Goal: Task Accomplishment & Management: Manage account settings

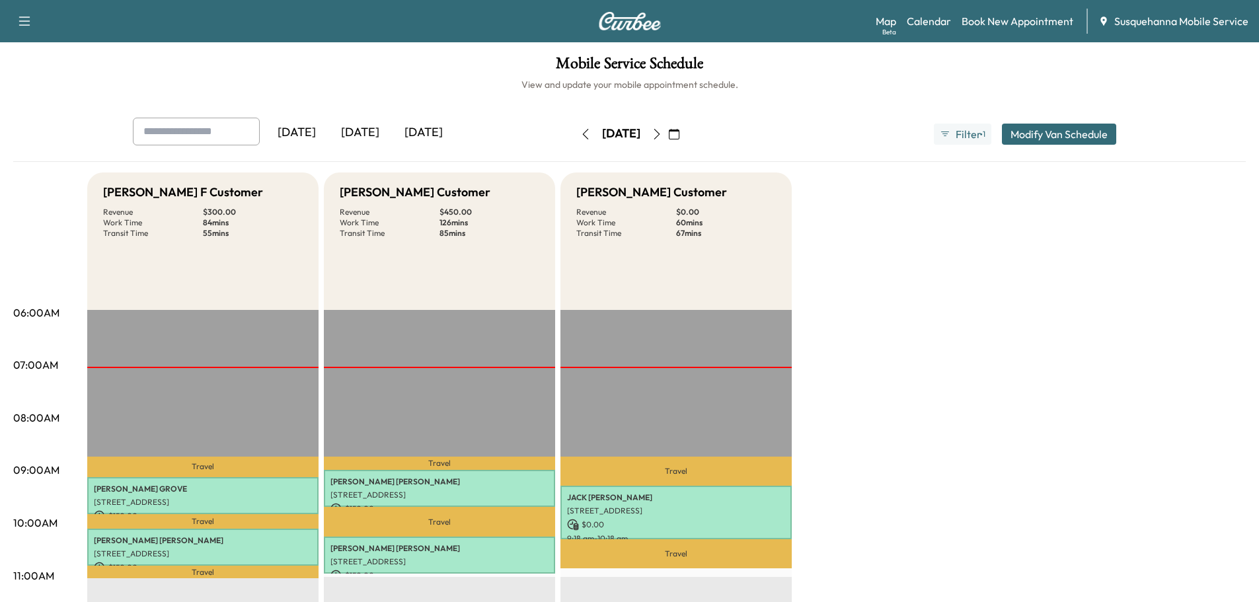
click at [662, 131] on icon "button" at bounding box center [657, 134] width 11 height 11
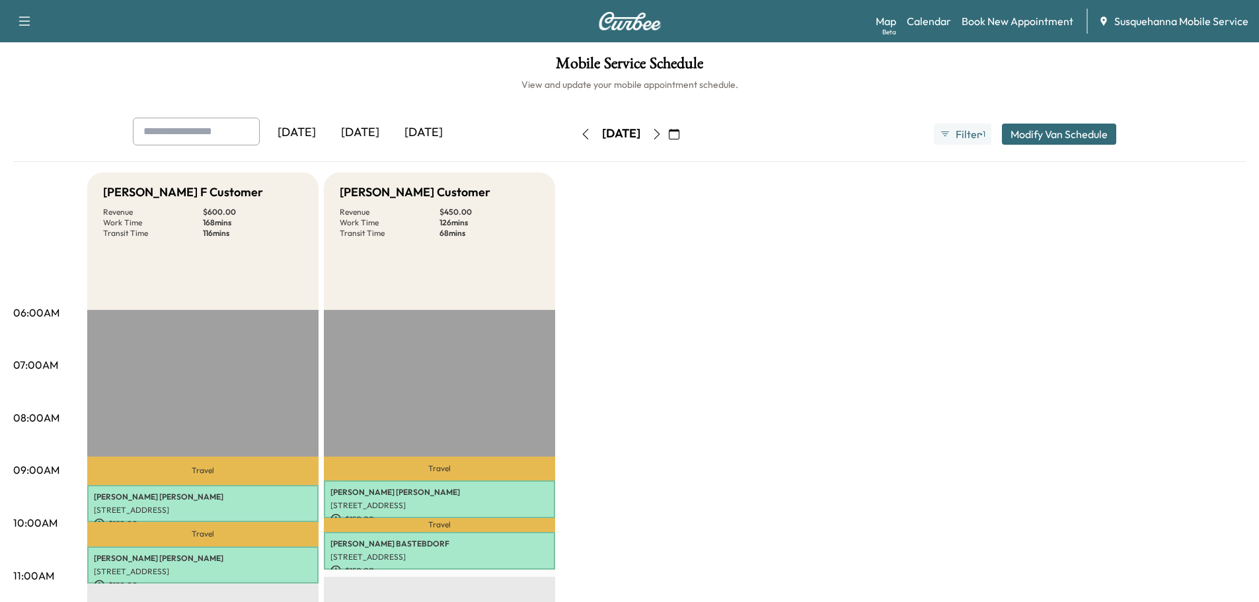
click at [662, 138] on icon "button" at bounding box center [657, 134] width 11 height 11
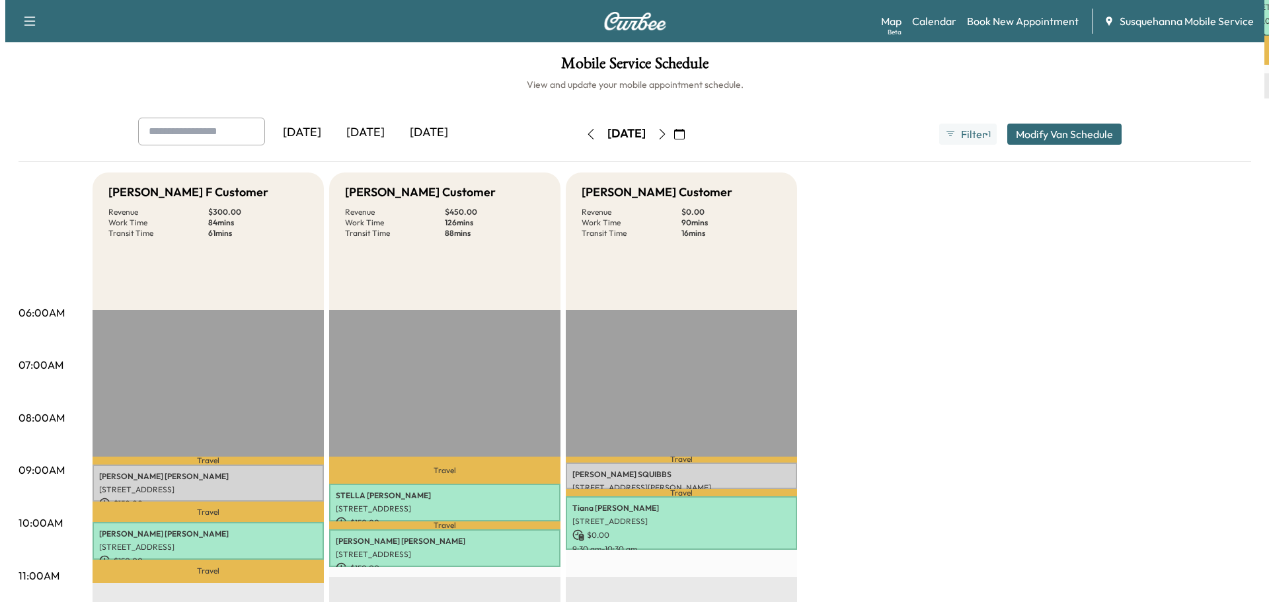
scroll to position [71, 0]
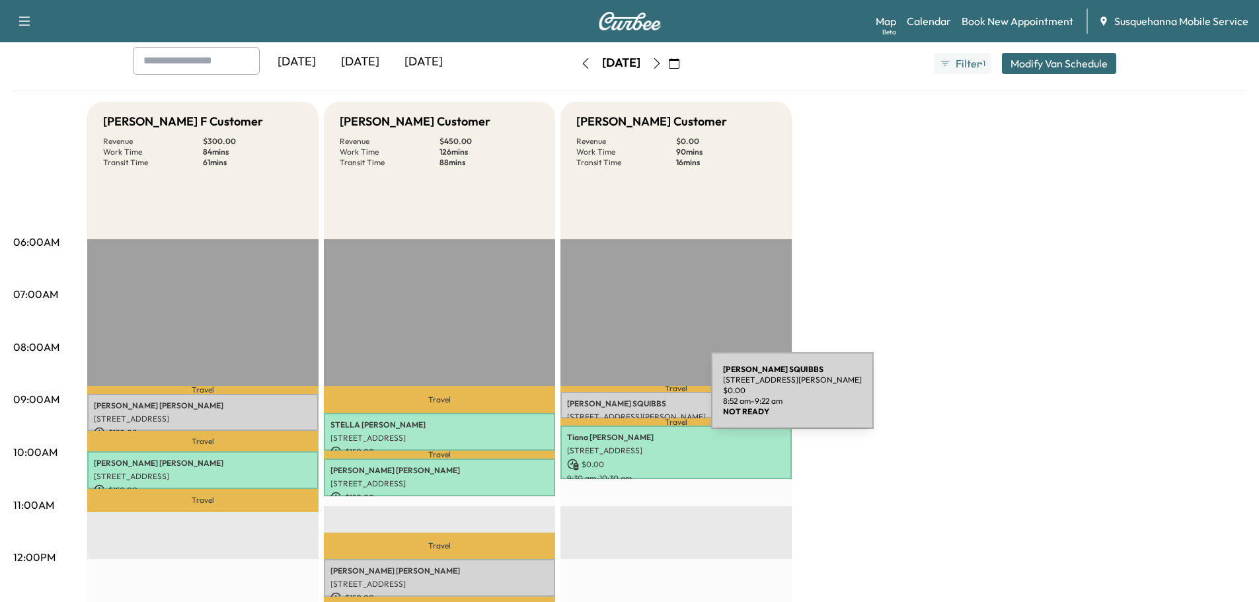
click at [612, 399] on p "[PERSON_NAME]" at bounding box center [676, 404] width 218 height 11
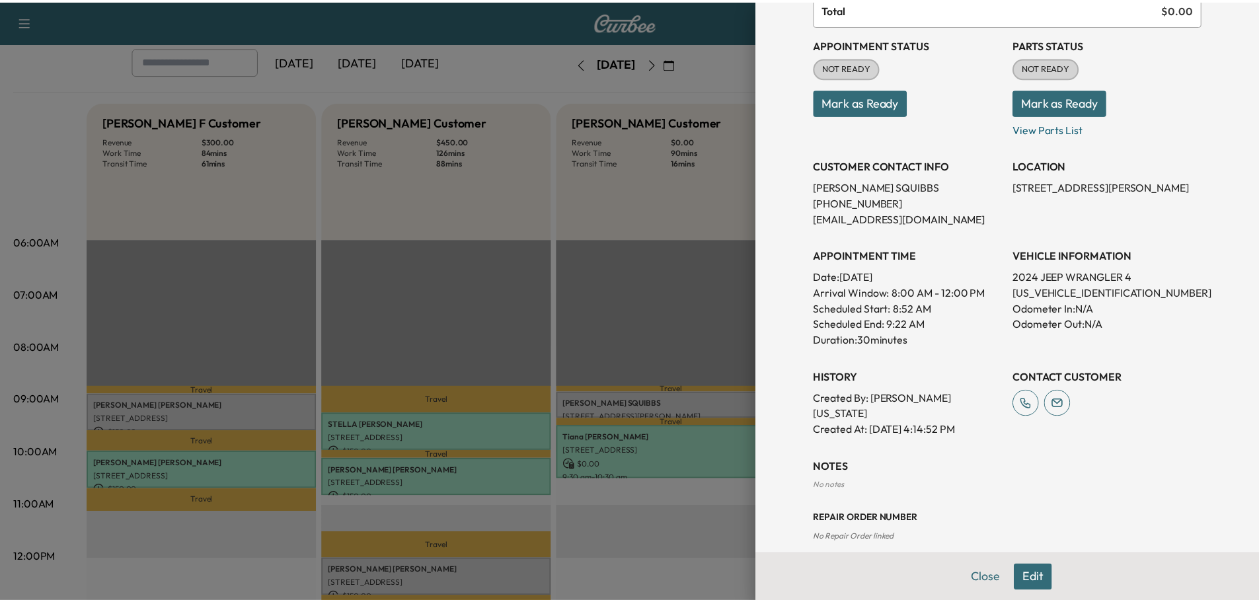
scroll to position [0, 0]
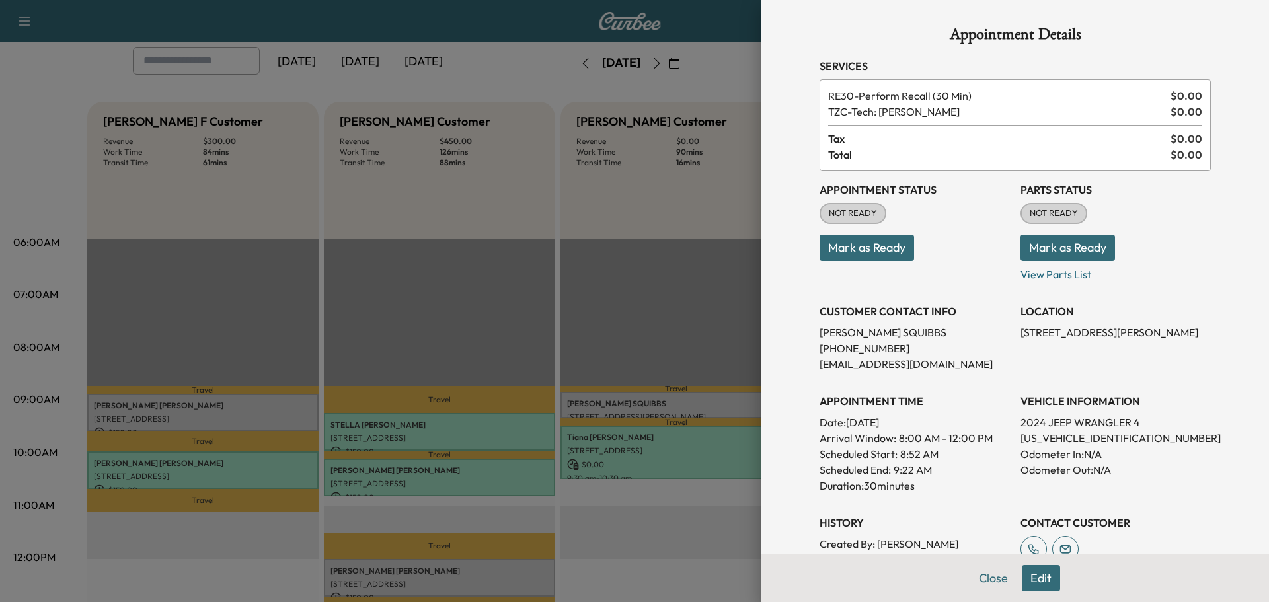
click at [1083, 239] on button "Mark as Ready" at bounding box center [1068, 248] width 95 height 26
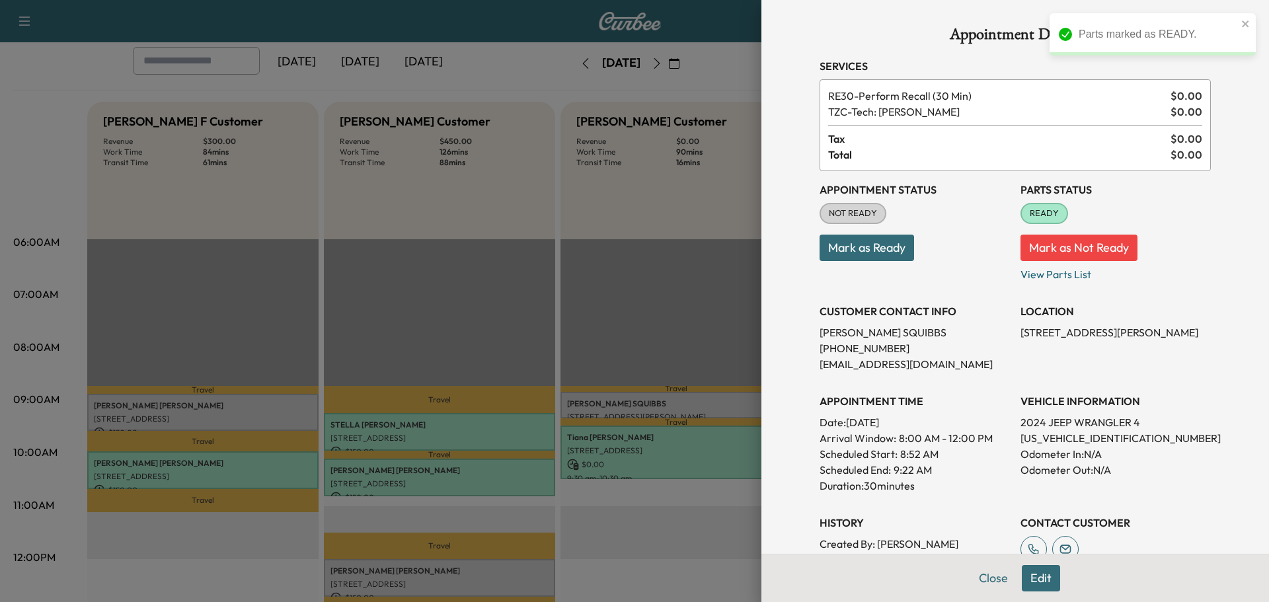
click at [884, 254] on button "Mark as Ready" at bounding box center [867, 248] width 95 height 26
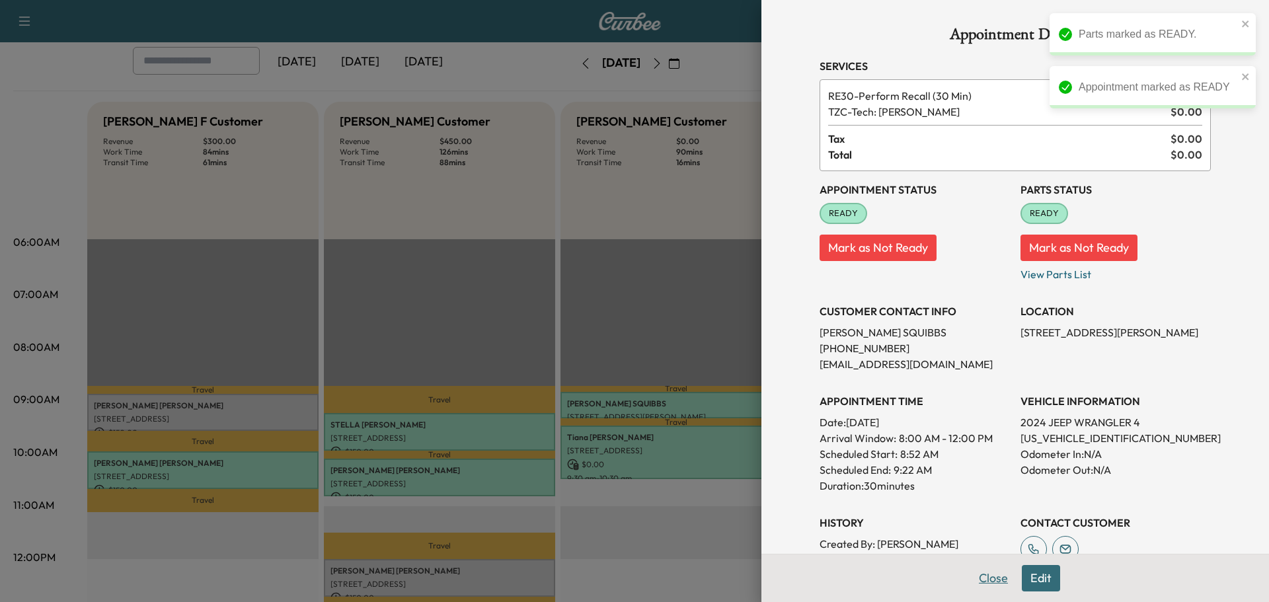
click at [981, 576] on button "Close" at bounding box center [993, 578] width 46 height 26
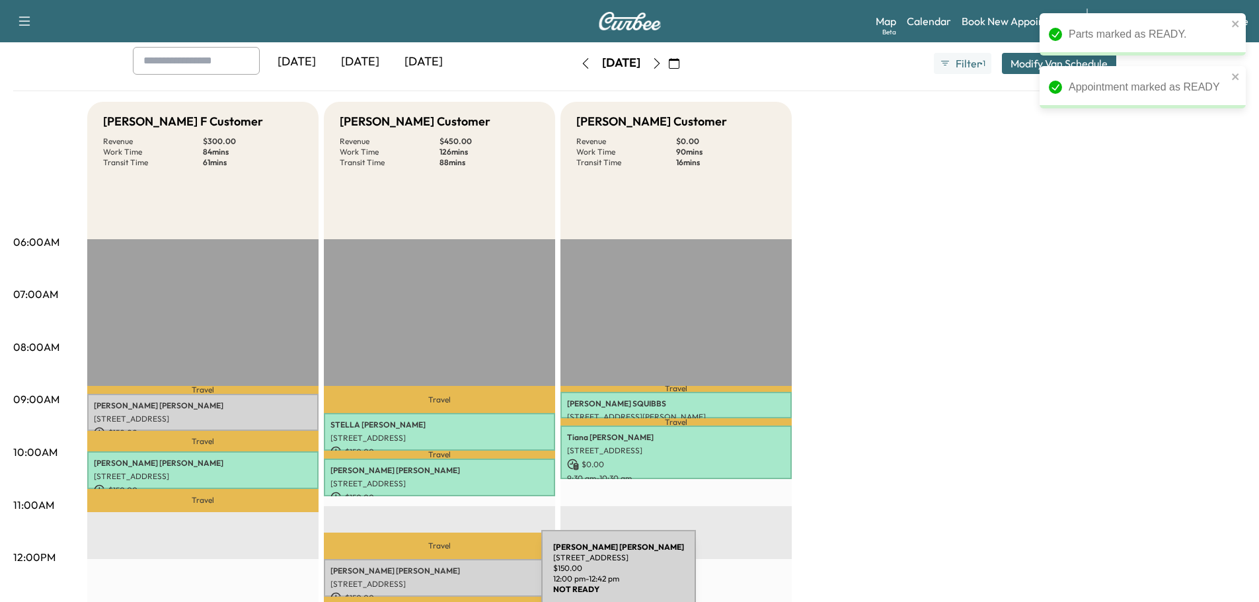
click at [438, 580] on p "[STREET_ADDRESS]" at bounding box center [439, 584] width 218 height 11
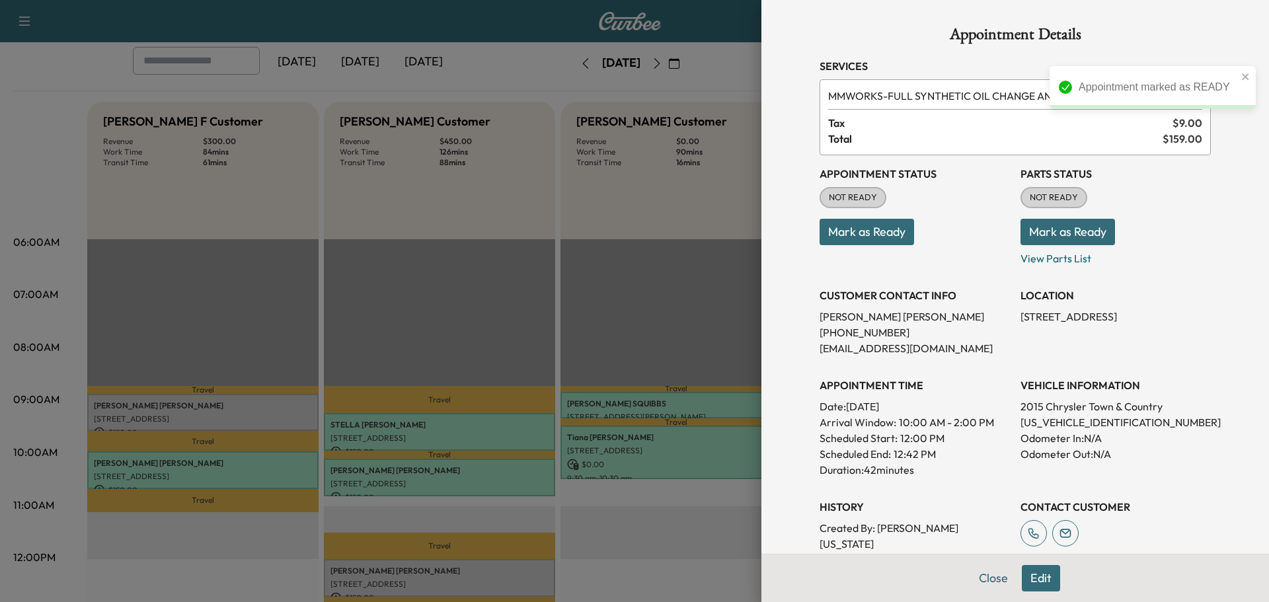
drag, startPoint x: 1062, startPoint y: 229, endPoint x: 976, endPoint y: 246, distance: 87.0
click at [1056, 232] on button "Mark as Ready" at bounding box center [1068, 232] width 95 height 26
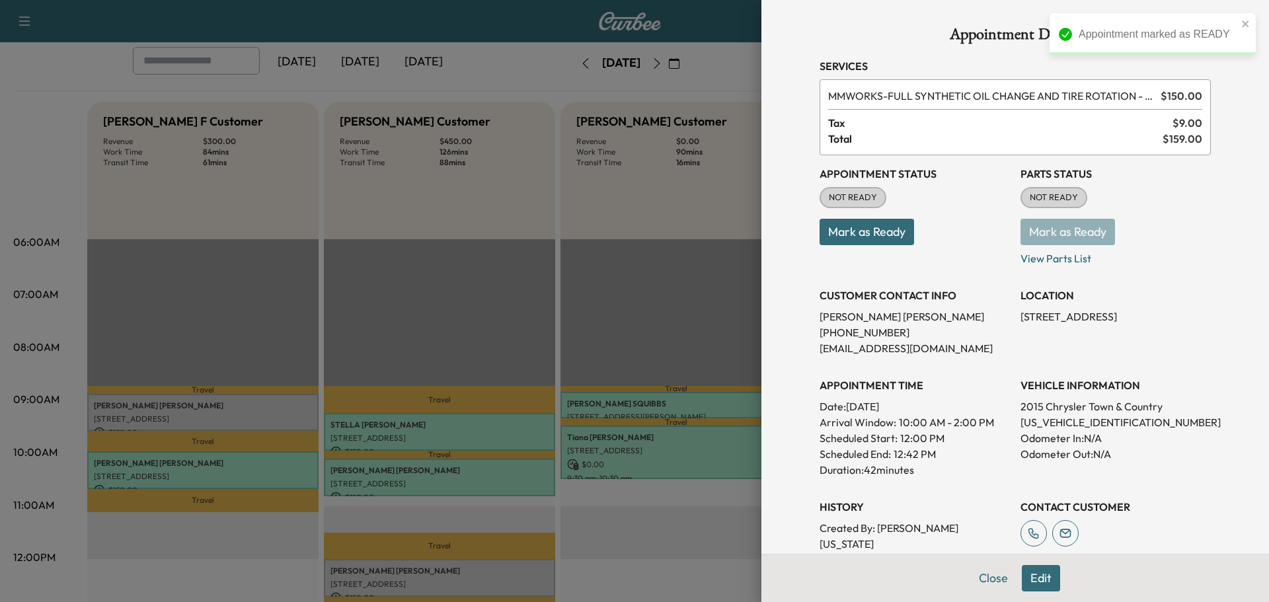
click at [846, 237] on button "Mark as Ready" at bounding box center [867, 232] width 95 height 26
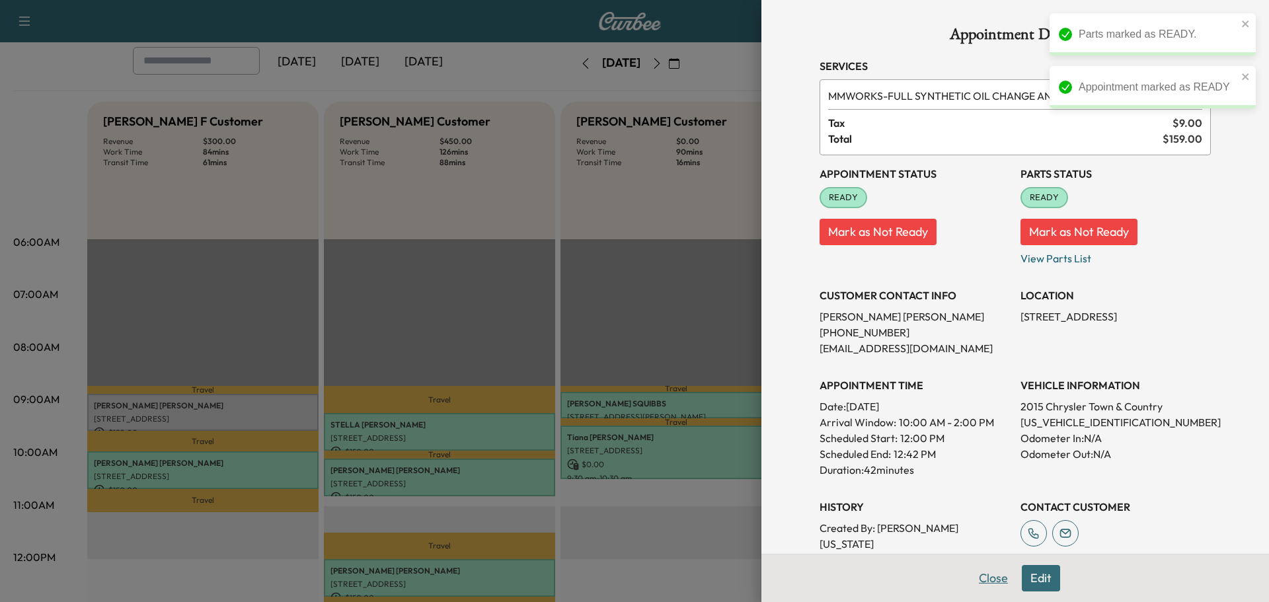
click at [976, 576] on button "Close" at bounding box center [993, 578] width 46 height 26
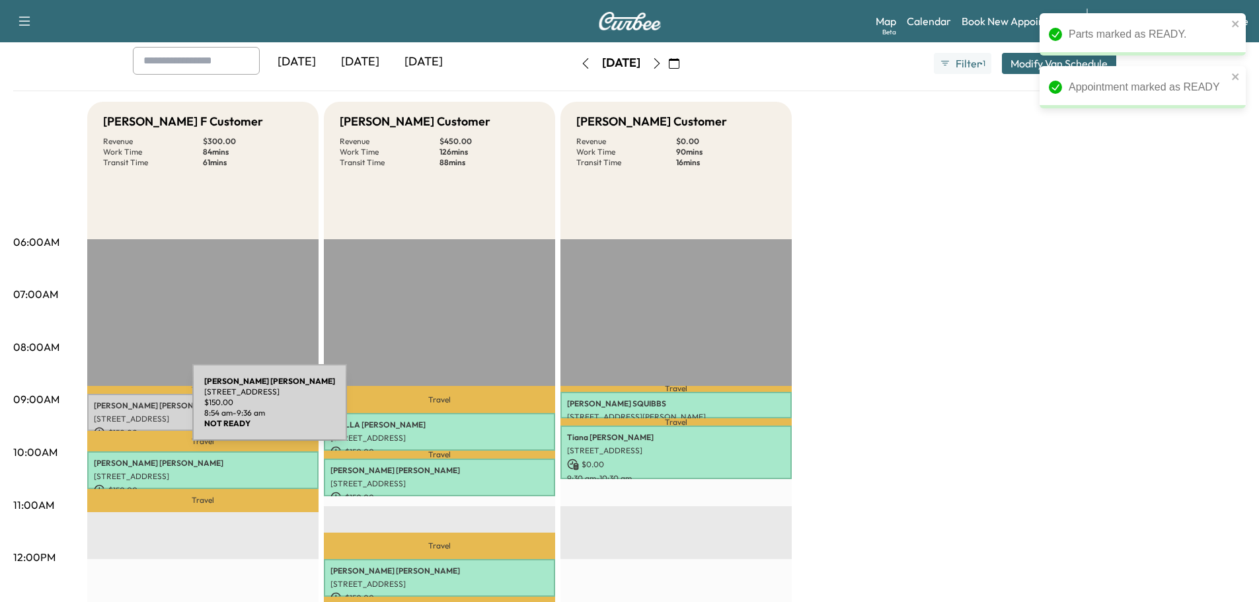
click at [93, 410] on div "ANDRES MEDINA 142 S 10th St, Columbia, PA 17512, USA $ 150.00 8:54 am - 9:36 am" at bounding box center [202, 413] width 231 height 38
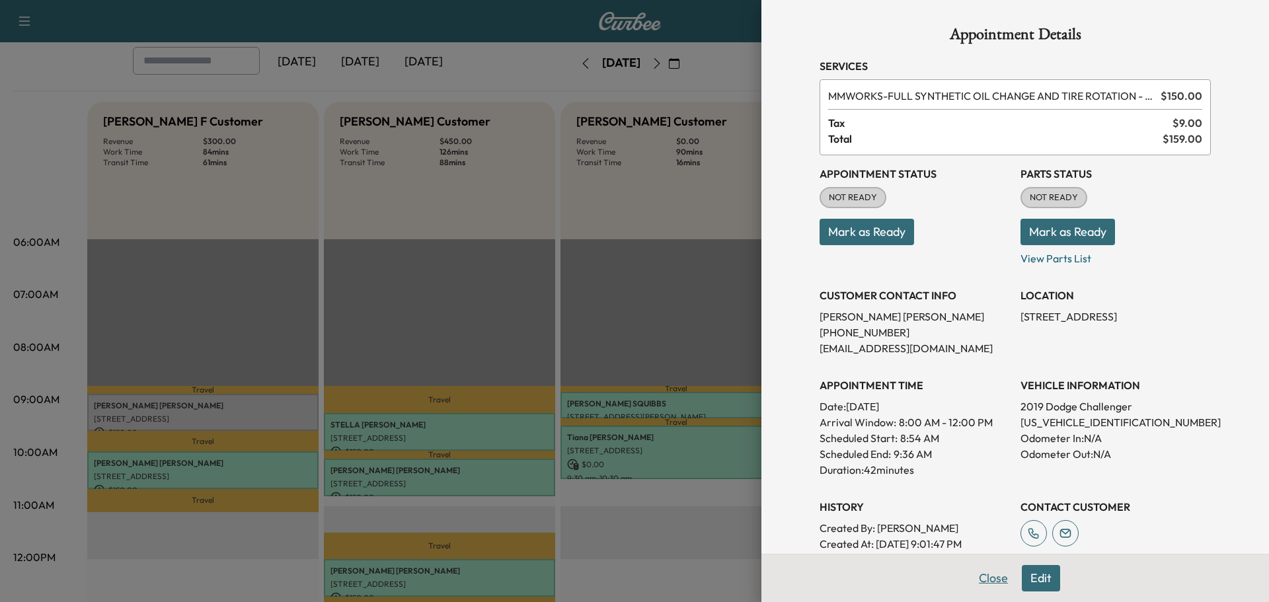
click at [978, 586] on button "Close" at bounding box center [993, 578] width 46 height 26
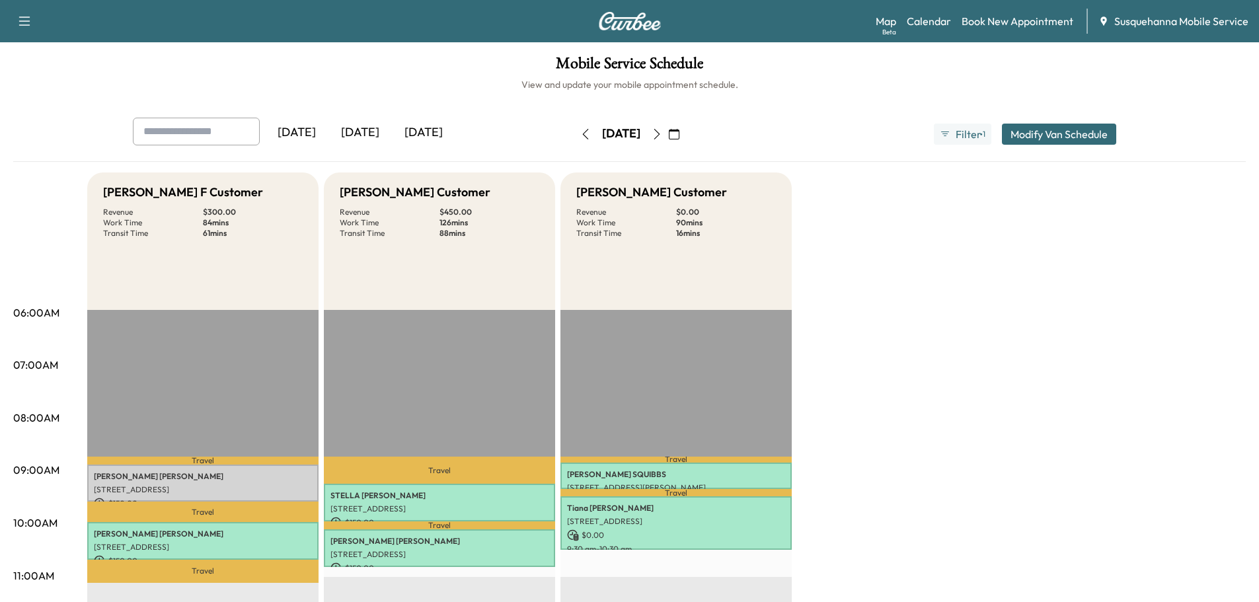
click at [662, 130] on icon "button" at bounding box center [657, 134] width 11 height 11
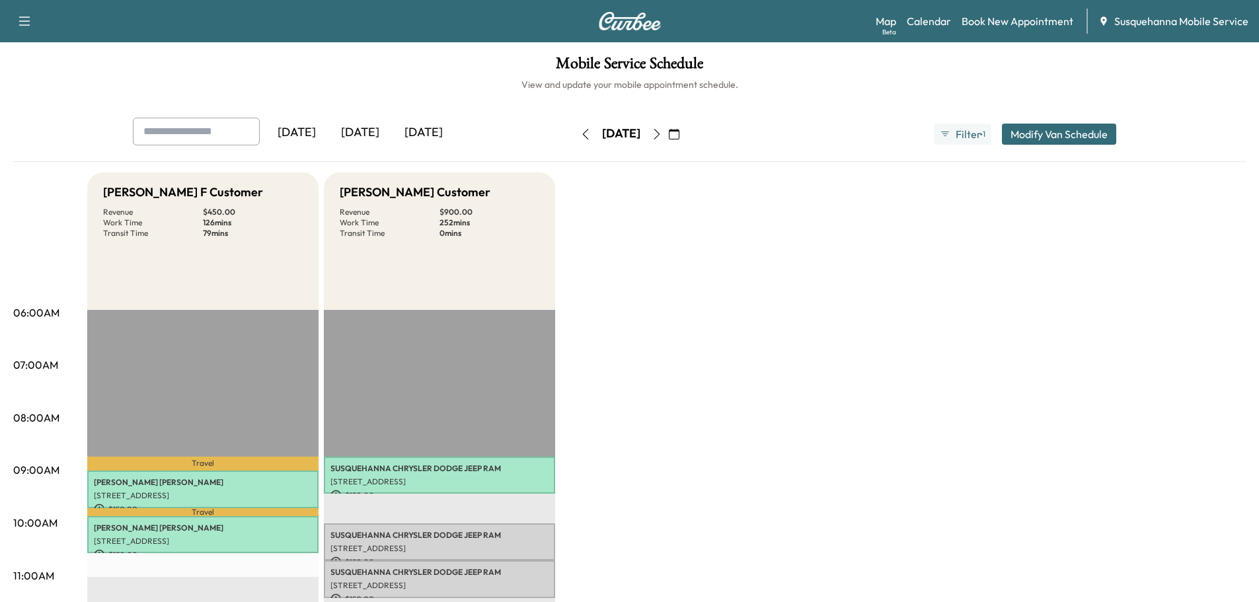
click at [668, 128] on button "button" at bounding box center [657, 134] width 22 height 21
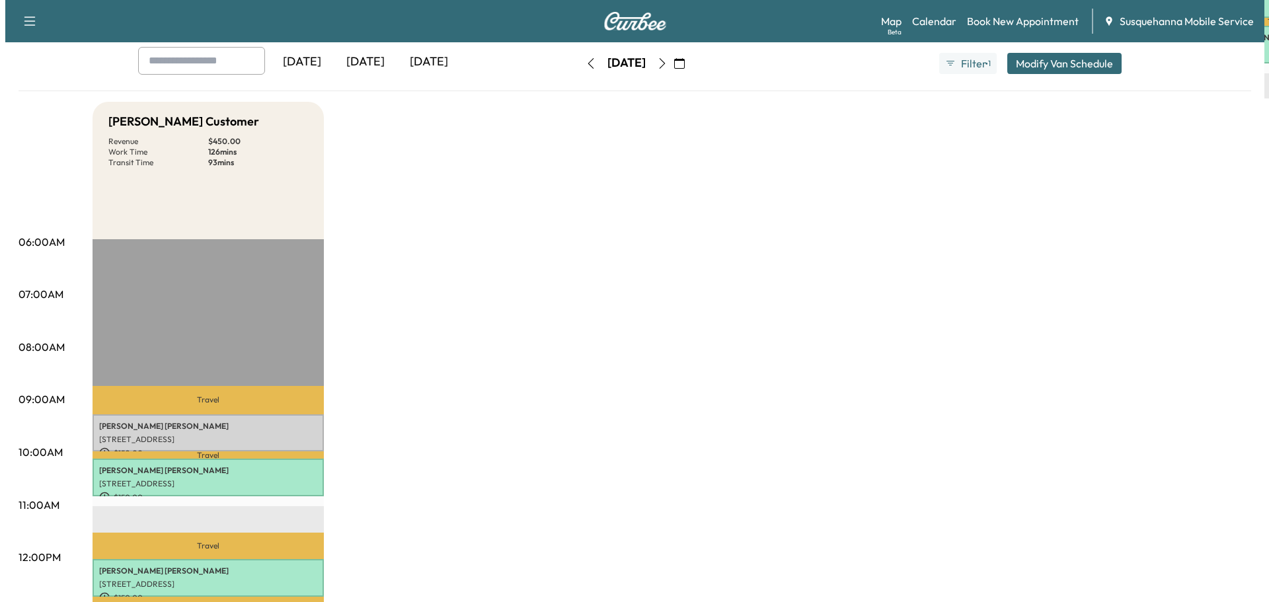
scroll to position [141, 0]
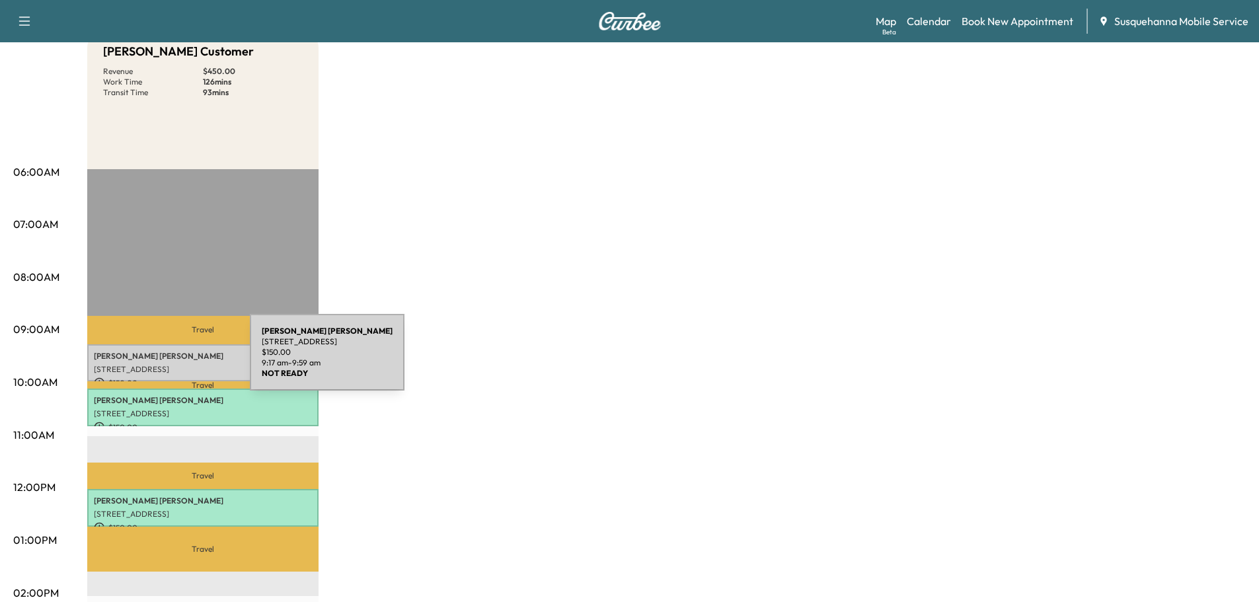
click at [151, 360] on div "[PERSON_NAME] [STREET_ADDRESS][PERSON_NAME] $ 150.00 9:17 am - 9:59 am" at bounding box center [202, 363] width 231 height 38
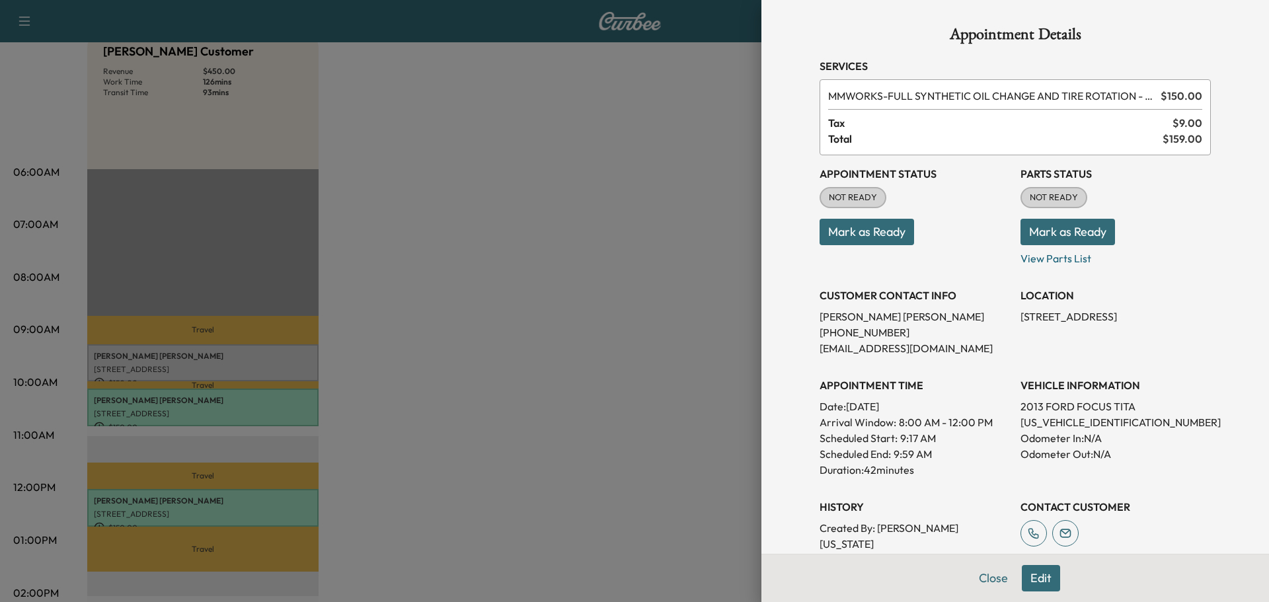
click at [1057, 239] on button "Mark as Ready" at bounding box center [1068, 232] width 95 height 26
click at [855, 240] on button "Mark as Ready" at bounding box center [867, 232] width 95 height 26
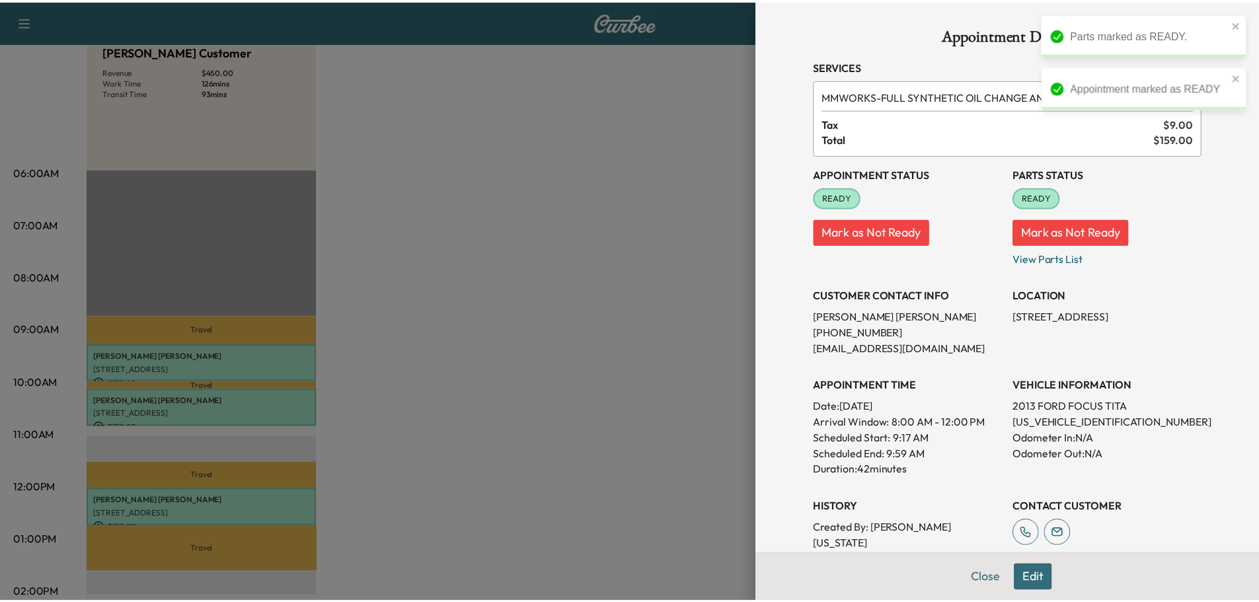
scroll to position [130, 0]
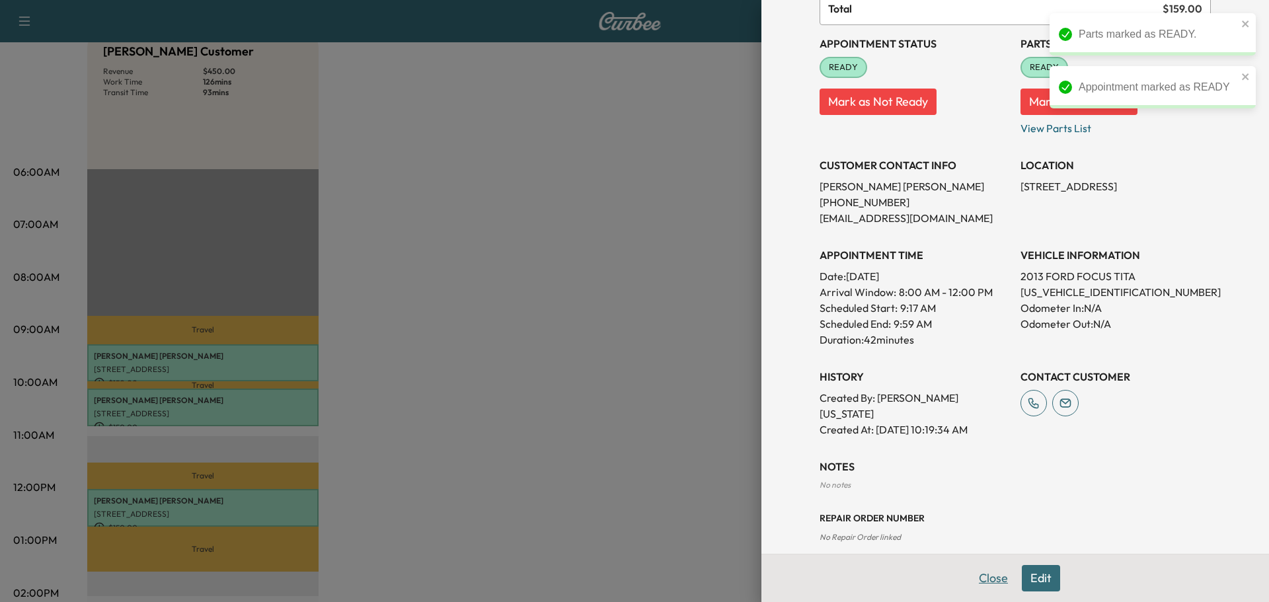
click at [979, 576] on button "Close" at bounding box center [993, 578] width 46 height 26
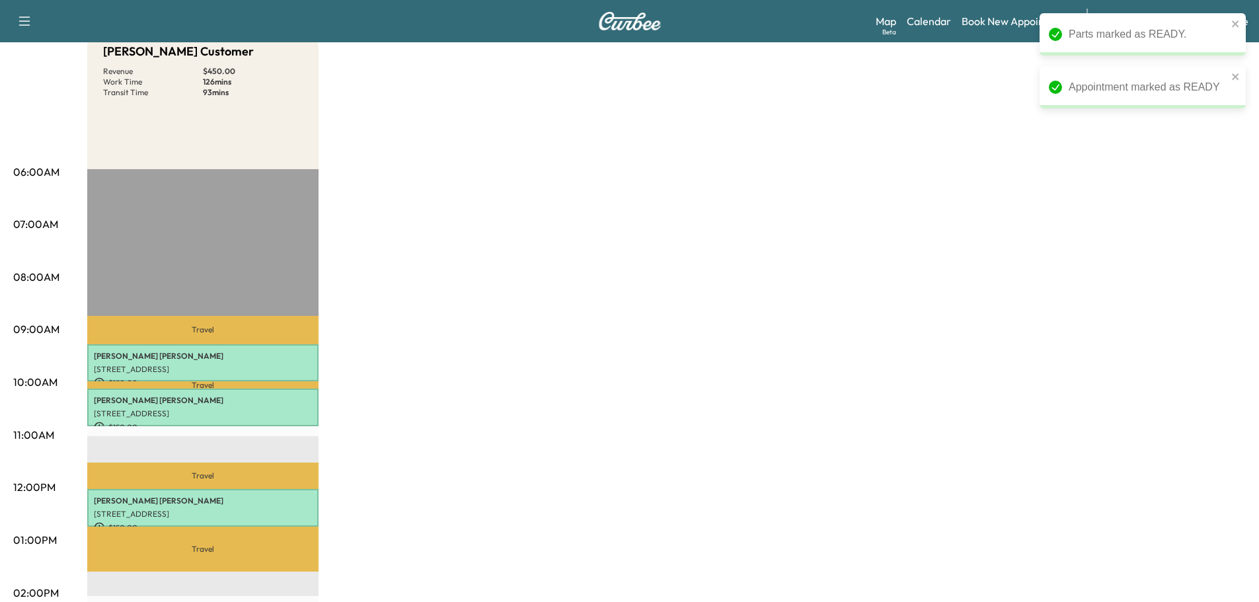
scroll to position [0, 0]
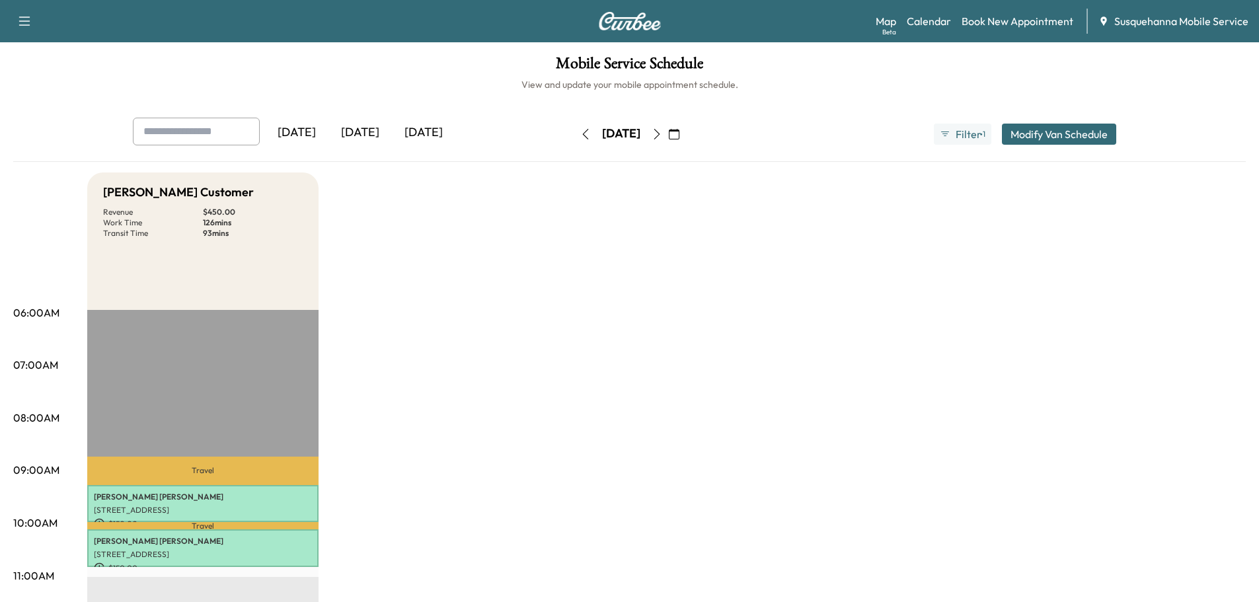
click at [679, 138] on icon "button" at bounding box center [674, 134] width 11 height 11
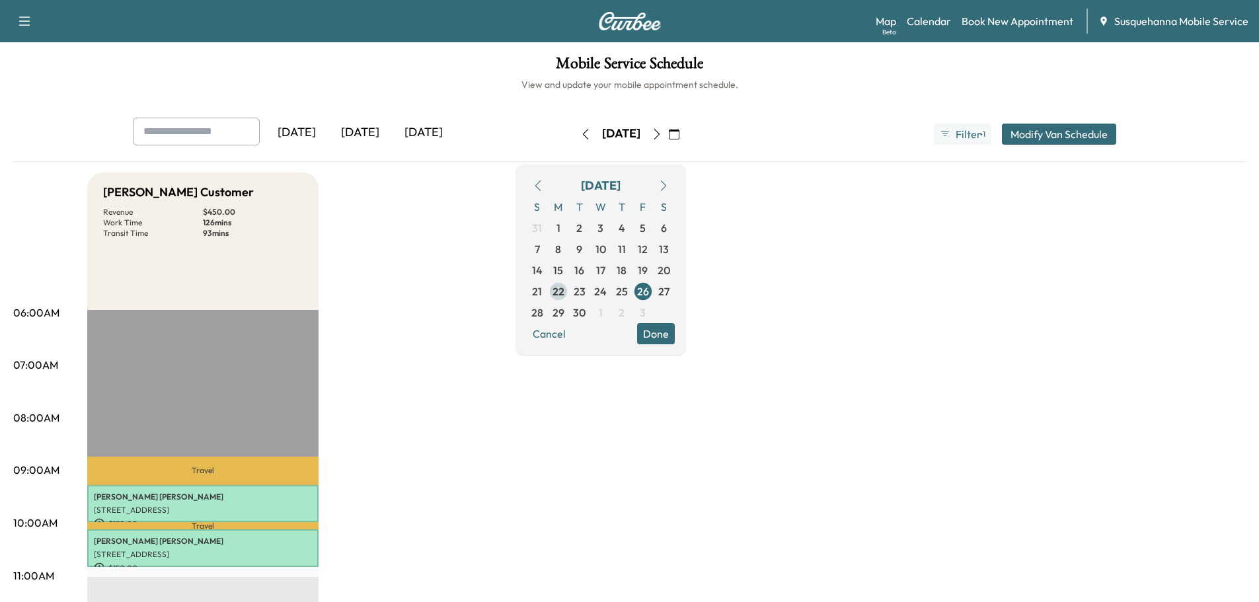
click at [564, 292] on span "22" at bounding box center [559, 292] width 12 height 16
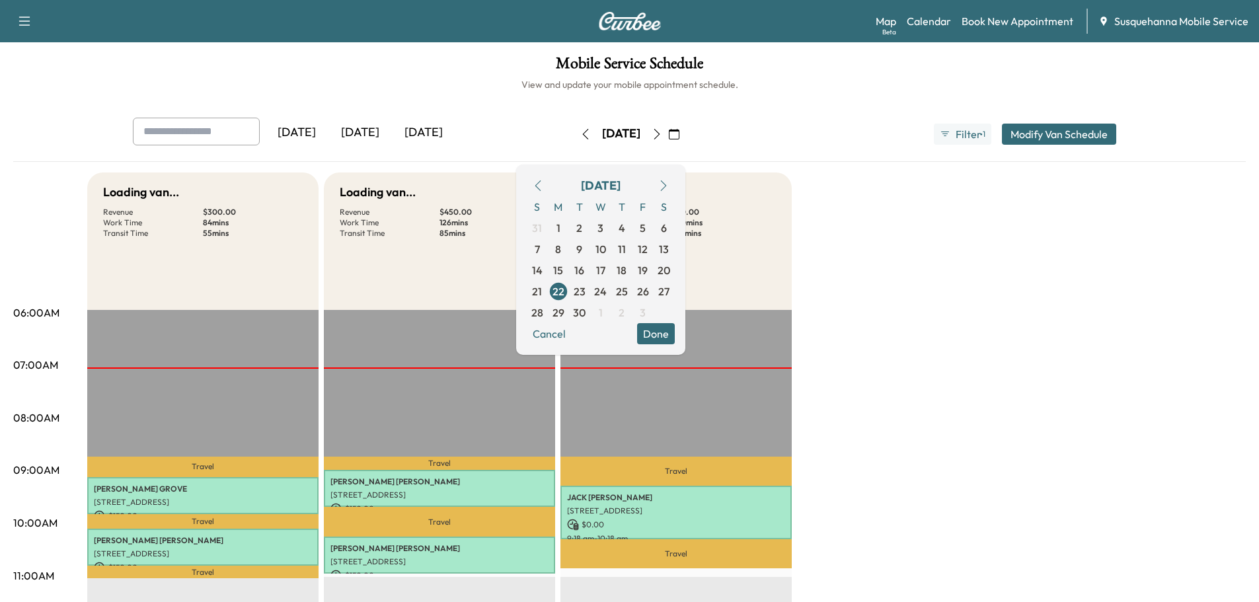
click at [675, 340] on button "Done" at bounding box center [656, 333] width 38 height 21
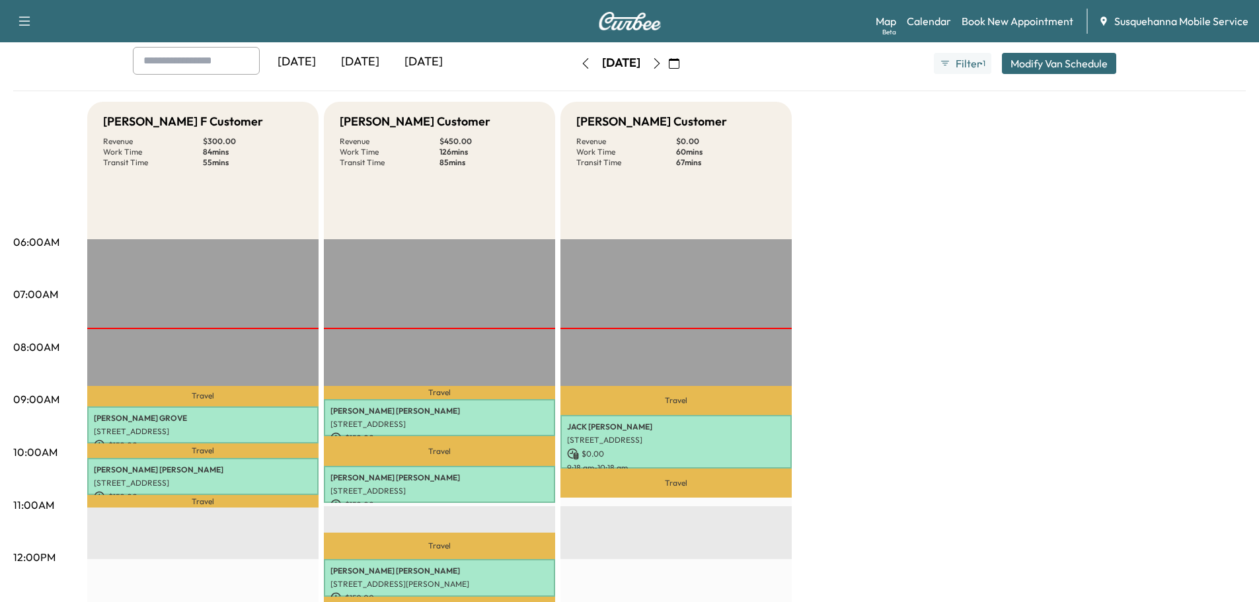
scroll to position [141, 0]
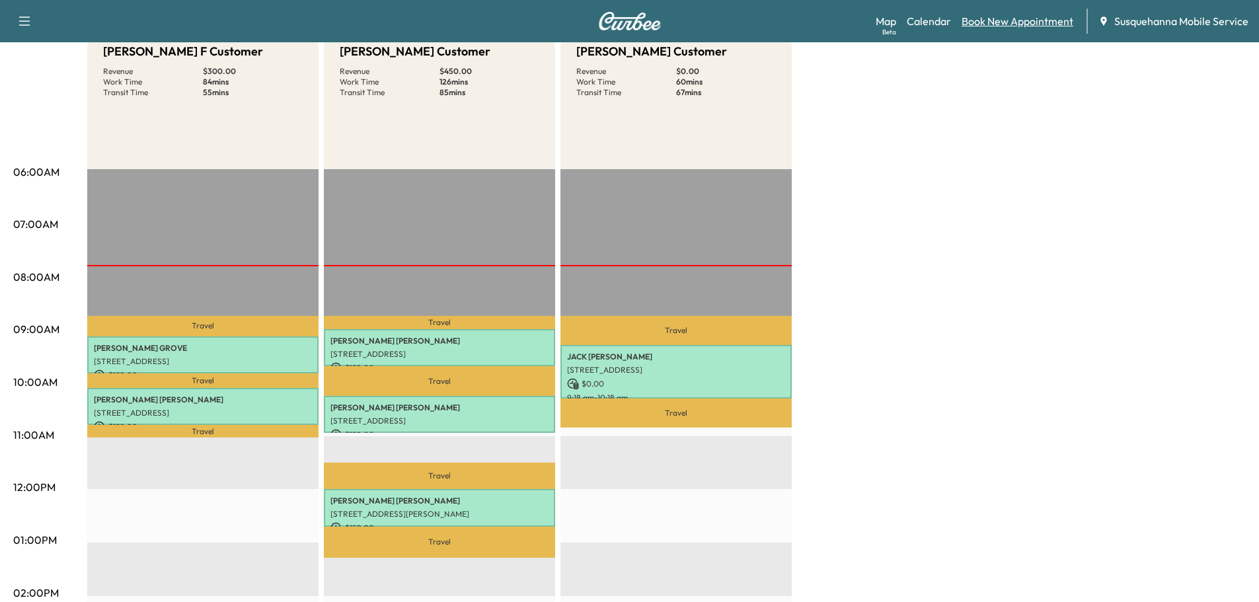
click at [1001, 19] on link "Book New Appointment" at bounding box center [1018, 21] width 112 height 16
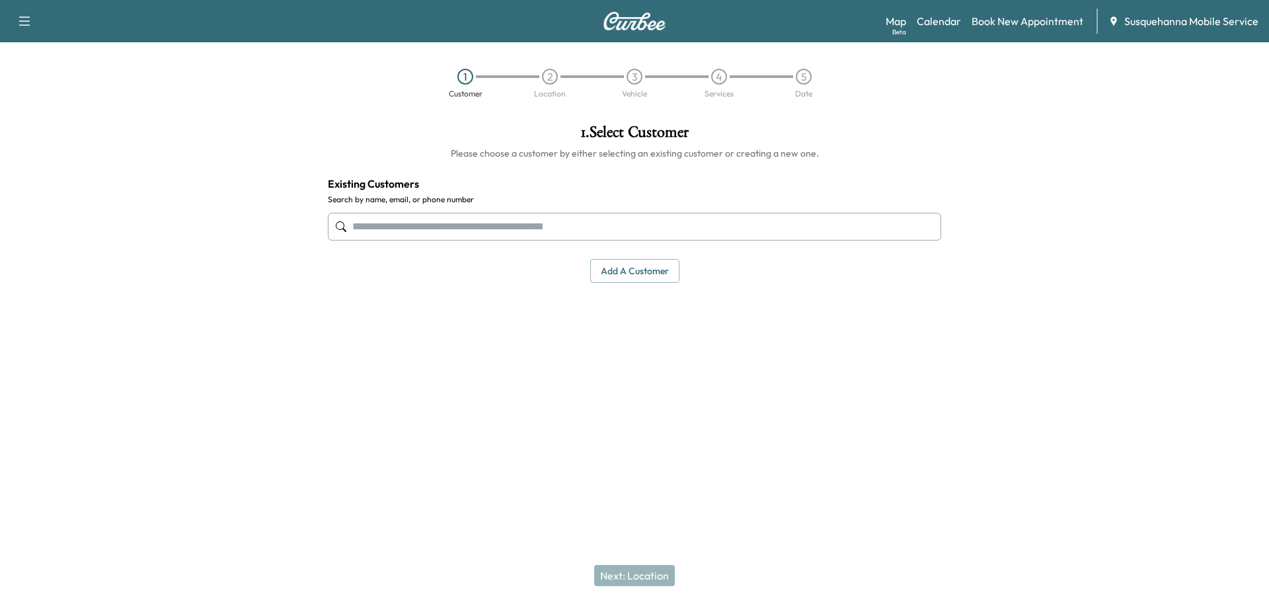
click at [568, 216] on input "text" at bounding box center [634, 227] width 613 height 28
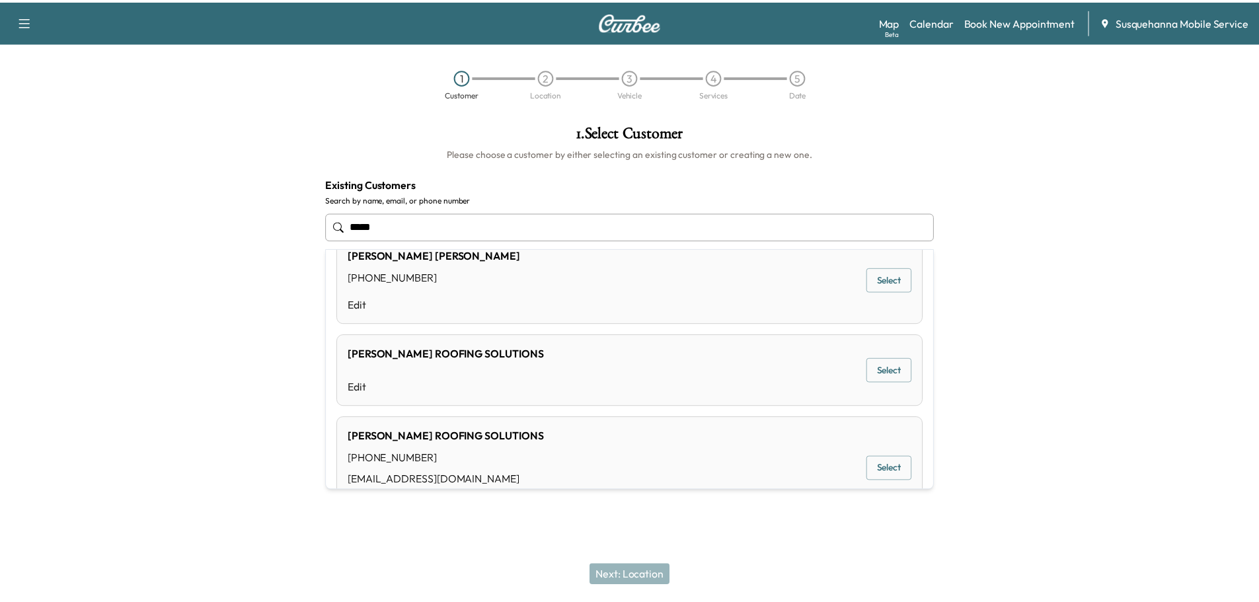
scroll to position [494, 0]
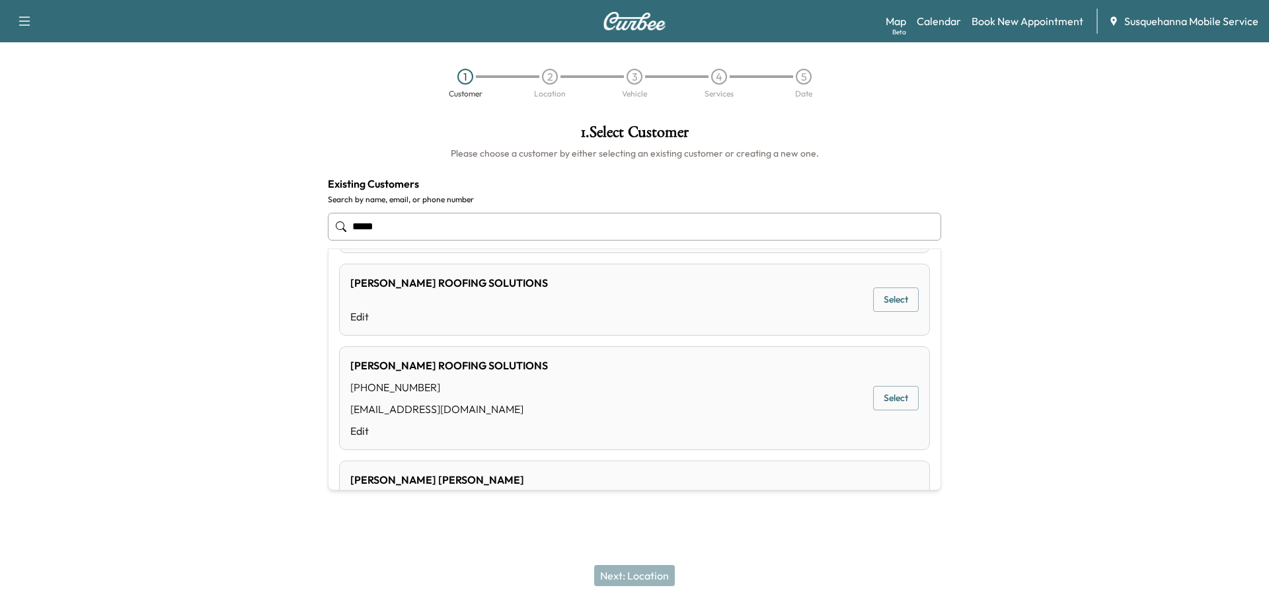
click at [550, 394] on div "MOSER ROOFING SOLUTIONS (717) 690-2581 kknoll@moserroofingsolutions.com Edit Se…" at bounding box center [634, 398] width 591 height 104
type input "**********"
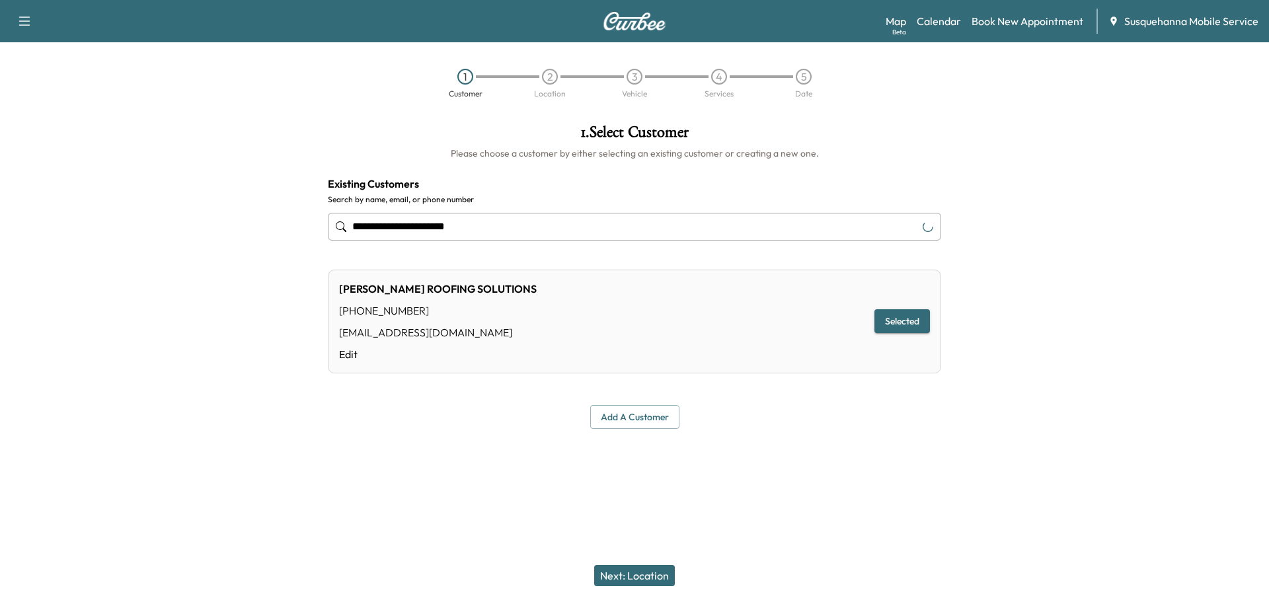
click at [670, 582] on button "Next: Location" at bounding box center [634, 575] width 81 height 21
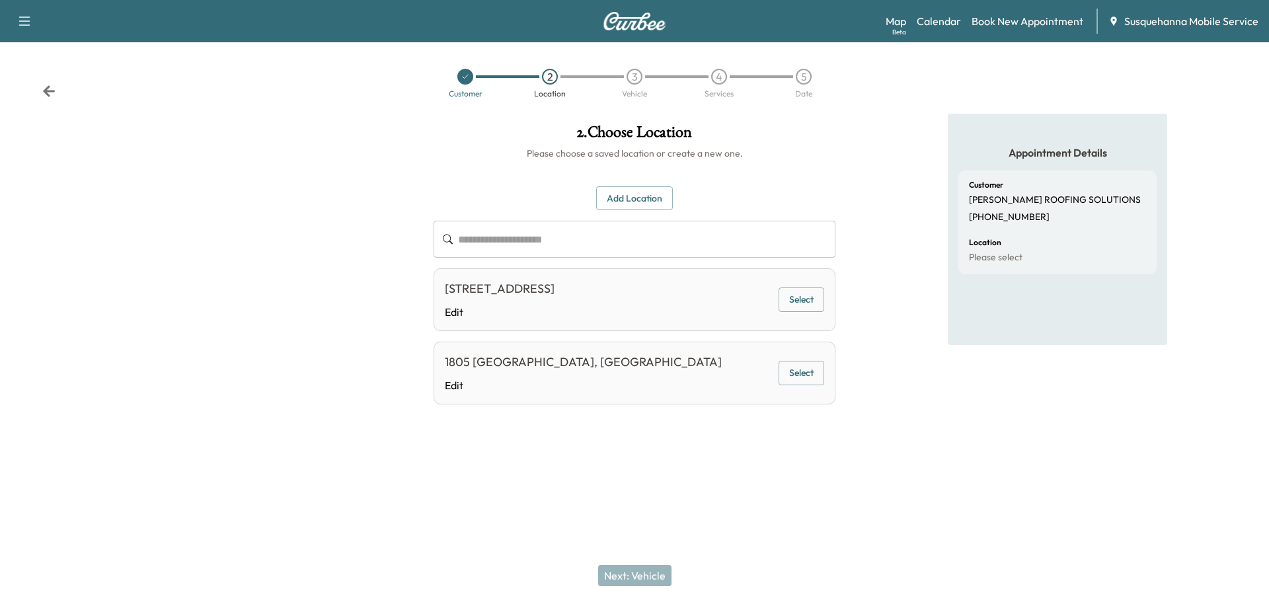
click at [817, 374] on button "Select" at bounding box center [802, 373] width 46 height 24
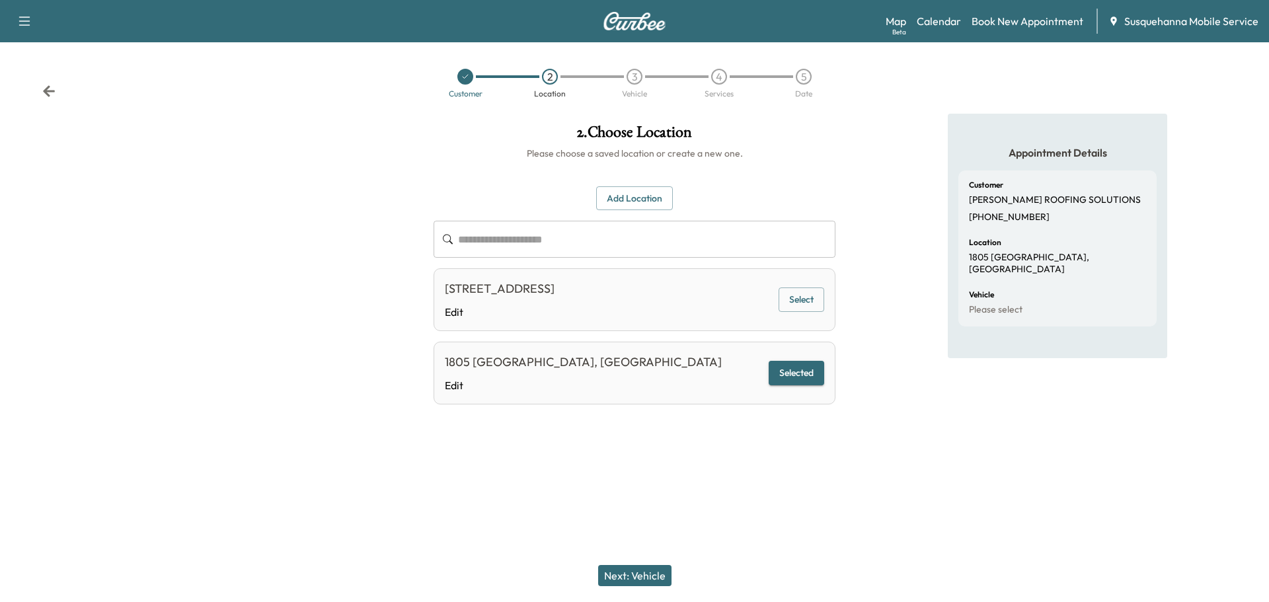
click at [635, 578] on button "Next: Vehicle" at bounding box center [634, 575] width 73 height 21
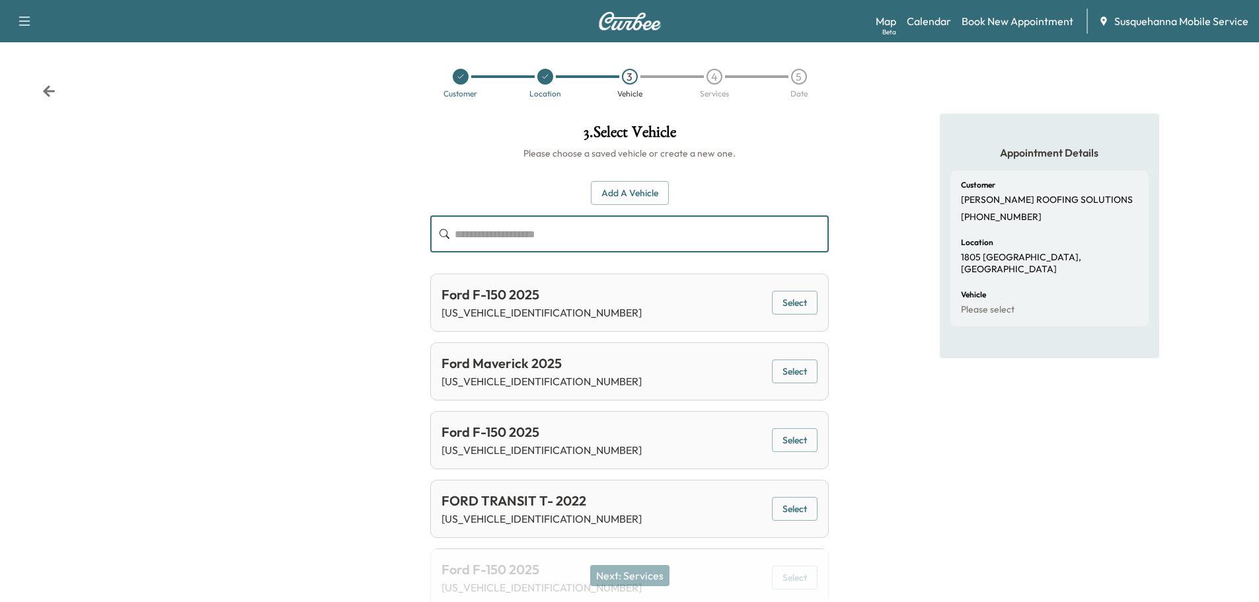
paste input "**********"
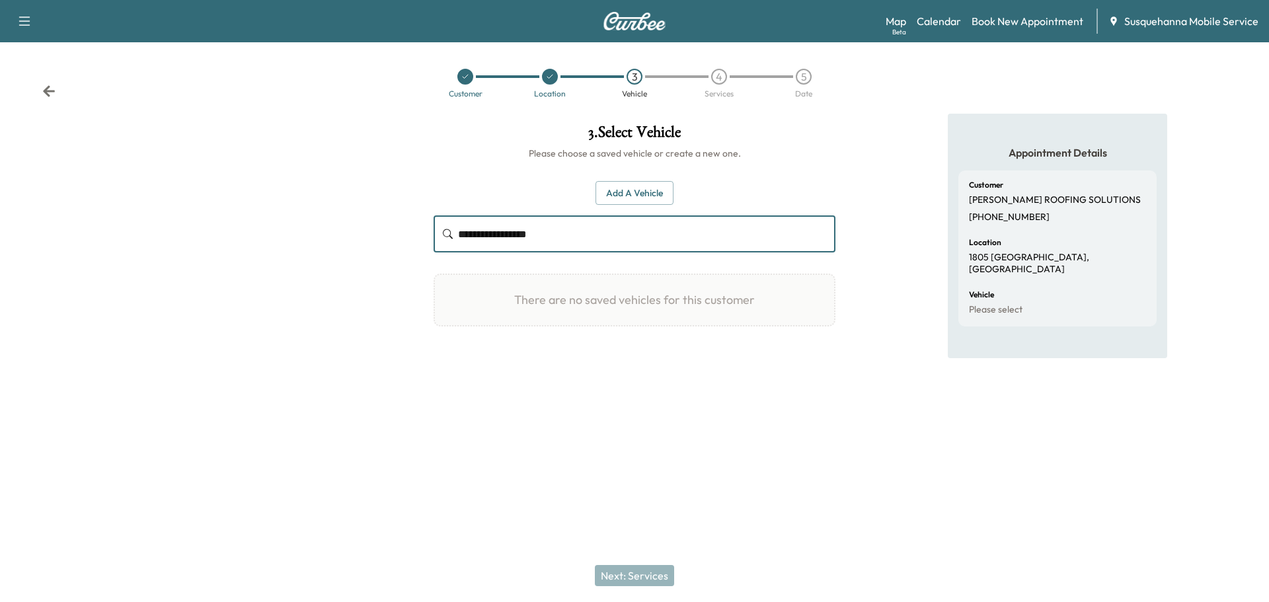
type input "**********"
click at [626, 197] on button "Add a Vehicle" at bounding box center [635, 193] width 78 height 24
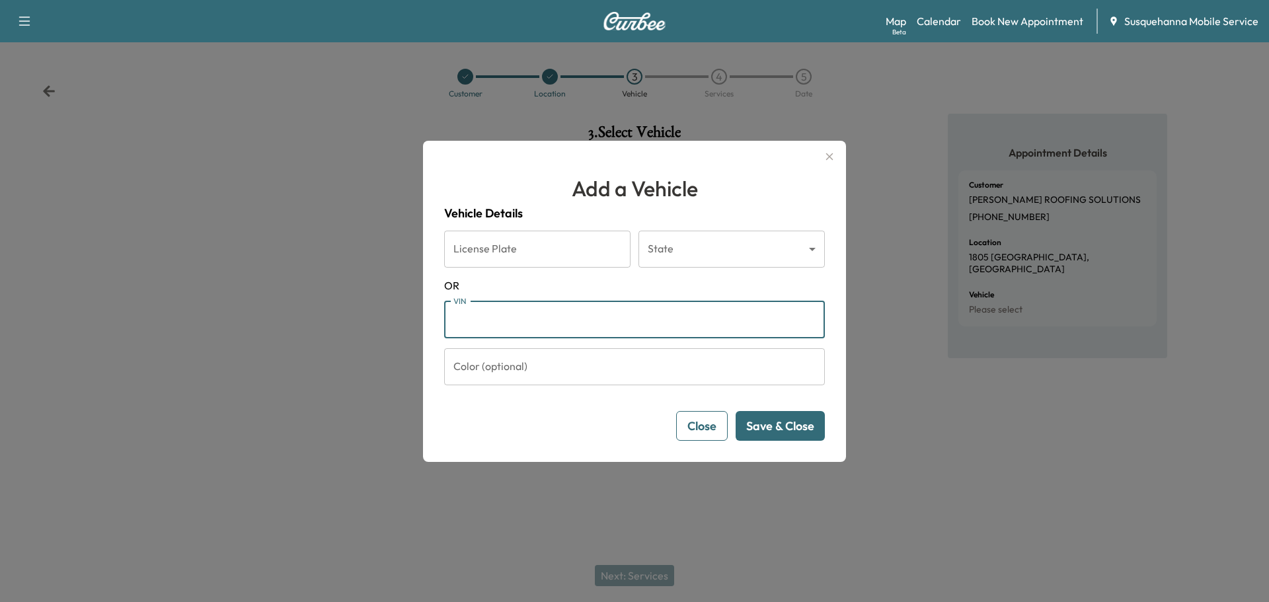
paste input "**********"
type input "**********"
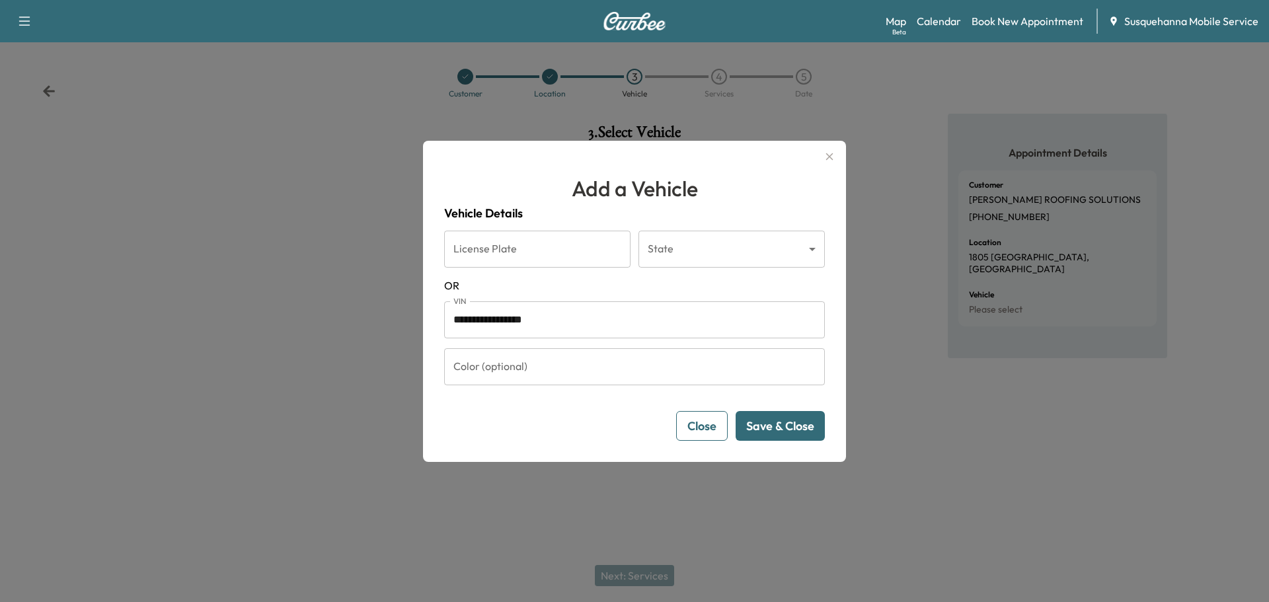
click at [795, 423] on button "Save & Close" at bounding box center [780, 426] width 89 height 30
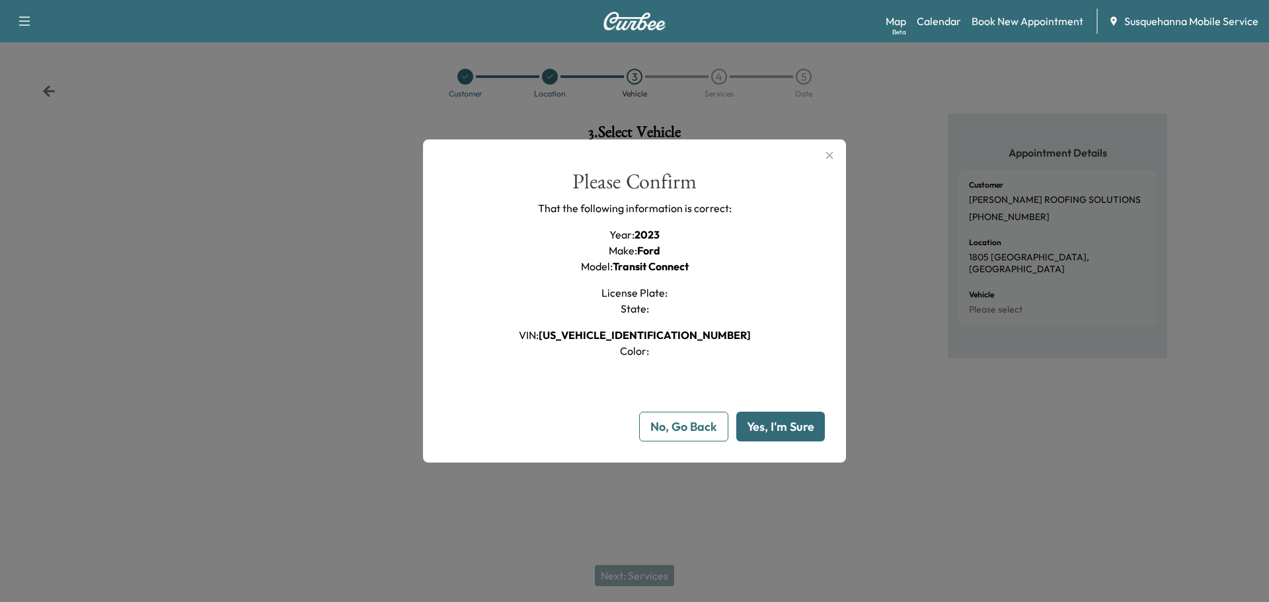
click at [795, 423] on button "Yes, I'm Sure" at bounding box center [780, 427] width 89 height 30
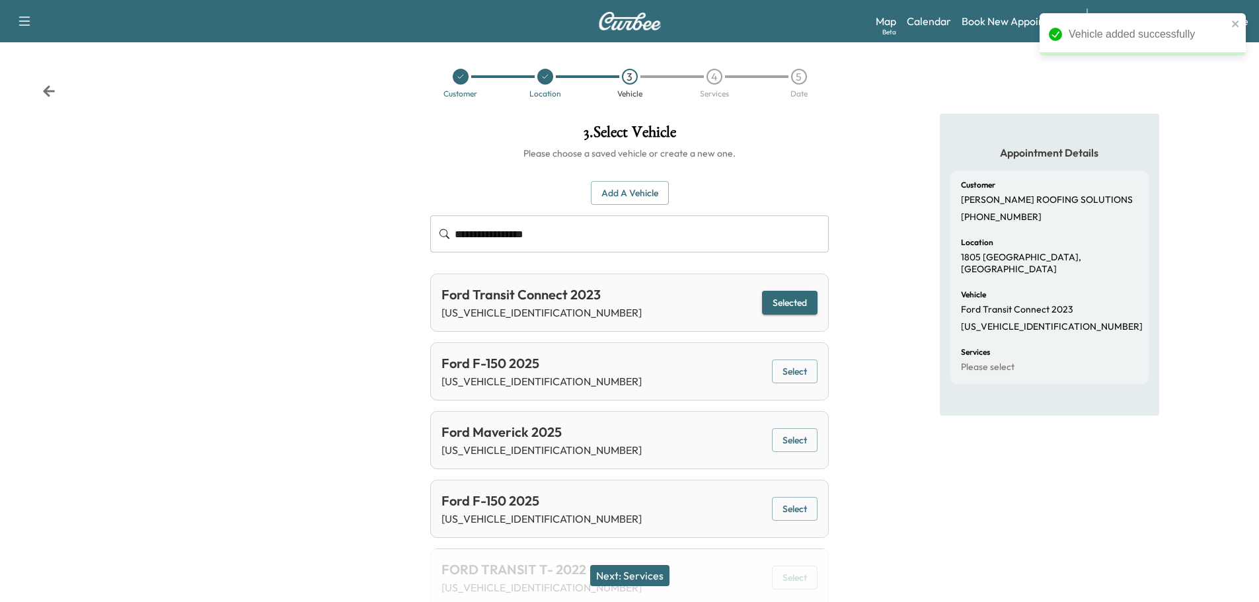
click at [645, 572] on button "Next: Services" at bounding box center [629, 575] width 79 height 21
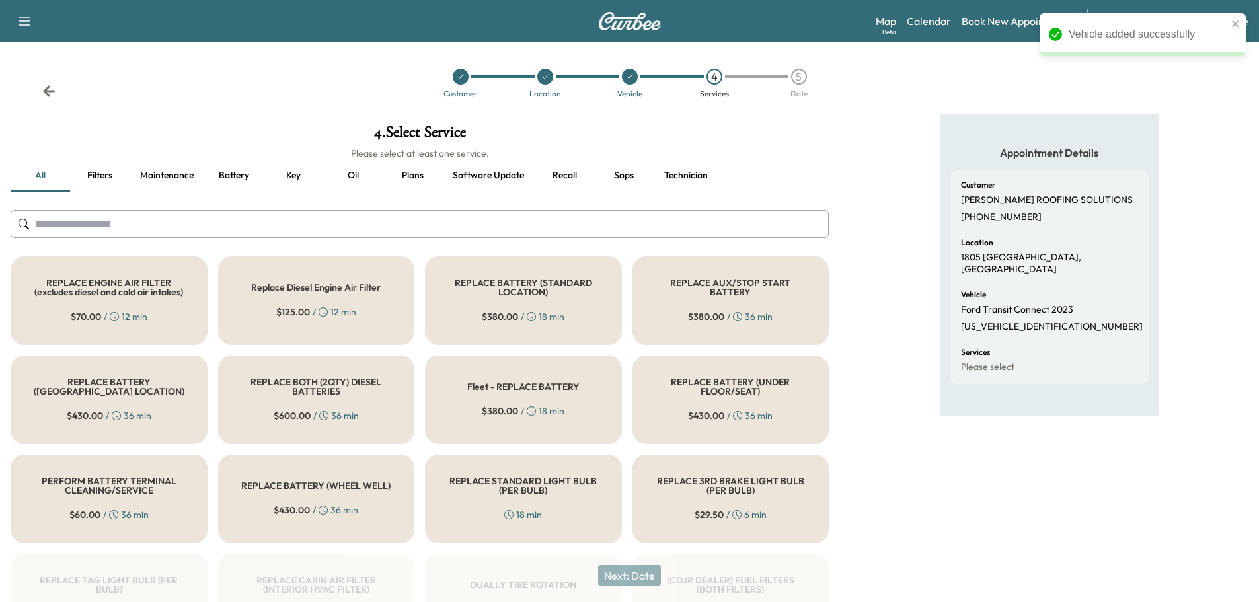
click at [477, 235] on input "text" at bounding box center [420, 224] width 818 height 28
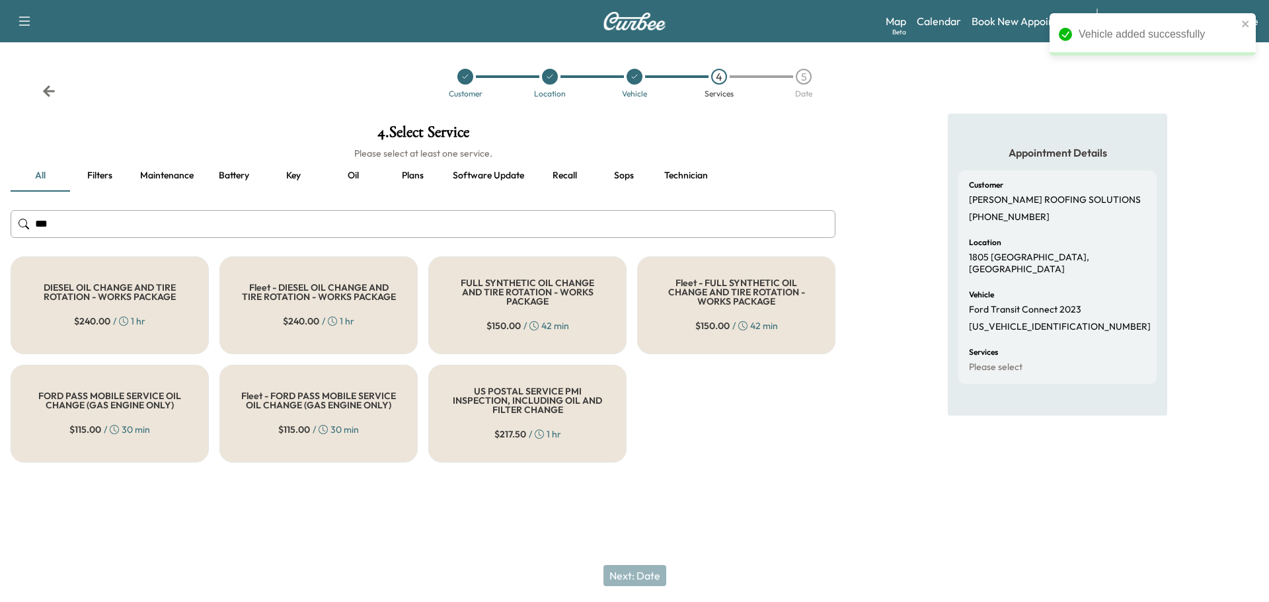
type input "***"
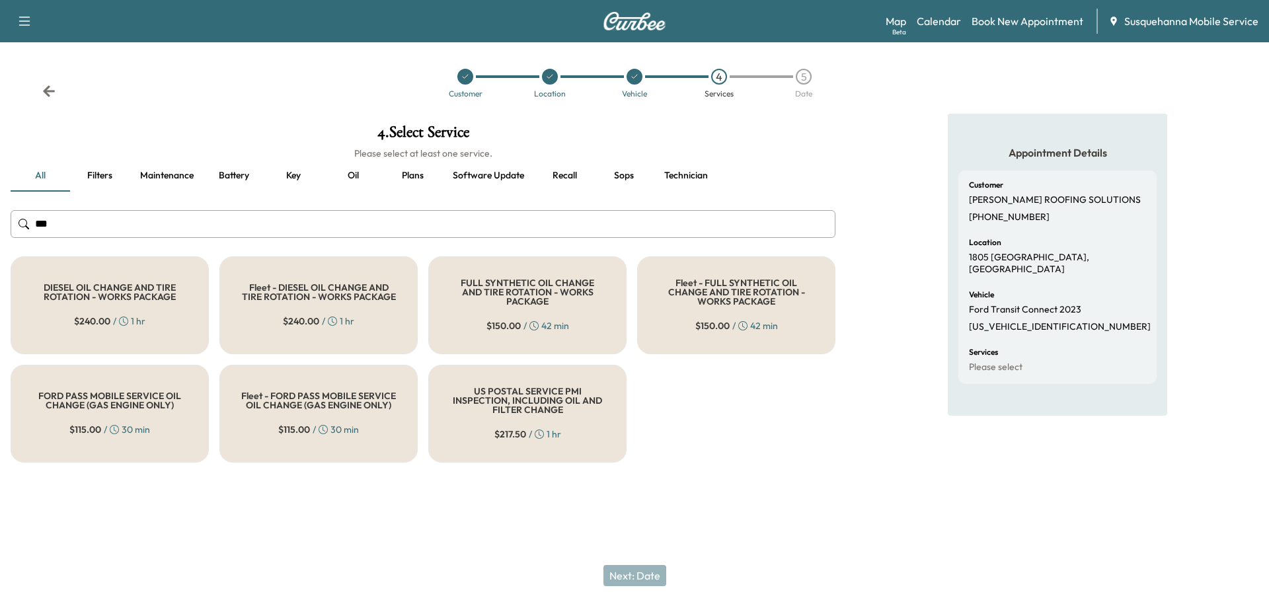
click at [493, 283] on h5 "FULL SYNTHETIC OIL CHANGE AND TIRE ROTATION - WORKS PACKAGE" at bounding box center [527, 292] width 155 height 28
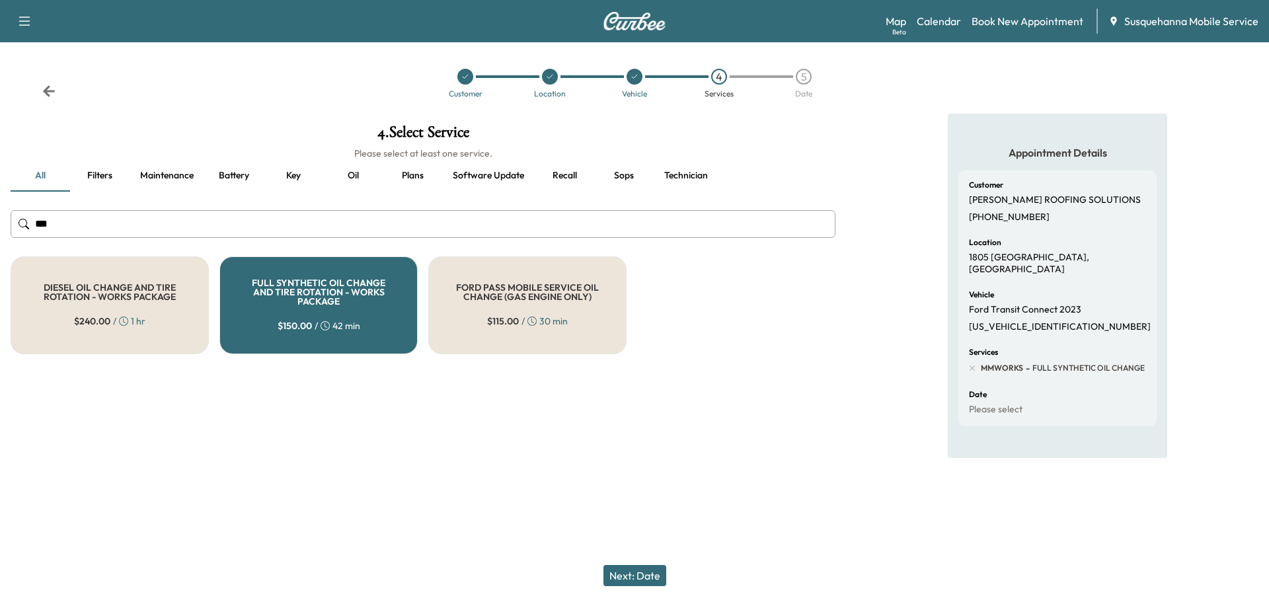
click at [656, 581] on button "Next: Date" at bounding box center [634, 575] width 63 height 21
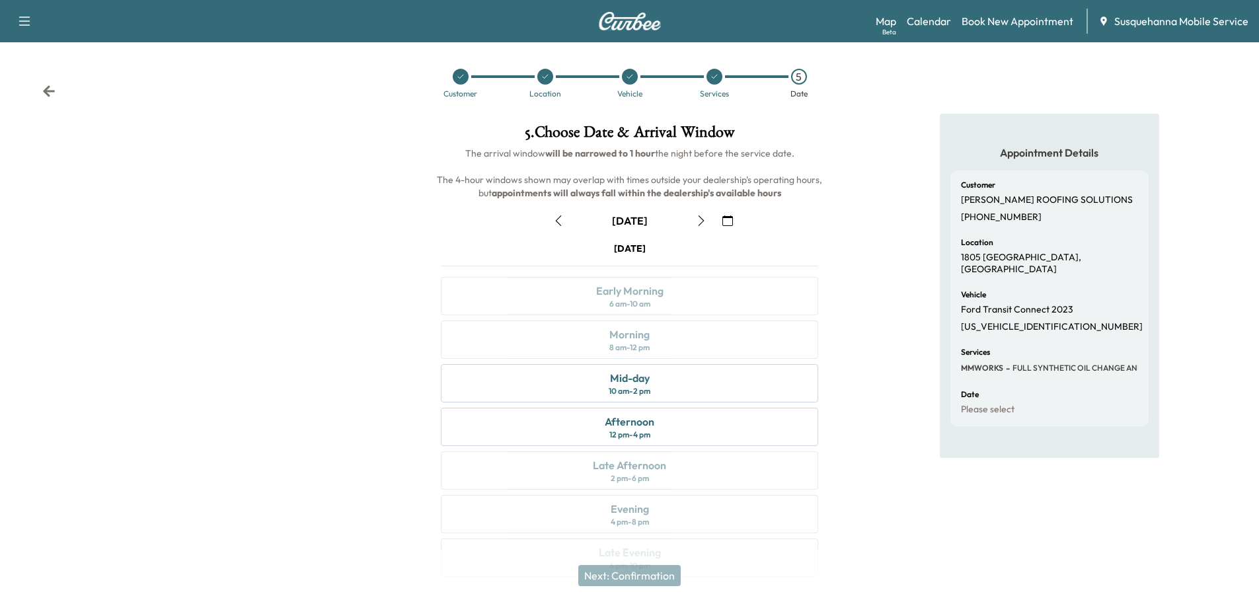
click at [700, 224] on icon "button" at bounding box center [701, 220] width 6 height 11
click at [559, 221] on icon "button" at bounding box center [558, 220] width 11 height 11
click at [692, 350] on div "Morning 8 am - 12 pm" at bounding box center [629, 340] width 377 height 38
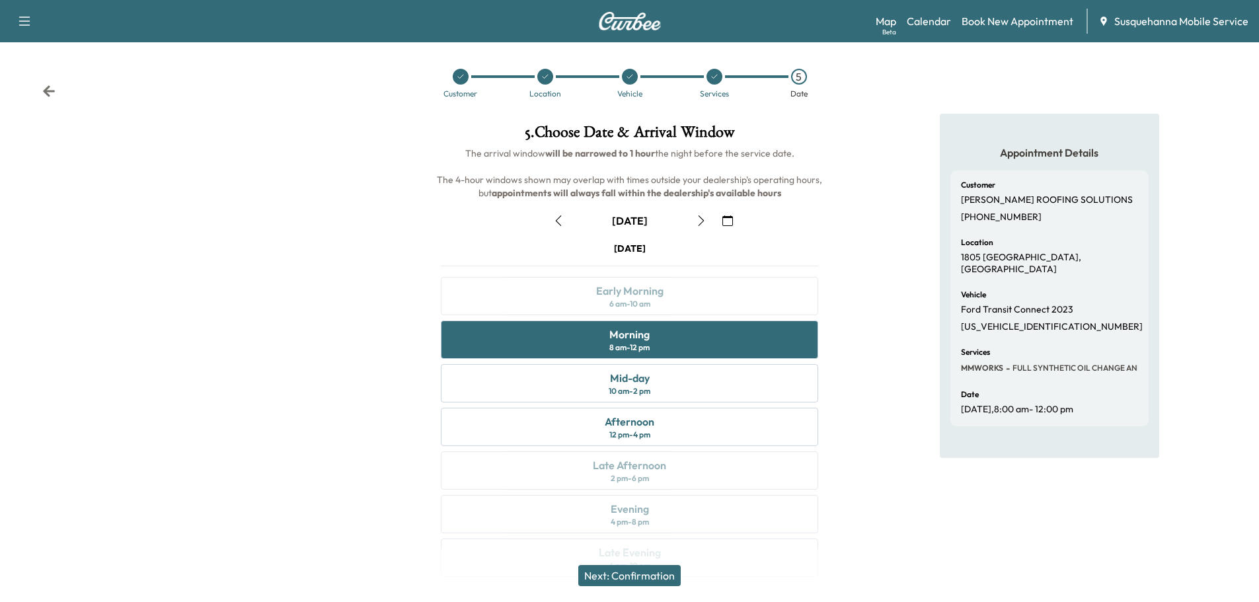
click at [668, 576] on button "Next: Confirmation" at bounding box center [629, 575] width 102 height 21
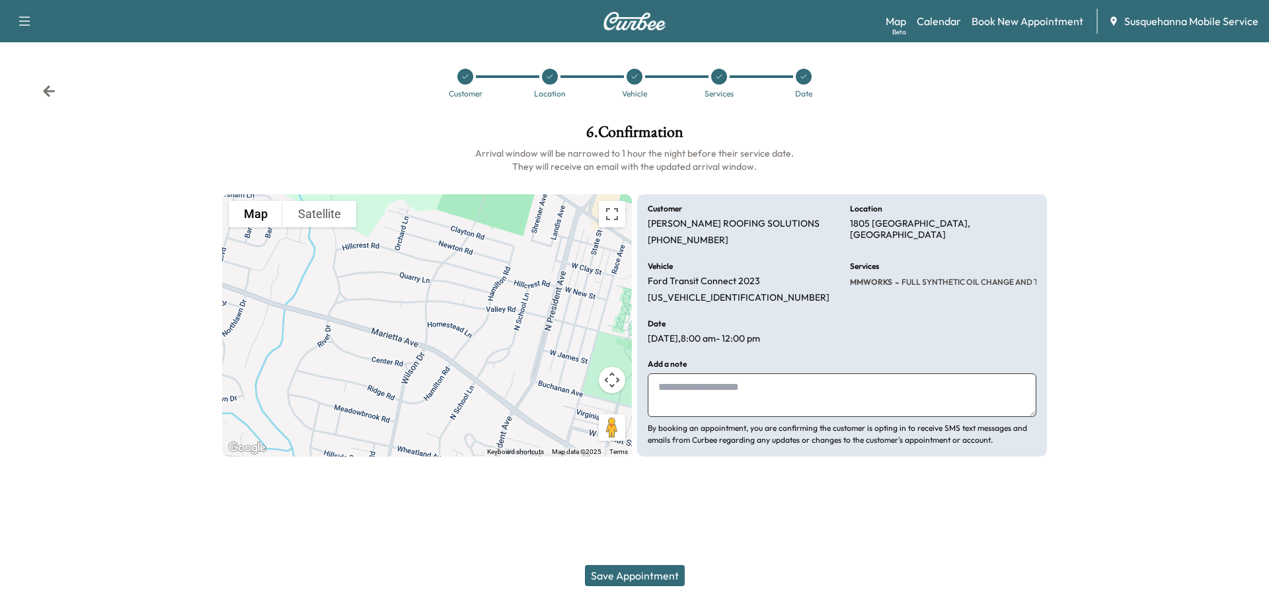
click at [775, 415] on textarea at bounding box center [842, 395] width 389 height 44
type textarea "**********"
click at [646, 580] on button "Save Appointment" at bounding box center [635, 575] width 100 height 21
click at [54, 91] on icon at bounding box center [49, 90] width 12 height 11
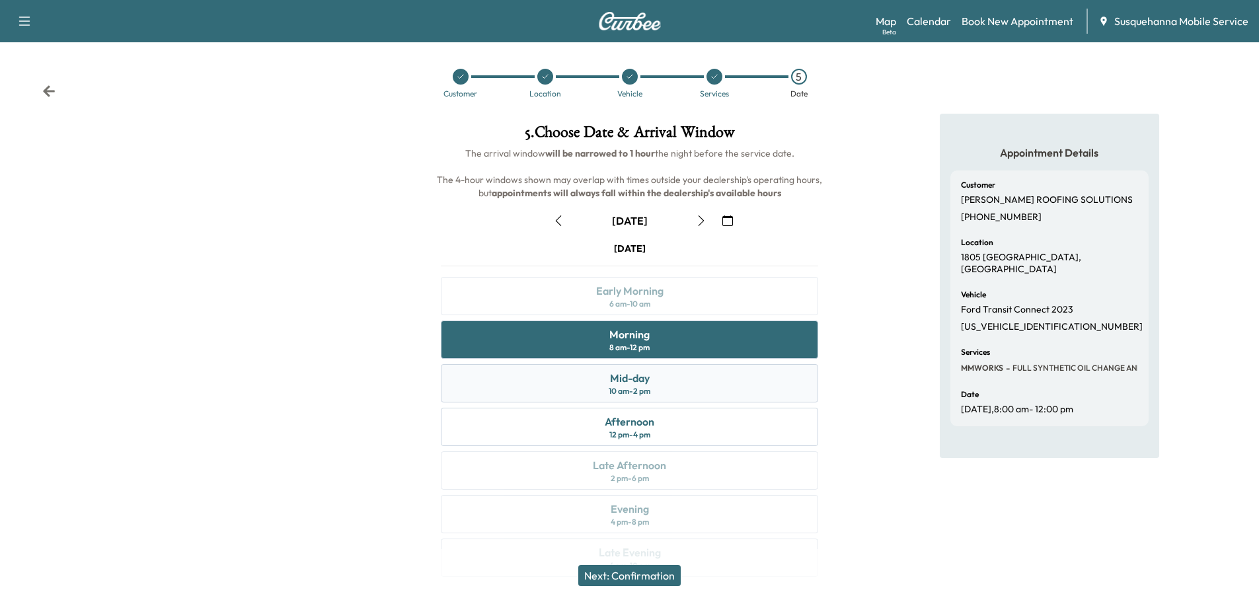
click at [750, 376] on div "Mid-day 10 am - 2 pm" at bounding box center [629, 383] width 377 height 38
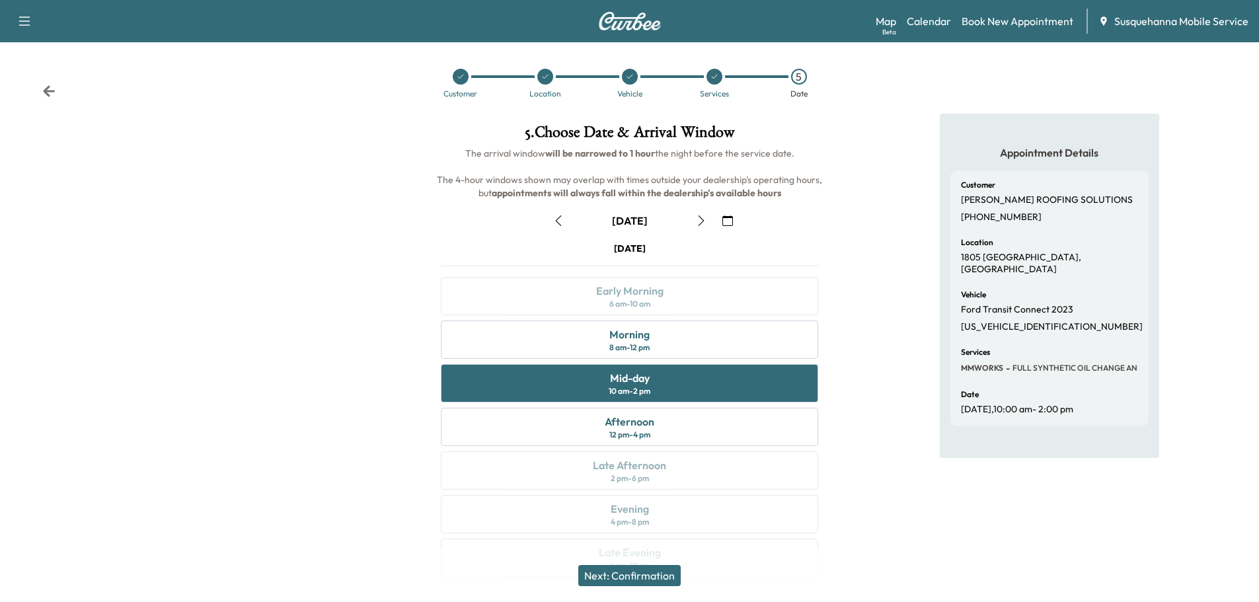
click at [671, 574] on button "Next: Confirmation" at bounding box center [629, 575] width 102 height 21
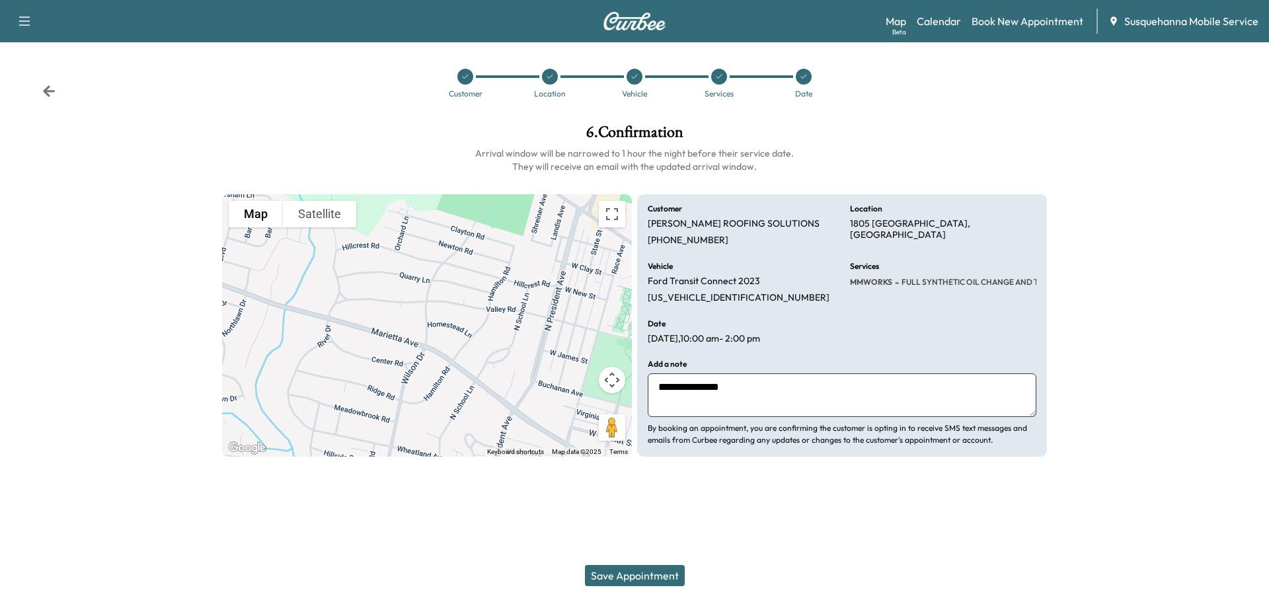
click at [802, 402] on textarea "**********" at bounding box center [842, 395] width 389 height 44
click at [661, 578] on button "Save Appointment" at bounding box center [635, 575] width 100 height 21
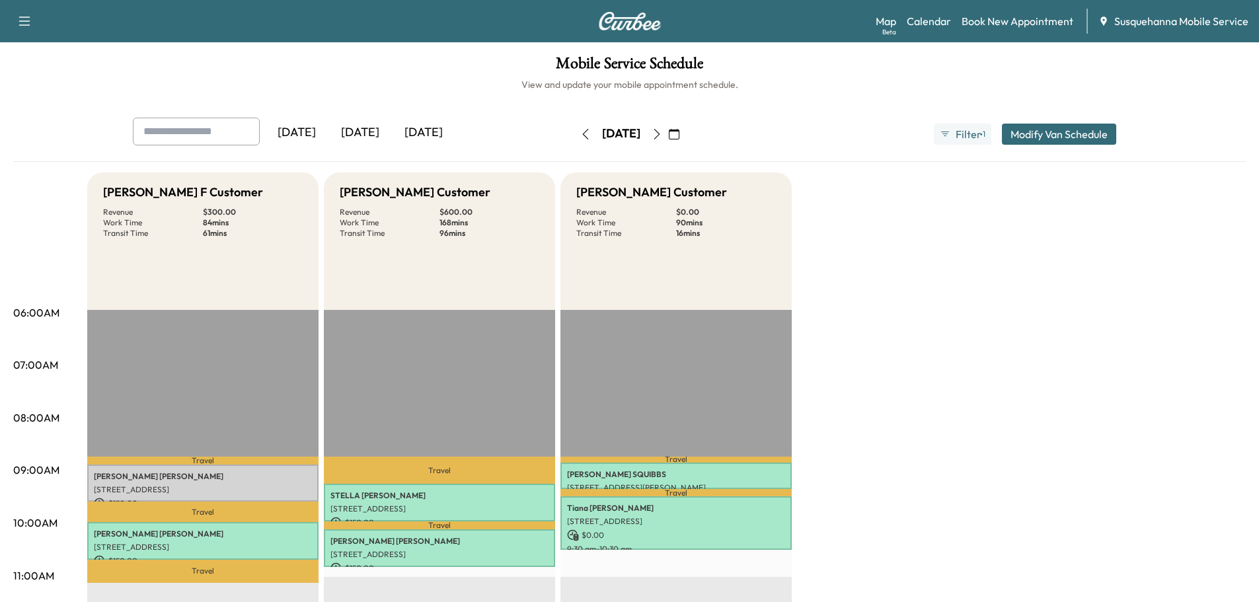
scroll to position [141, 0]
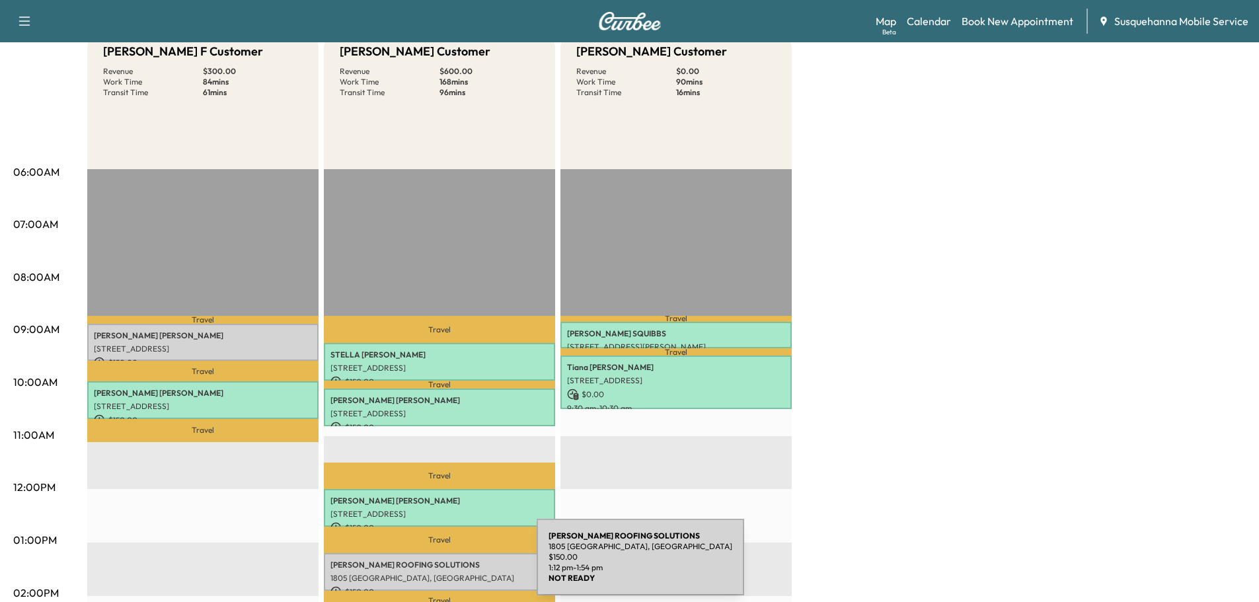
click at [438, 565] on p "MOSER ROOFING SOLUTIONS" at bounding box center [439, 565] width 218 height 11
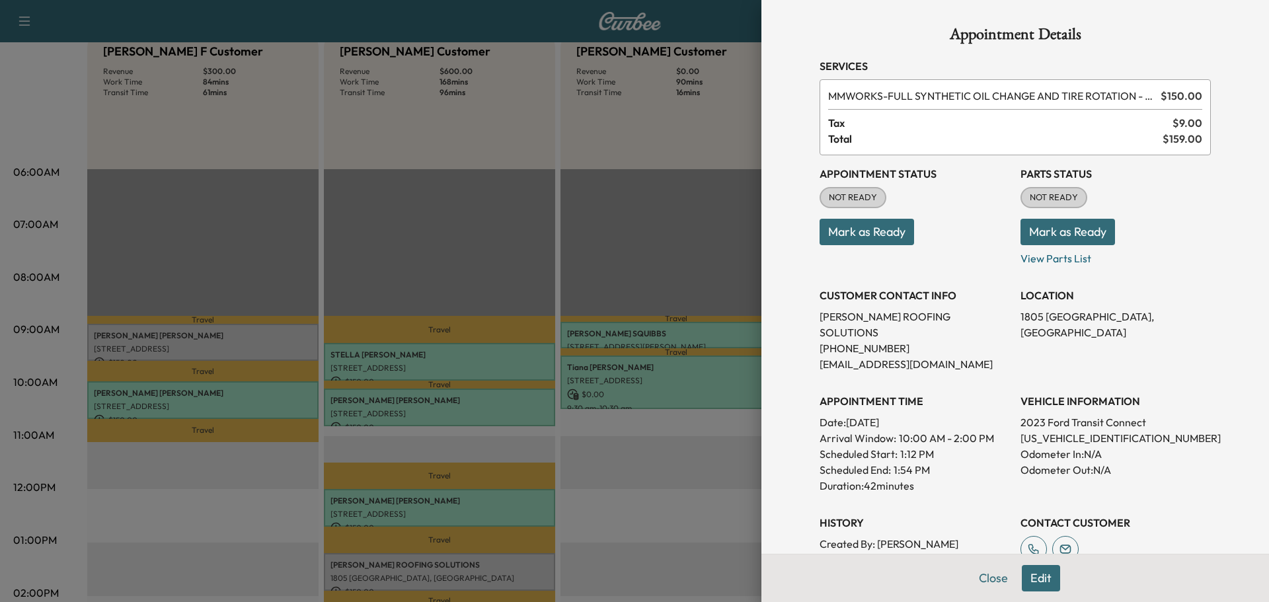
click at [1029, 580] on button "Edit" at bounding box center [1041, 578] width 38 height 26
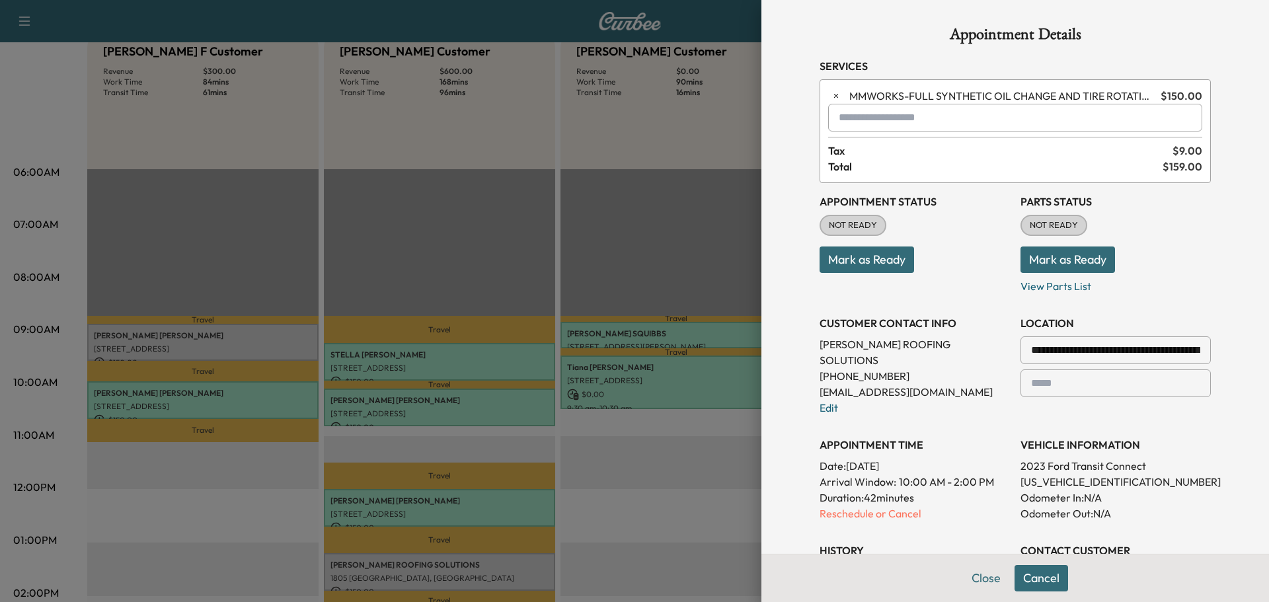
click at [904, 122] on input "text" at bounding box center [1015, 118] width 374 height 28
click at [906, 135] on ul "TBF - Tech: Bridgett F $ 0.00 / 0 min" at bounding box center [1005, 152] width 373 height 40
click at [902, 147] on p "TBF - Tech: [PERSON_NAME] F" at bounding box center [968, 152] width 288 height 19
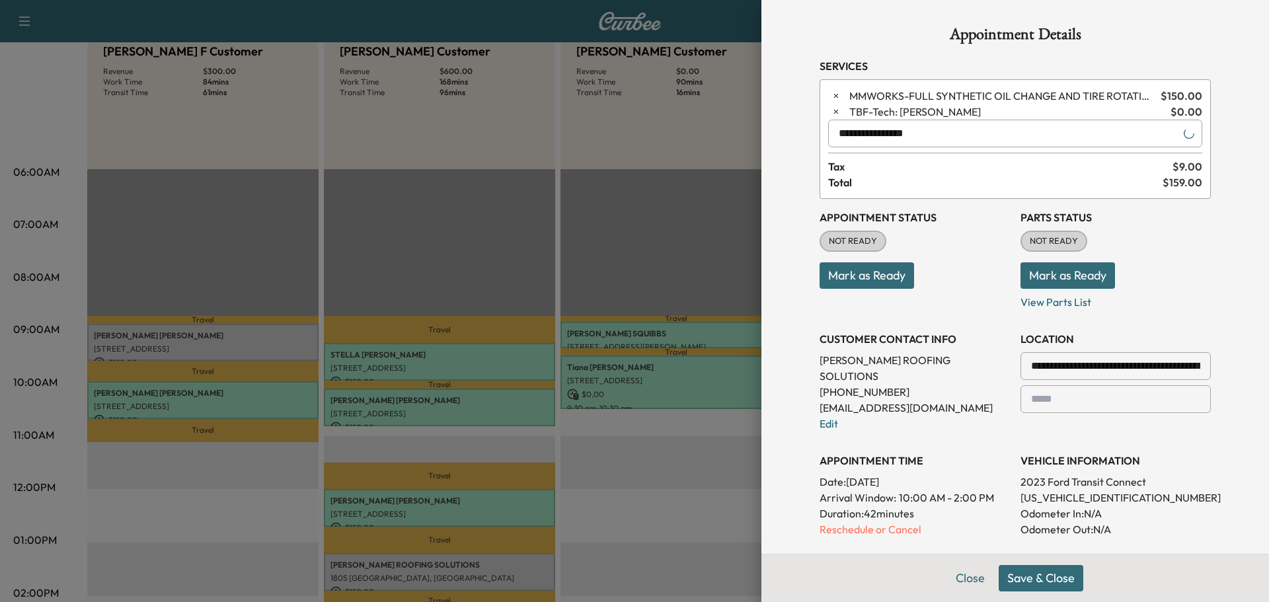
type input "**********"
click at [1065, 580] on button "Save & Close" at bounding box center [1041, 578] width 85 height 26
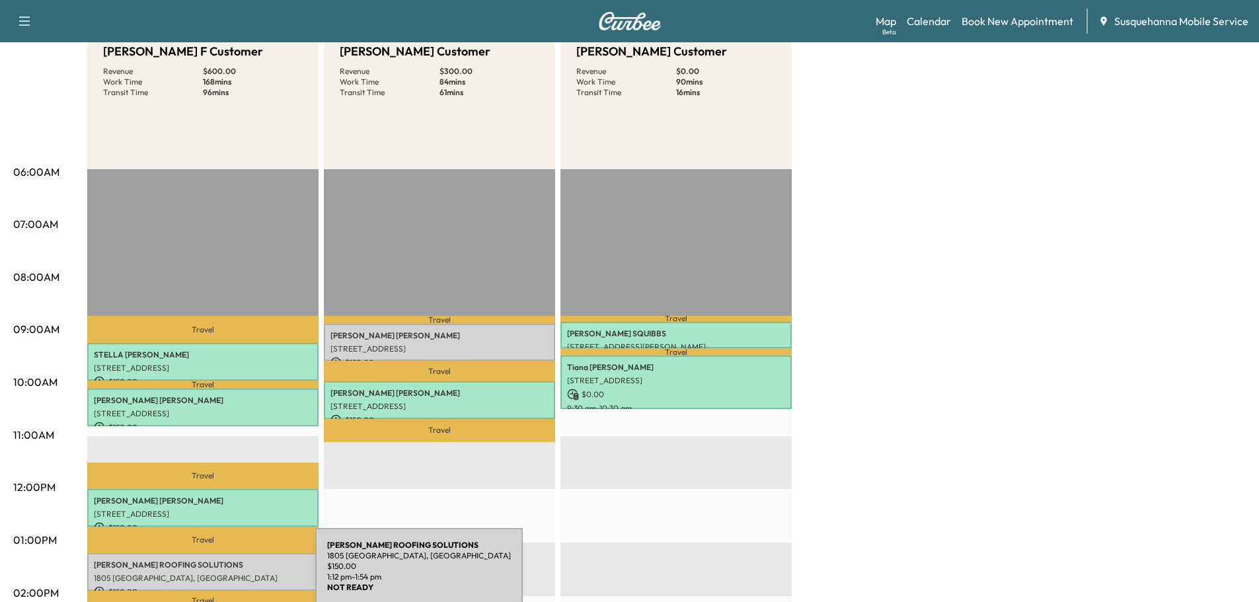
click at [216, 574] on p "1805 [GEOGRAPHIC_DATA], [GEOGRAPHIC_DATA]" at bounding box center [203, 578] width 218 height 11
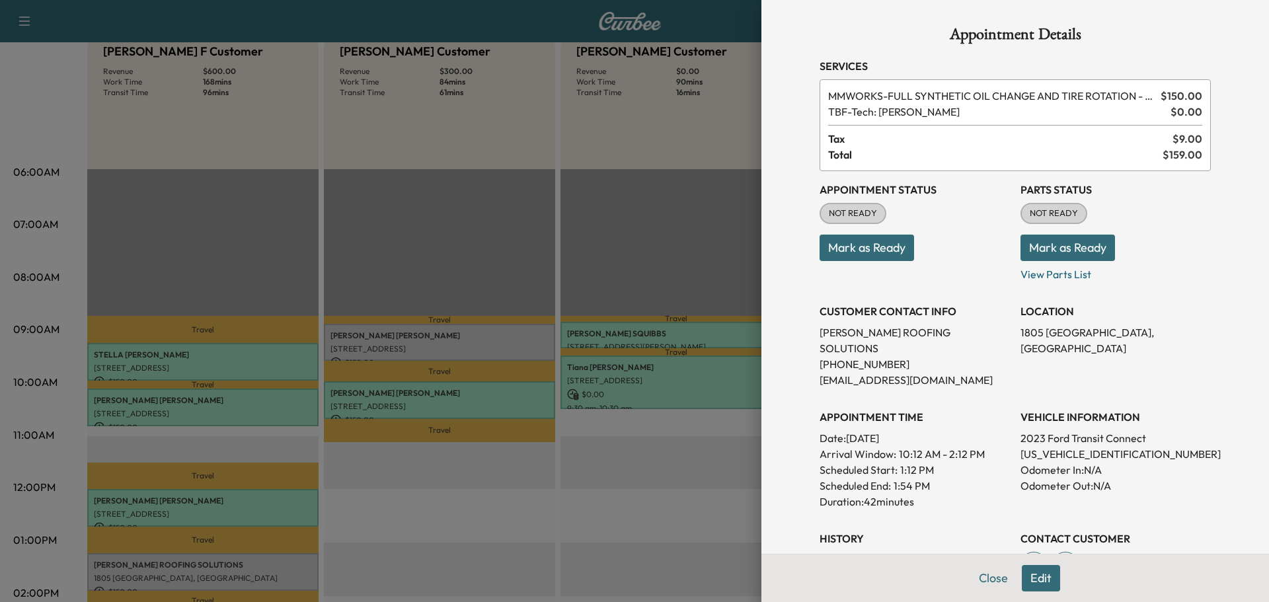
click at [1026, 581] on button "Edit" at bounding box center [1041, 578] width 38 height 26
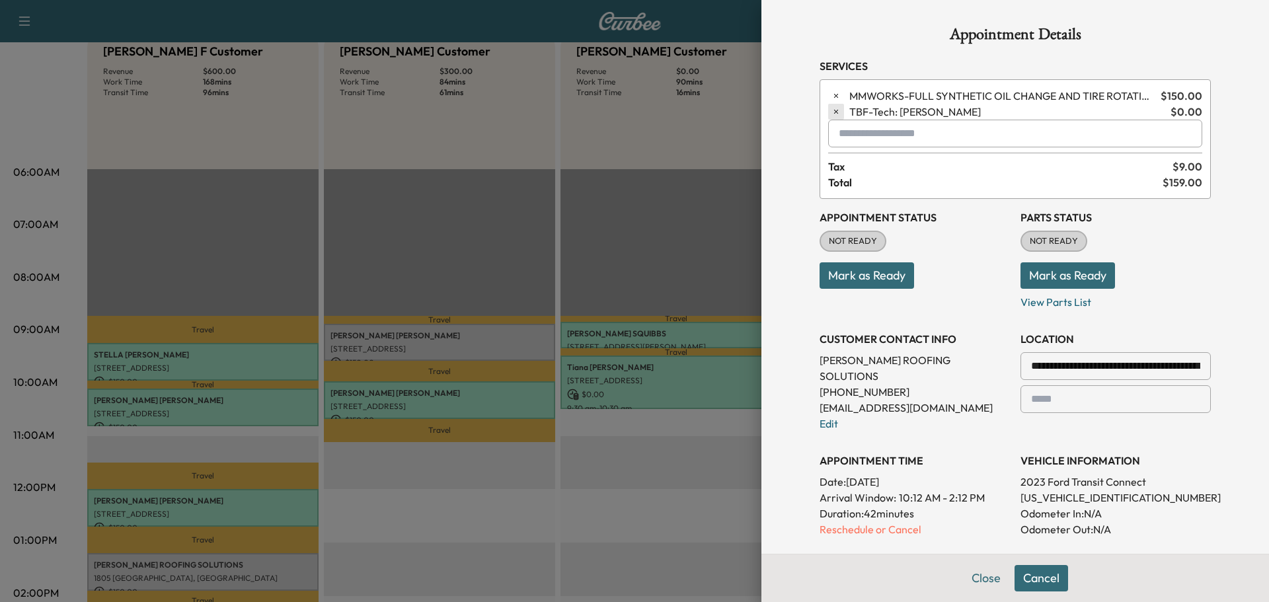
click at [828, 108] on button "button" at bounding box center [836, 112] width 16 height 16
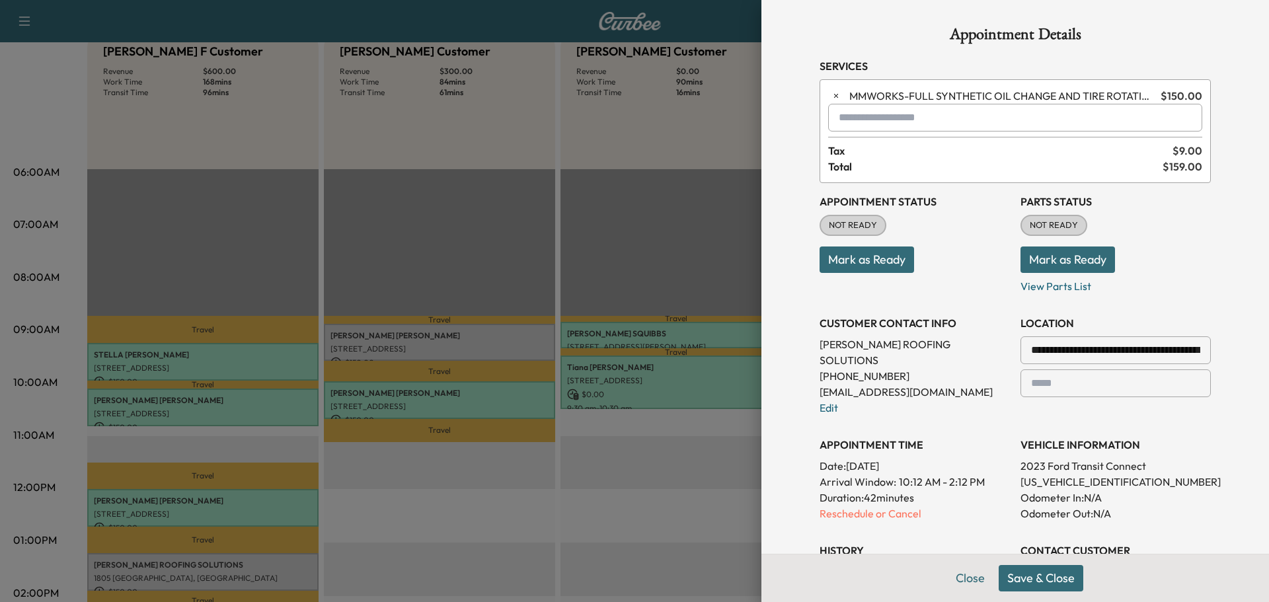
click at [1028, 595] on div "Close Save & Close" at bounding box center [1015, 578] width 508 height 48
click at [1038, 574] on button "Save & Close" at bounding box center [1041, 578] width 85 height 26
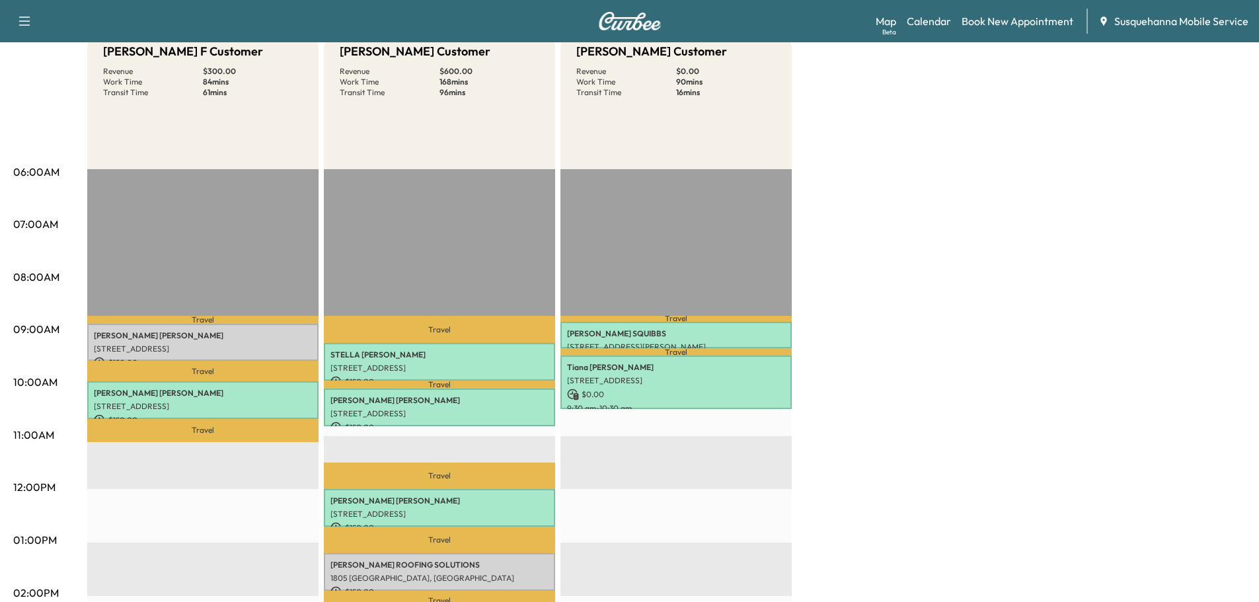
scroll to position [0, 0]
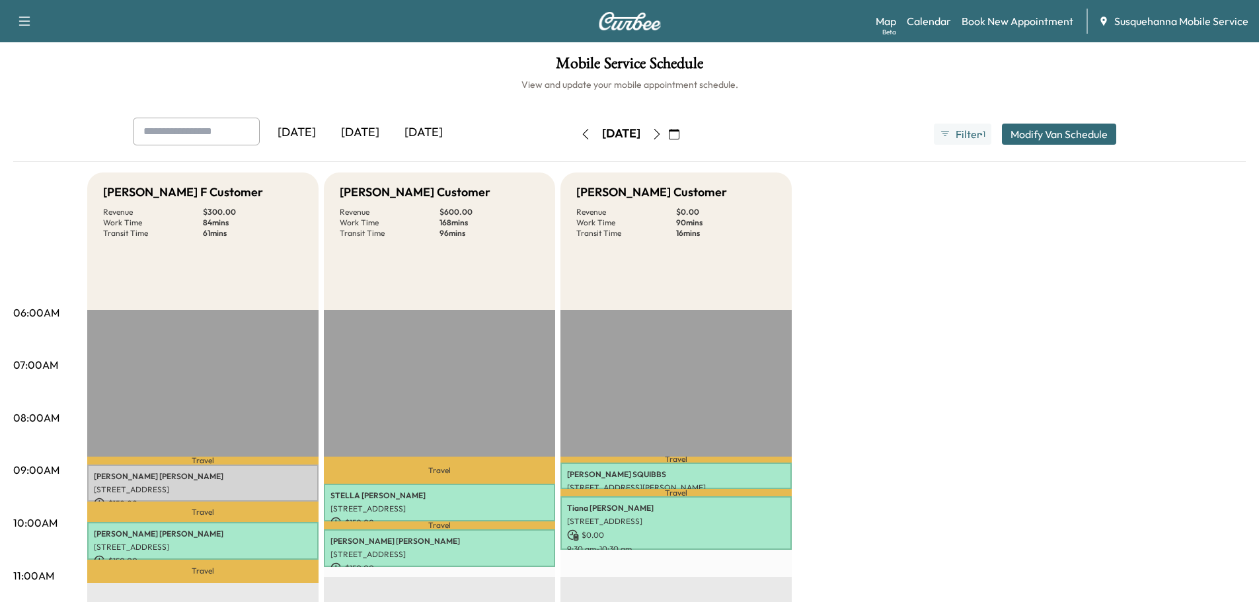
click at [580, 130] on icon "button" at bounding box center [585, 134] width 11 height 11
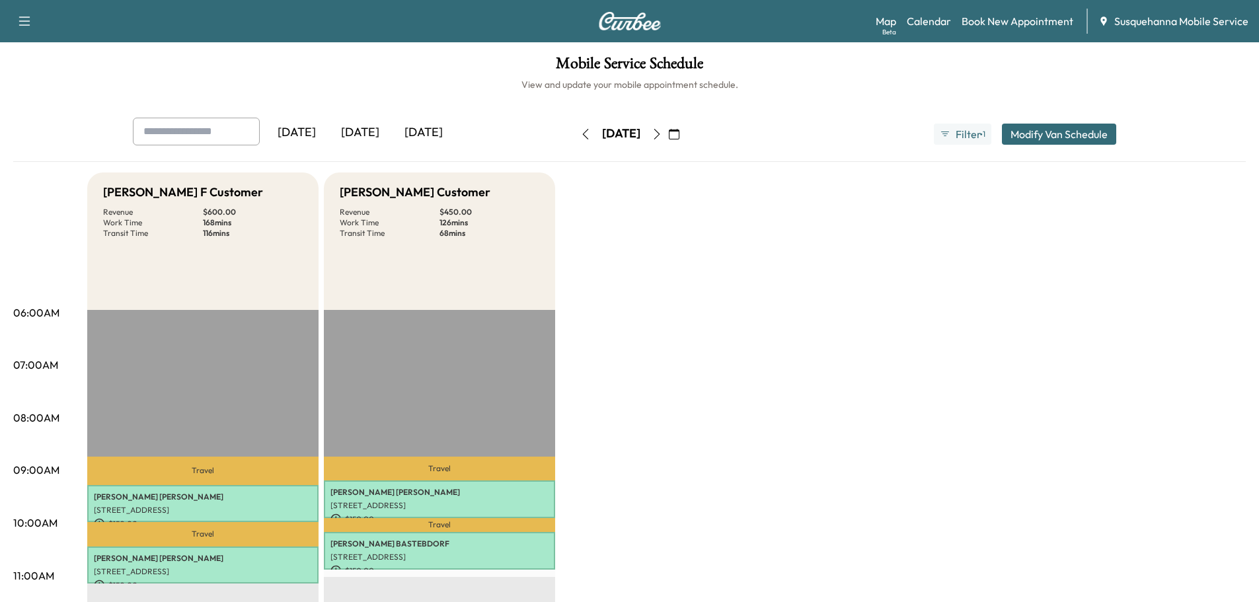
click at [662, 133] on icon "button" at bounding box center [657, 134] width 11 height 11
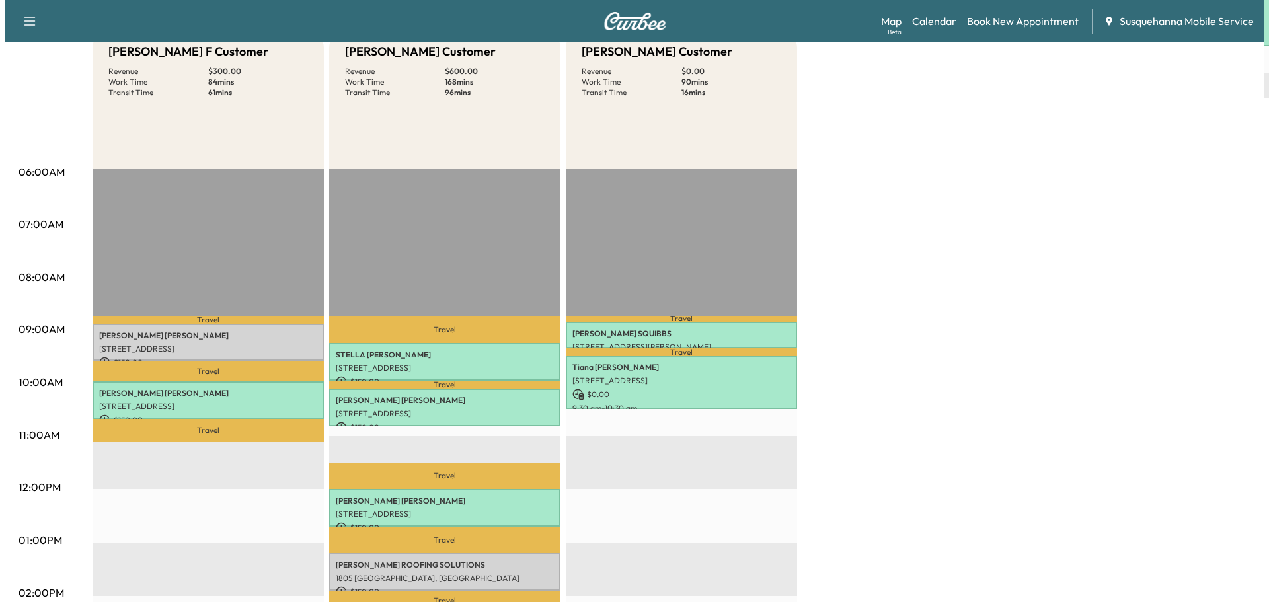
scroll to position [352, 0]
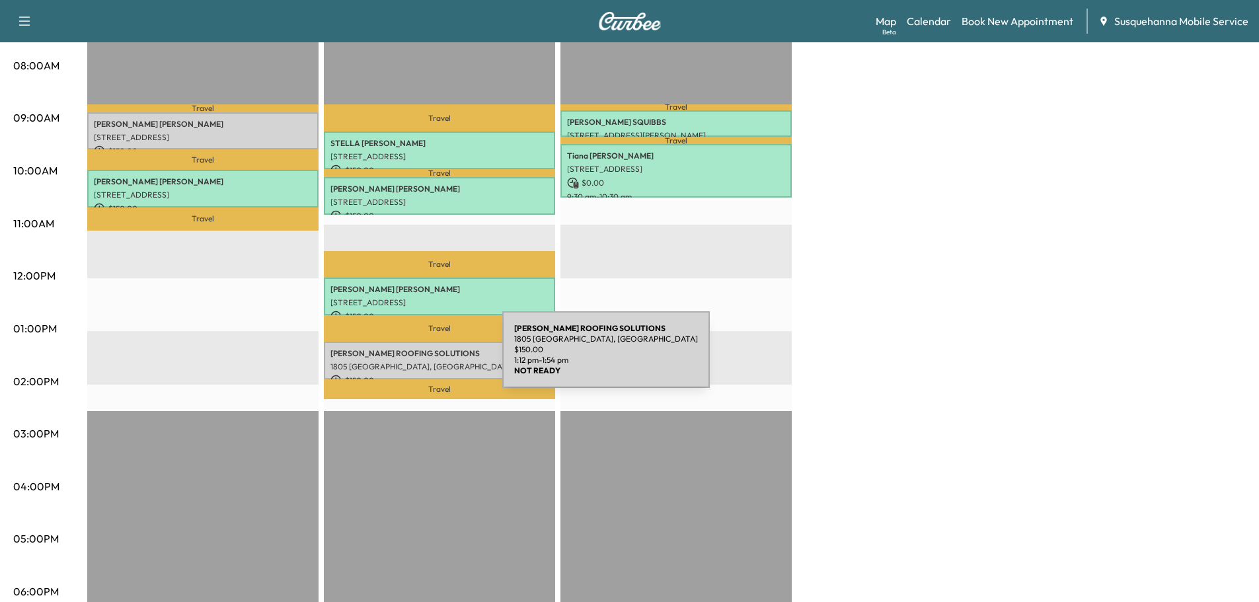
click at [403, 362] on p "1805 [GEOGRAPHIC_DATA], [GEOGRAPHIC_DATA]" at bounding box center [439, 367] width 218 height 11
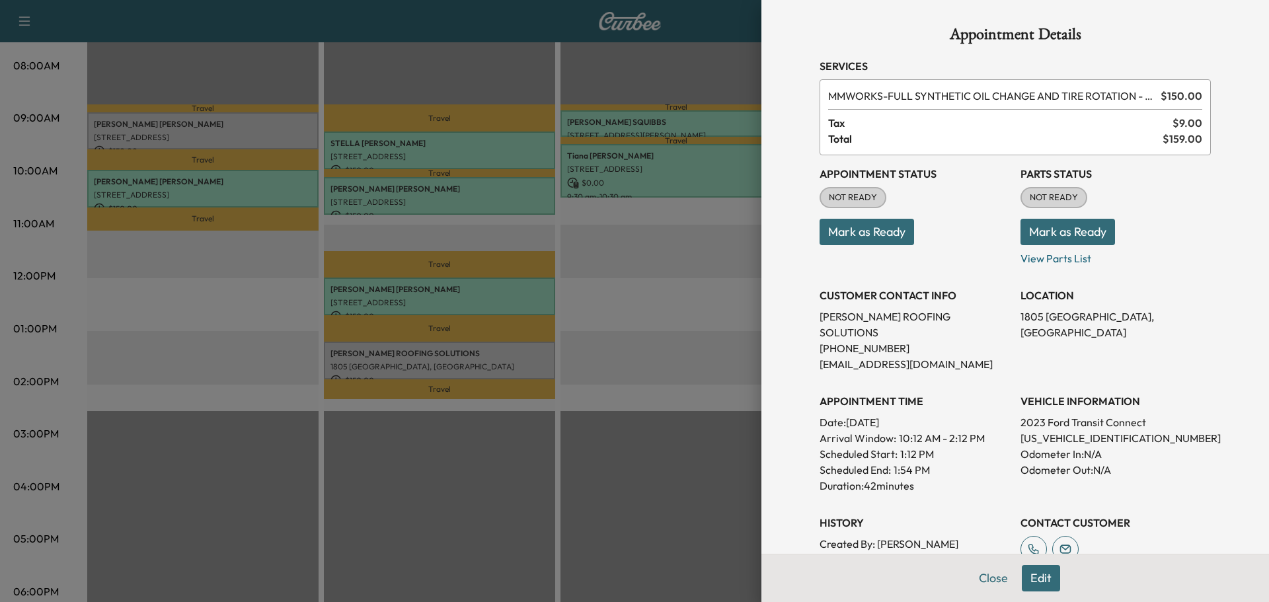
click at [1045, 234] on button "Mark as Ready" at bounding box center [1068, 232] width 95 height 26
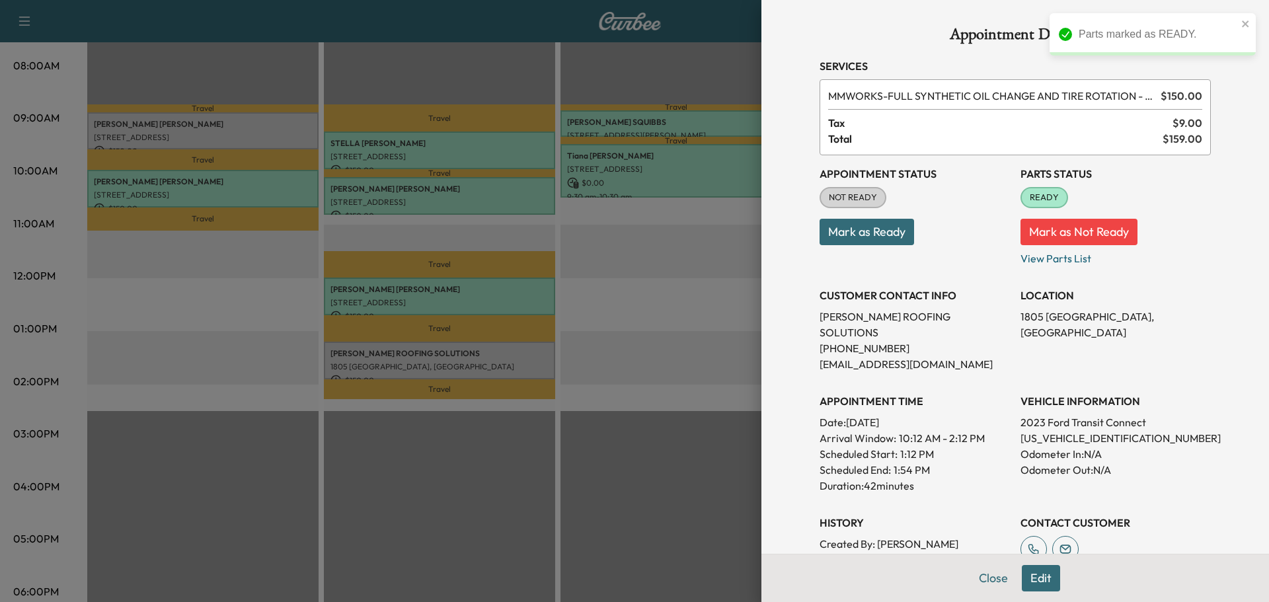
click at [870, 230] on button "Mark as Ready" at bounding box center [867, 232] width 95 height 26
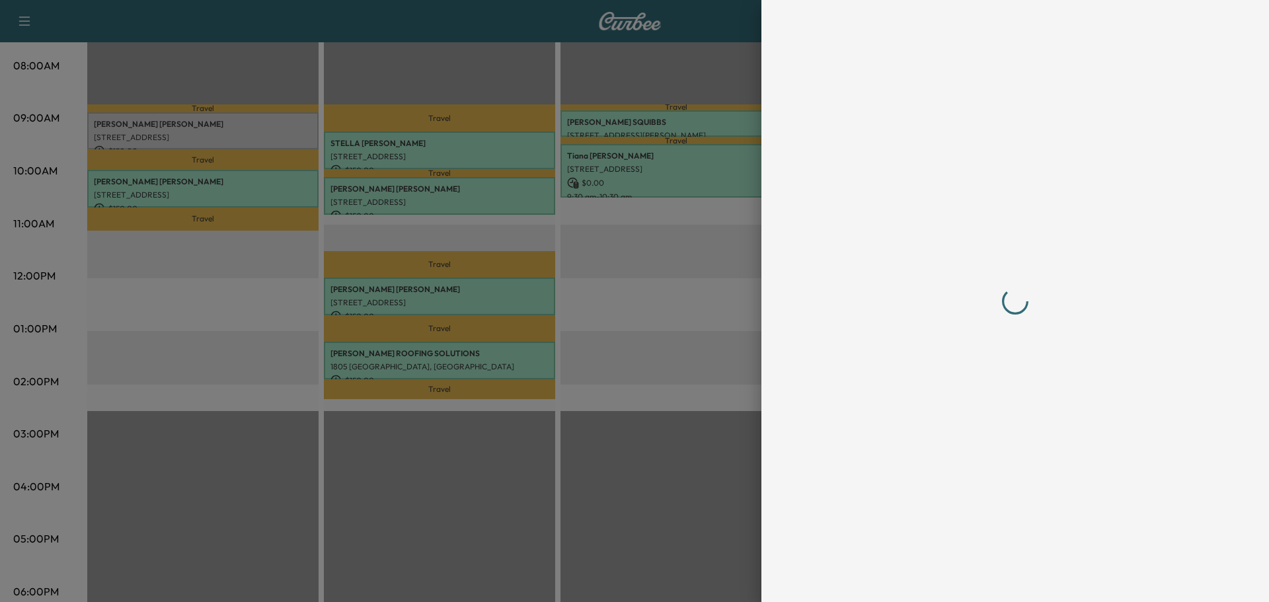
click at [978, 576] on div at bounding box center [1015, 301] width 423 height 602
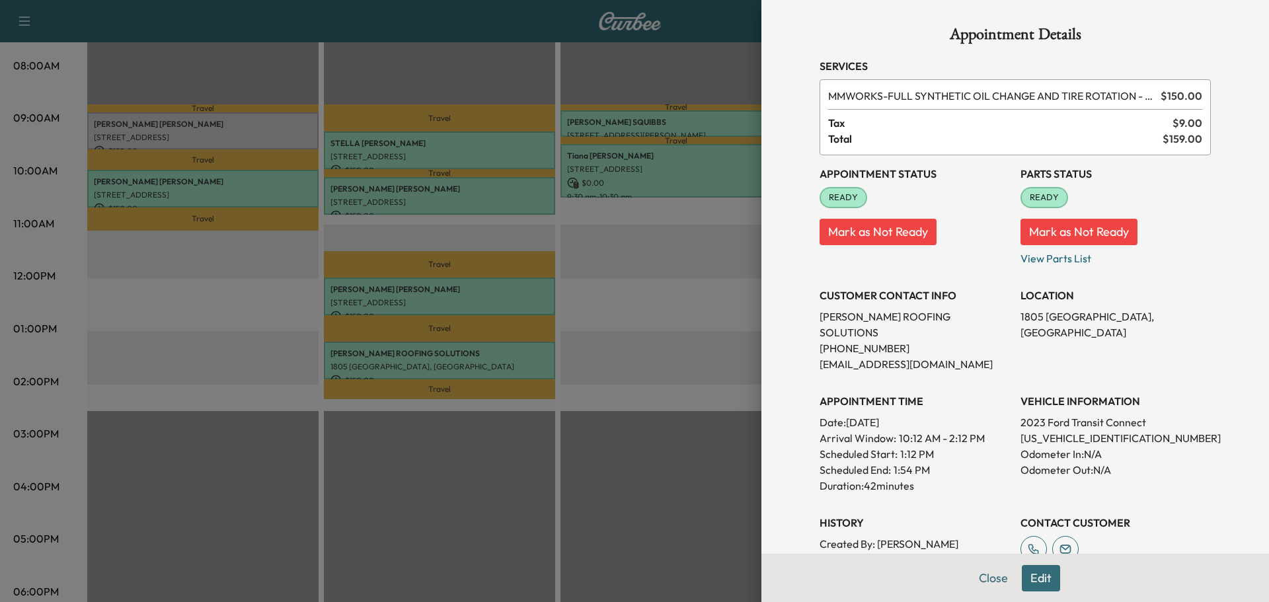
click at [978, 576] on button "Close" at bounding box center [993, 578] width 46 height 26
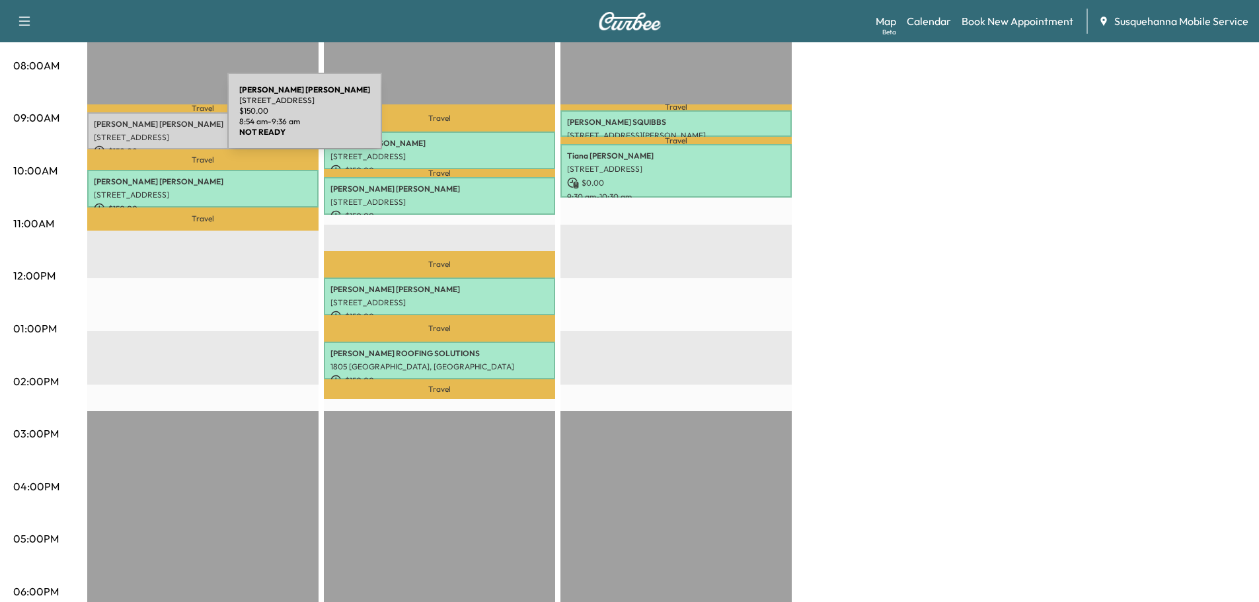
click at [135, 124] on p "[PERSON_NAME]" at bounding box center [203, 124] width 218 height 11
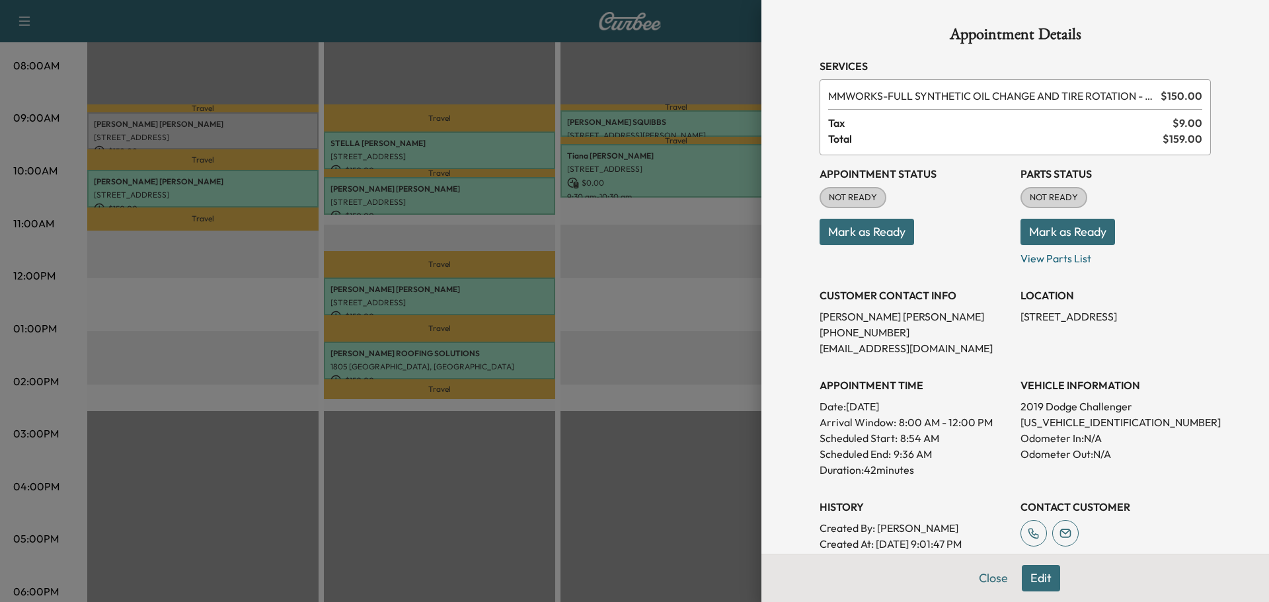
click at [1051, 428] on p "[US_VEHICLE_IDENTIFICATION_NUMBER]" at bounding box center [1116, 422] width 190 height 16
copy p "[US_VEHICLE_IDENTIFICATION_NUMBER]"
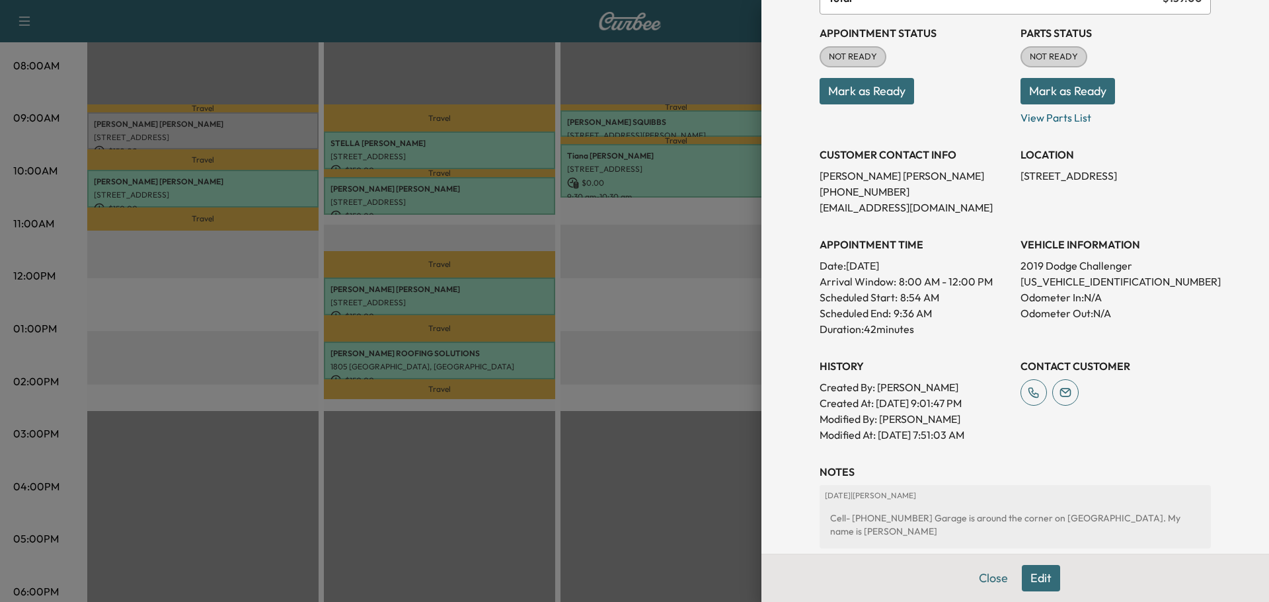
scroll to position [212, 0]
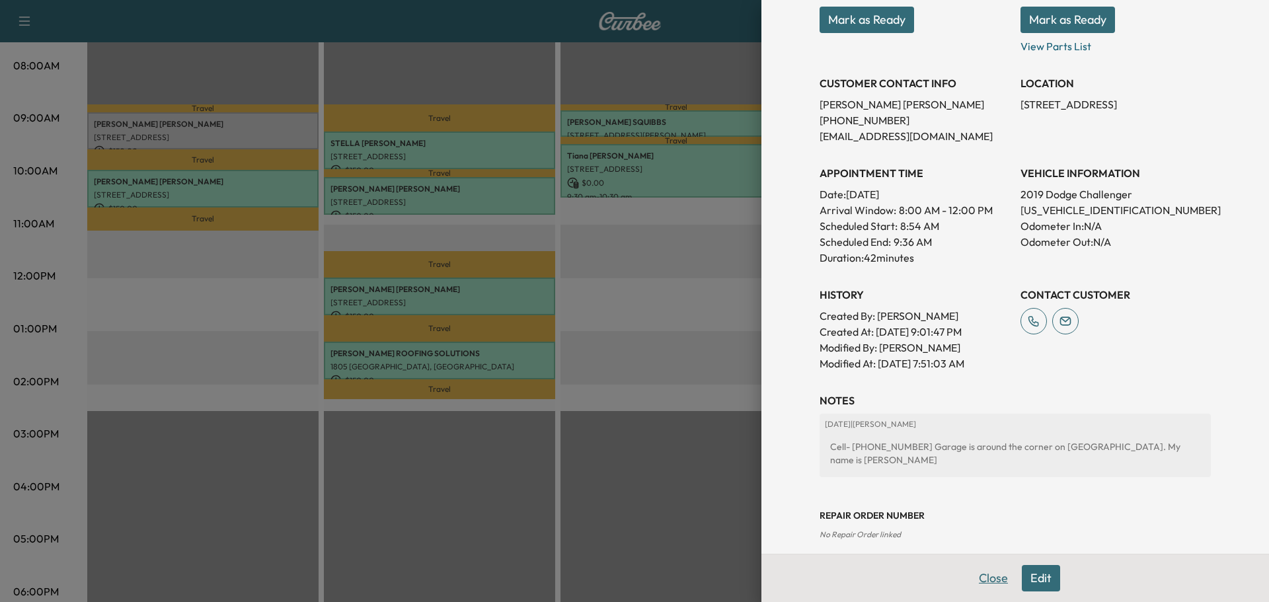
click at [988, 578] on button "Close" at bounding box center [993, 578] width 46 height 26
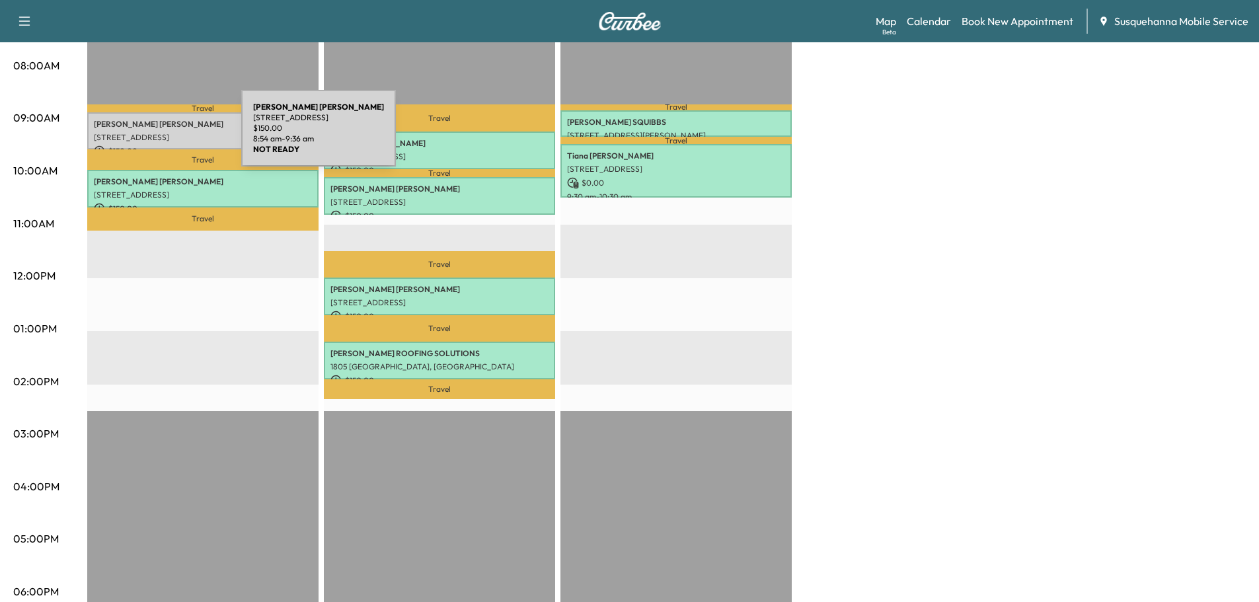
click at [142, 136] on p "[STREET_ADDRESS]" at bounding box center [203, 137] width 218 height 11
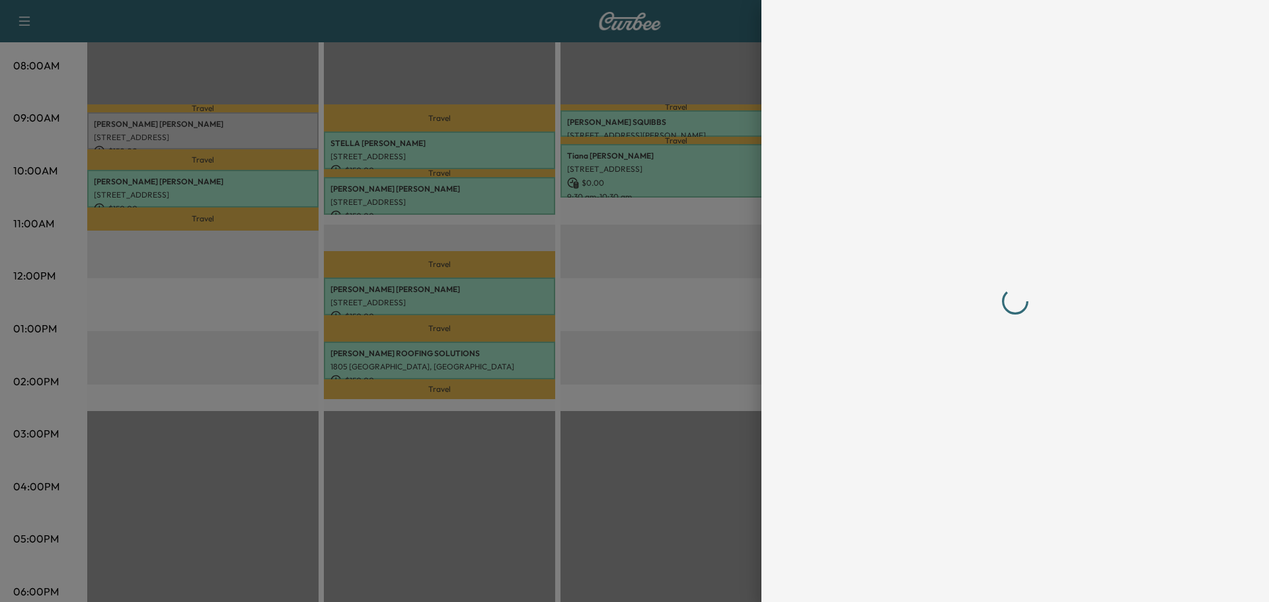
scroll to position [0, 0]
click at [1085, 210] on div at bounding box center [1015, 300] width 391 height 549
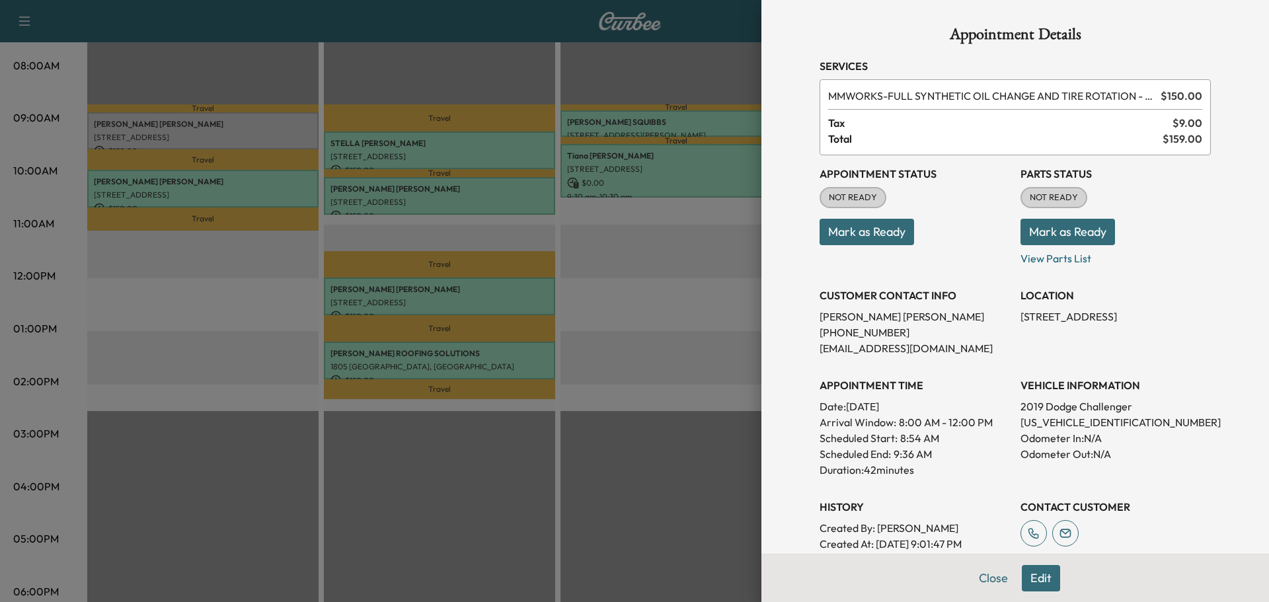
click at [1052, 421] on p "[US_VEHICLE_IDENTIFICATION_NUMBER]" at bounding box center [1116, 422] width 190 height 16
copy p "[US_VEHICLE_IDENTIFICATION_NUMBER]"
click at [891, 235] on button "Mark as Ready" at bounding box center [867, 232] width 95 height 26
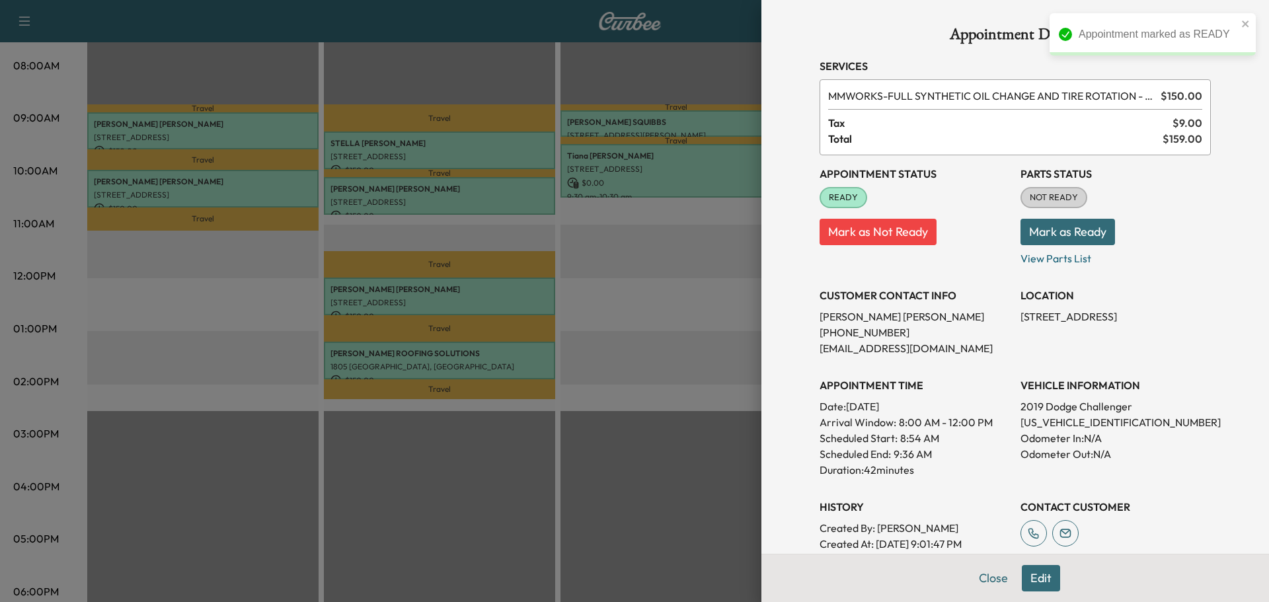
click at [1052, 236] on button "Mark as Ready" at bounding box center [1068, 232] width 95 height 26
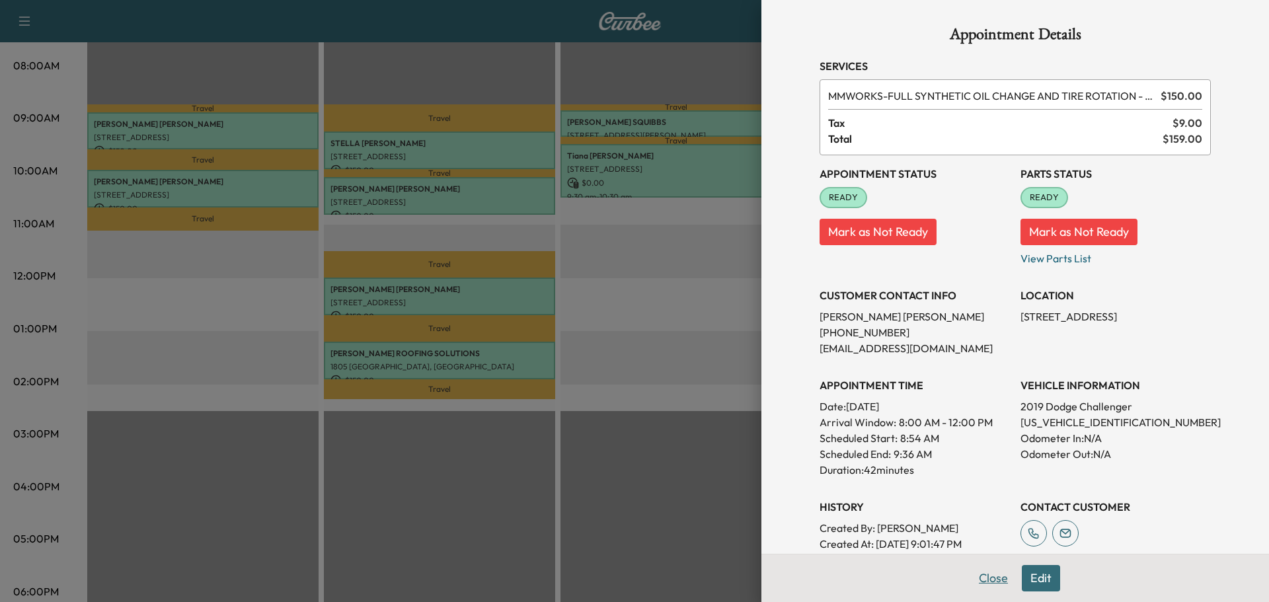
click at [978, 576] on div "Appointment Details Services MMWORKS - FULL SYNTHETIC OIL CHANGE AND TIRE ROTAT…" at bounding box center [1015, 389] width 423 height 779
click at [975, 584] on button "Close" at bounding box center [993, 578] width 46 height 26
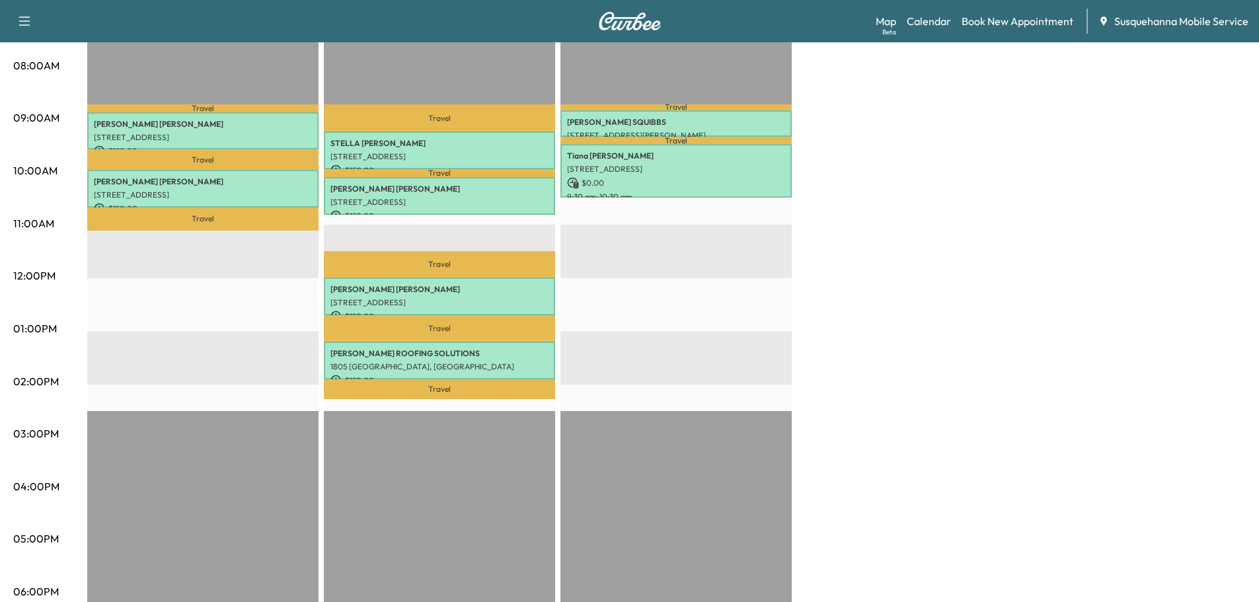
click at [954, 490] on div "Bridgett F Customer Revenue $ 300.00 Work Time 84 mins Transit Time 61 mins Tra…" at bounding box center [666, 315] width 1159 height 991
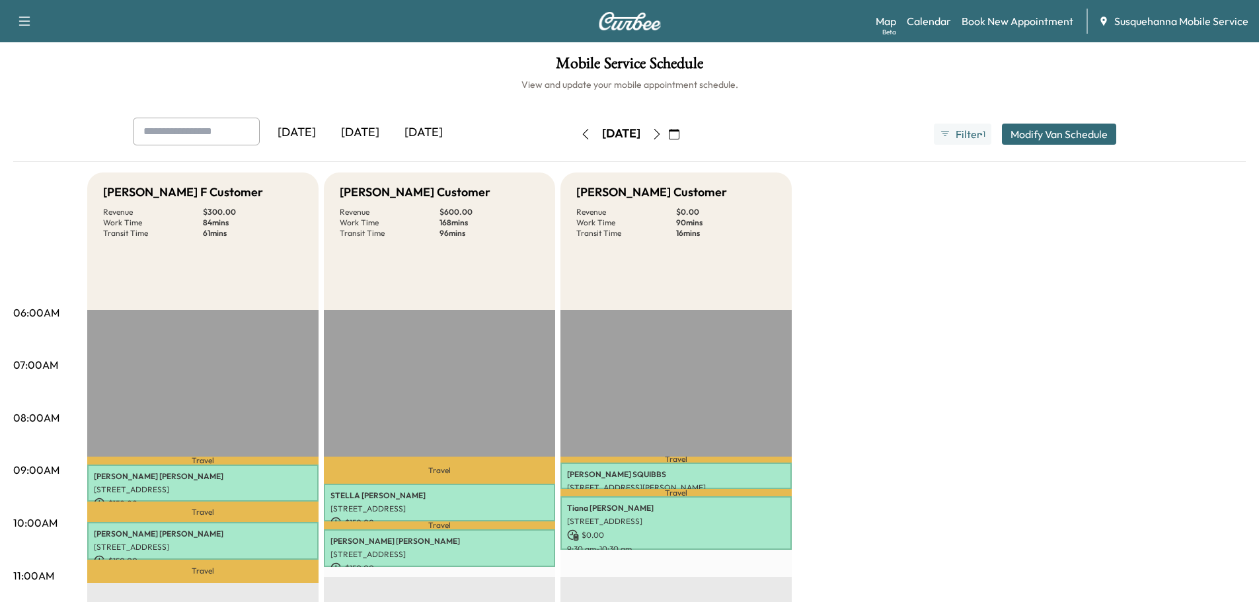
click at [574, 139] on button "button" at bounding box center [585, 134] width 22 height 21
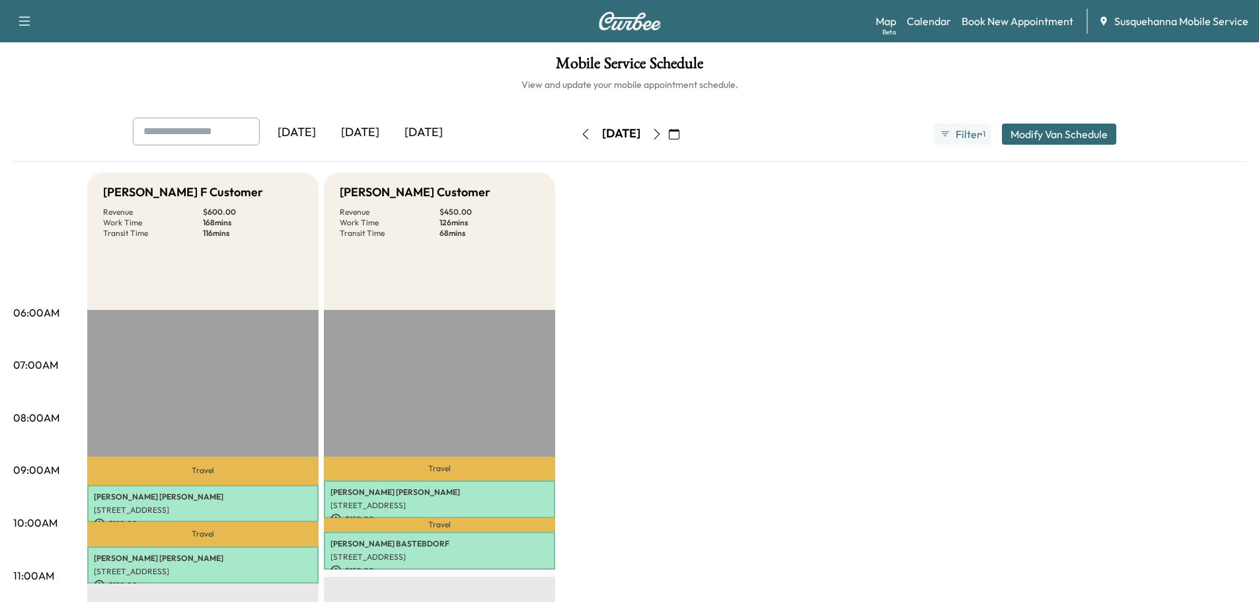
click at [580, 137] on icon "button" at bounding box center [585, 134] width 11 height 11
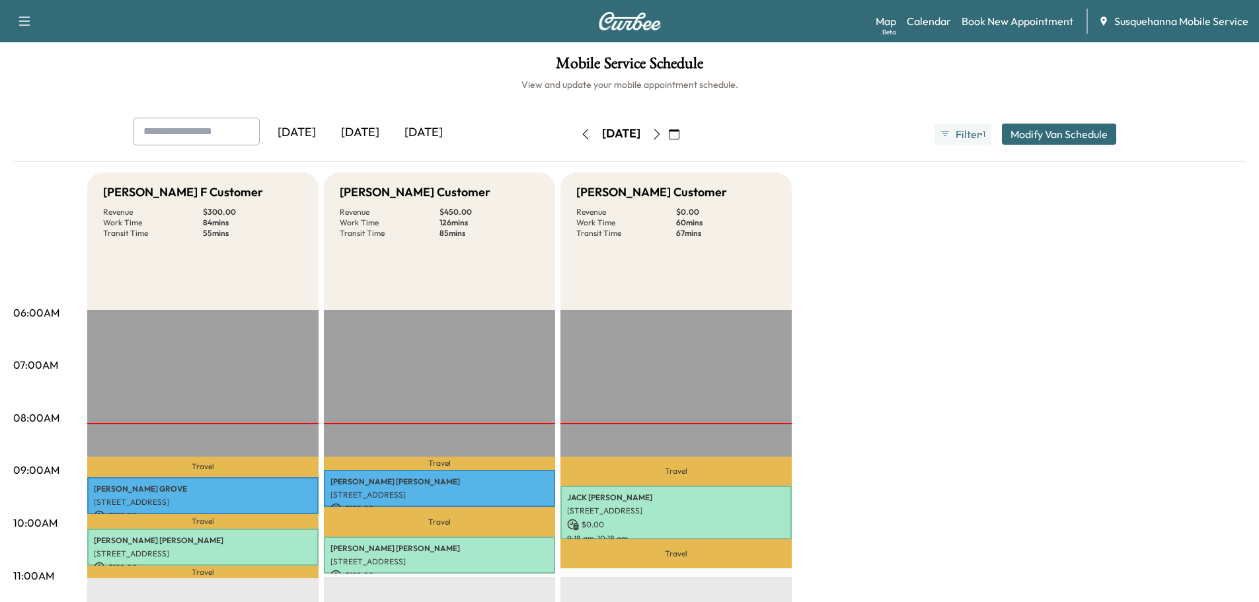
scroll to position [71, 0]
click at [662, 131] on icon "button" at bounding box center [657, 134] width 11 height 11
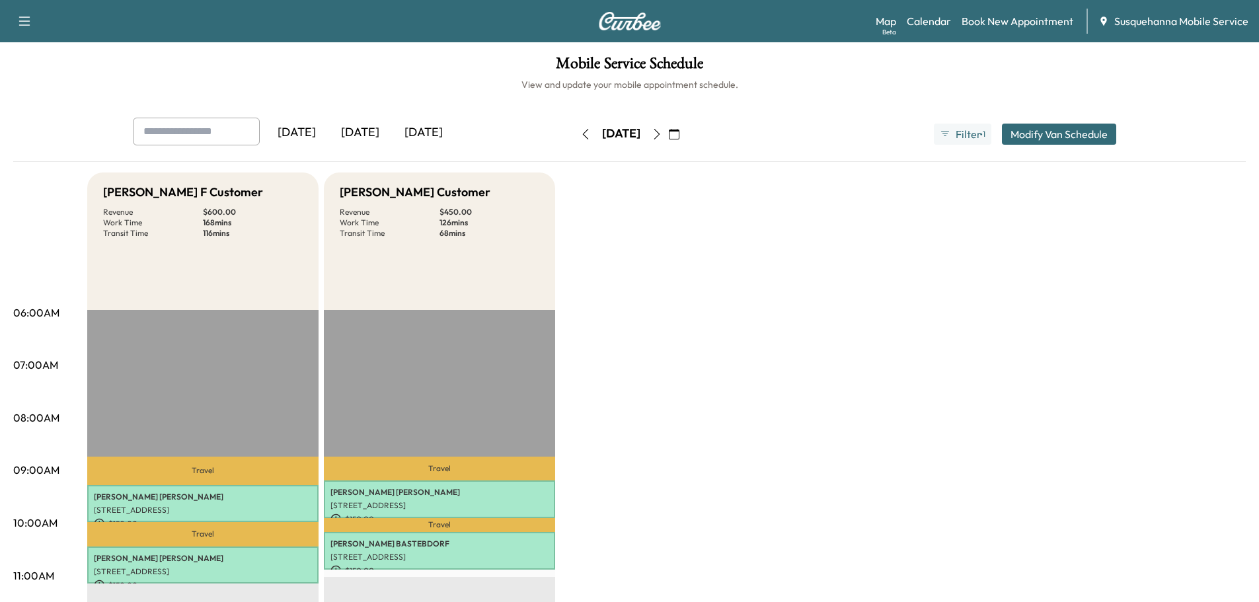
click at [662, 133] on icon "button" at bounding box center [657, 134] width 11 height 11
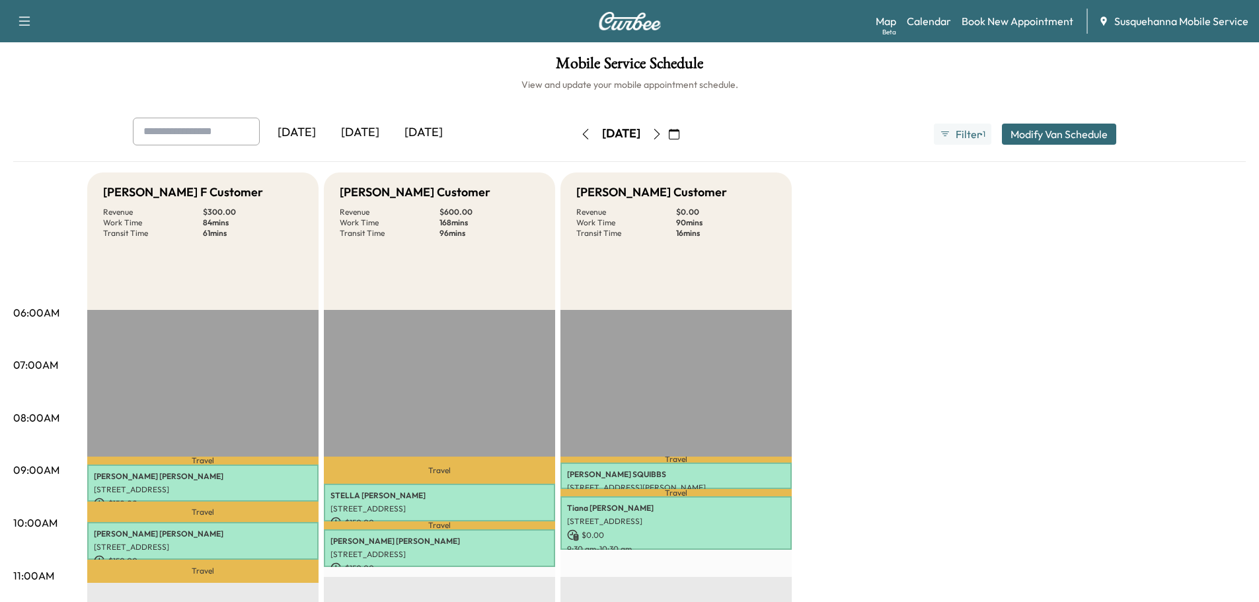
click at [662, 137] on icon "button" at bounding box center [657, 134] width 11 height 11
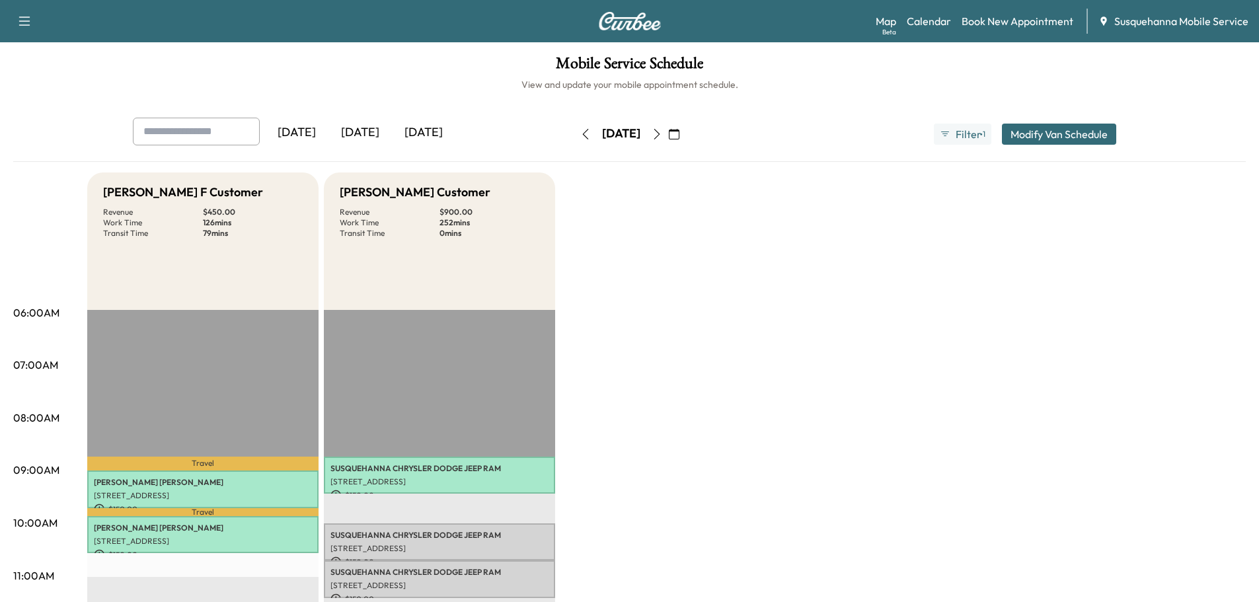
click at [662, 137] on icon "button" at bounding box center [657, 134] width 11 height 11
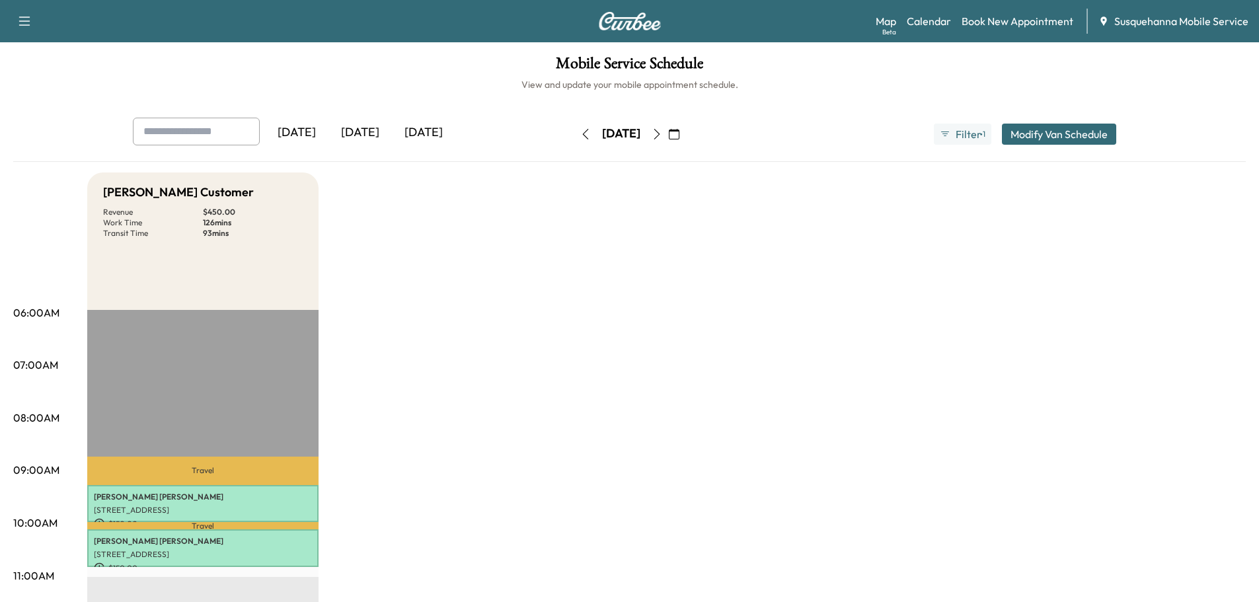
click at [574, 136] on button "button" at bounding box center [585, 134] width 22 height 21
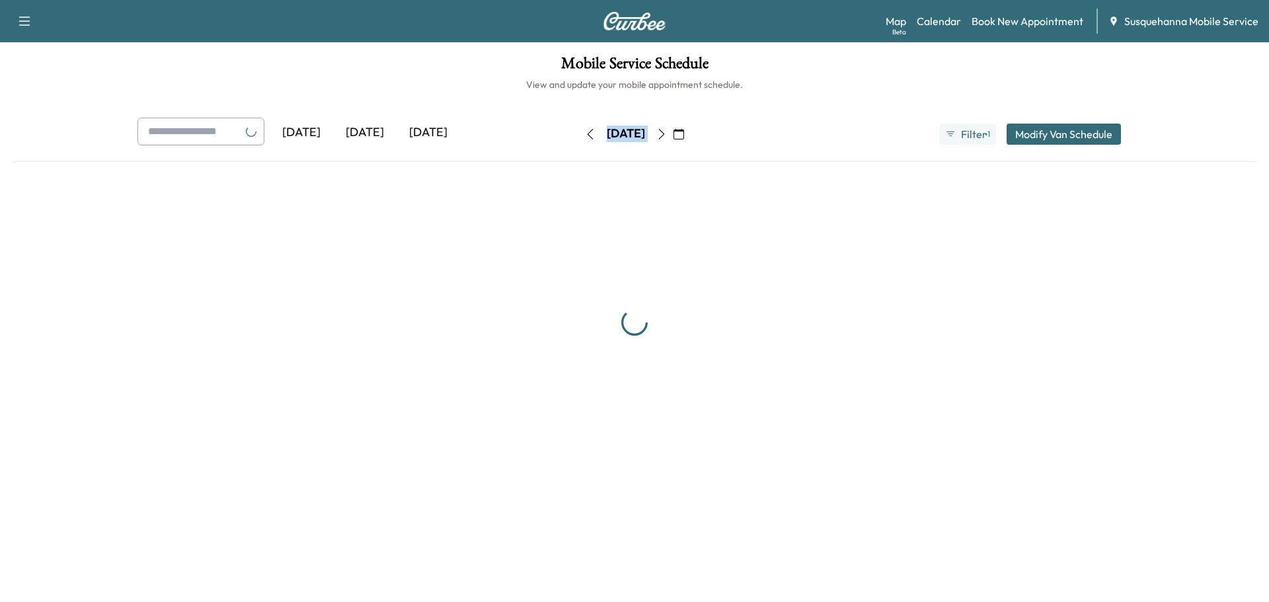
click at [579, 136] on div "[DATE]" at bounding box center [626, 134] width 94 height 21
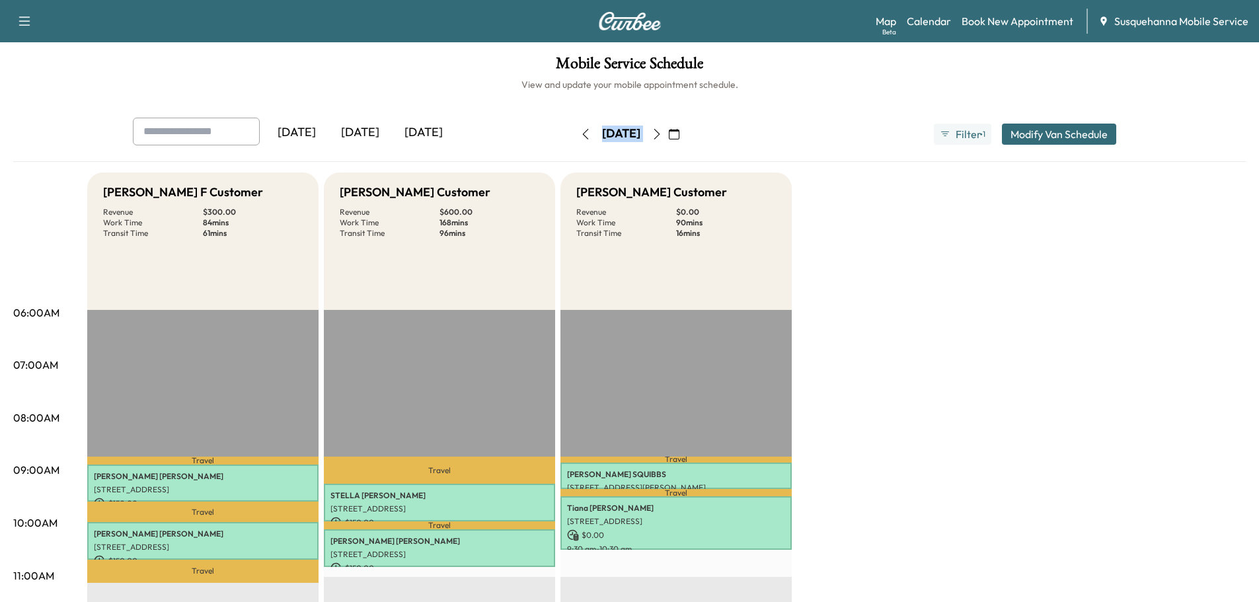
click at [574, 138] on div "[DATE]" at bounding box center [621, 134] width 94 height 21
click at [574, 139] on button "button" at bounding box center [585, 134] width 22 height 21
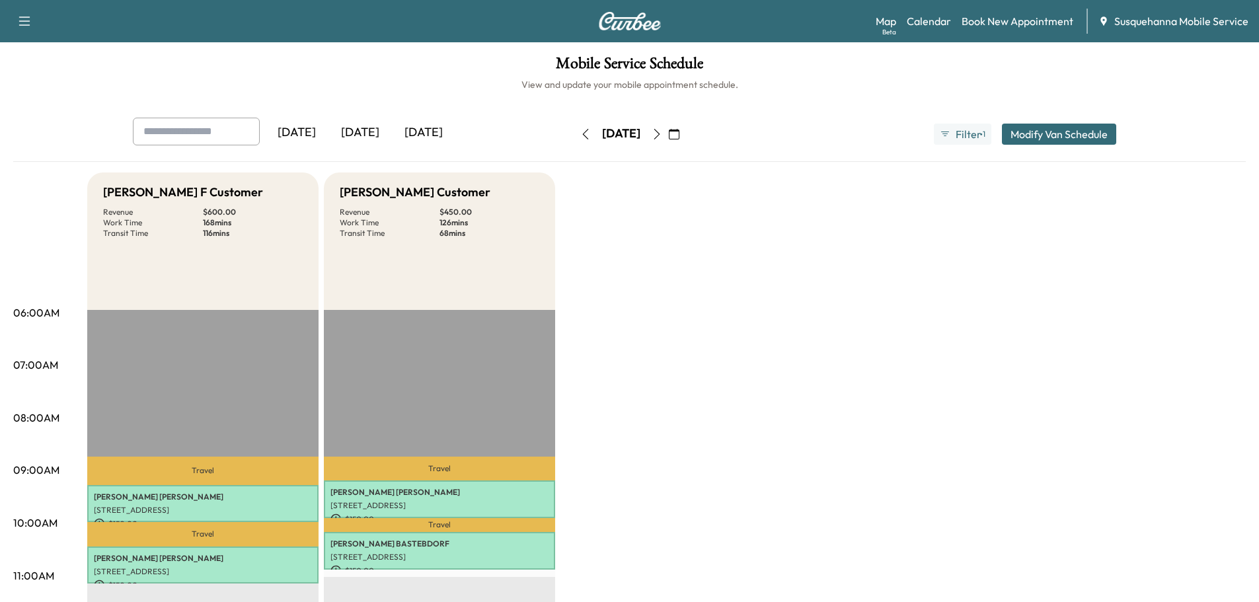
click at [582, 137] on icon "button" at bounding box center [585, 134] width 6 height 11
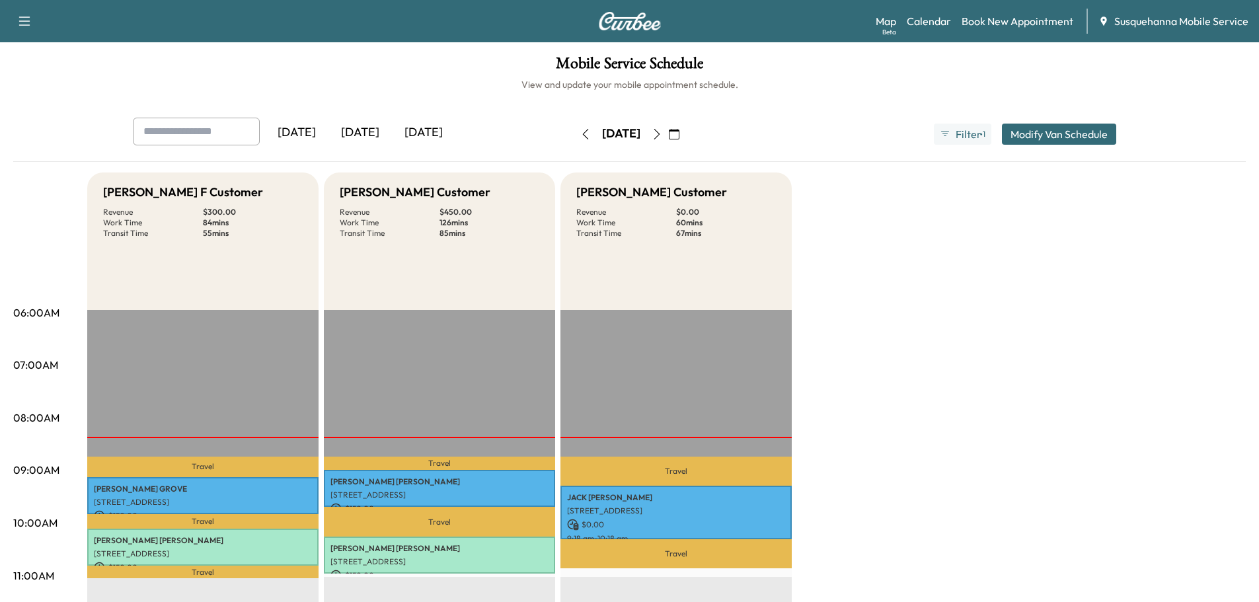
click at [662, 132] on icon "button" at bounding box center [657, 134] width 11 height 11
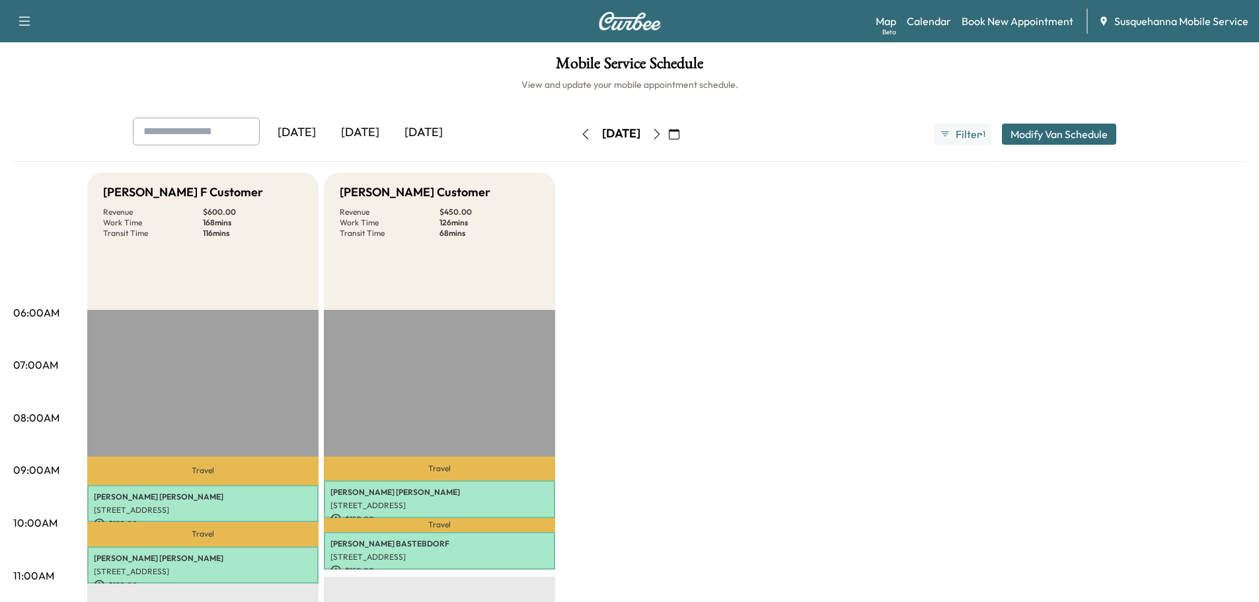
click at [662, 135] on icon "button" at bounding box center [657, 134] width 11 height 11
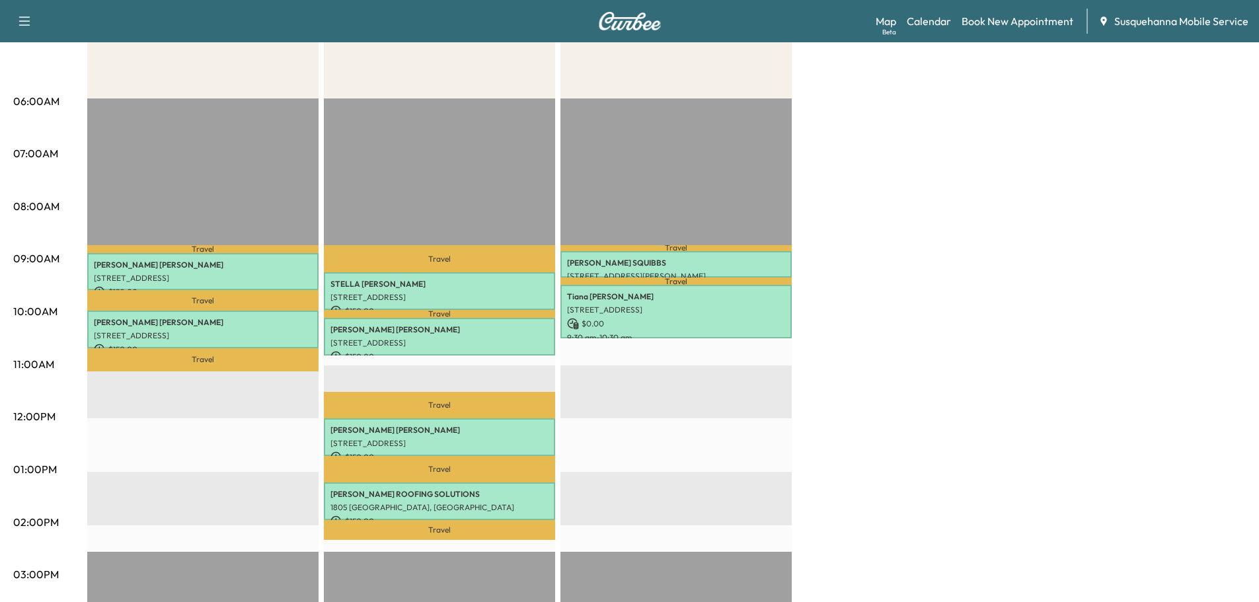
scroll to position [282, 0]
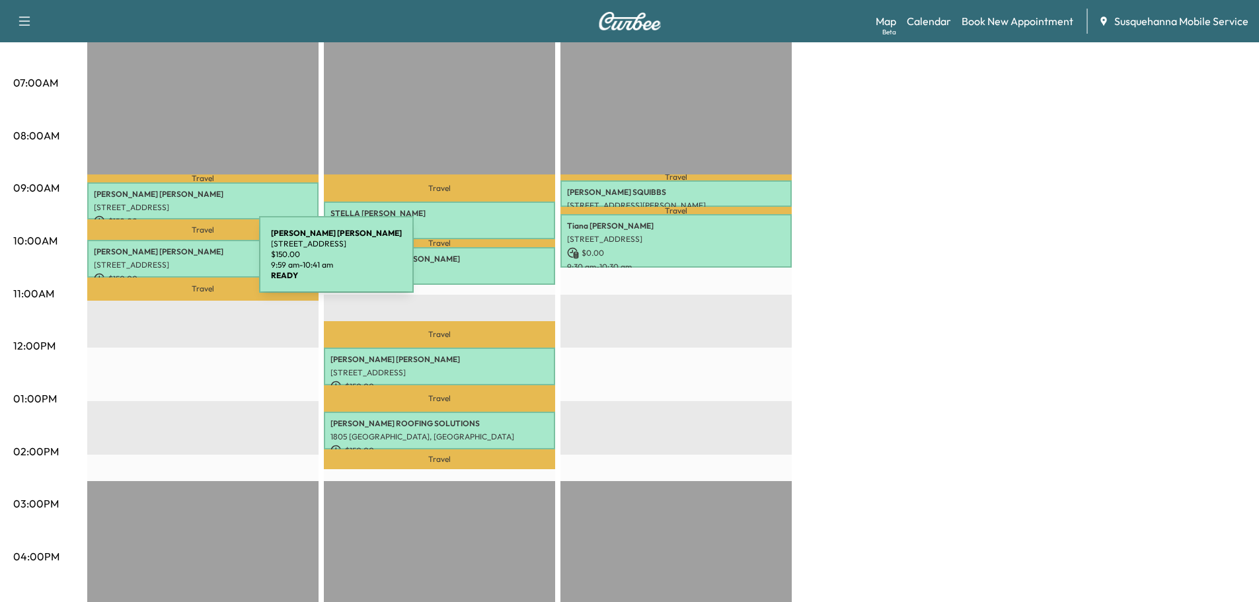
click at [168, 250] on p "[PERSON_NAME]" at bounding box center [203, 252] width 218 height 11
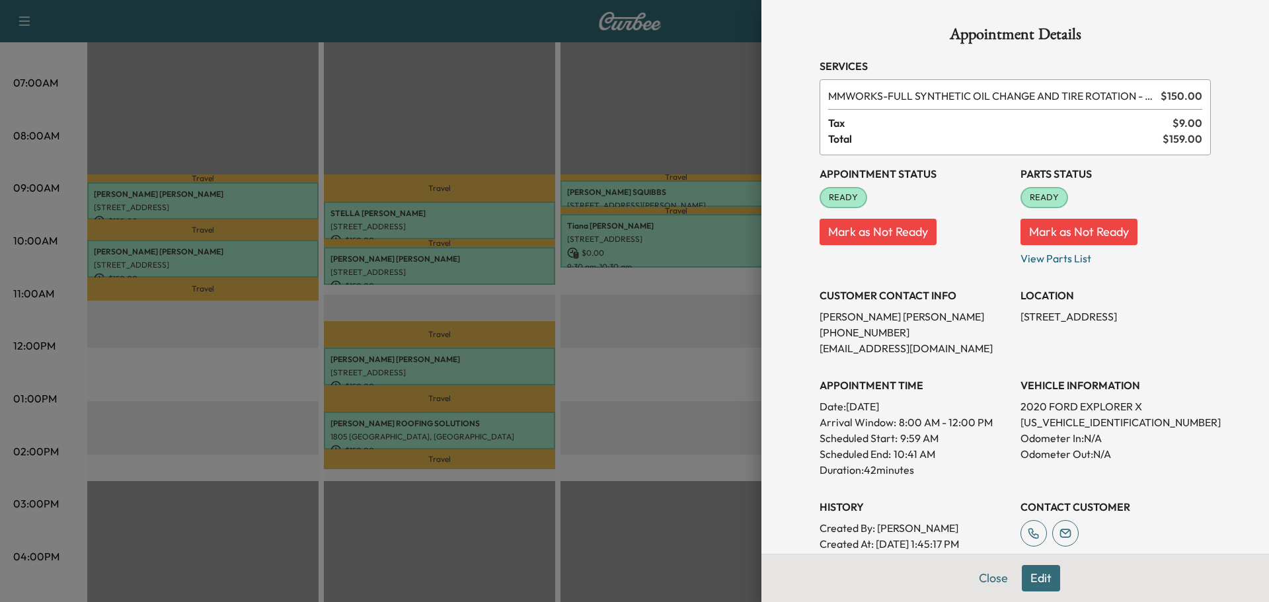
click at [989, 579] on button "Close" at bounding box center [993, 578] width 46 height 26
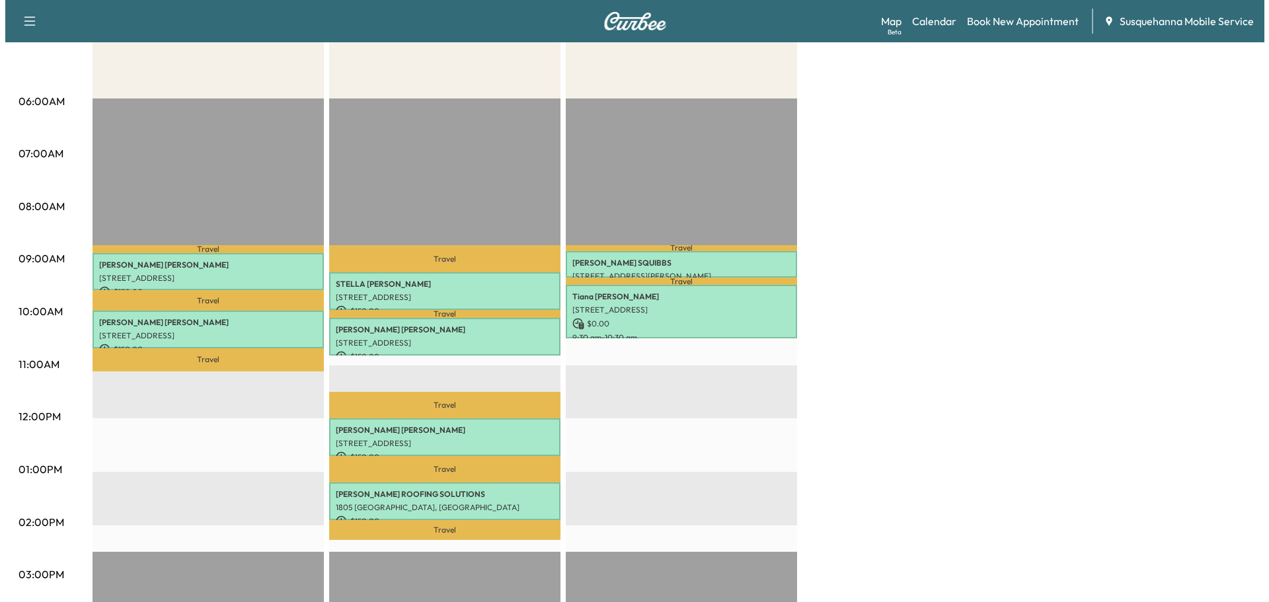
scroll to position [0, 0]
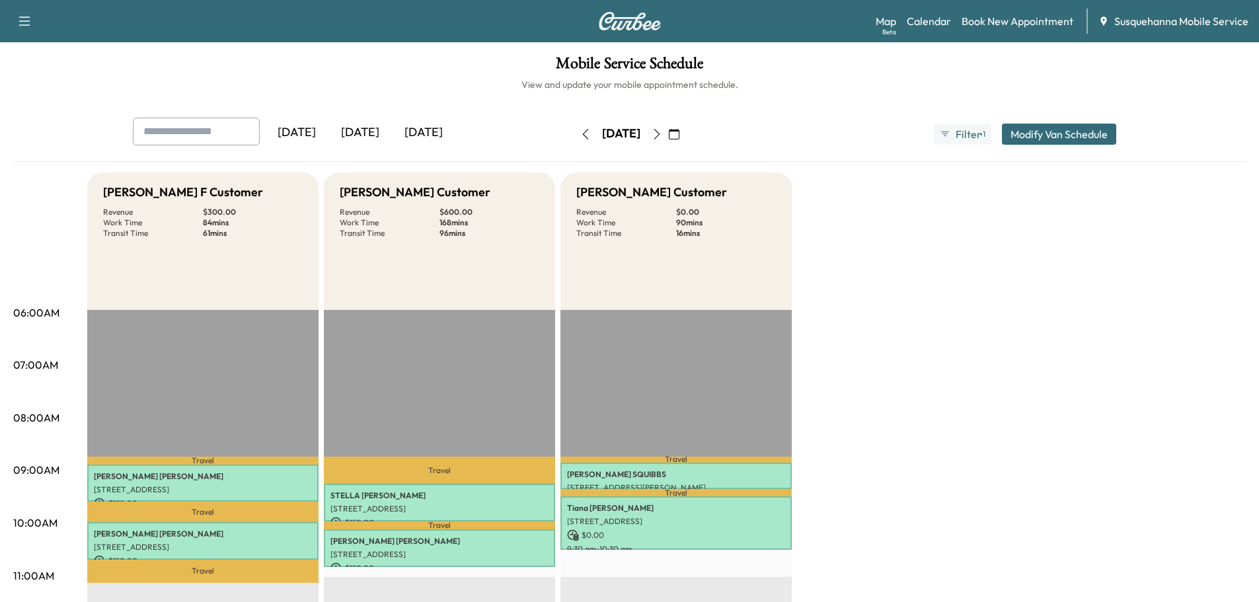
click at [574, 141] on button "button" at bounding box center [585, 134] width 22 height 21
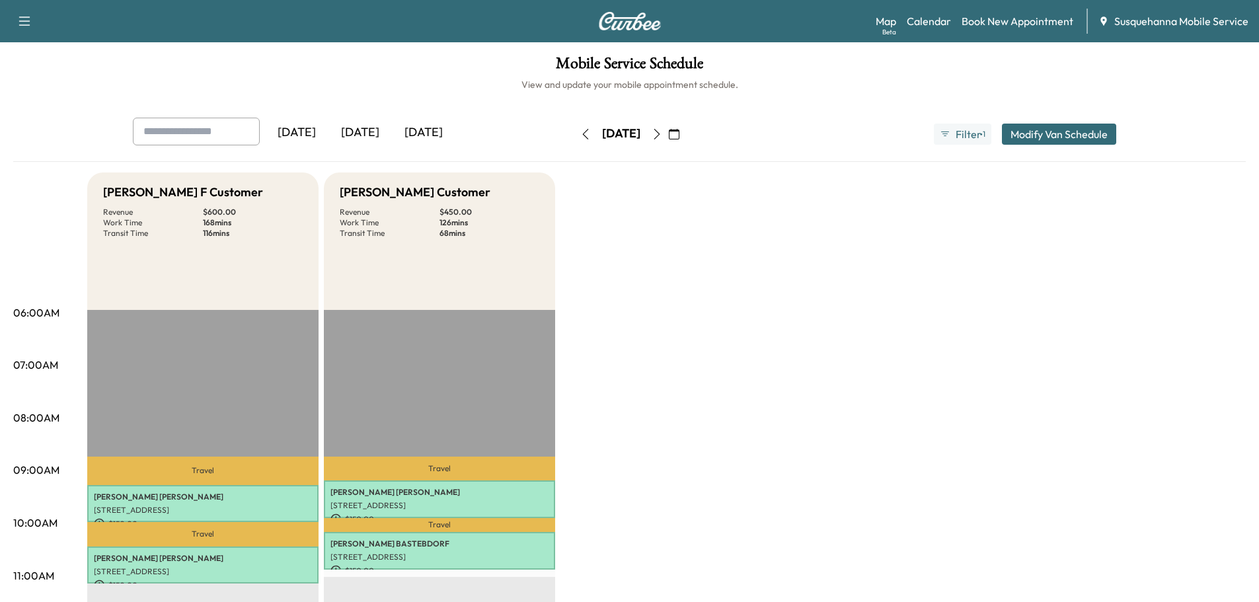
click at [580, 134] on icon "button" at bounding box center [585, 134] width 11 height 11
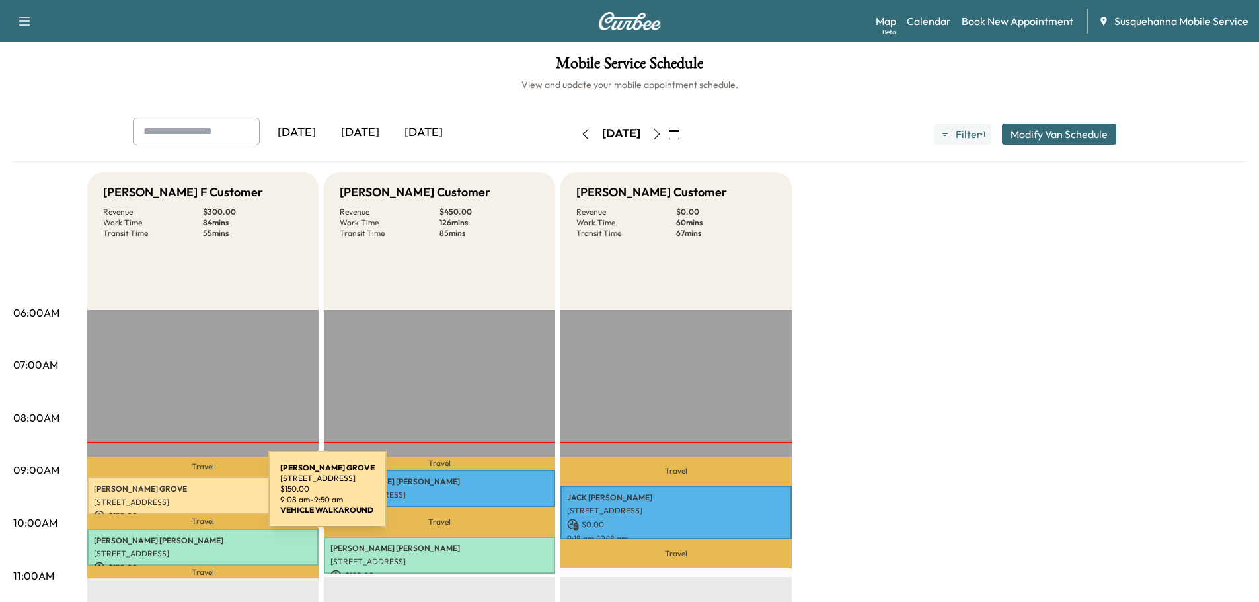
click at [169, 497] on p "[STREET_ADDRESS]" at bounding box center [203, 502] width 218 height 11
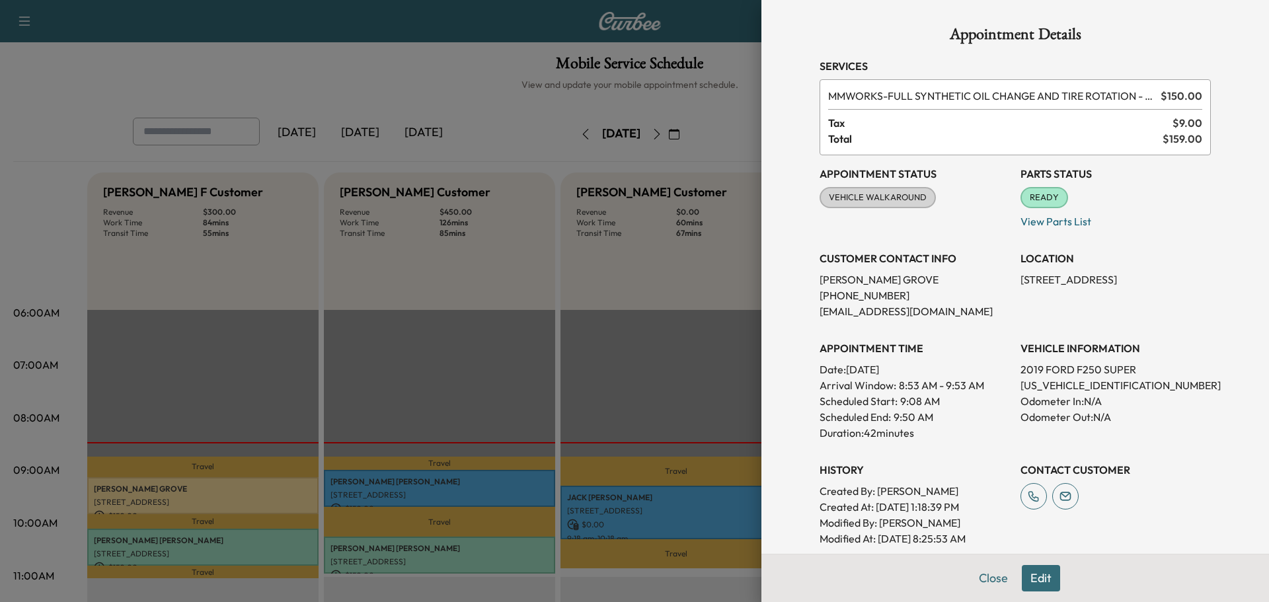
click at [978, 578] on button "Close" at bounding box center [993, 578] width 46 height 26
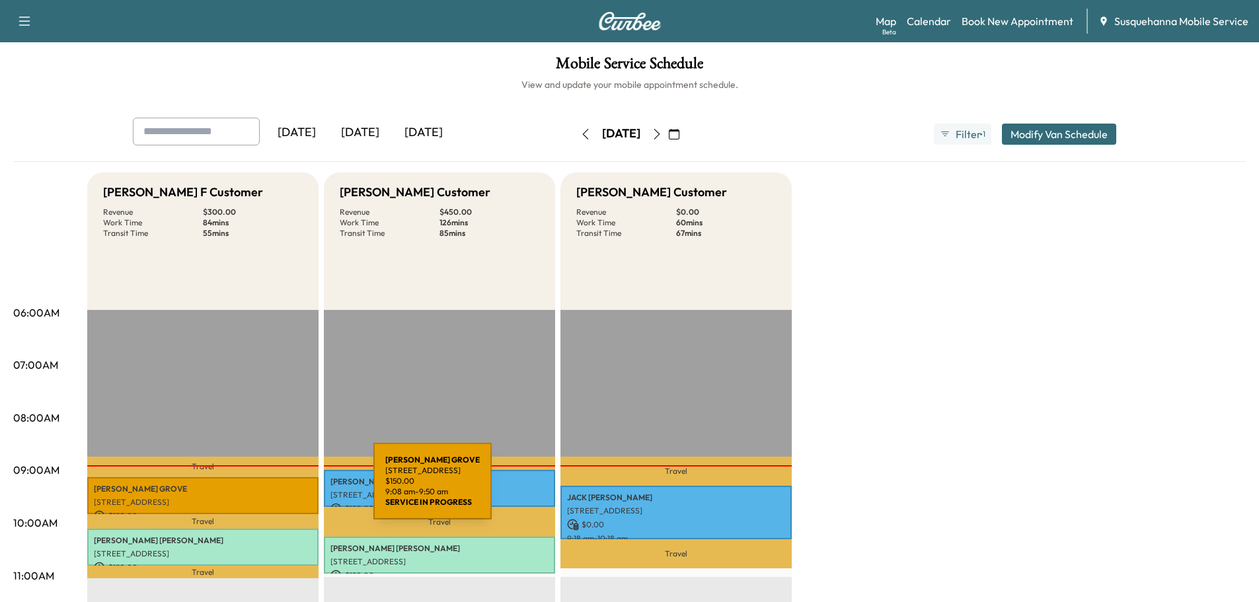
click at [274, 489] on p "[PERSON_NAME]" at bounding box center [203, 489] width 218 height 11
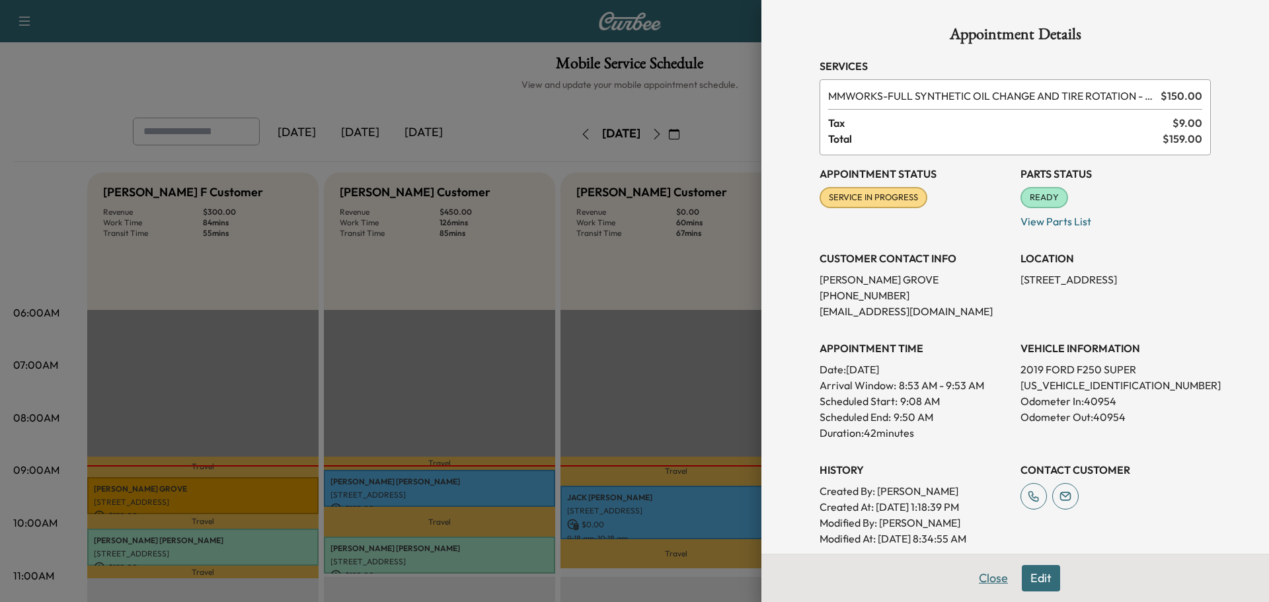
click at [983, 587] on button "Close" at bounding box center [993, 578] width 46 height 26
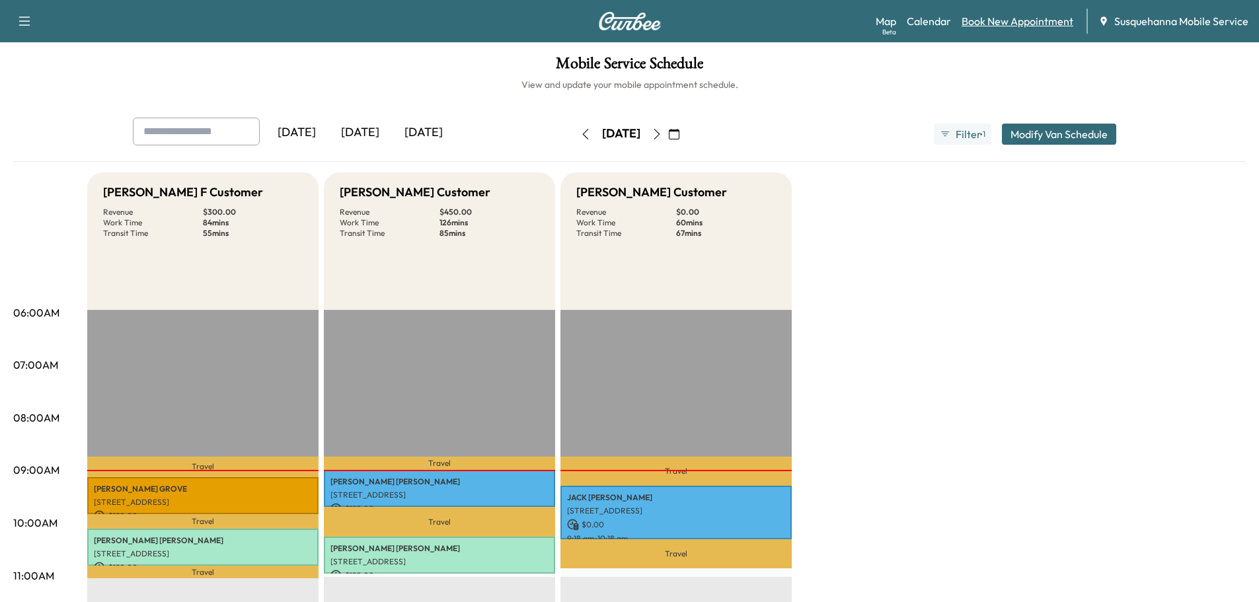
click at [993, 19] on link "Book New Appointment" at bounding box center [1018, 21] width 112 height 16
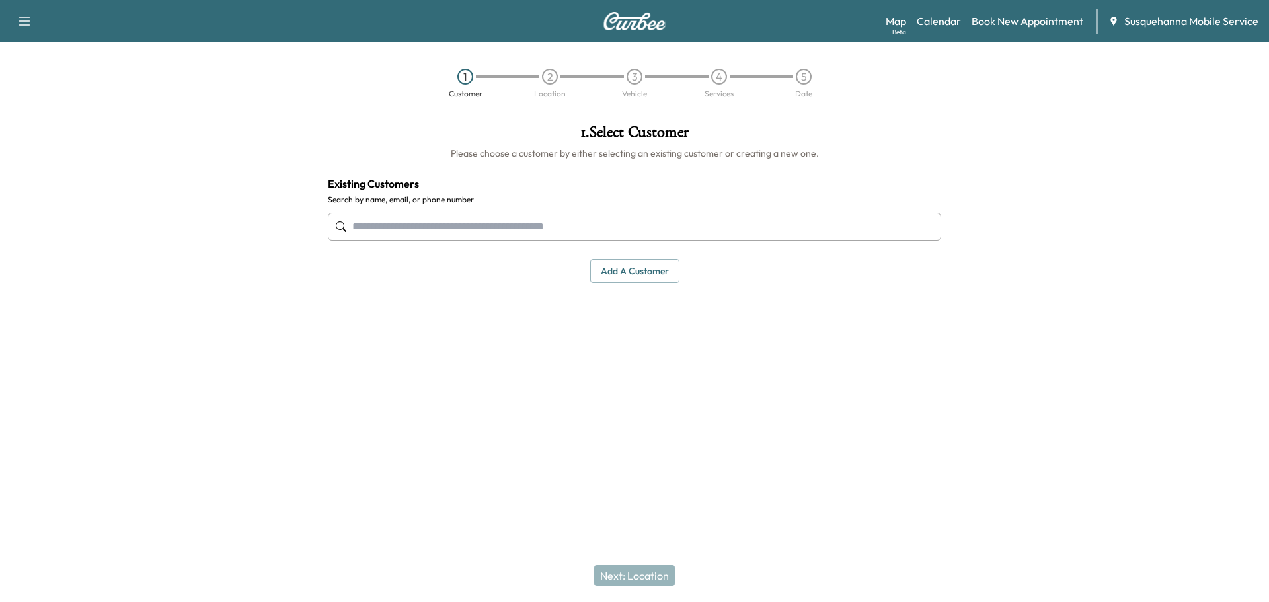
click at [594, 218] on input "text" at bounding box center [634, 227] width 613 height 28
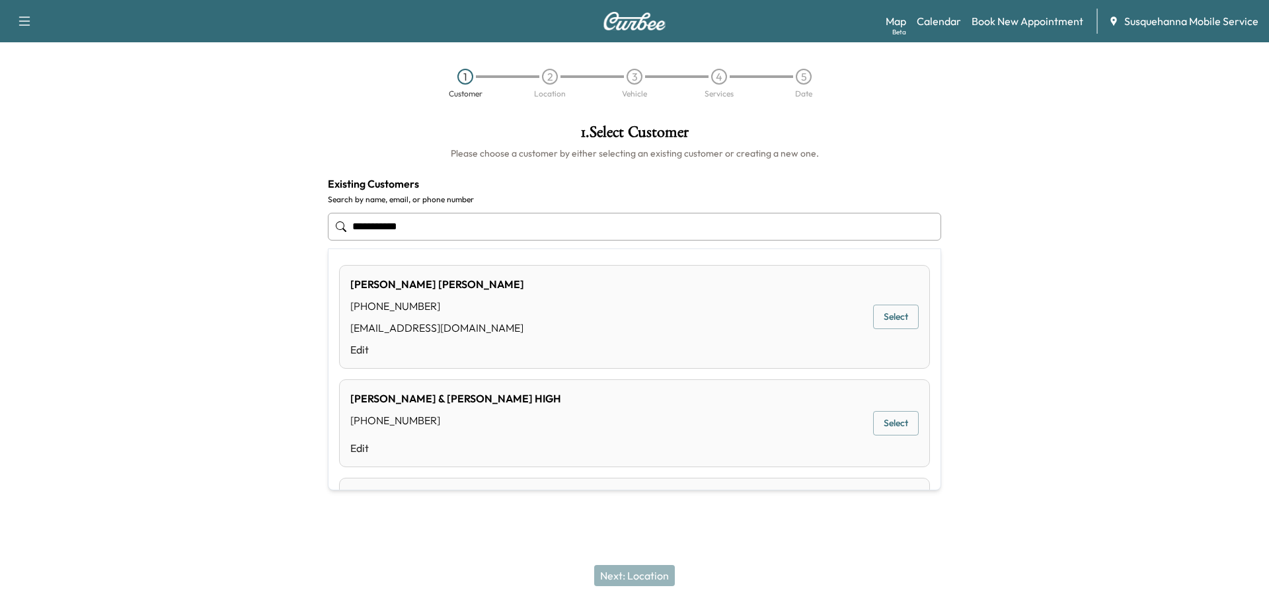
drag, startPoint x: 373, startPoint y: 225, endPoint x: 359, endPoint y: 225, distance: 13.9
click at [371, 225] on input "**********" at bounding box center [634, 227] width 613 height 28
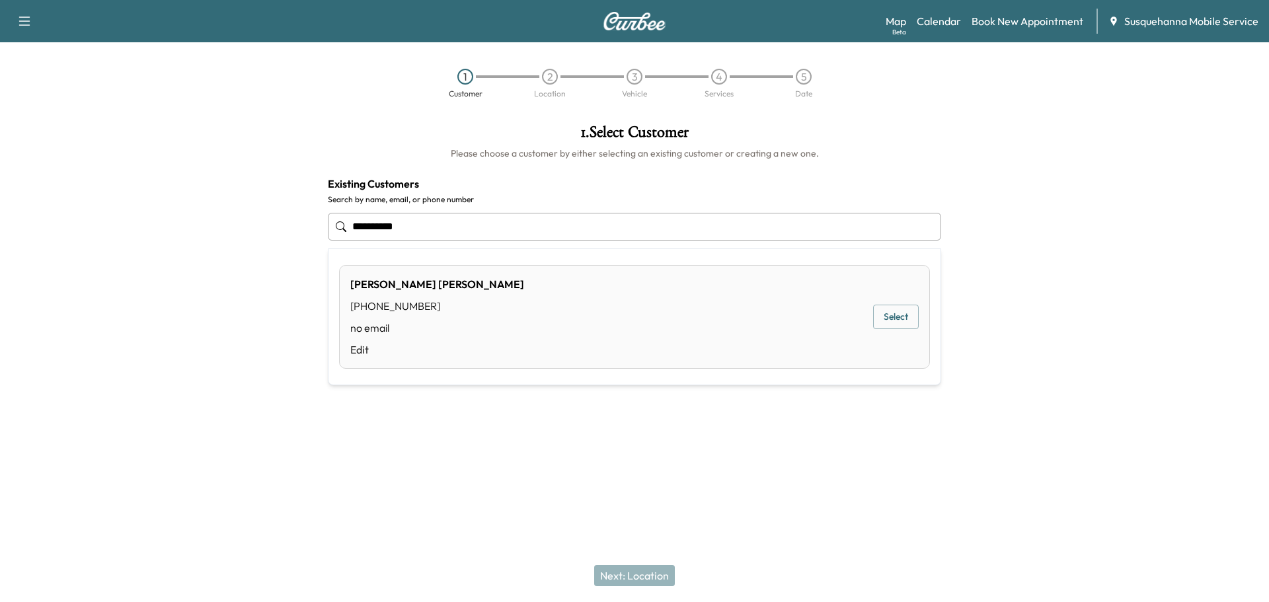
click at [473, 322] on div "[PERSON_NAME] [PHONE_NUMBER] no email Edit Select" at bounding box center [634, 317] width 591 height 104
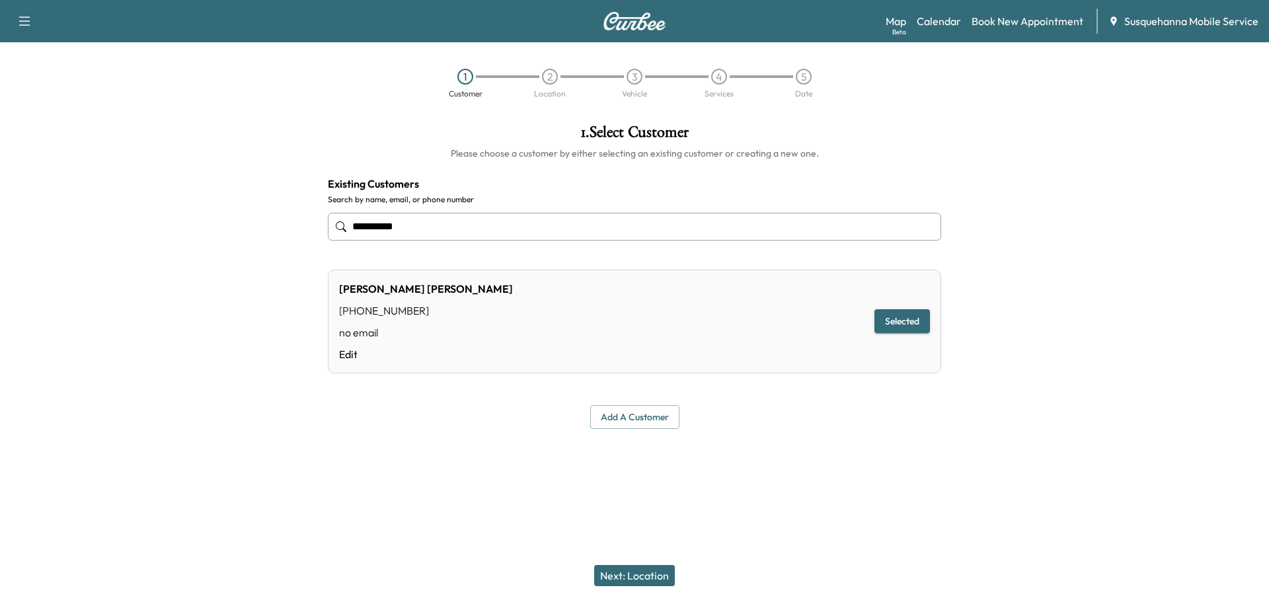
type input "**********"
click at [902, 313] on button "Selected" at bounding box center [902, 321] width 56 height 24
click at [624, 571] on button "Next: Location" at bounding box center [634, 575] width 81 height 21
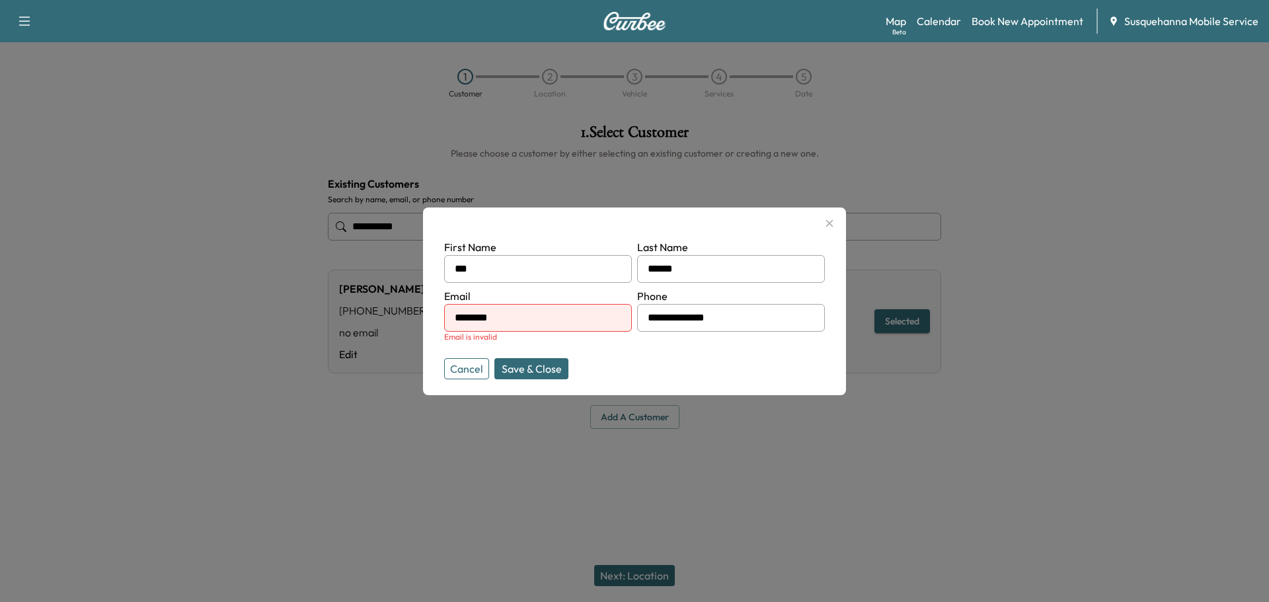
click at [481, 319] on input "********" at bounding box center [538, 318] width 188 height 28
click at [519, 321] on input "********" at bounding box center [538, 318] width 188 height 28
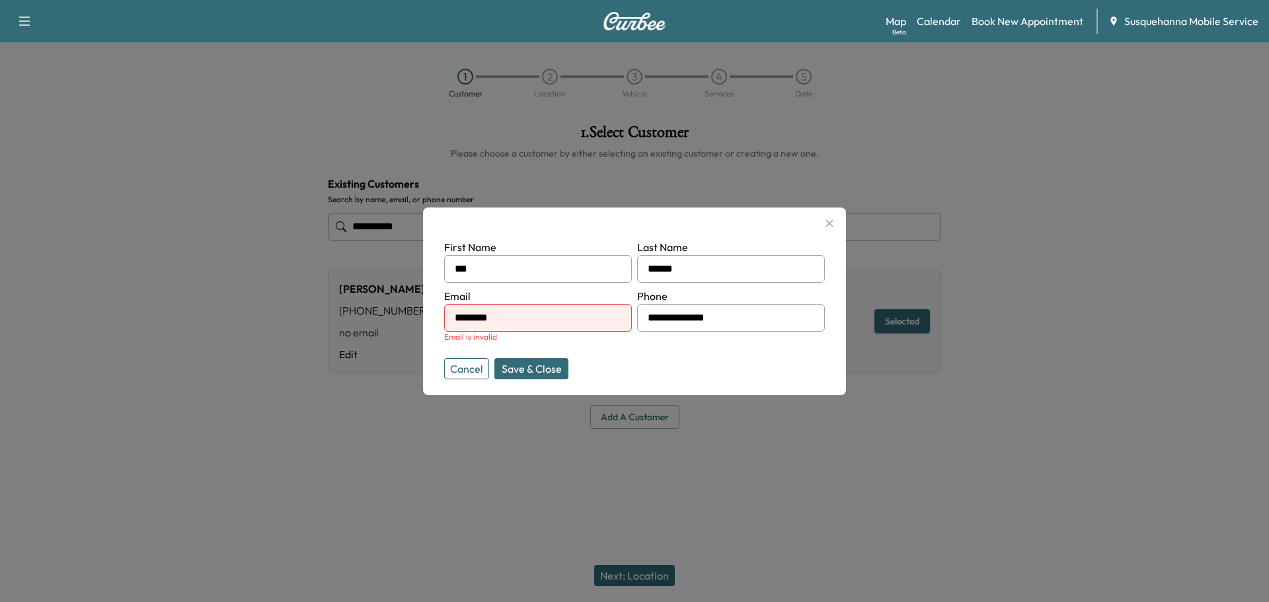
click at [528, 318] on input "********" at bounding box center [538, 318] width 188 height 28
type input "*"
click at [528, 318] on input "text" at bounding box center [538, 318] width 188 height 28
type input "**********"
click at [523, 375] on button "Save & Close" at bounding box center [531, 368] width 74 height 21
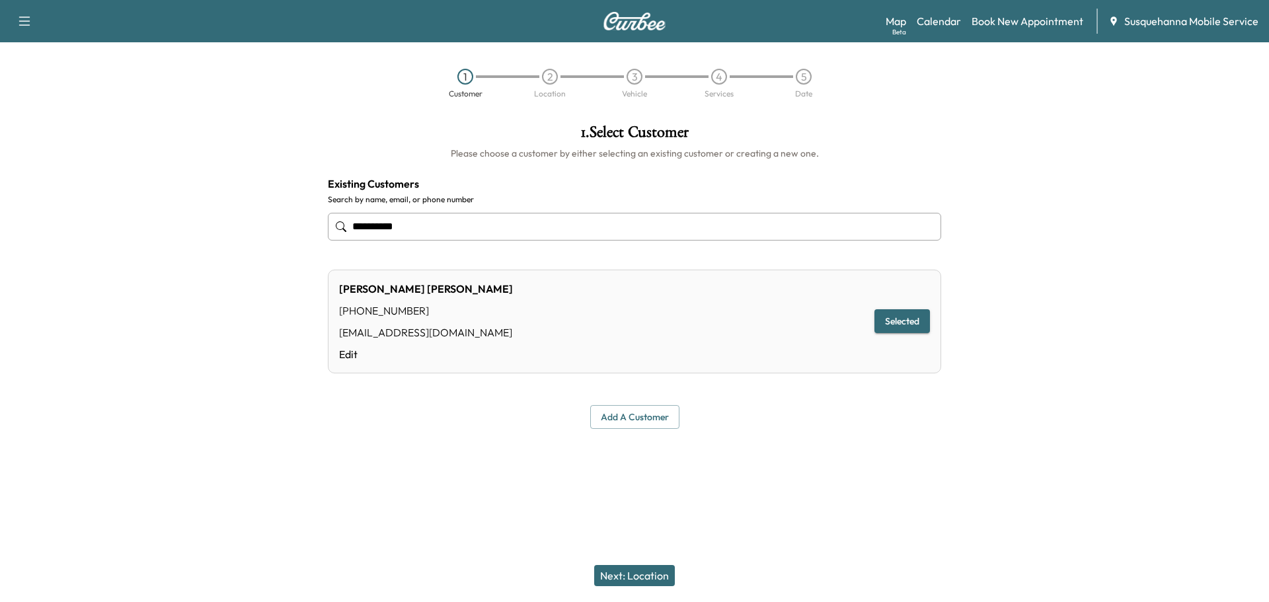
click at [653, 575] on button "Next: Location" at bounding box center [634, 575] width 81 height 21
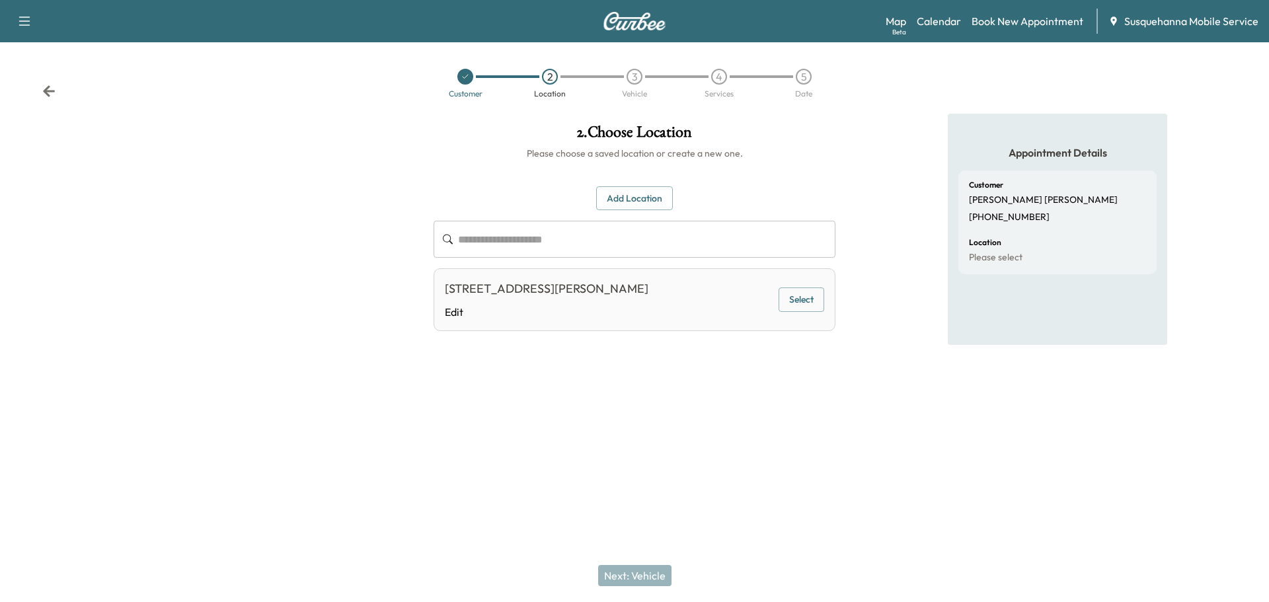
click at [804, 295] on button "Select" at bounding box center [802, 300] width 46 height 24
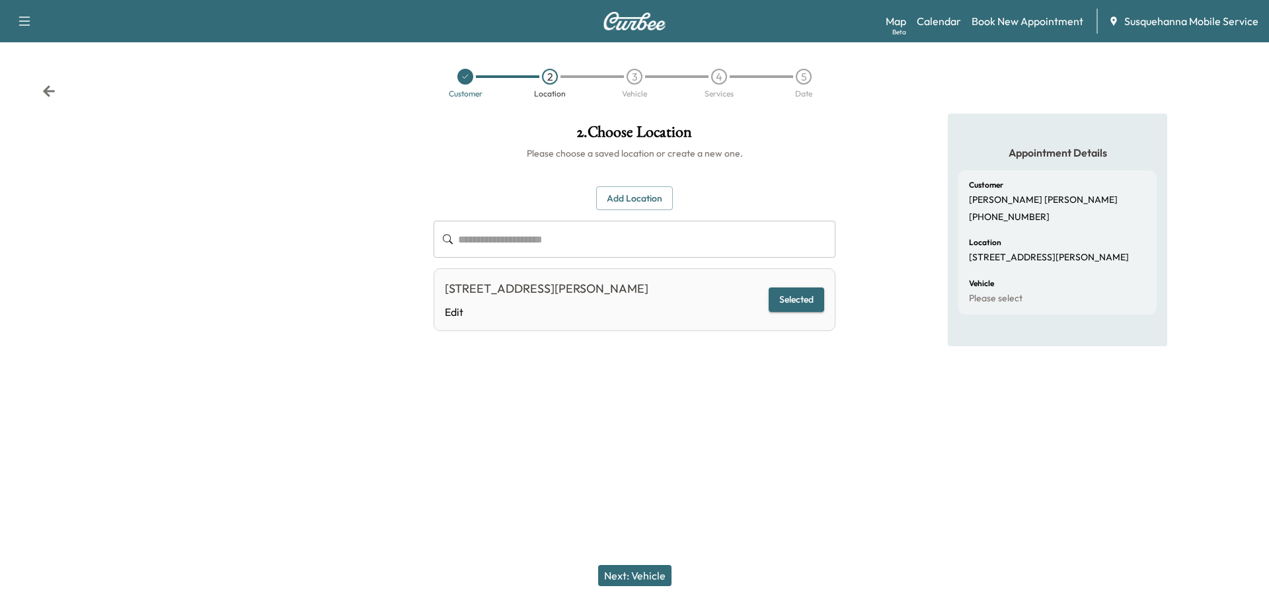
click at [631, 571] on button "Next: Vehicle" at bounding box center [634, 575] width 73 height 21
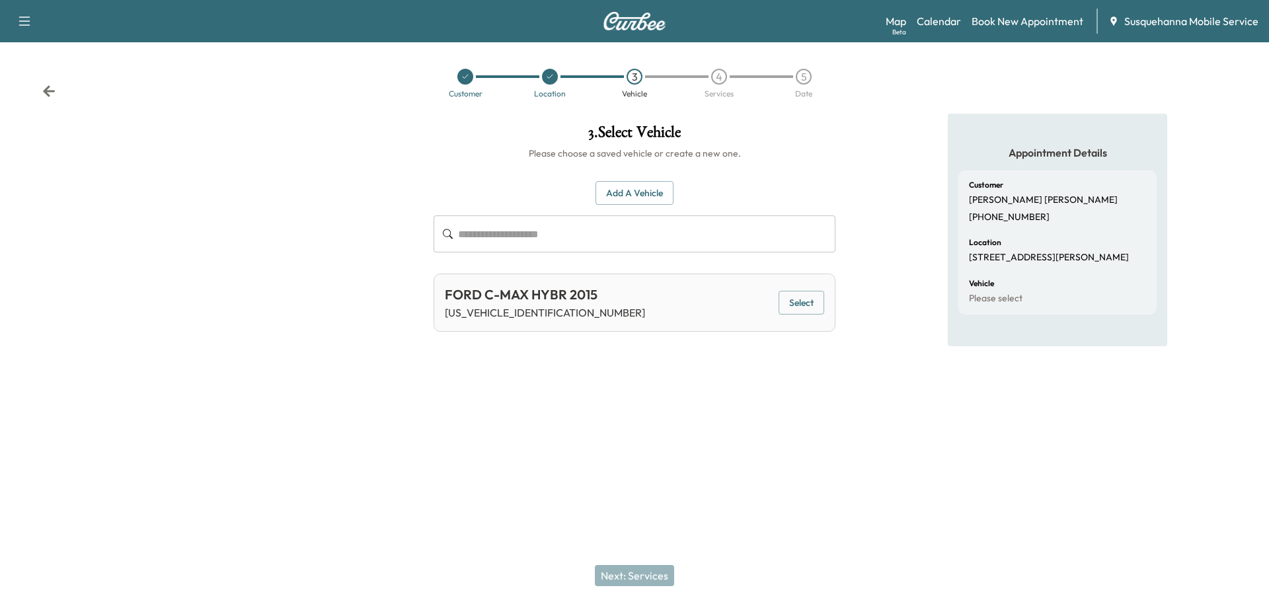
click at [793, 301] on button "Select" at bounding box center [802, 303] width 46 height 24
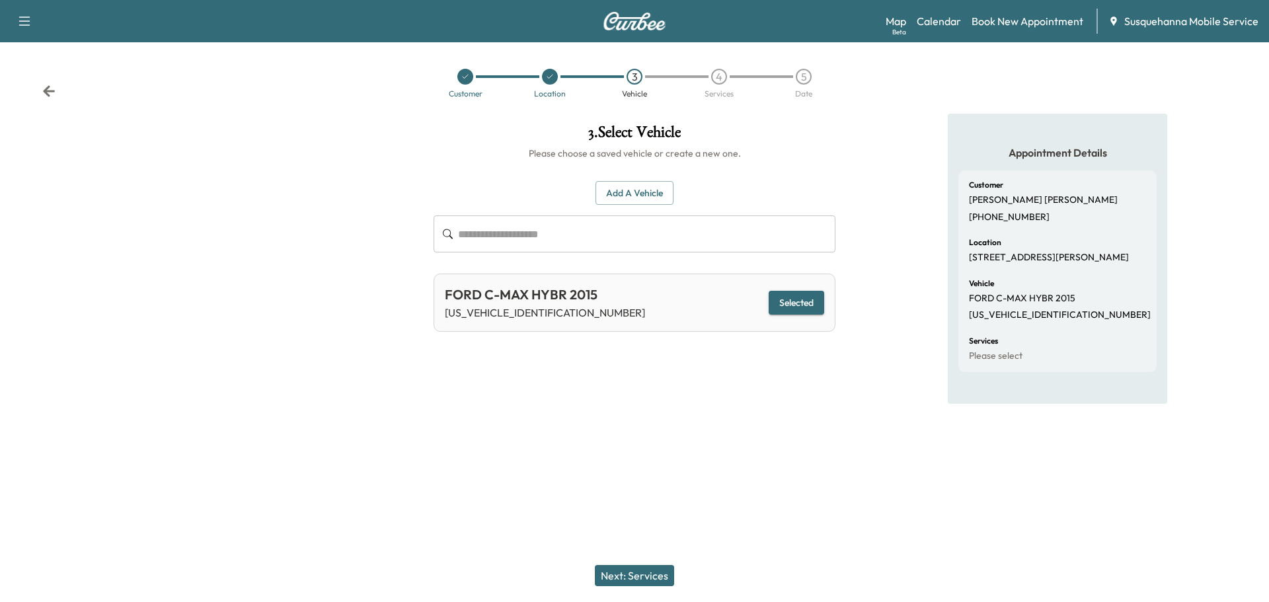
click at [631, 568] on button "Next: Services" at bounding box center [634, 575] width 79 height 21
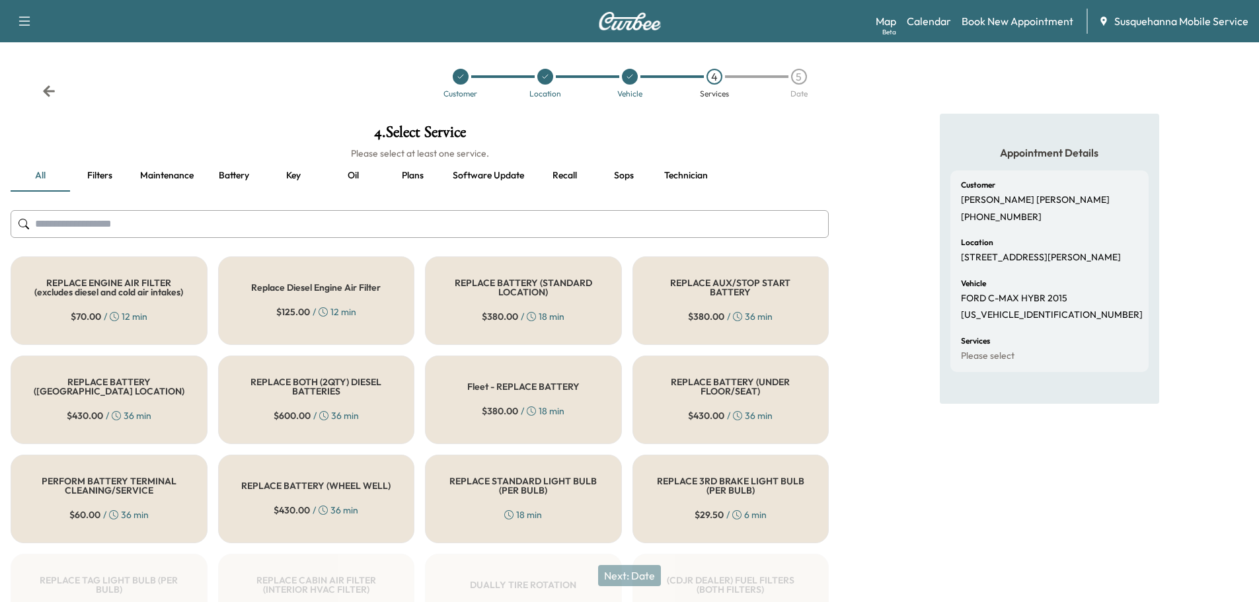
click at [463, 238] on div at bounding box center [420, 224] width 818 height 44
click at [464, 229] on input "text" at bounding box center [420, 224] width 818 height 28
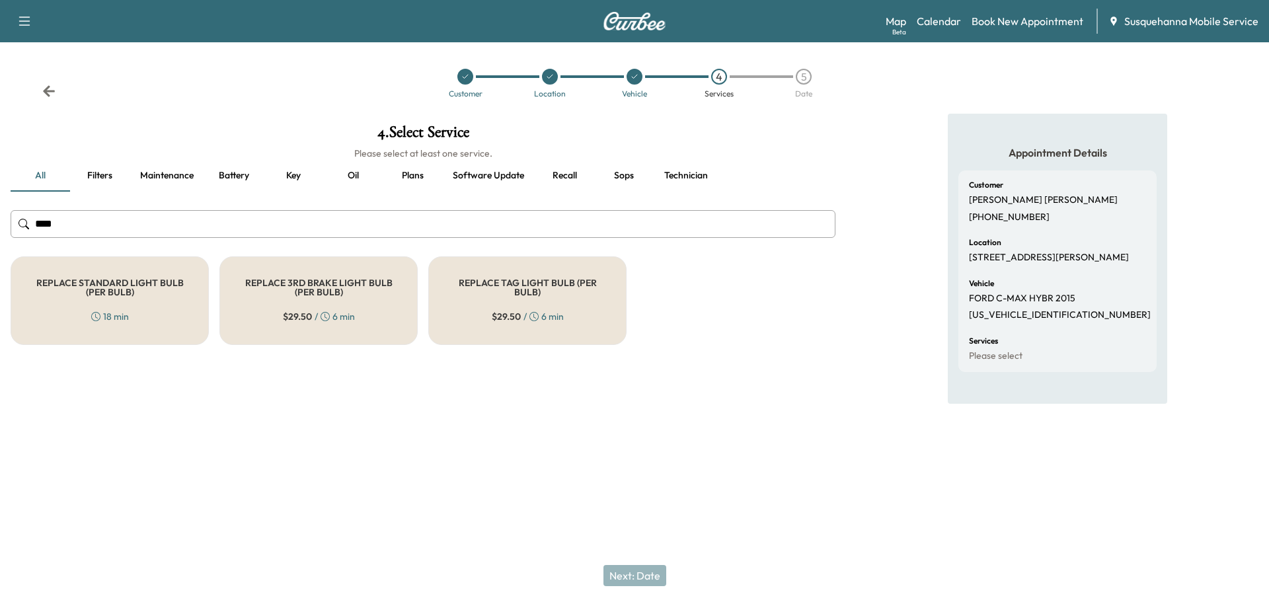
type input "****"
click at [159, 323] on div "REPLACE STANDARD LIGHT BULB (PER BULB) 18 min" at bounding box center [110, 300] width 198 height 89
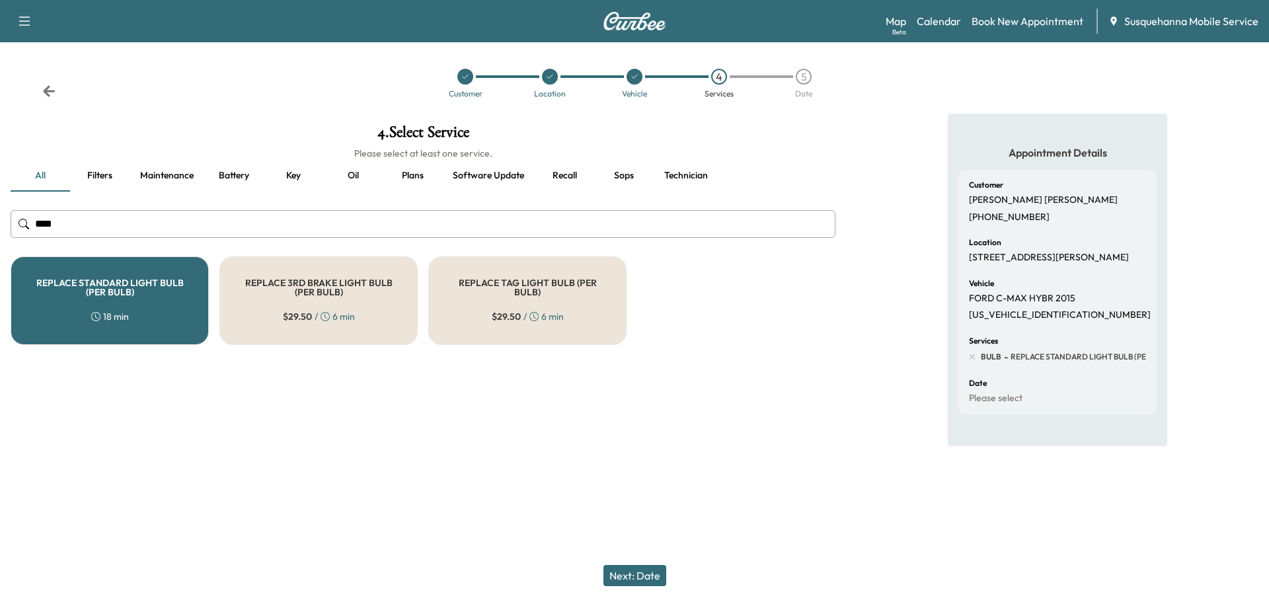
click at [640, 580] on button "Next: Date" at bounding box center [634, 575] width 63 height 21
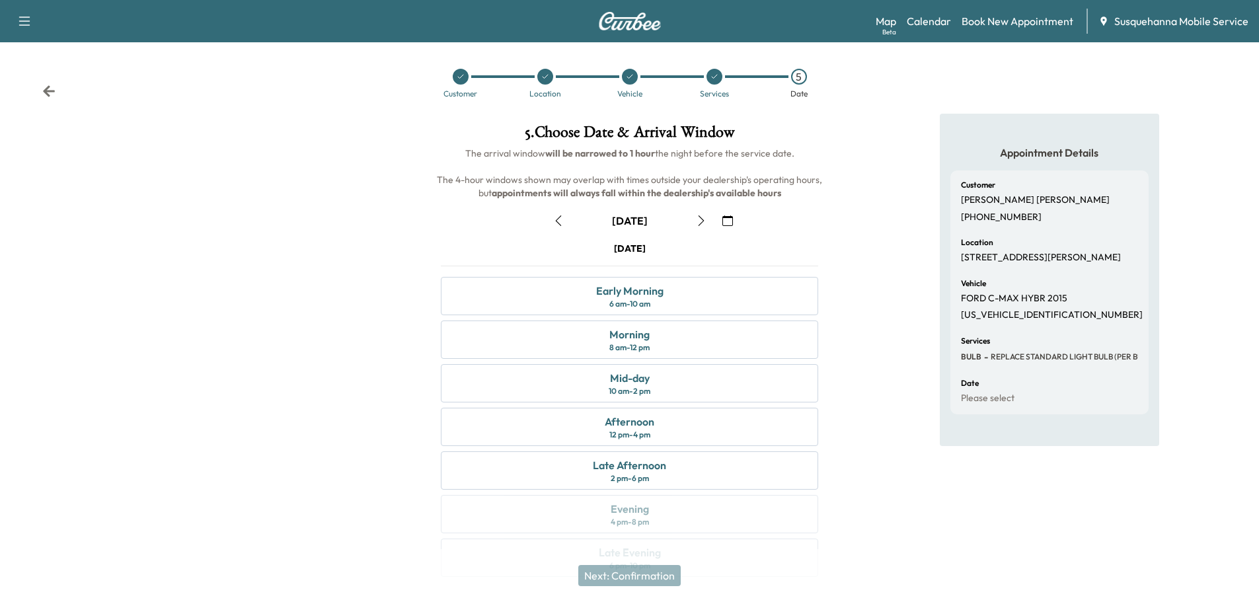
click at [733, 221] on button "button" at bounding box center [727, 220] width 22 height 21
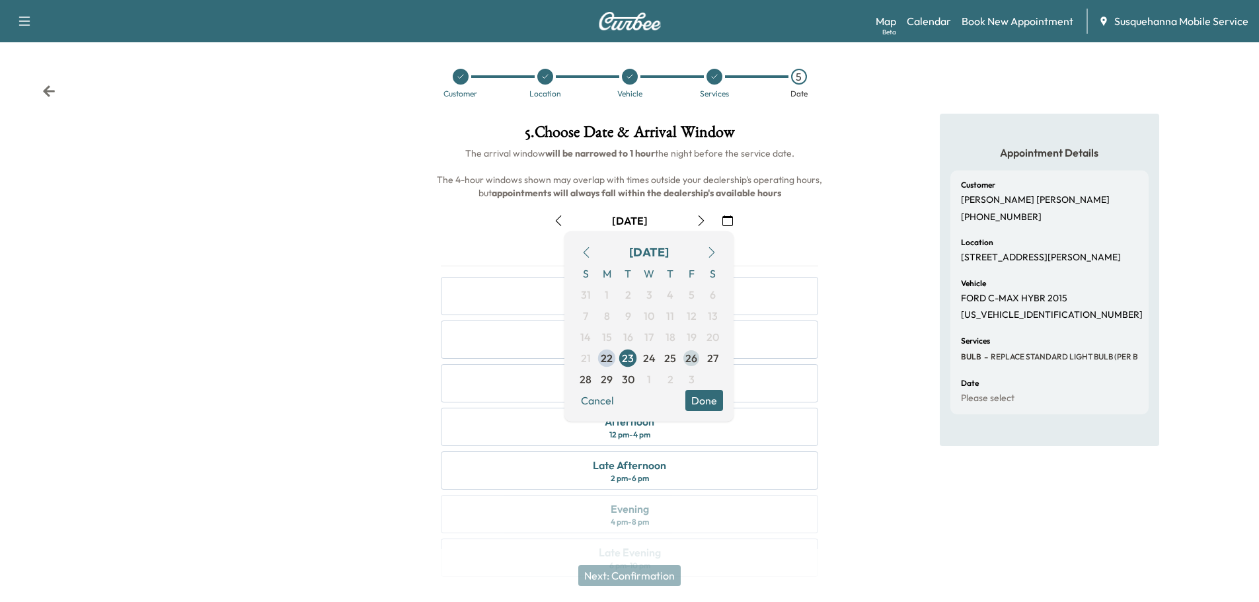
click at [698, 362] on span "26" at bounding box center [691, 358] width 21 height 21
click at [710, 405] on button "Done" at bounding box center [704, 400] width 38 height 21
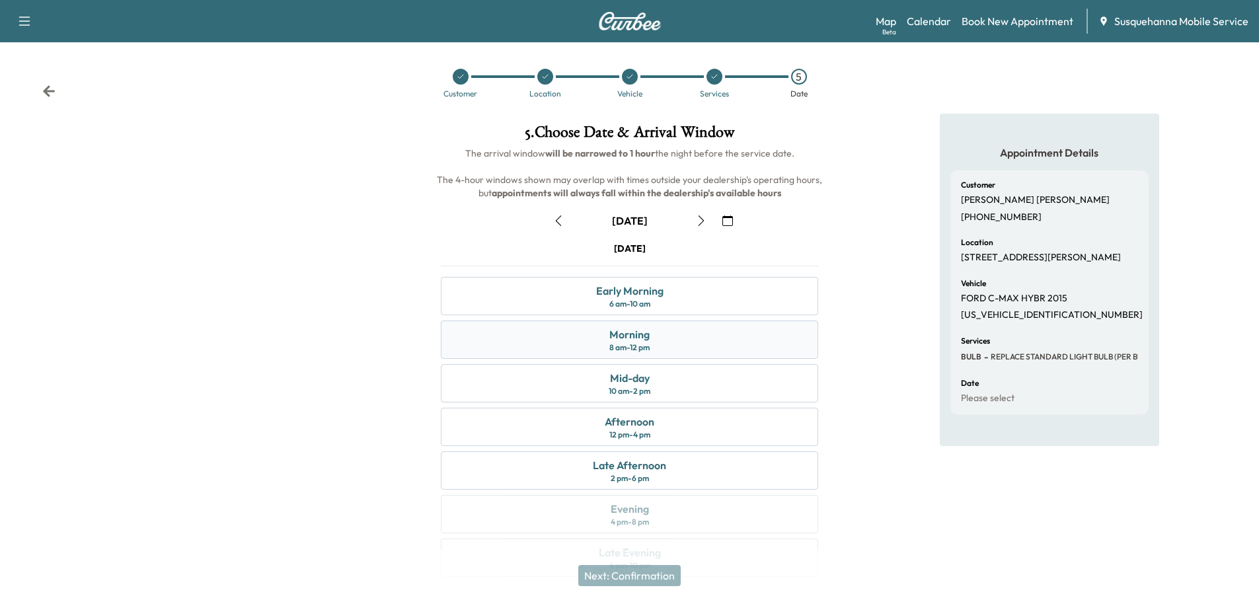
click at [697, 346] on div "Morning 8 am - 12 pm" at bounding box center [629, 340] width 377 height 38
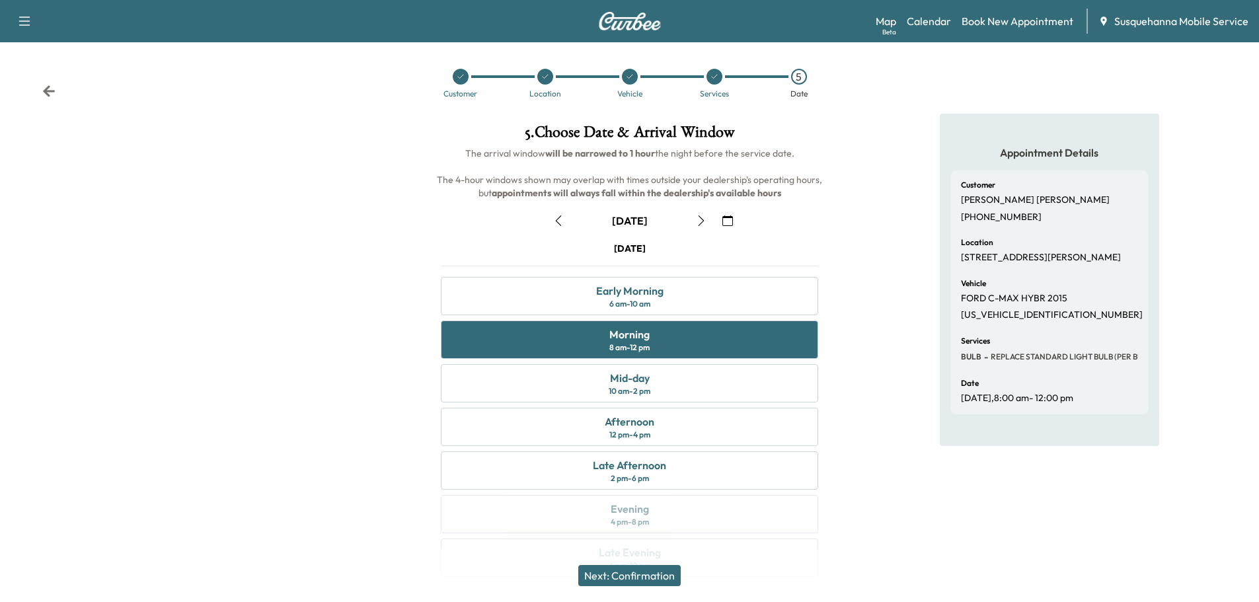
click at [633, 572] on button "Next: Confirmation" at bounding box center [629, 575] width 102 height 21
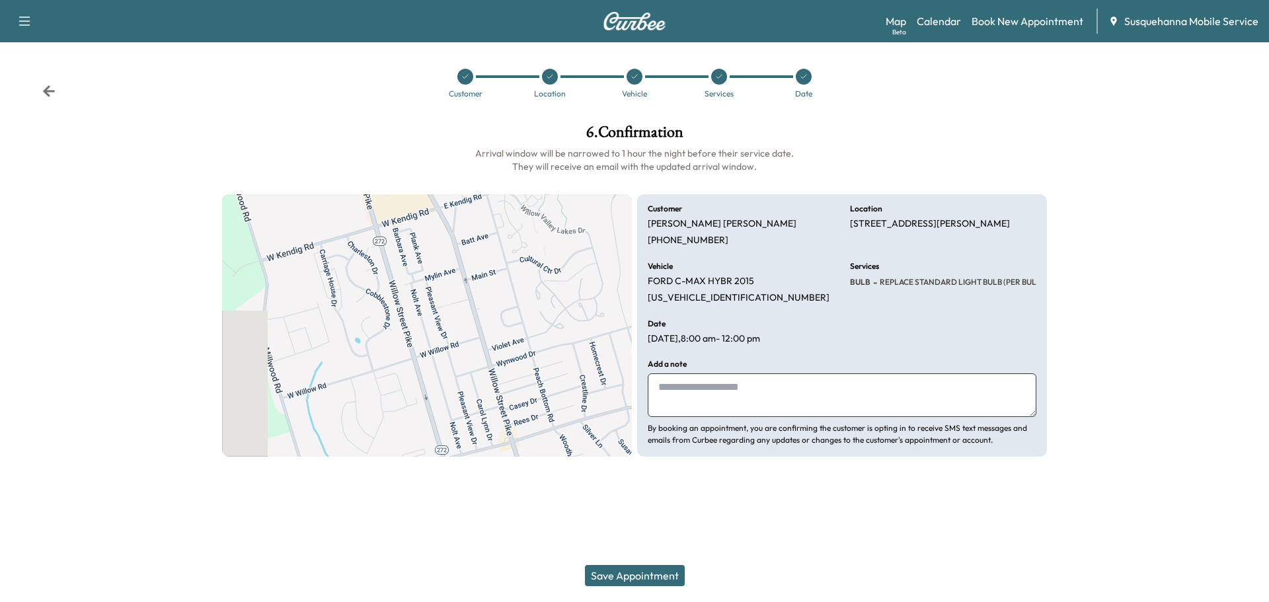
click at [699, 391] on textarea at bounding box center [842, 395] width 389 height 44
type textarea "**********"
click at [668, 576] on button "Save Appointment" at bounding box center [635, 575] width 100 height 21
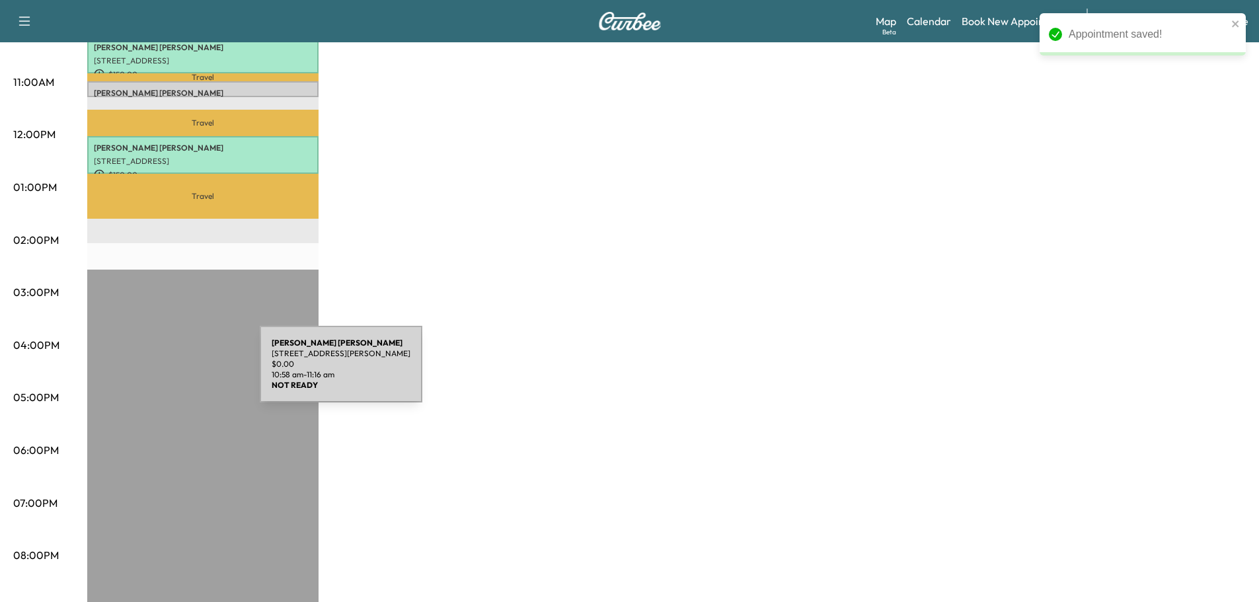
scroll to position [212, 0]
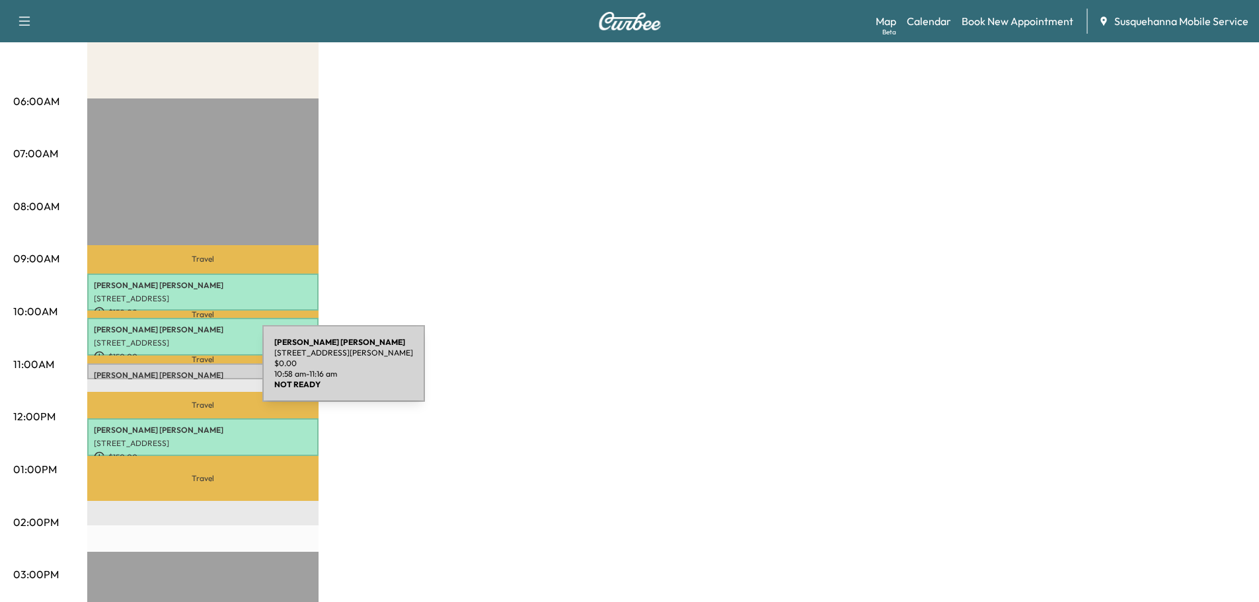
click at [163, 371] on p "[PERSON_NAME]" at bounding box center [203, 375] width 218 height 11
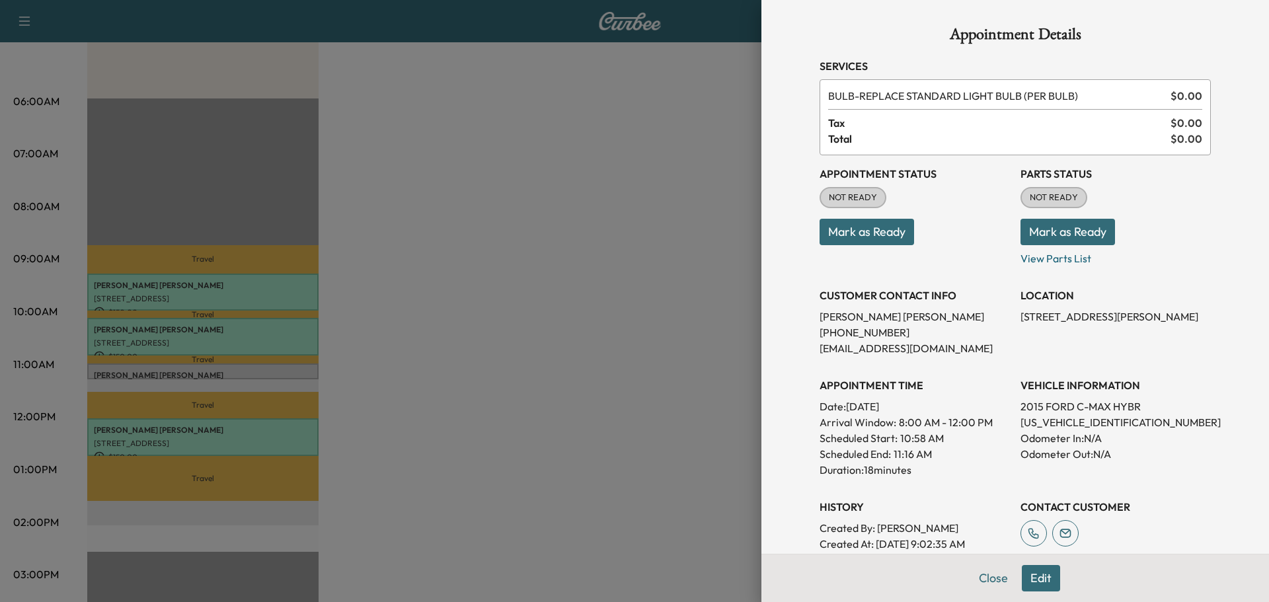
click at [1028, 564] on div "Close Edit" at bounding box center [1015, 578] width 508 height 48
click at [1039, 581] on button "Edit" at bounding box center [1041, 578] width 38 height 26
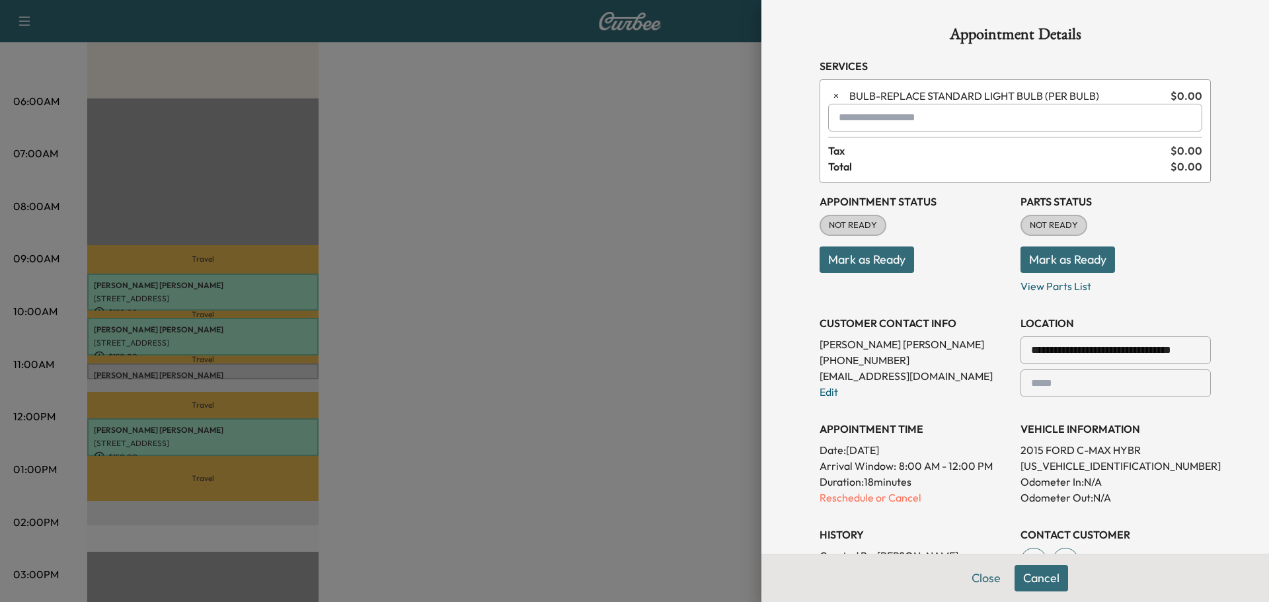
click at [901, 121] on input "text" at bounding box center [1015, 118] width 374 height 28
click at [888, 159] on p "TJJ - Tech: [PERSON_NAME]" at bounding box center [968, 152] width 288 height 19
type input "**********"
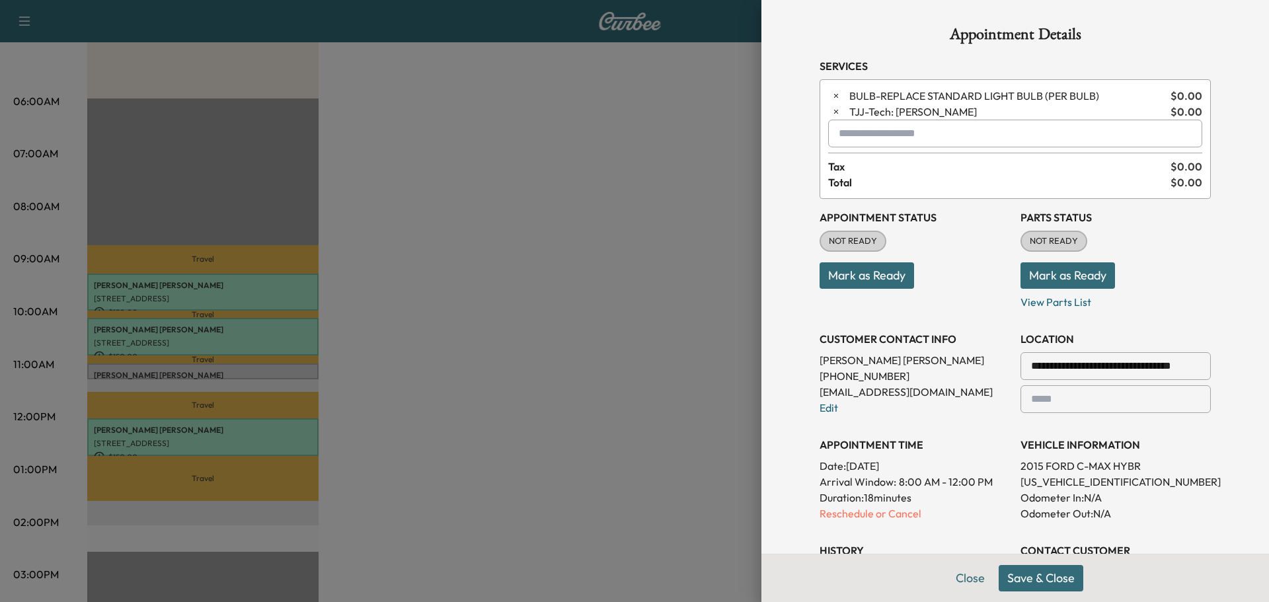
click at [1032, 578] on button "Save & Close" at bounding box center [1041, 578] width 85 height 26
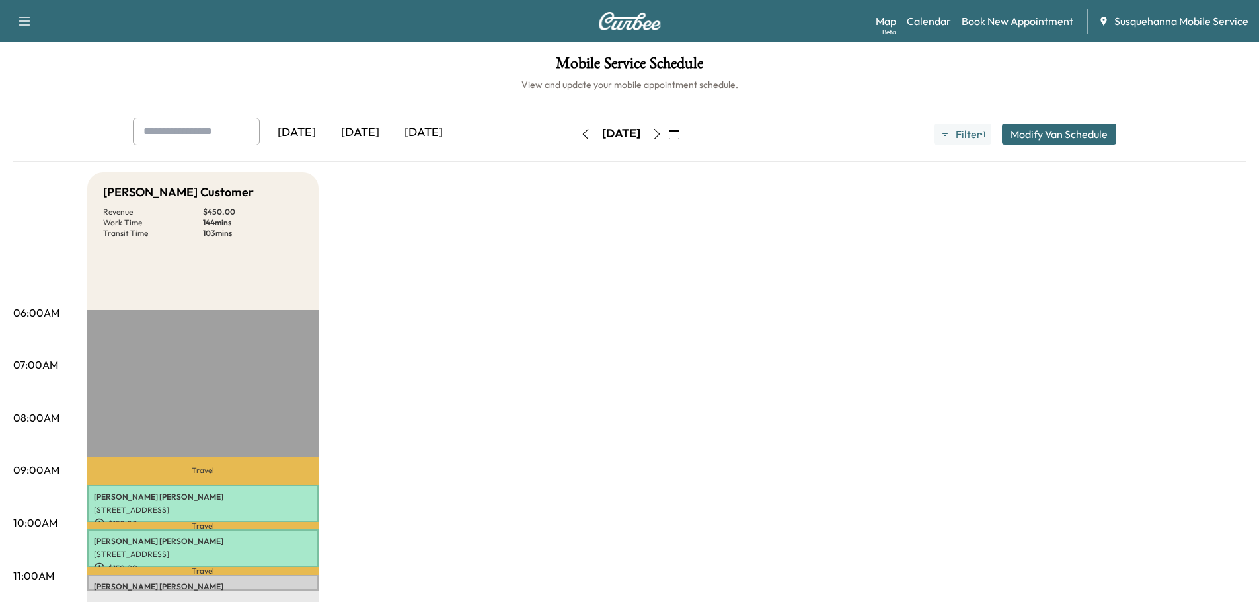
scroll to position [141, 0]
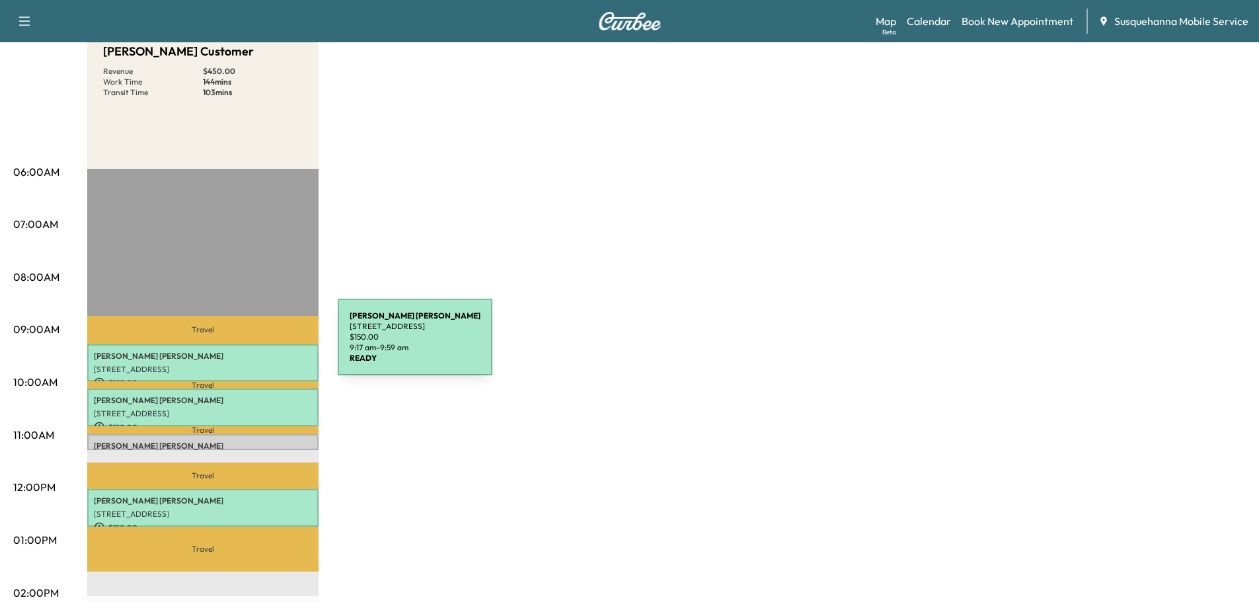
click at [241, 351] on p "[PERSON_NAME]" at bounding box center [203, 356] width 218 height 11
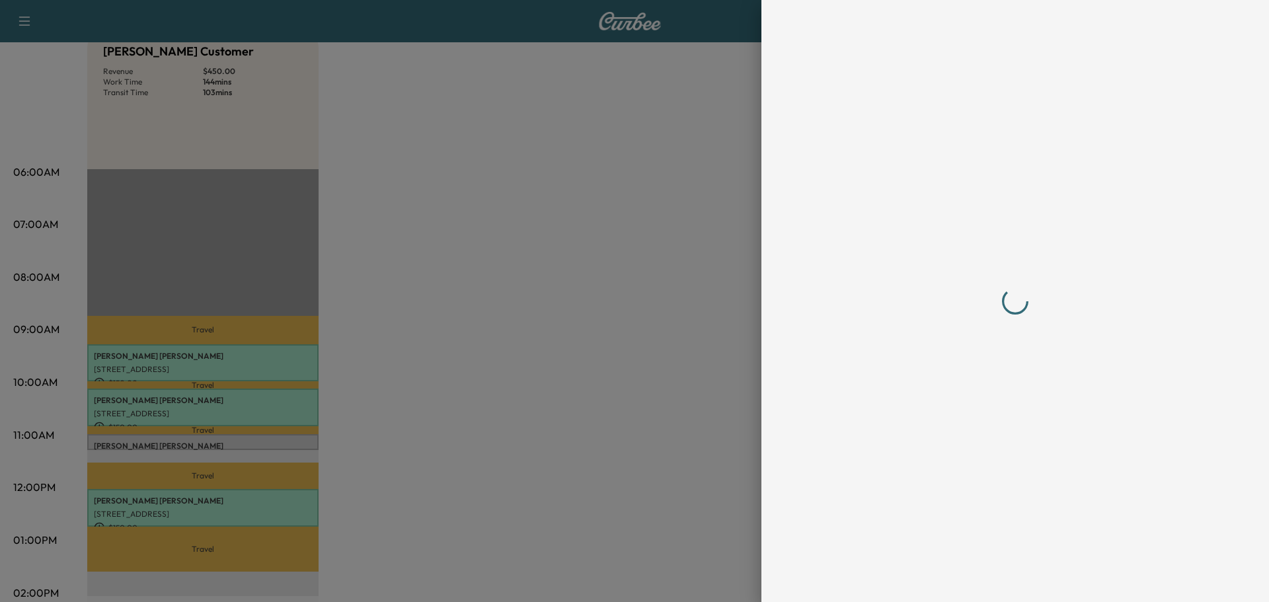
click at [241, 351] on div at bounding box center [634, 301] width 1269 height 602
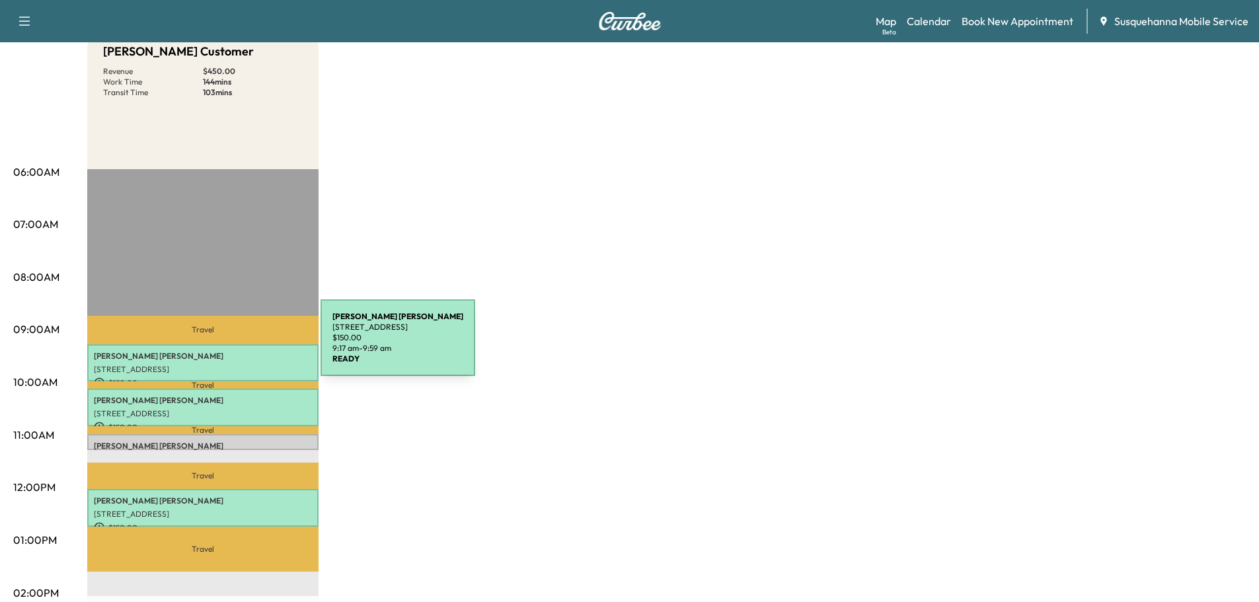
click at [221, 346] on div "[PERSON_NAME] [STREET_ADDRESS][PERSON_NAME] $ 150.00 9:17 am - 9:59 am" at bounding box center [202, 363] width 231 height 38
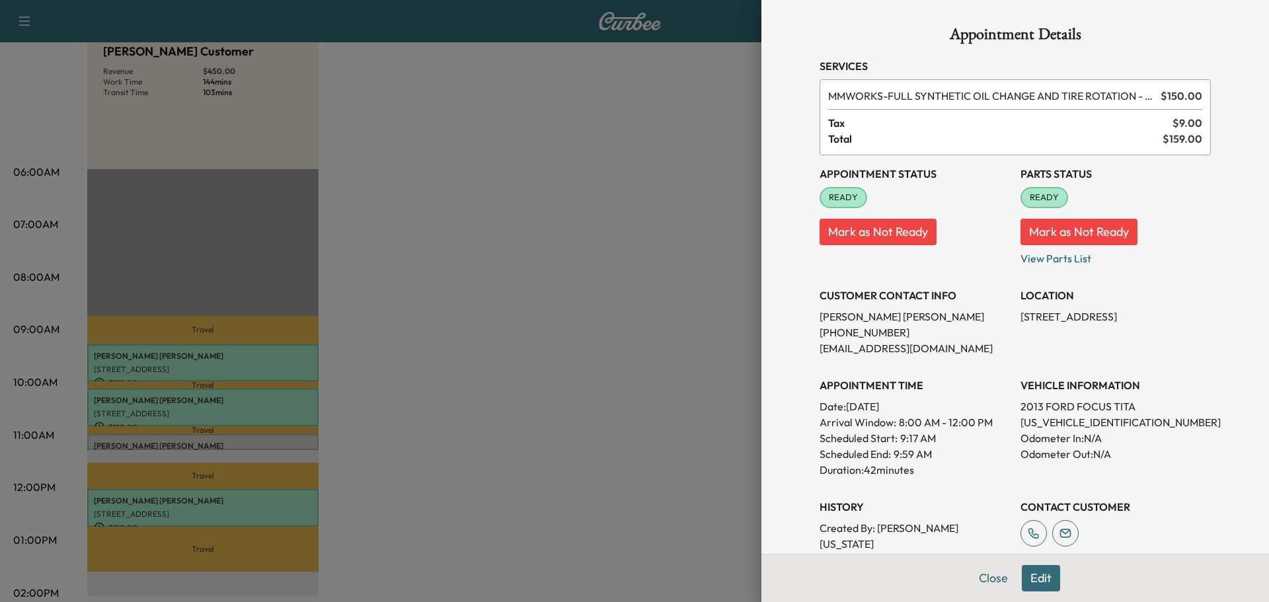
click at [1042, 579] on button "Edit" at bounding box center [1041, 578] width 38 height 26
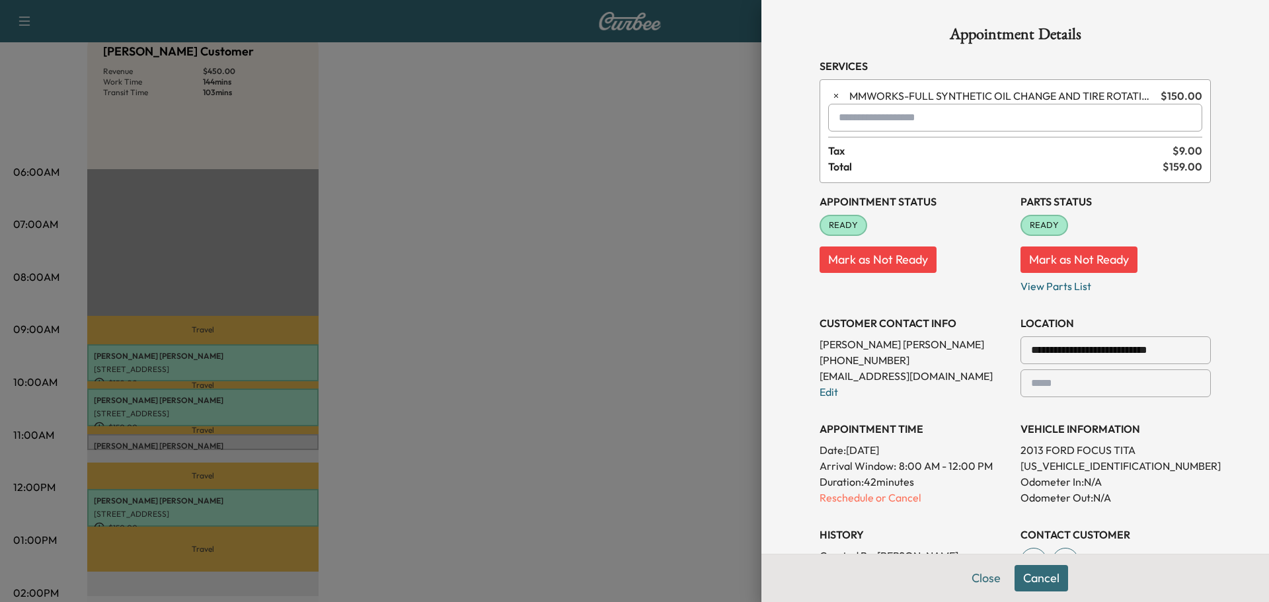
click at [898, 124] on input "text" at bounding box center [1015, 118] width 374 height 28
click at [863, 149] on p "TBF - Tech: [PERSON_NAME] F" at bounding box center [968, 152] width 288 height 19
type input "**********"
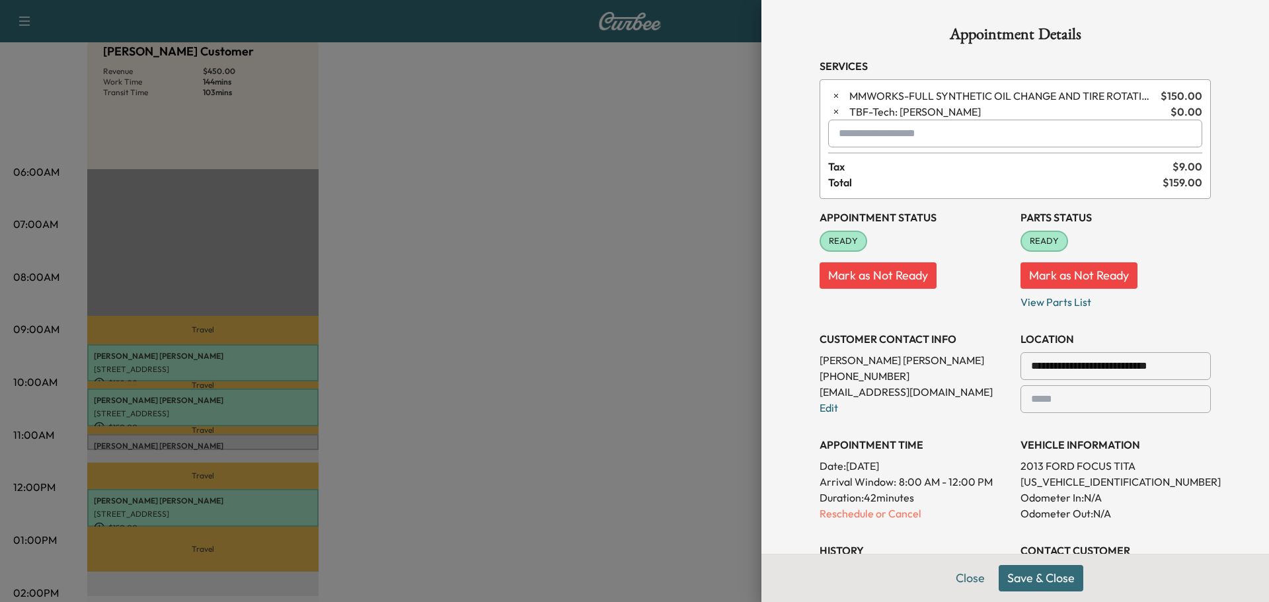
click at [1028, 572] on button "Save & Close" at bounding box center [1041, 578] width 85 height 26
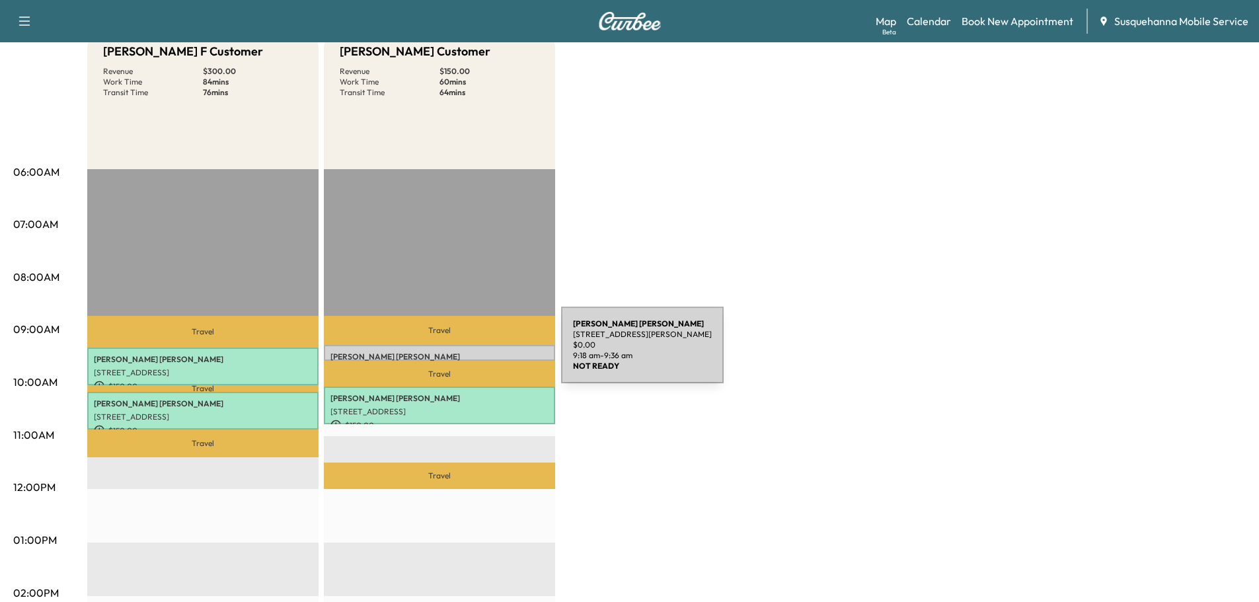
click at [463, 352] on p "[PERSON_NAME]" at bounding box center [439, 357] width 218 height 11
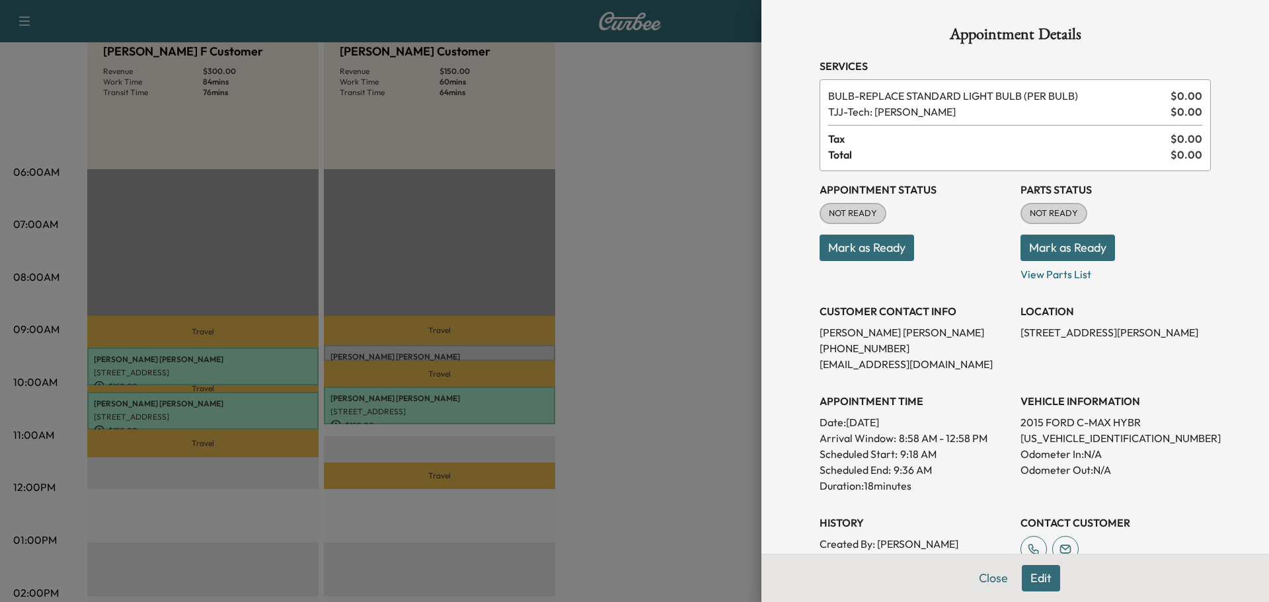
click at [1036, 249] on button "Mark as Ready" at bounding box center [1068, 248] width 95 height 26
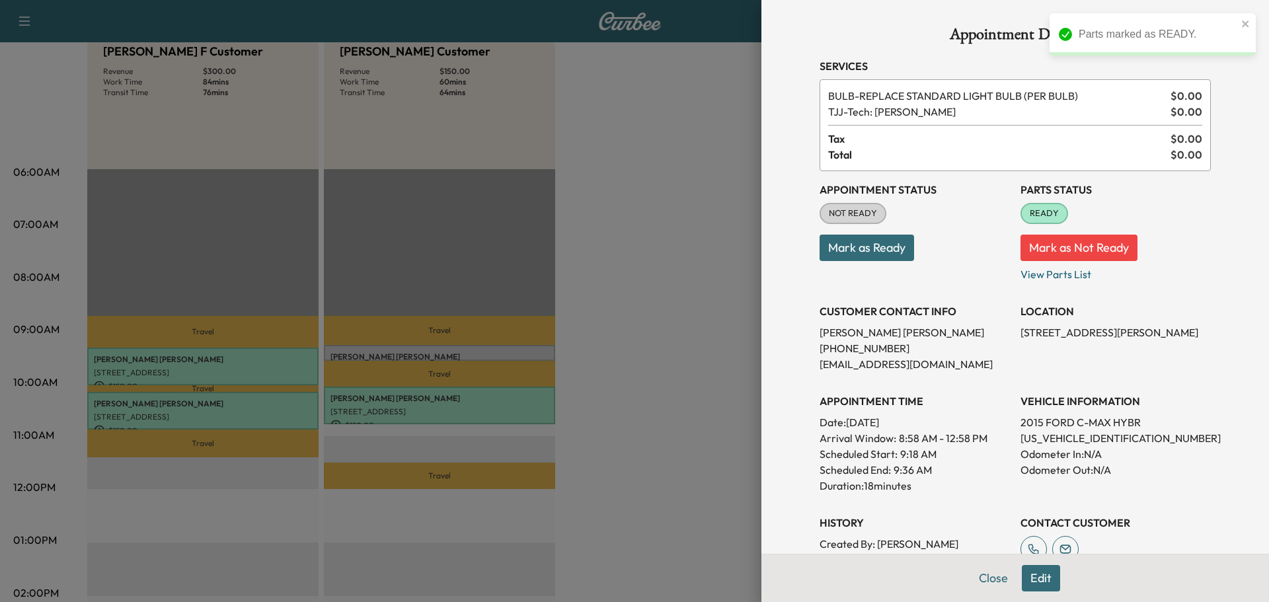
click at [880, 244] on button "Mark as Ready" at bounding box center [867, 248] width 95 height 26
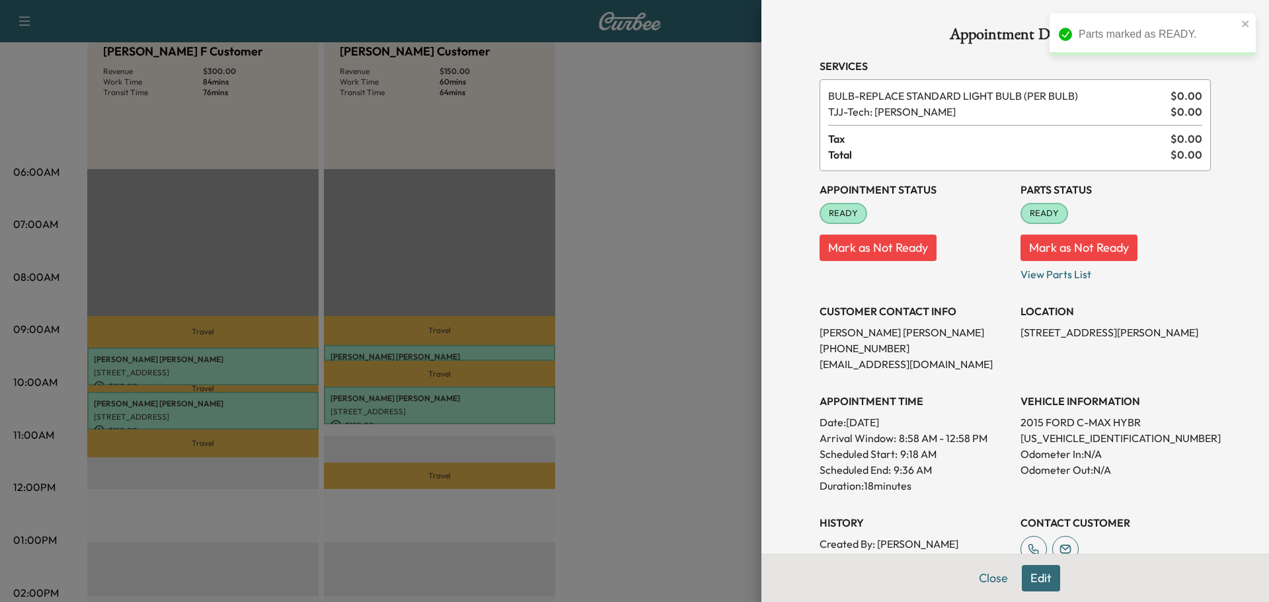
click at [984, 586] on div "Appointment Details Services BULB - REPLACE STANDARD LIGHT BULB (PER BULB) $ 0.…" at bounding box center [1015, 391] width 423 height 782
click at [971, 584] on div "Appointment Details Services BULB - REPLACE STANDARD LIGHT BULB (PER BULB) $ 0.…" at bounding box center [1015, 391] width 423 height 782
click at [993, 577] on button "Close" at bounding box center [993, 578] width 46 height 26
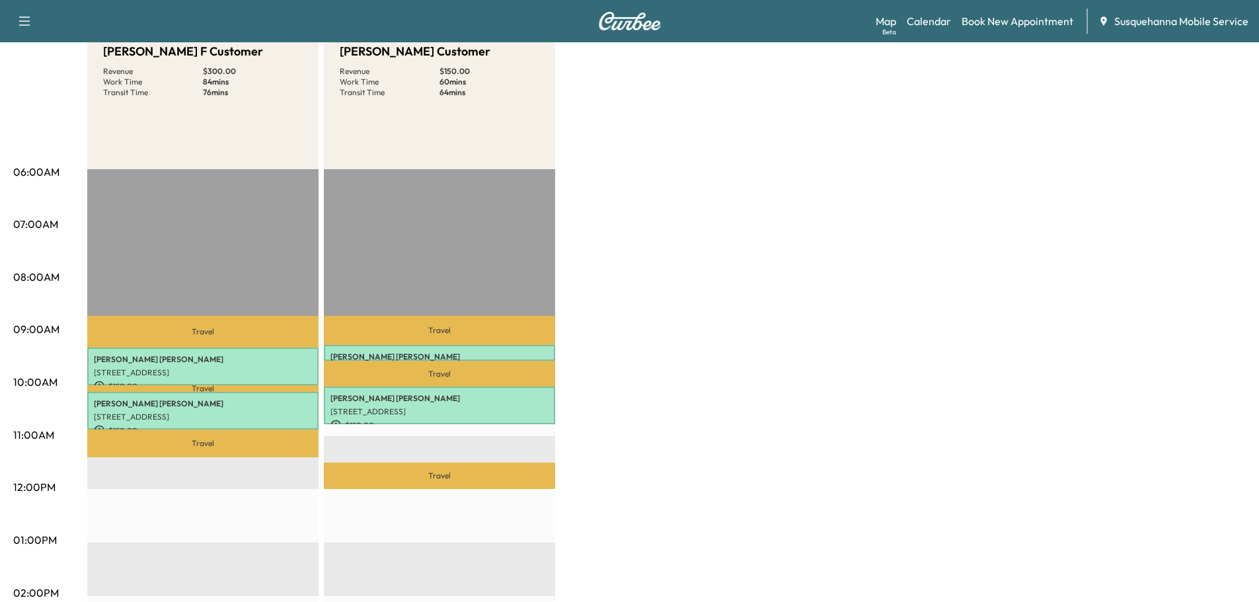
scroll to position [0, 0]
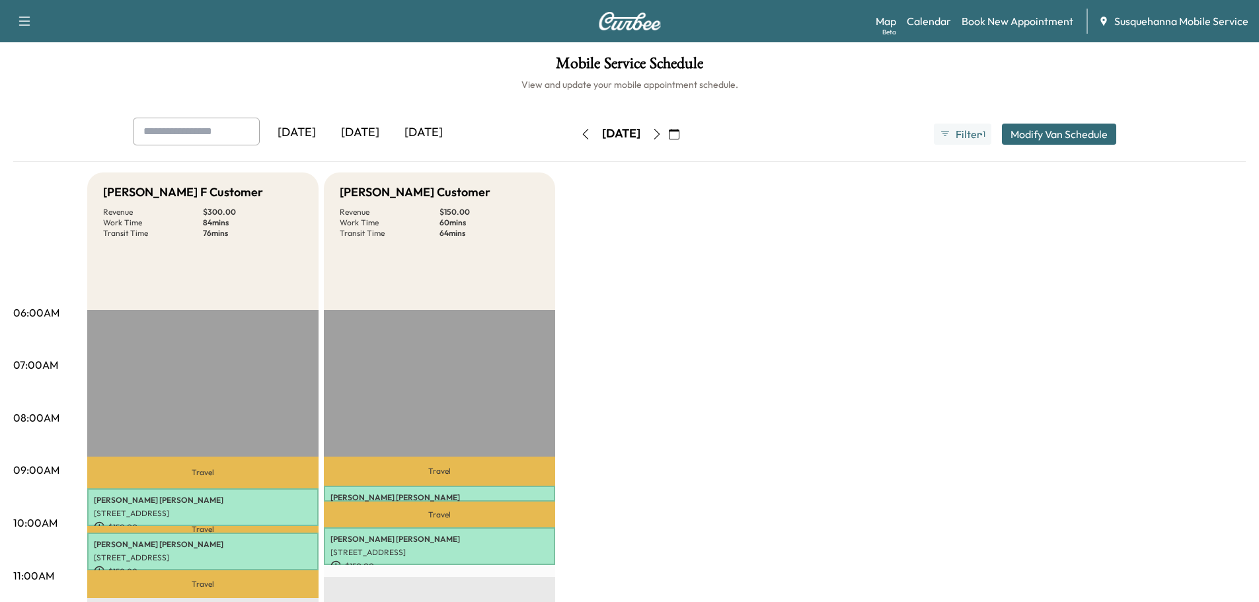
click at [582, 134] on icon "button" at bounding box center [585, 134] width 6 height 11
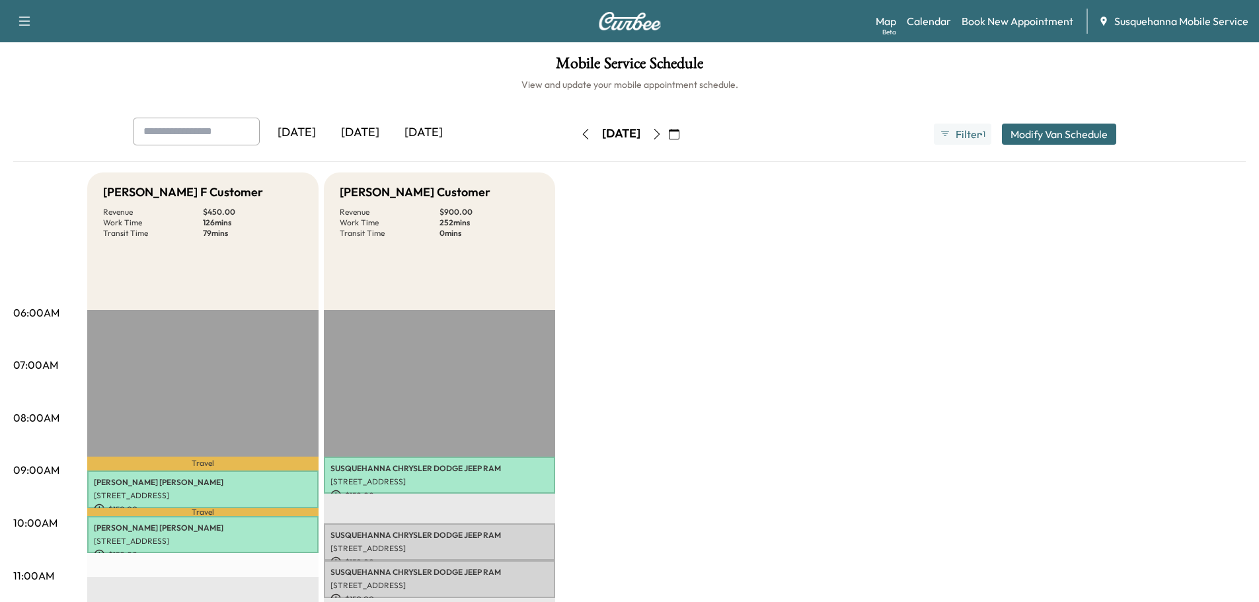
click at [580, 137] on icon "button" at bounding box center [585, 134] width 11 height 11
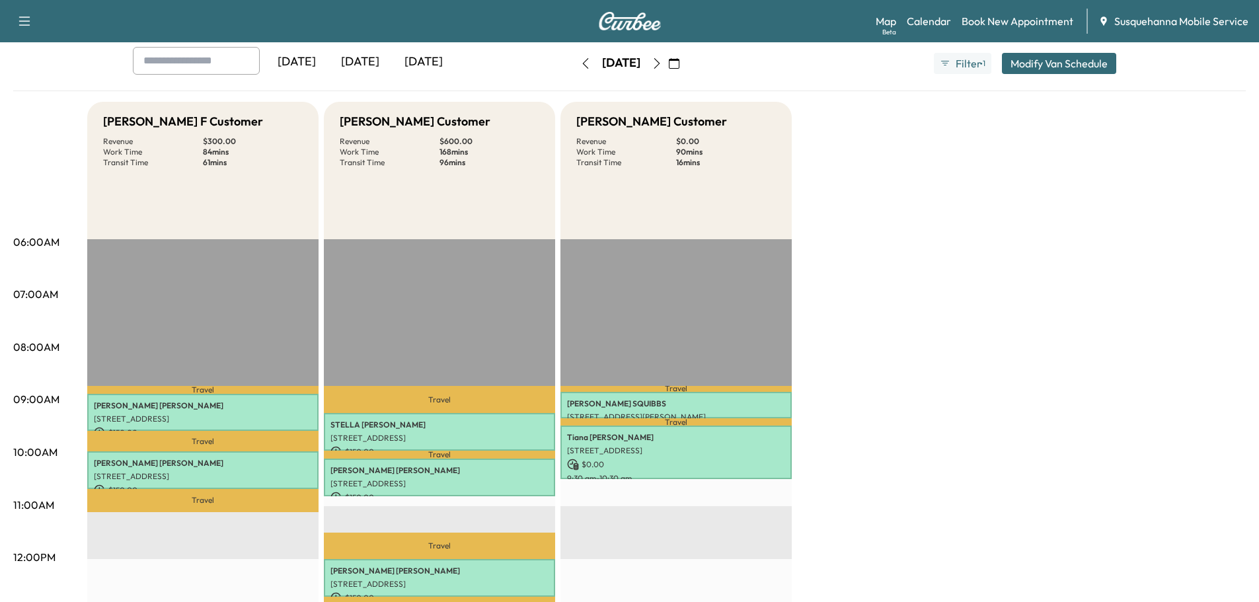
scroll to position [141, 0]
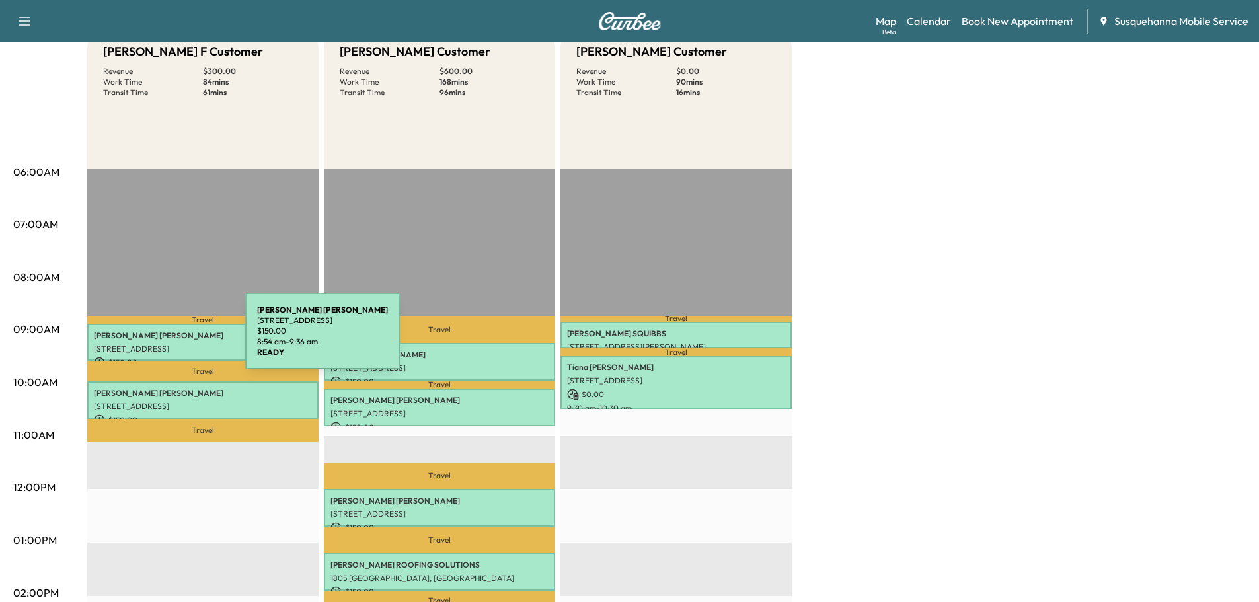
click at [146, 339] on p "[PERSON_NAME]" at bounding box center [203, 335] width 218 height 11
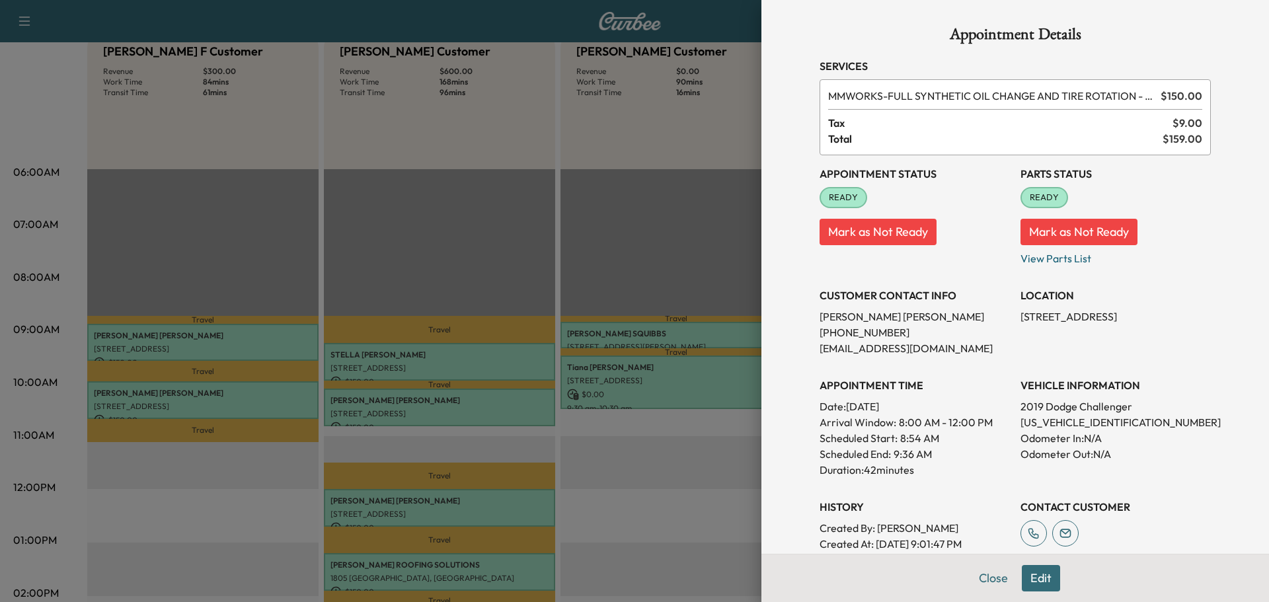
click at [1022, 572] on button "Edit" at bounding box center [1041, 578] width 38 height 26
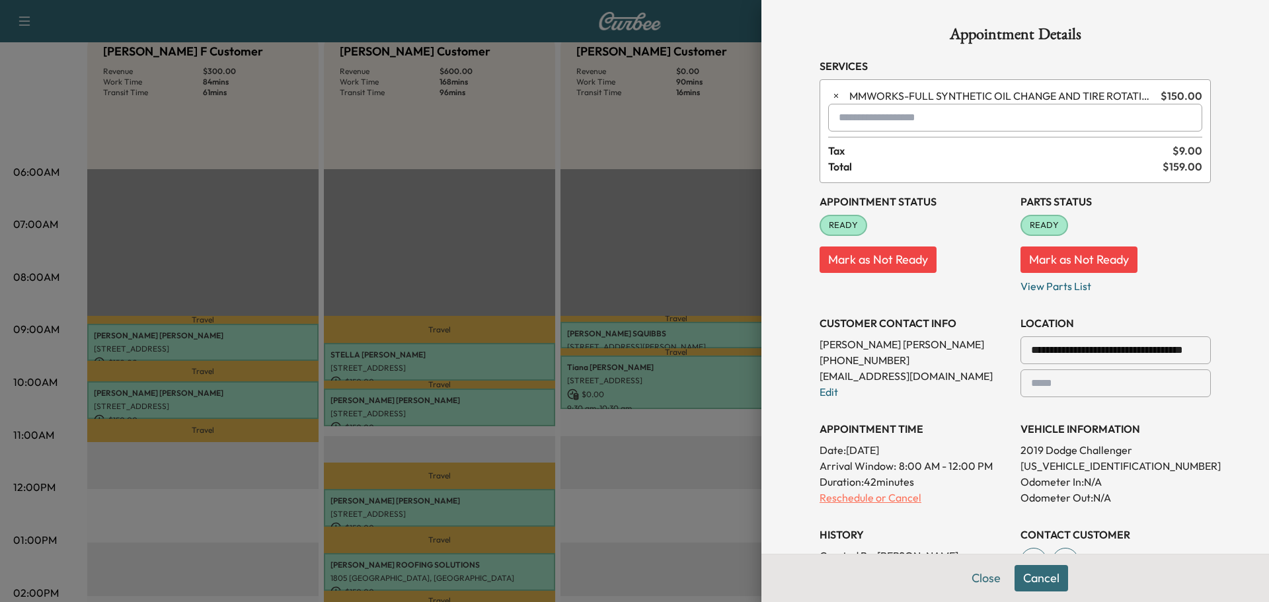
click at [866, 498] on p "Reschedule or Cancel" at bounding box center [915, 498] width 190 height 16
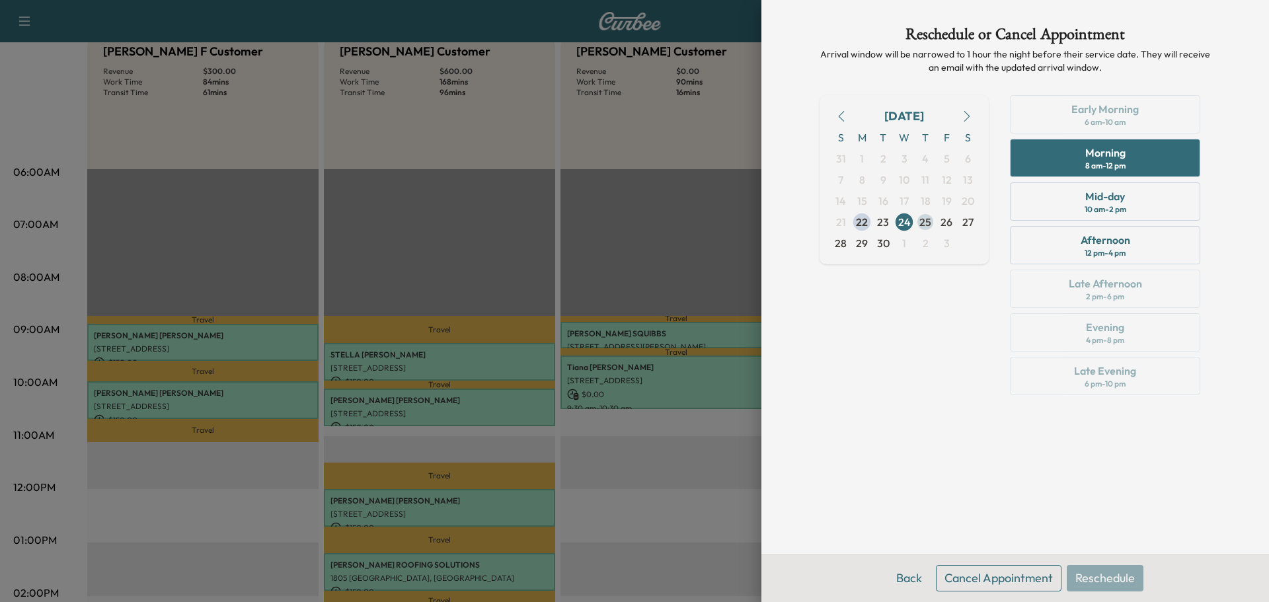
click at [924, 225] on span "25" at bounding box center [925, 222] width 12 height 16
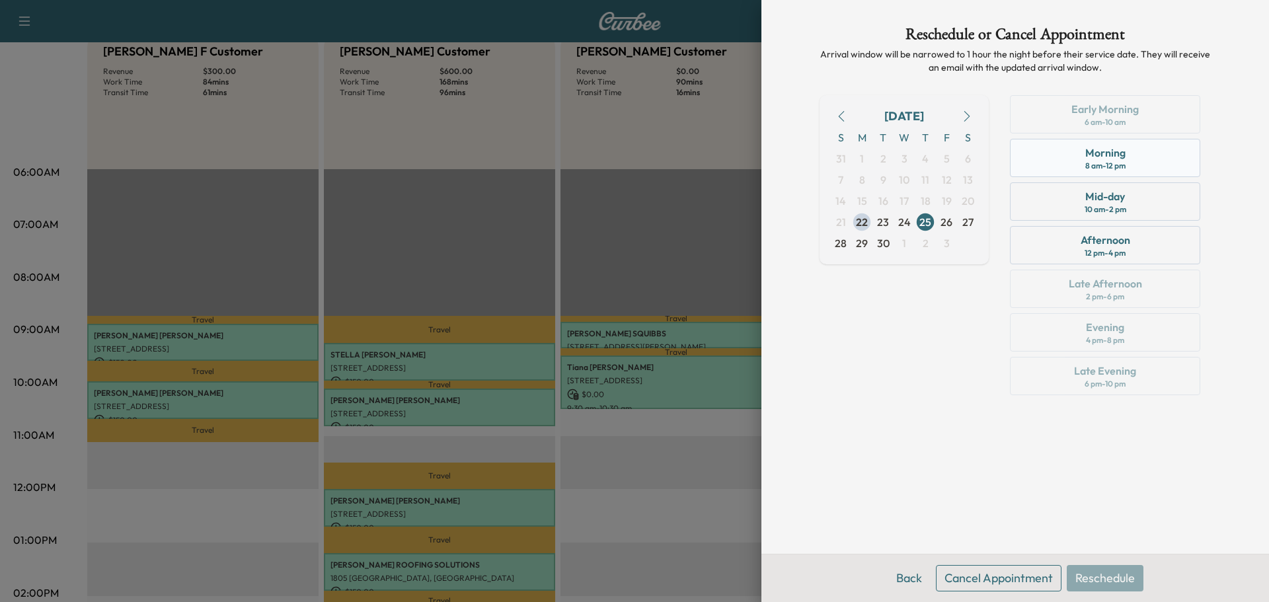
click at [1068, 165] on div "Morning 8 am - 12 pm" at bounding box center [1105, 158] width 190 height 38
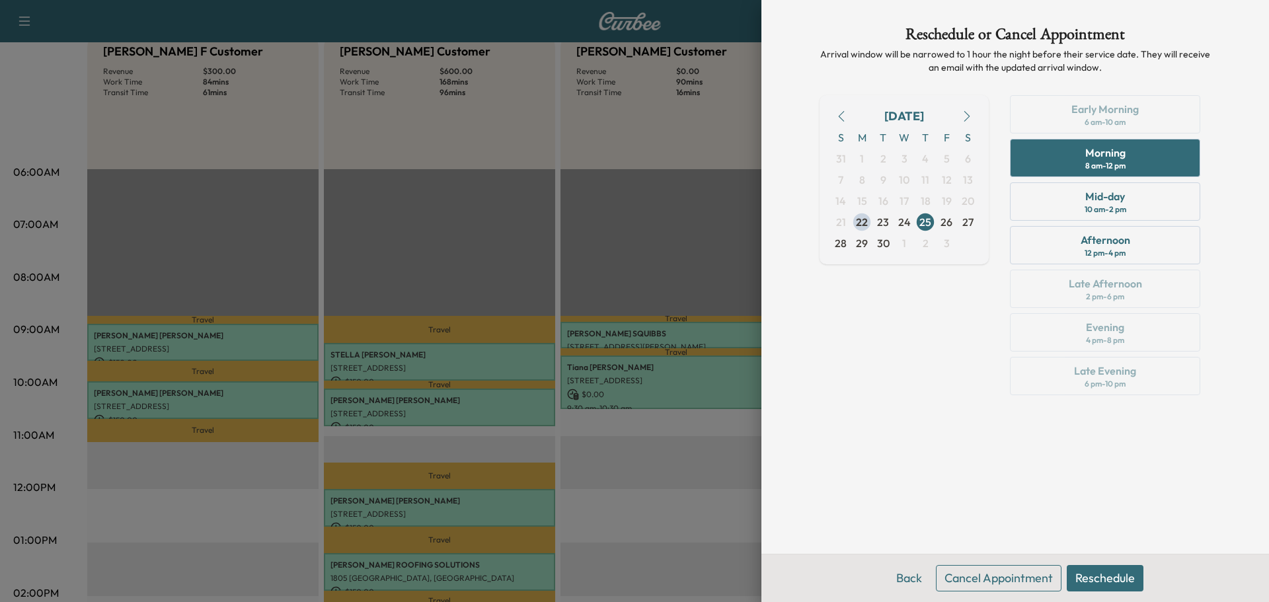
click at [1106, 582] on button "Reschedule" at bounding box center [1105, 578] width 77 height 26
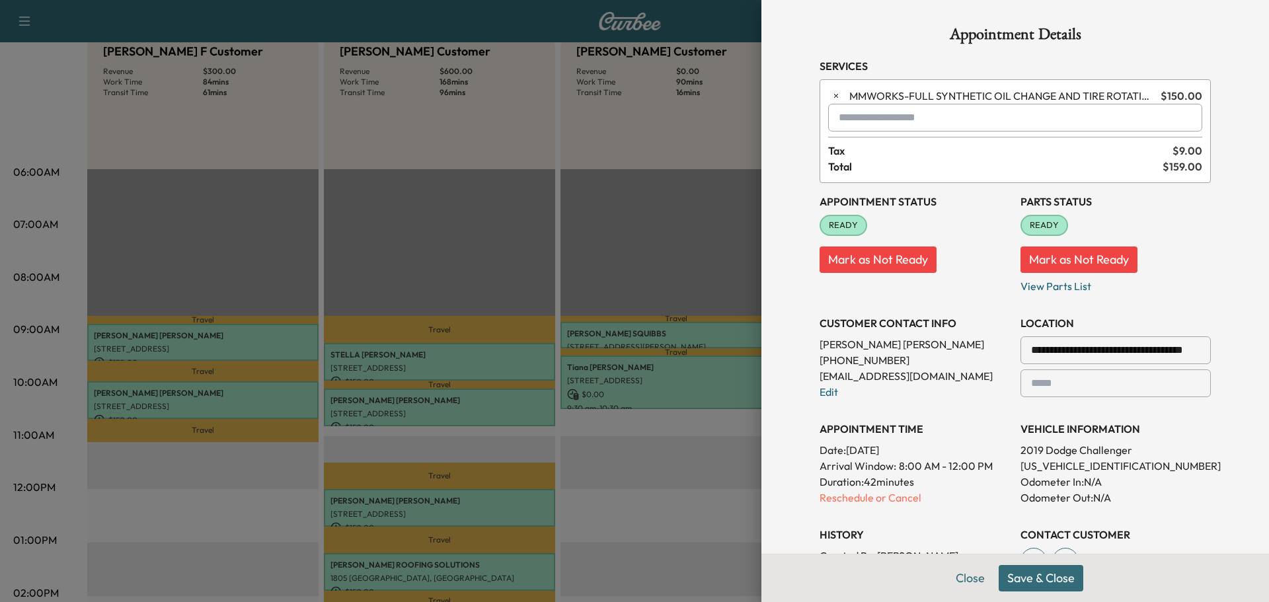
click at [1040, 570] on button "Save & Close" at bounding box center [1041, 578] width 85 height 26
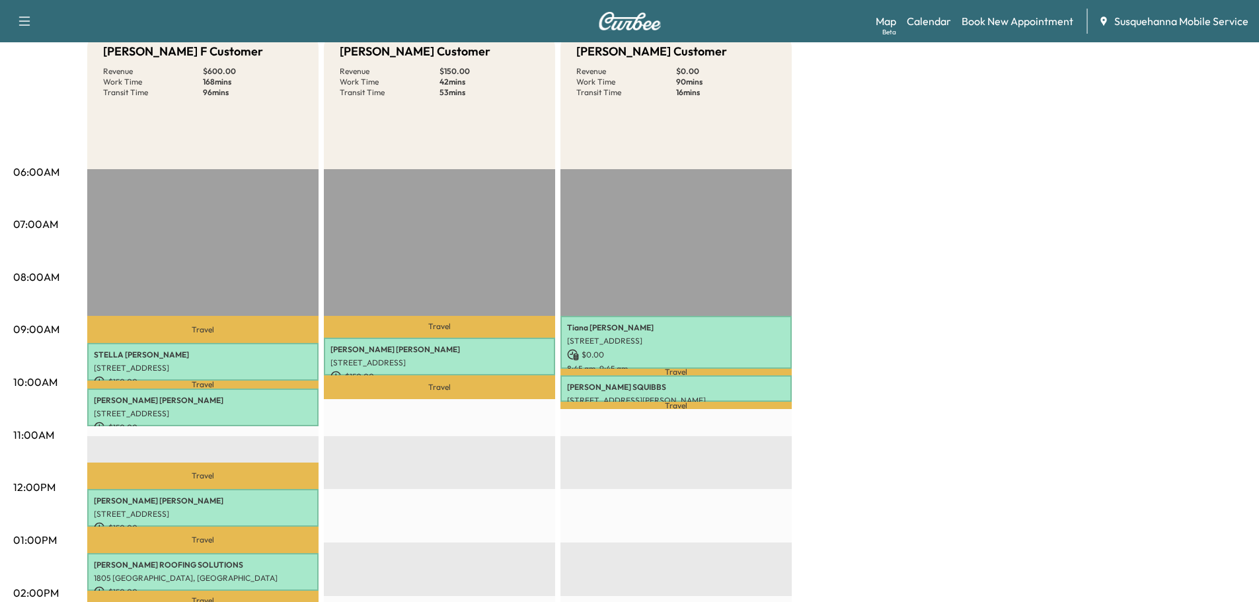
scroll to position [0, 0]
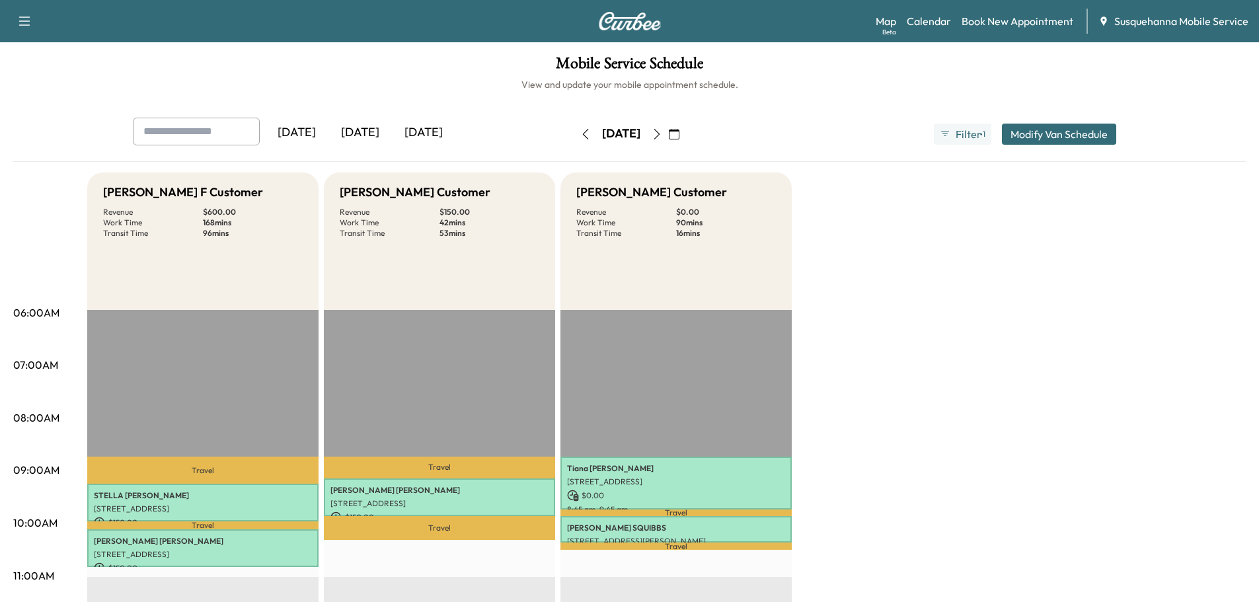
click at [660, 130] on icon "button" at bounding box center [657, 134] width 6 height 11
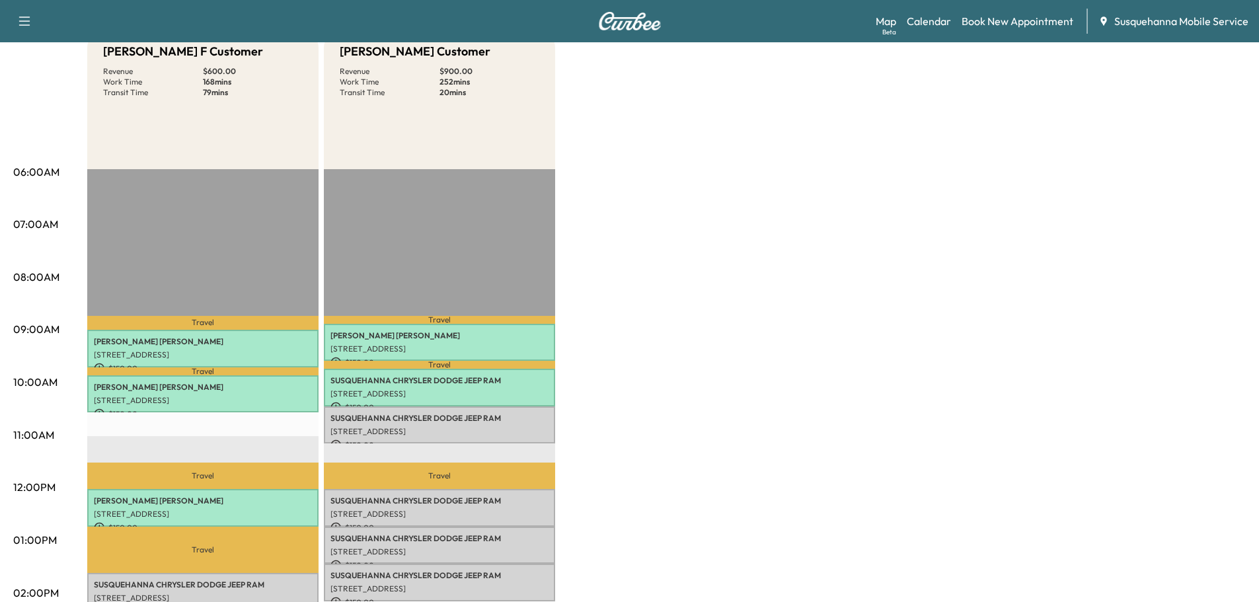
scroll to position [282, 0]
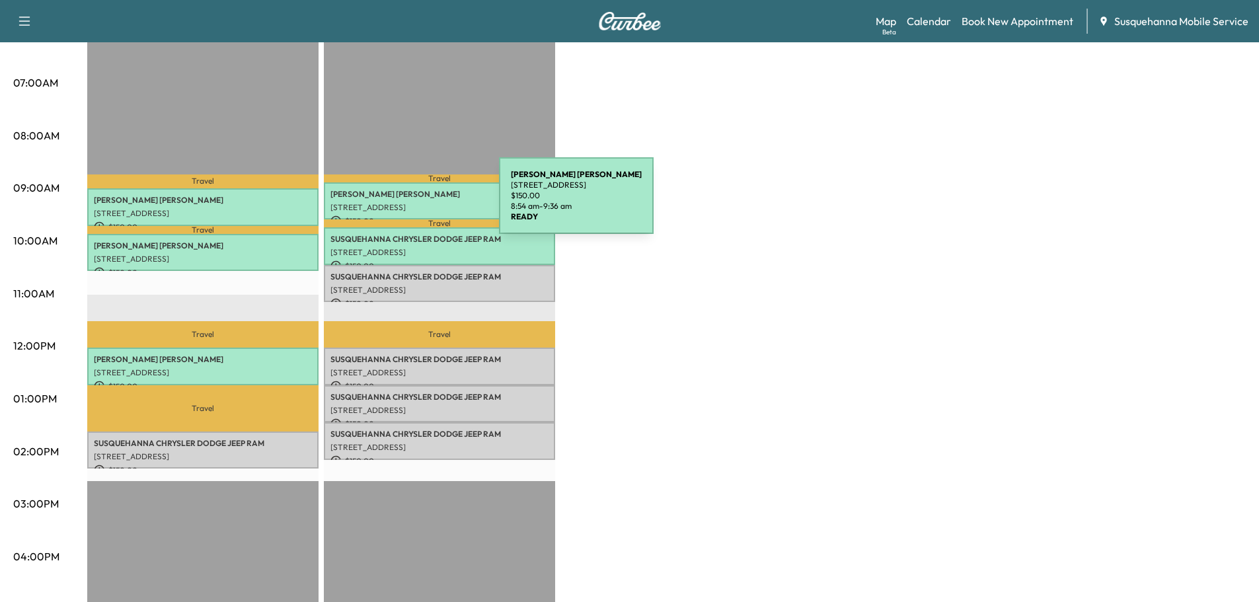
click at [400, 204] on p "[STREET_ADDRESS]" at bounding box center [439, 207] width 218 height 11
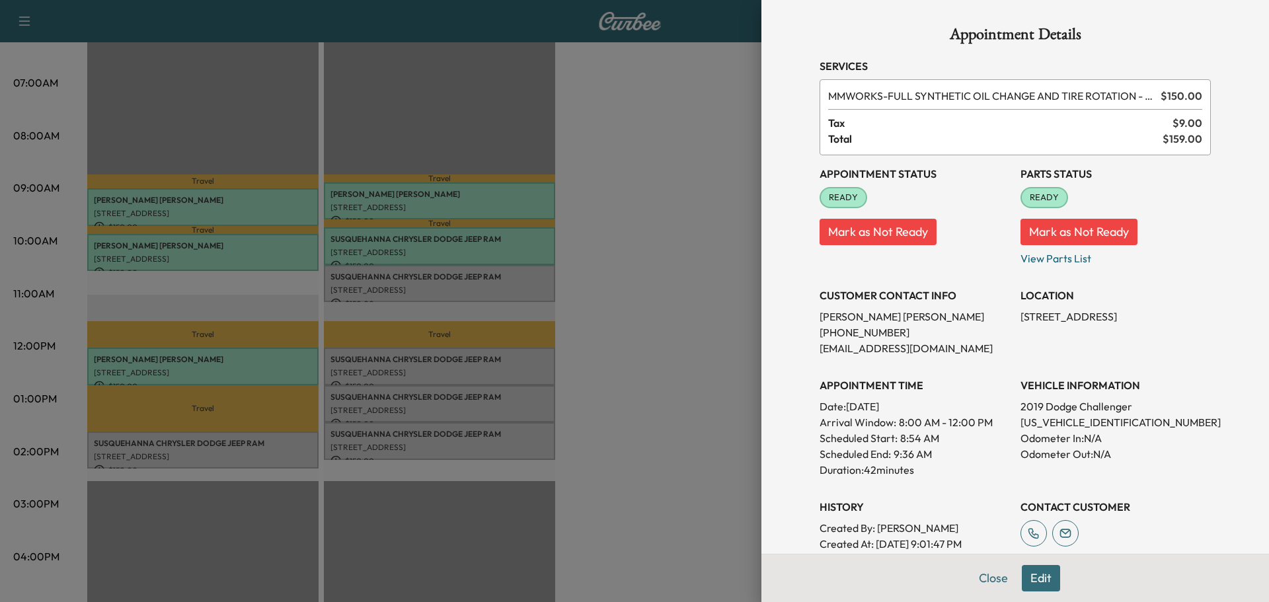
click at [1033, 580] on button "Edit" at bounding box center [1041, 578] width 38 height 26
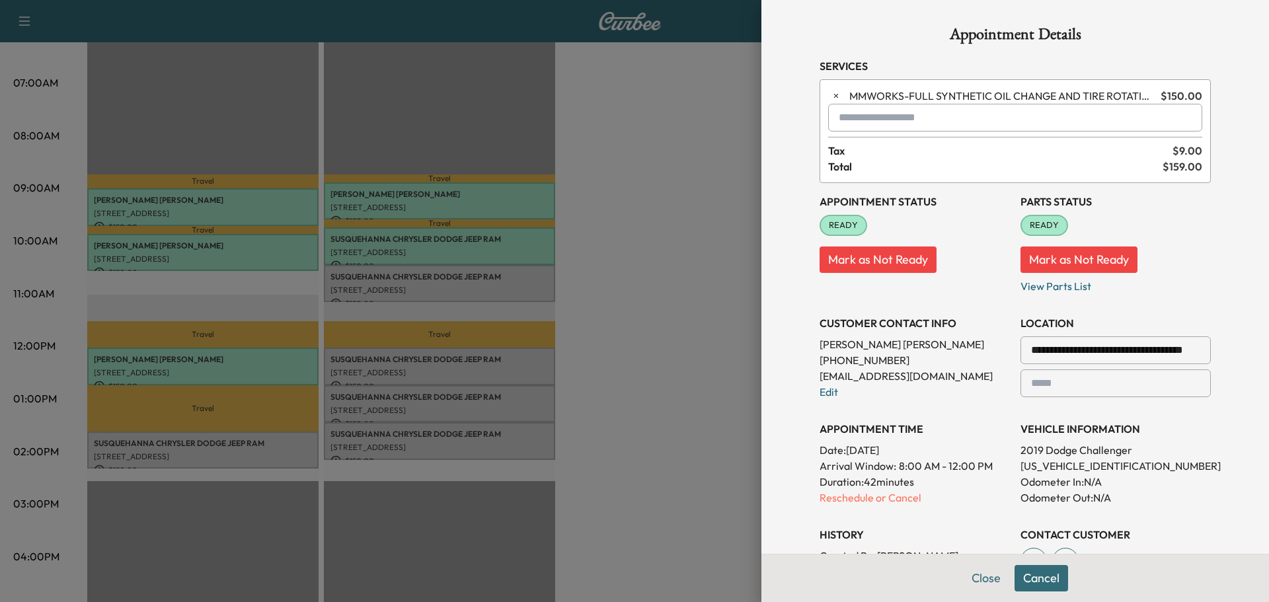
click at [878, 121] on input "text" at bounding box center [1015, 118] width 374 height 28
click at [892, 157] on p "TBF - Tech: [PERSON_NAME] F" at bounding box center [968, 152] width 288 height 19
type input "**********"
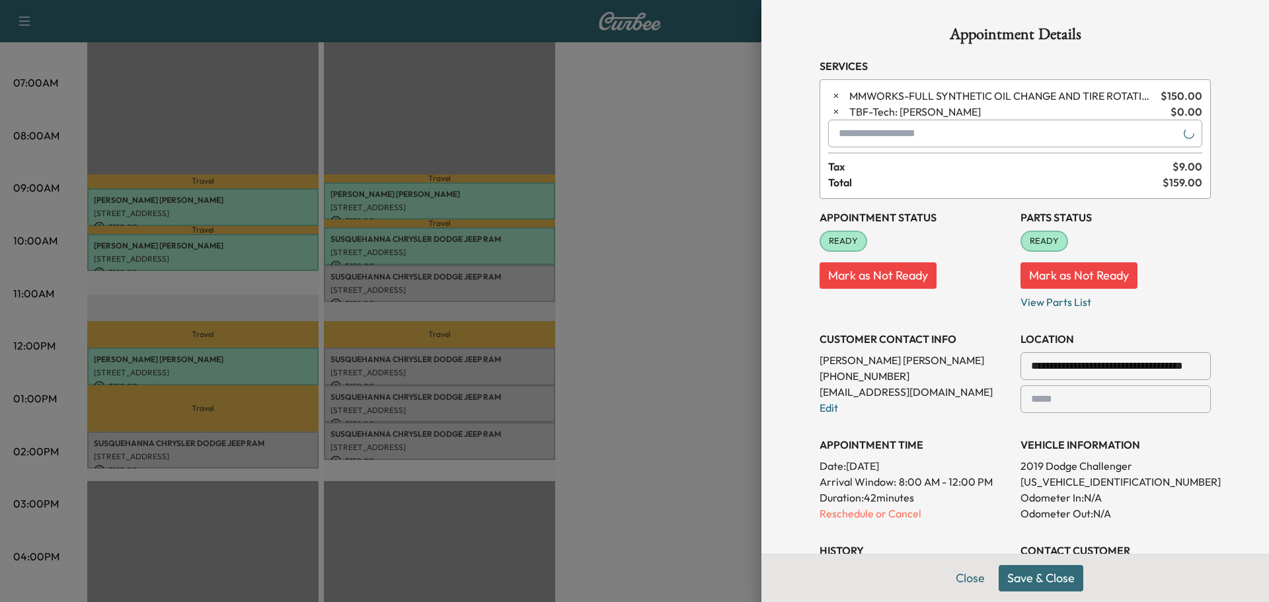
click at [1030, 580] on button "Save & Close" at bounding box center [1041, 578] width 85 height 26
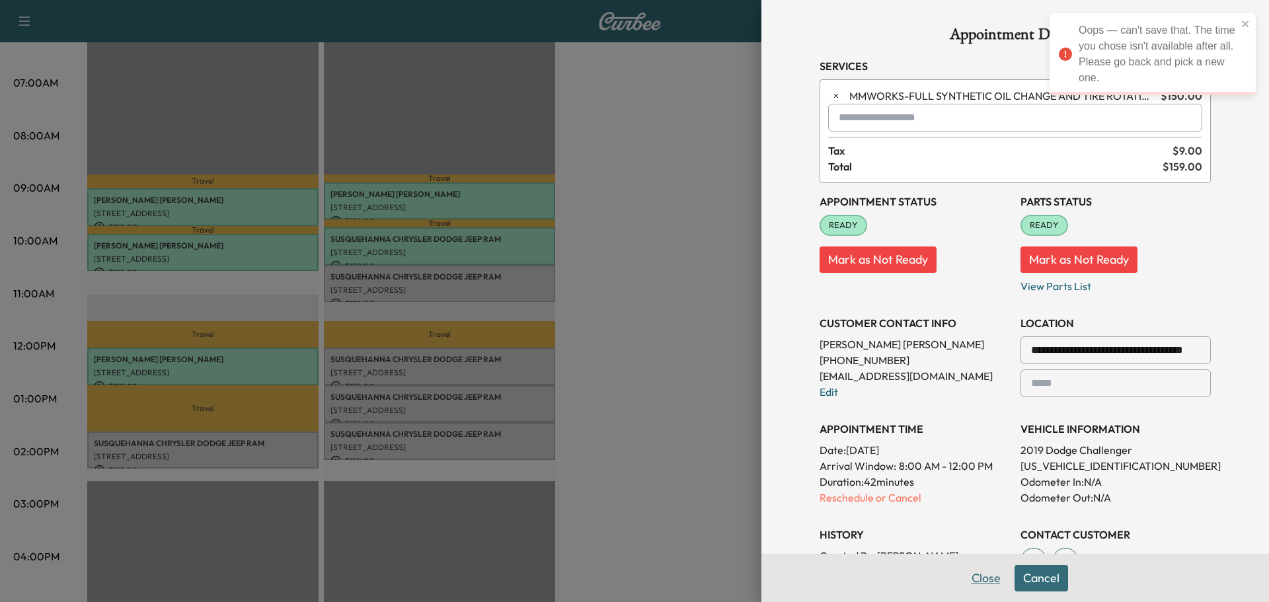
click at [978, 585] on button "Close" at bounding box center [986, 578] width 46 height 26
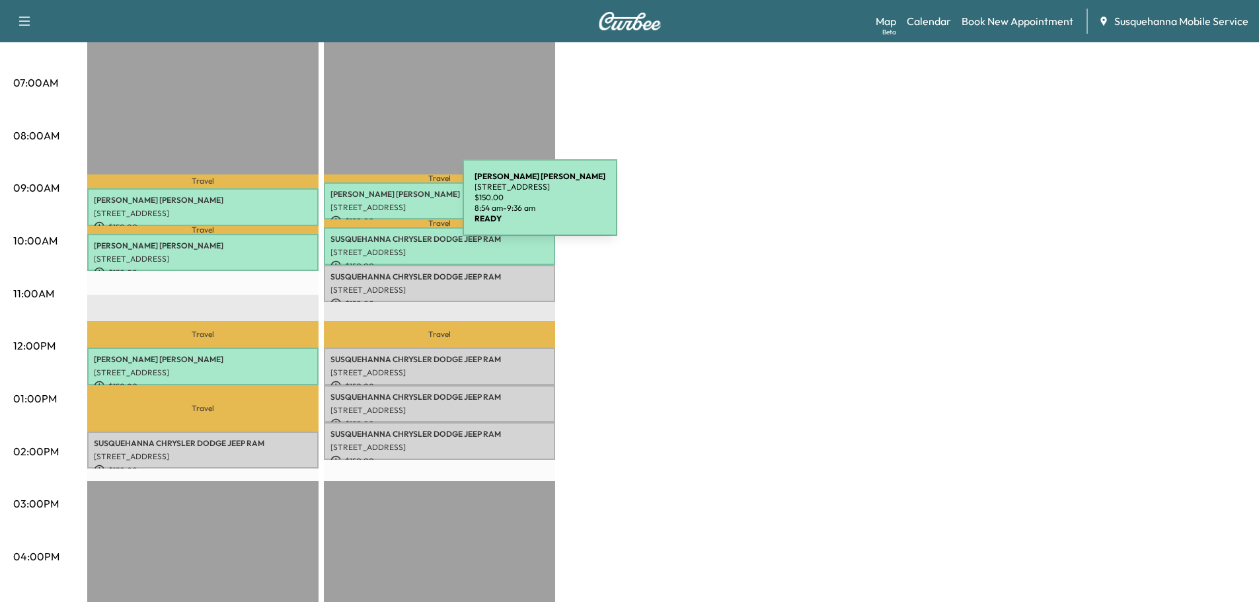
click at [365, 206] on p "[STREET_ADDRESS]" at bounding box center [439, 207] width 218 height 11
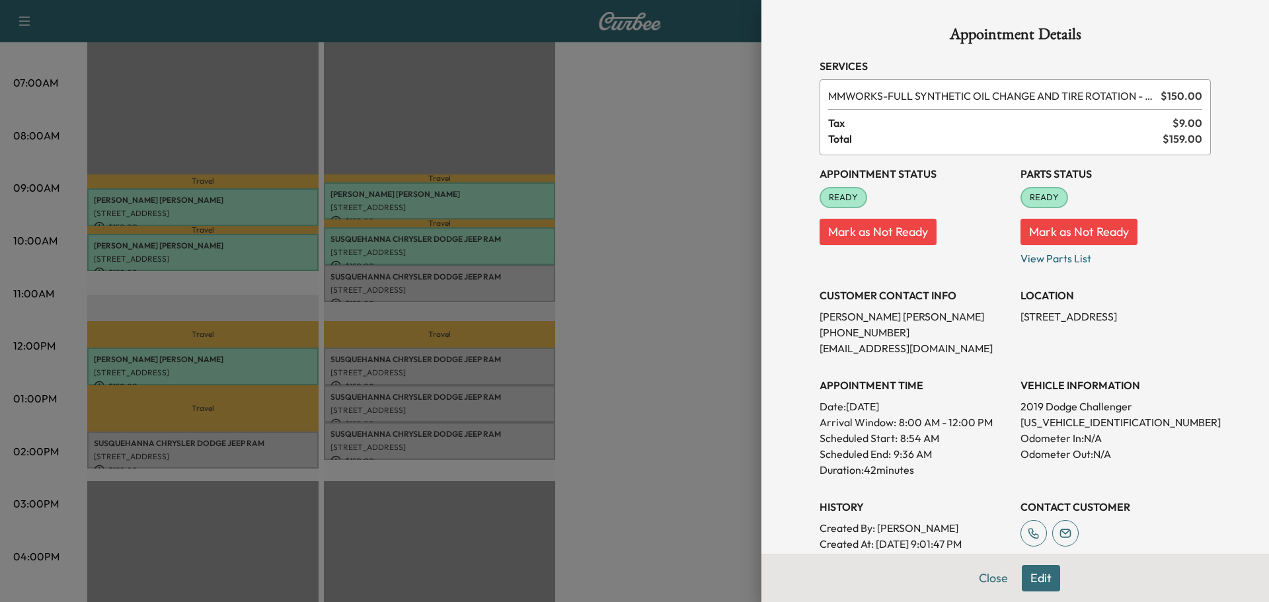
click at [1037, 584] on button "Edit" at bounding box center [1041, 578] width 38 height 26
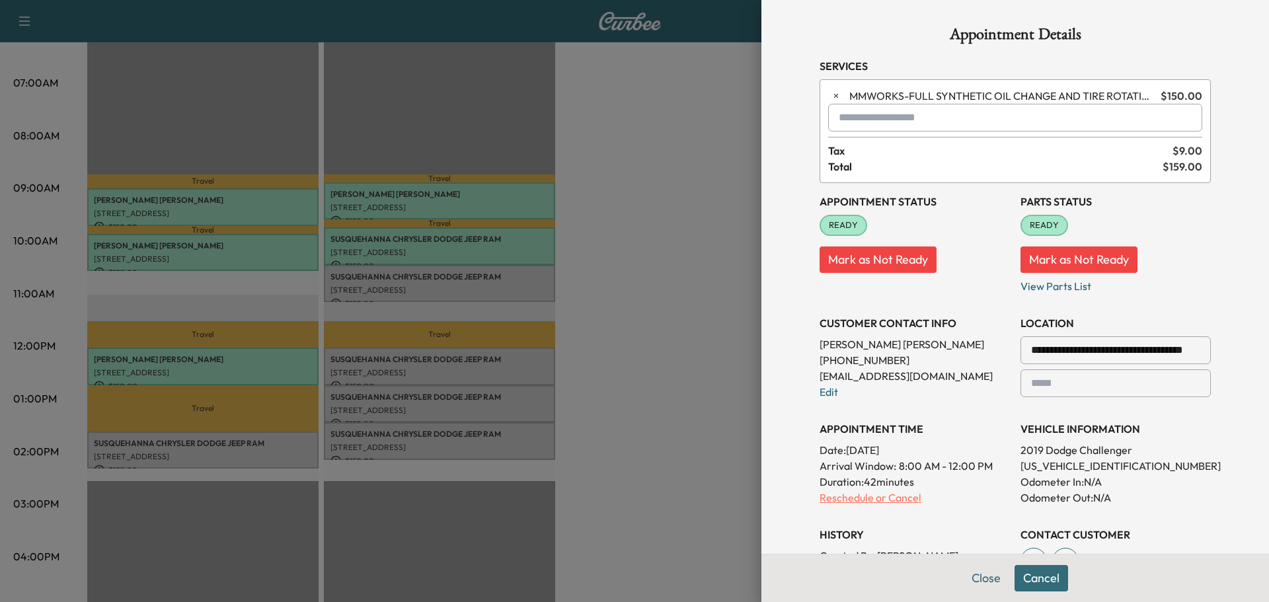
click at [853, 496] on p "Reschedule or Cancel" at bounding box center [915, 498] width 190 height 16
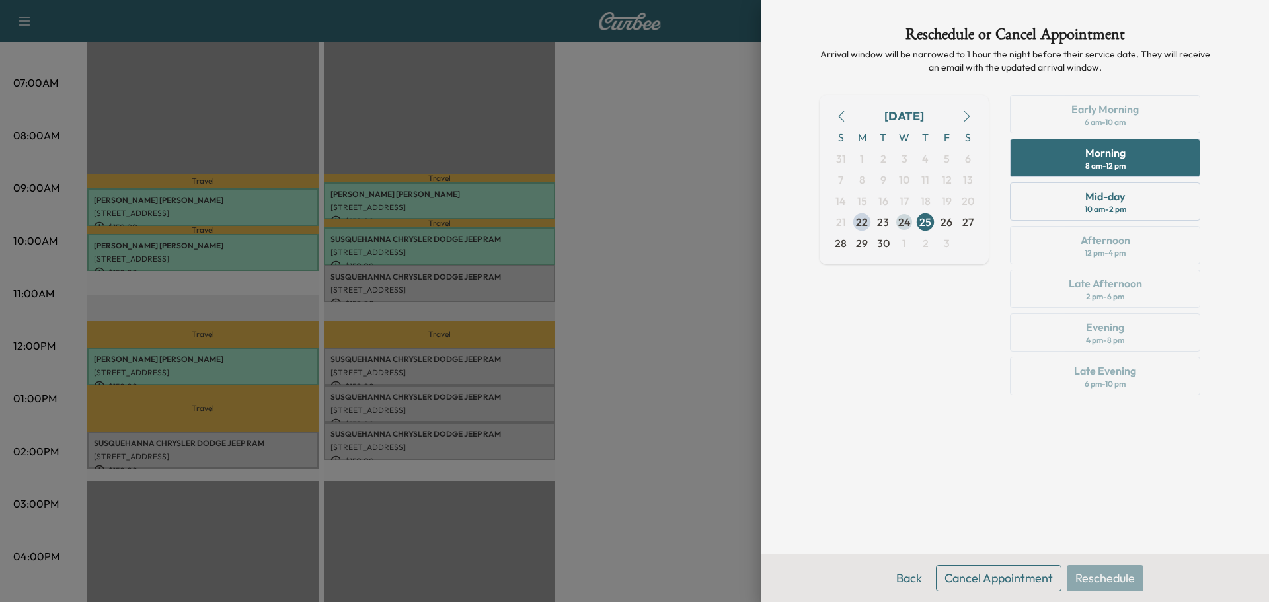
click at [908, 221] on span "24" at bounding box center [904, 222] width 13 height 16
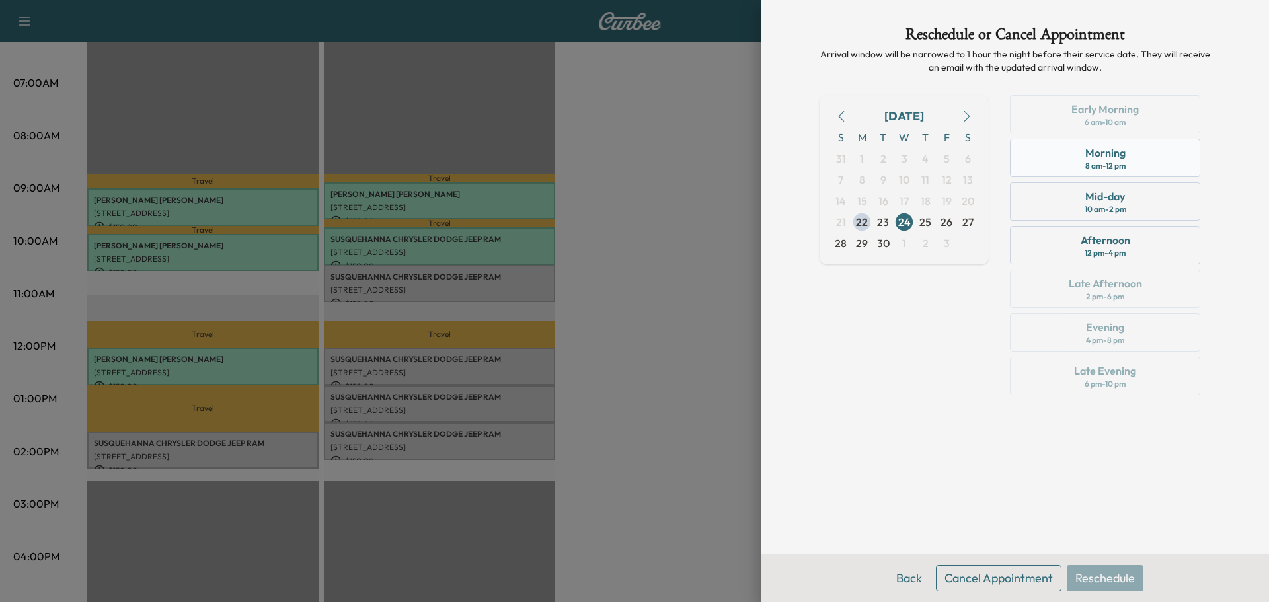
click at [1093, 161] on div "8 am - 12 pm" at bounding box center [1105, 166] width 40 height 11
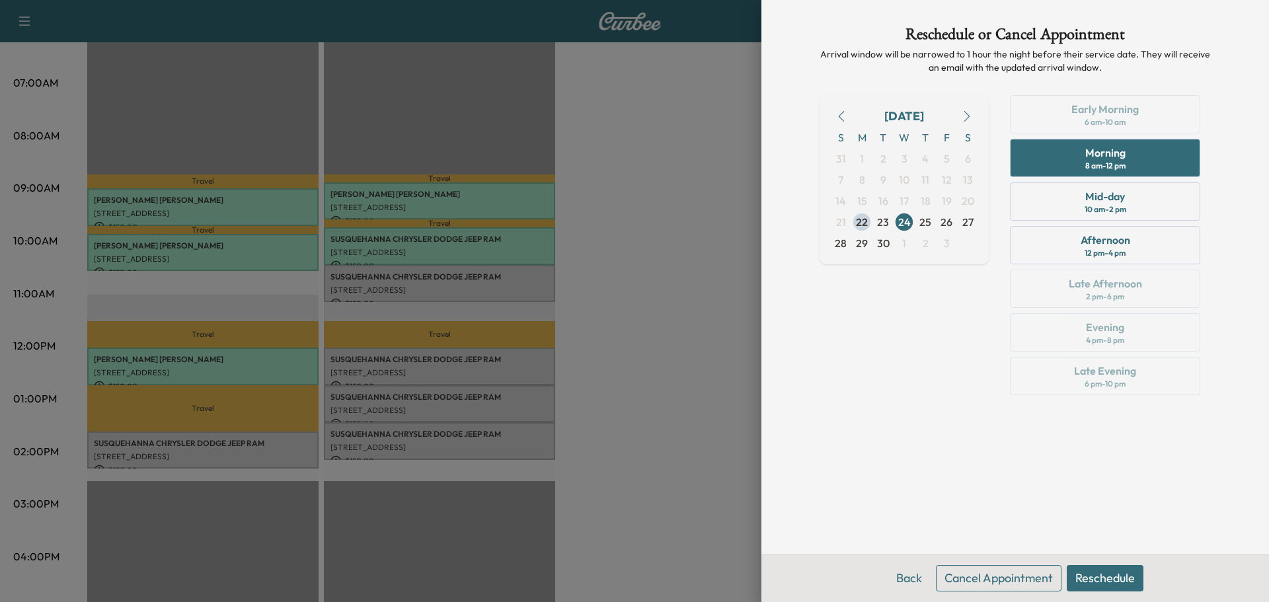
click at [1102, 577] on button "Reschedule" at bounding box center [1105, 578] width 77 height 26
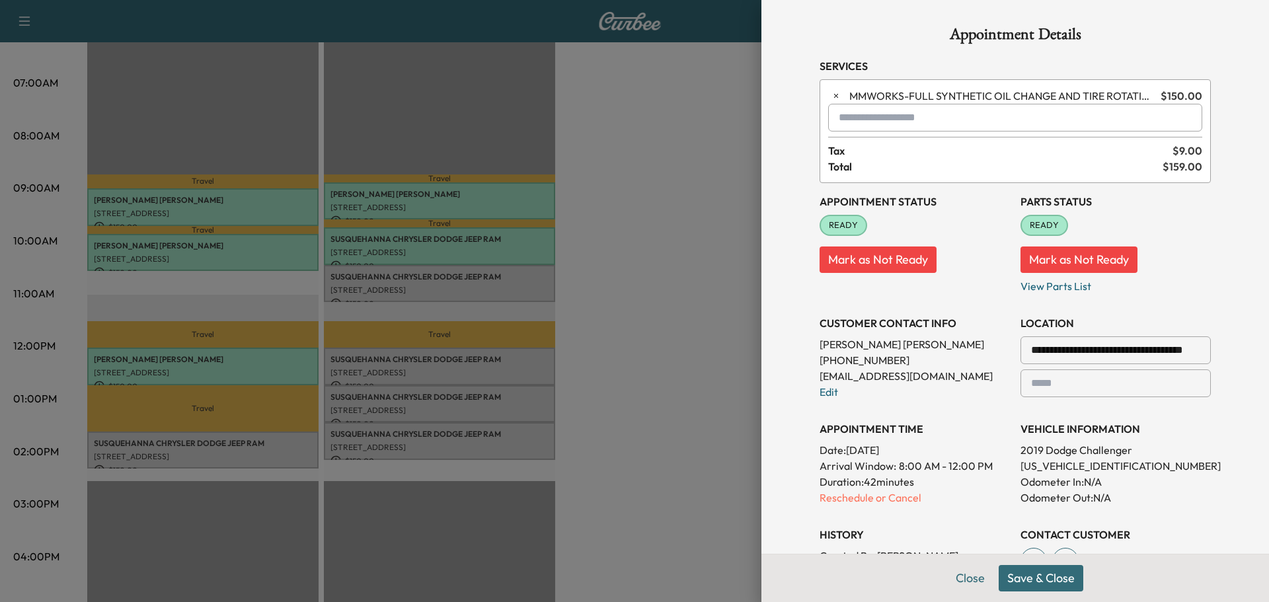
click at [1030, 582] on button "Save & Close" at bounding box center [1041, 578] width 85 height 26
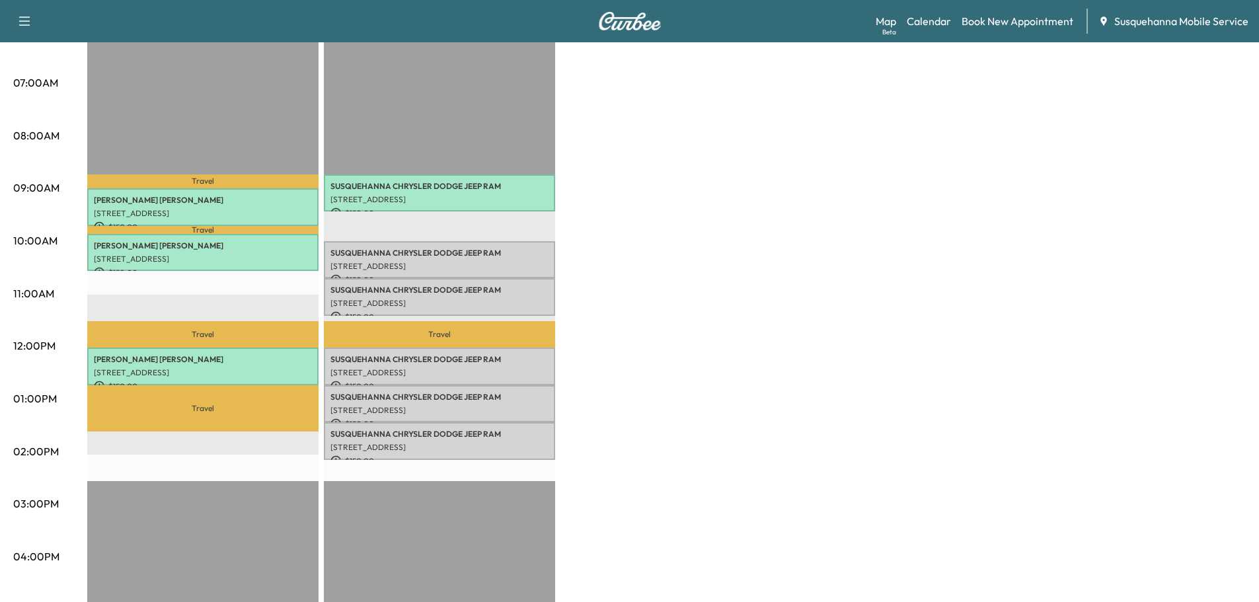
scroll to position [0, 0]
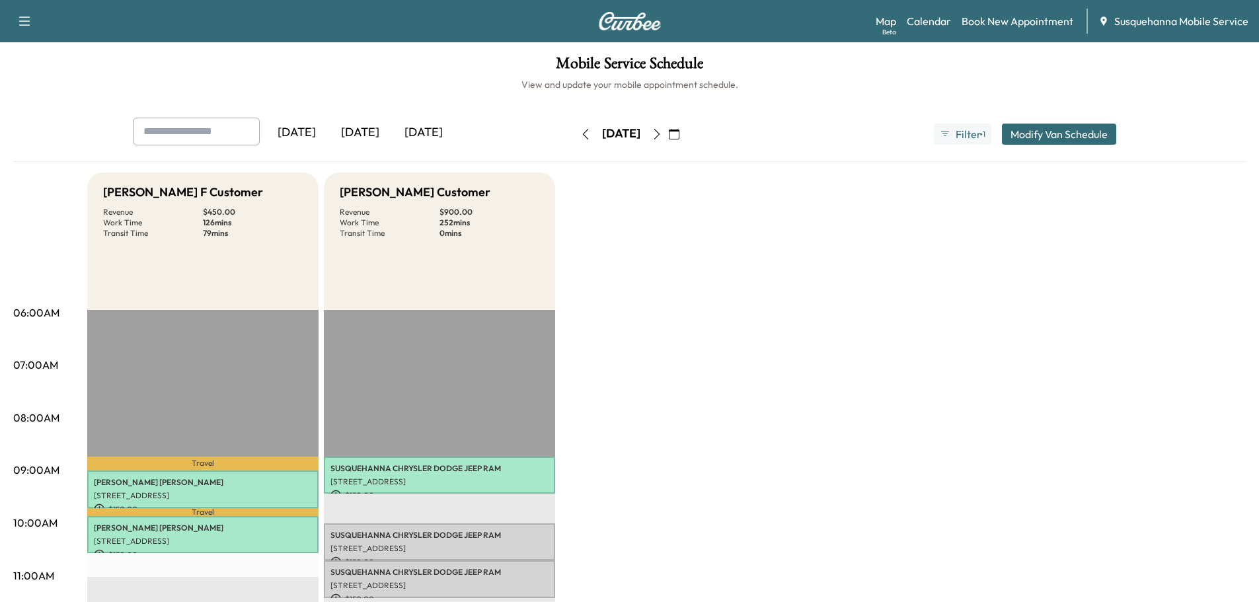
click at [580, 129] on icon "button" at bounding box center [585, 134] width 11 height 11
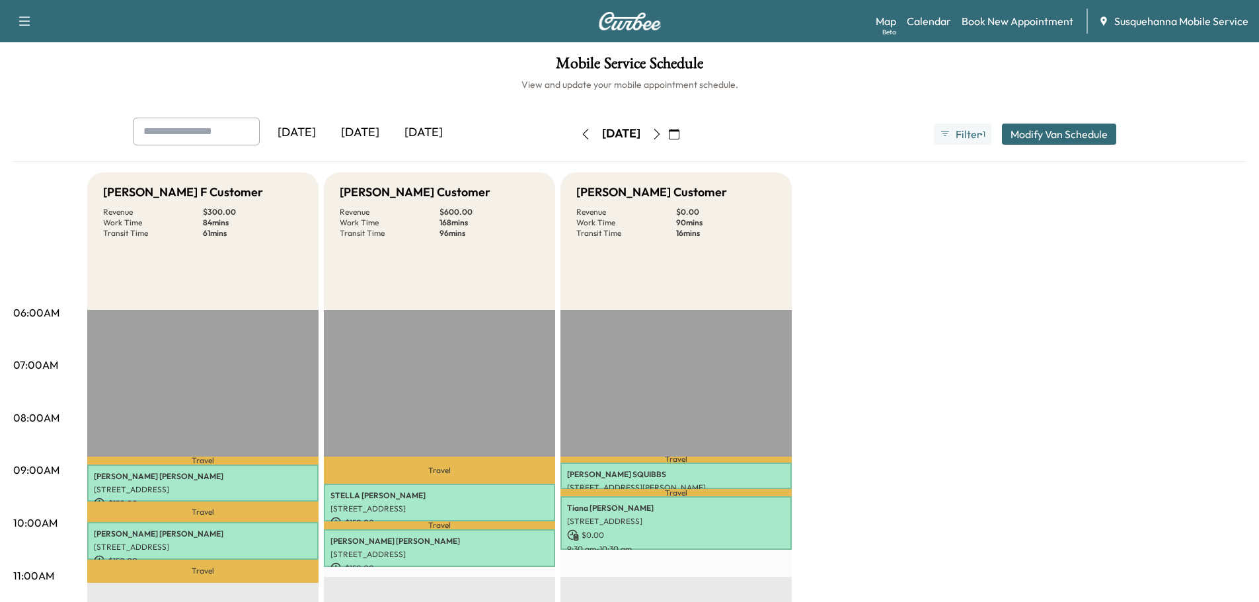
click at [580, 136] on icon "button" at bounding box center [585, 134] width 11 height 11
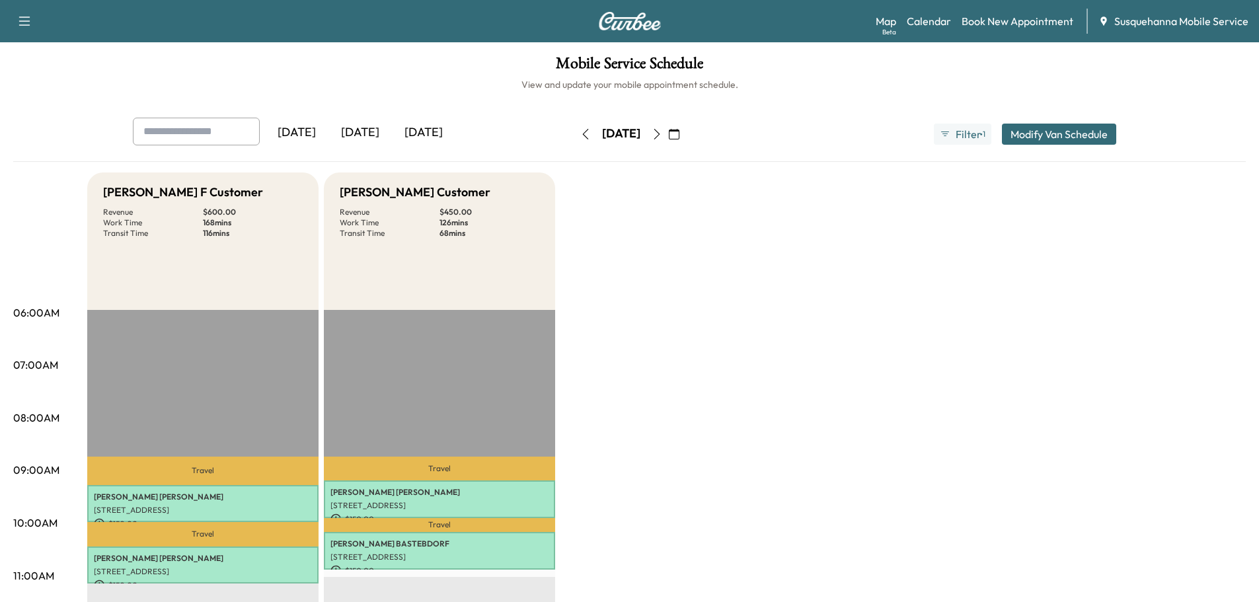
click at [574, 136] on button "button" at bounding box center [585, 134] width 22 height 21
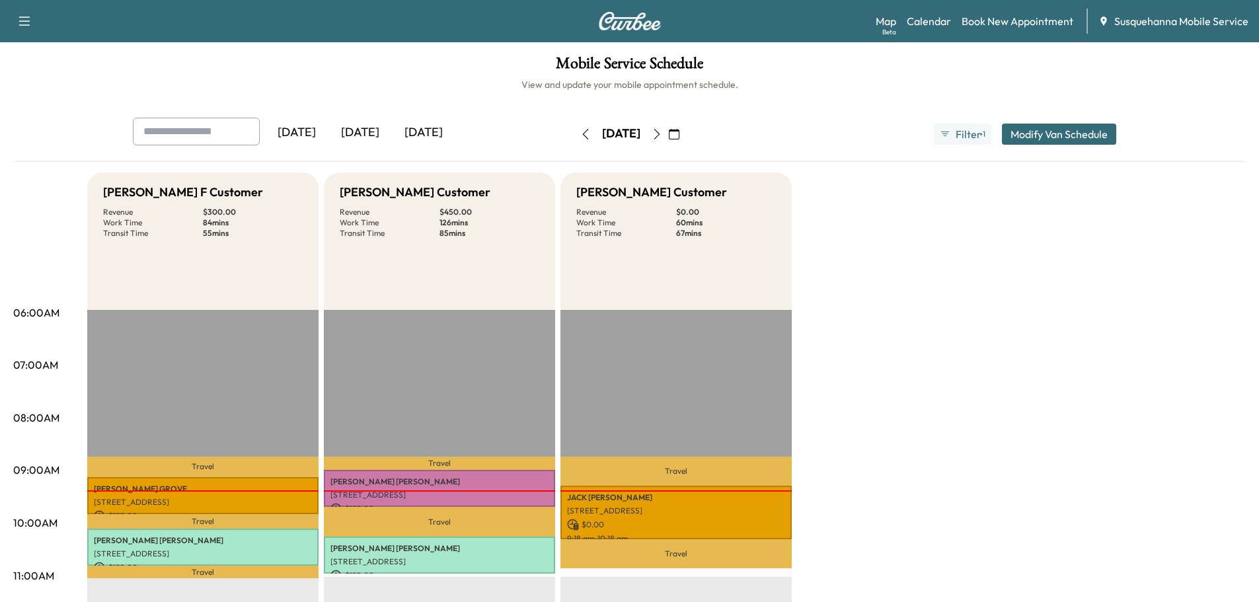
scroll to position [212, 0]
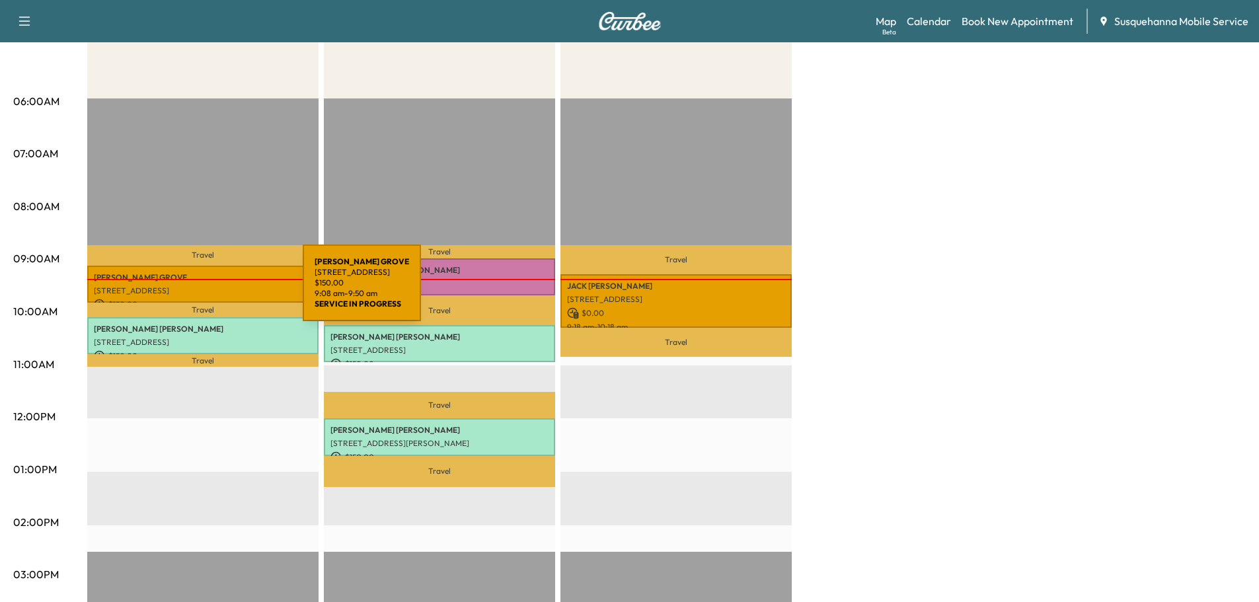
click at [204, 291] on p "[STREET_ADDRESS]" at bounding box center [203, 291] width 218 height 11
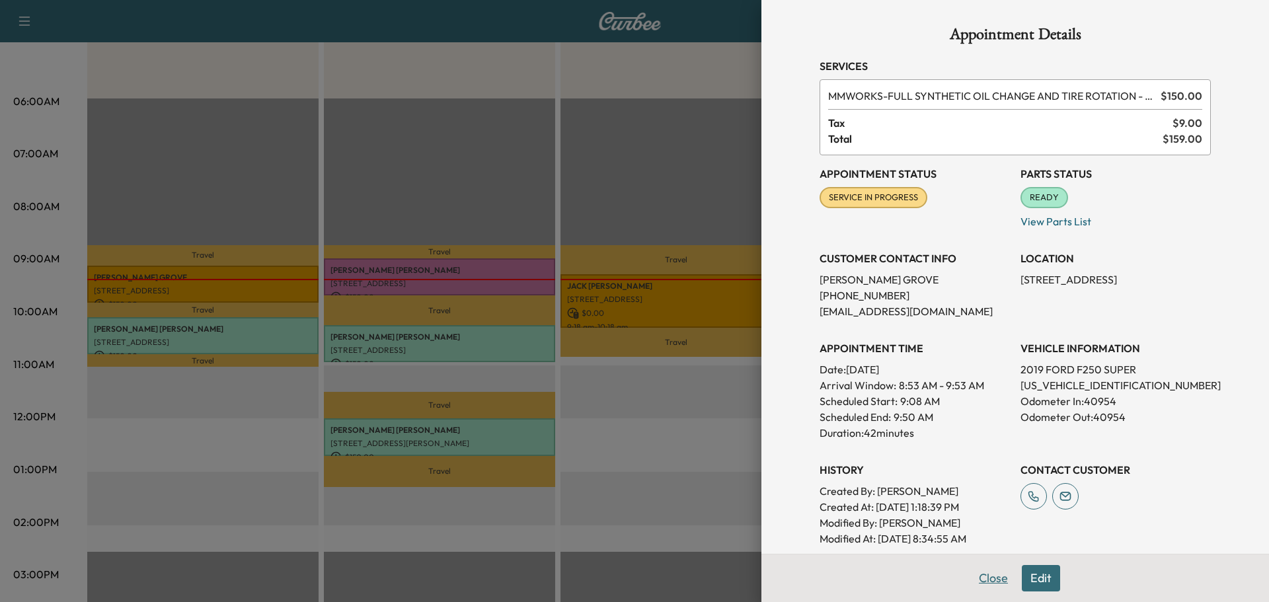
click at [970, 582] on button "Close" at bounding box center [993, 578] width 46 height 26
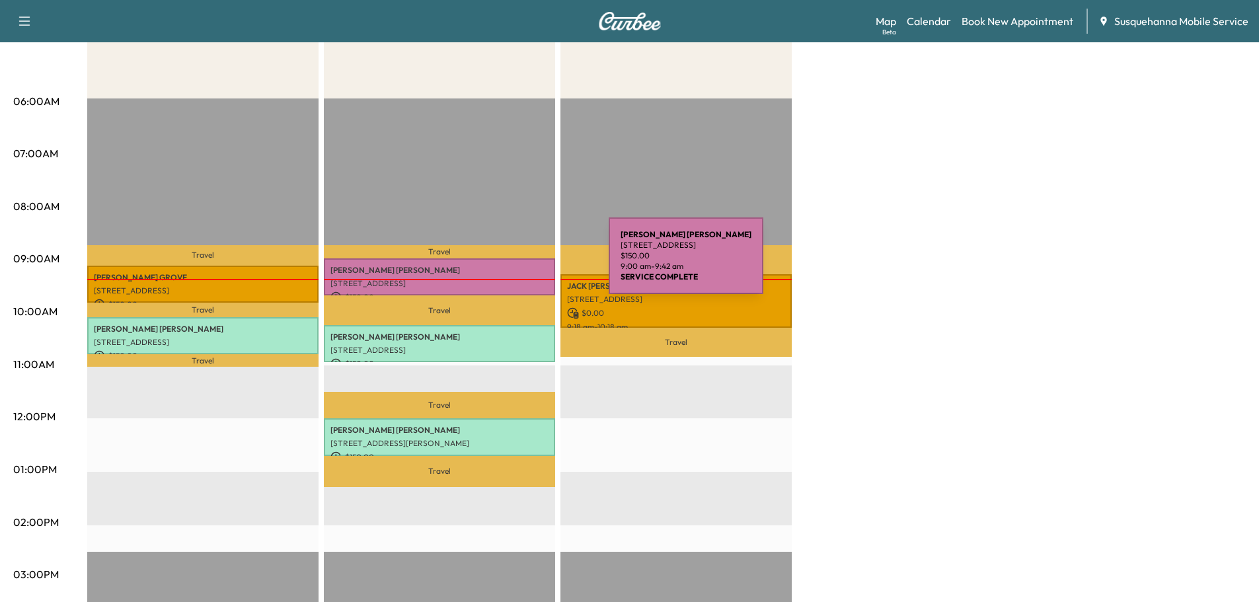
click at [510, 265] on p "[PERSON_NAME]" at bounding box center [439, 270] width 218 height 11
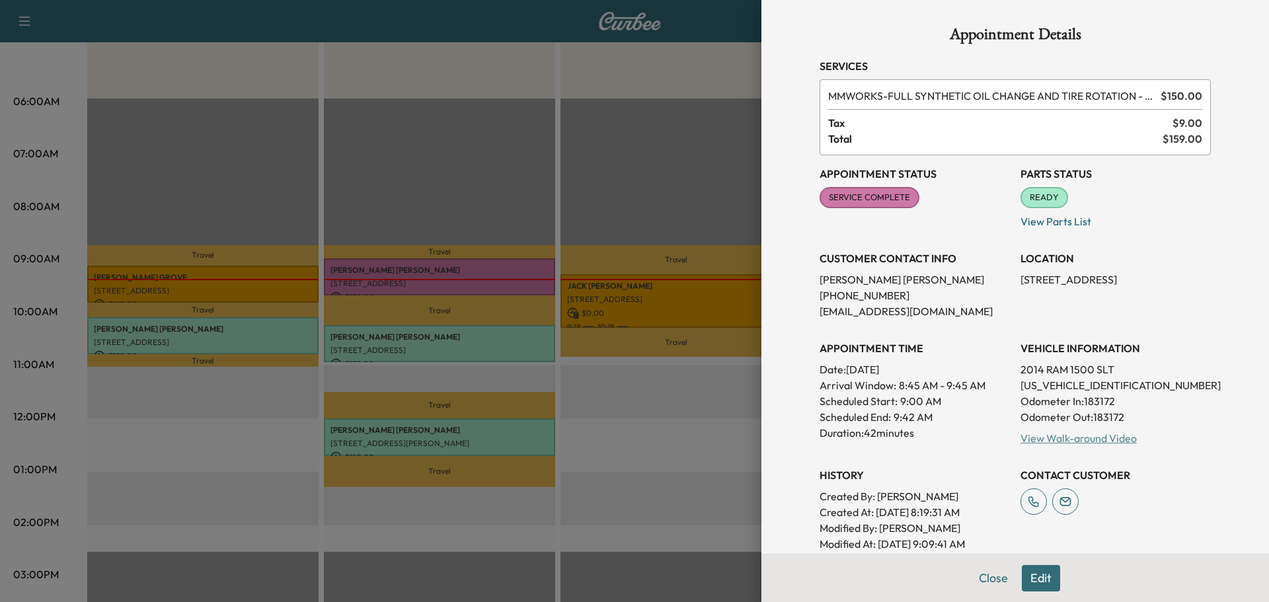
click at [1087, 442] on link "View Walk-around Video" at bounding box center [1079, 438] width 116 height 13
click at [987, 581] on button "Close" at bounding box center [993, 578] width 46 height 26
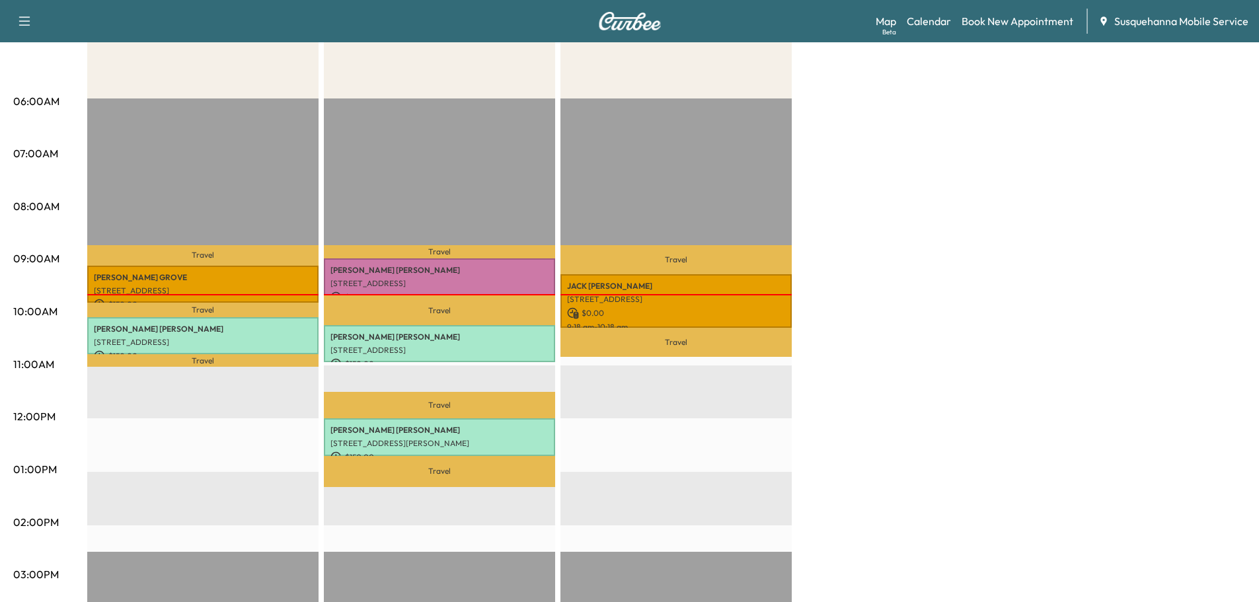
scroll to position [0, 0]
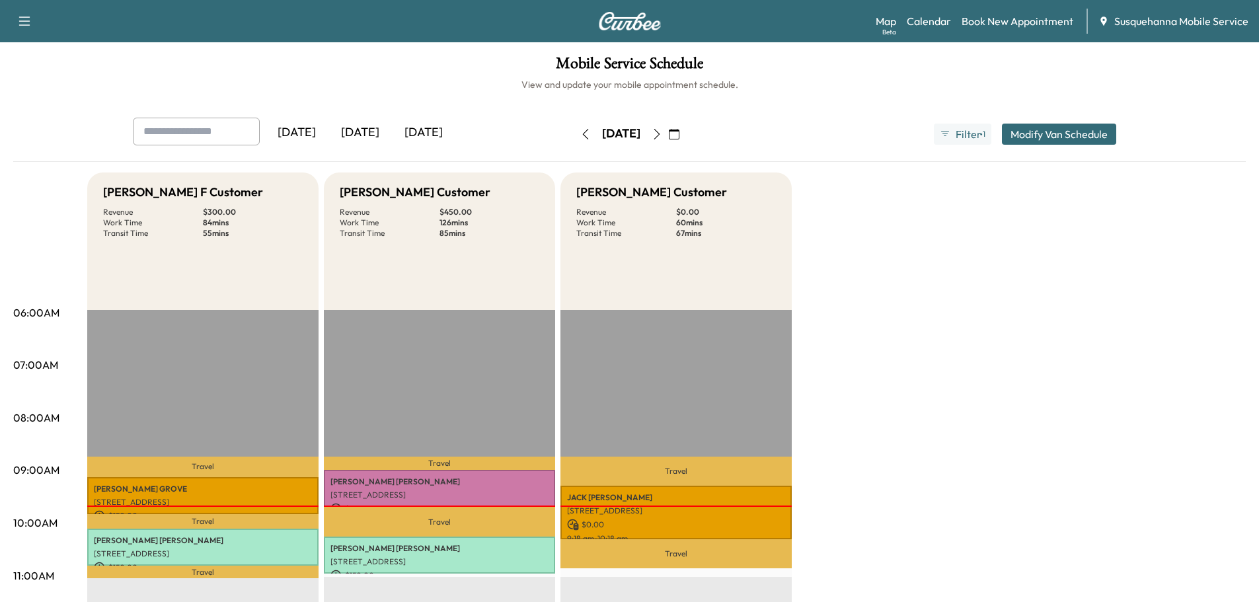
click at [668, 140] on button "button" at bounding box center [657, 134] width 22 height 21
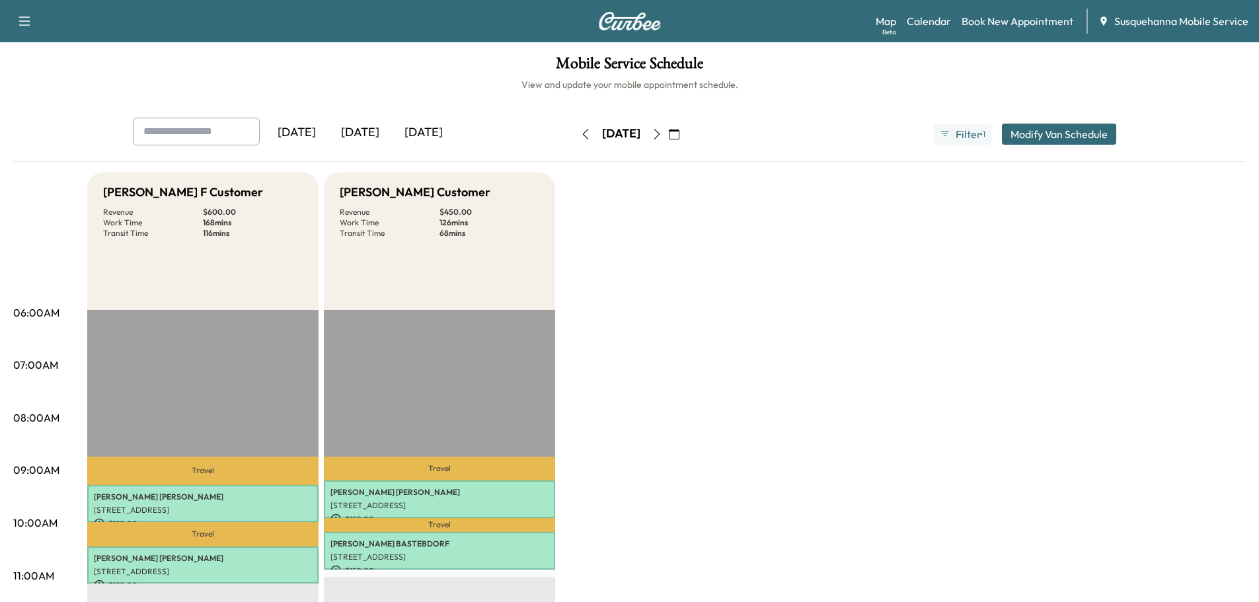
click at [662, 134] on icon "button" at bounding box center [657, 134] width 11 height 11
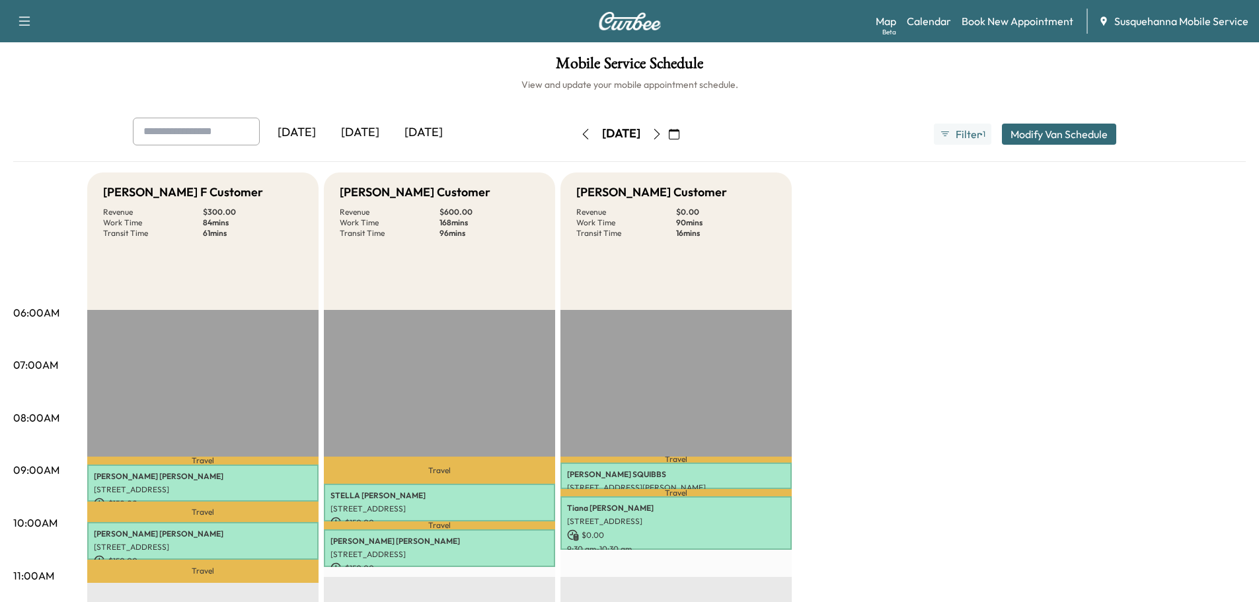
click at [662, 137] on icon "button" at bounding box center [657, 134] width 11 height 11
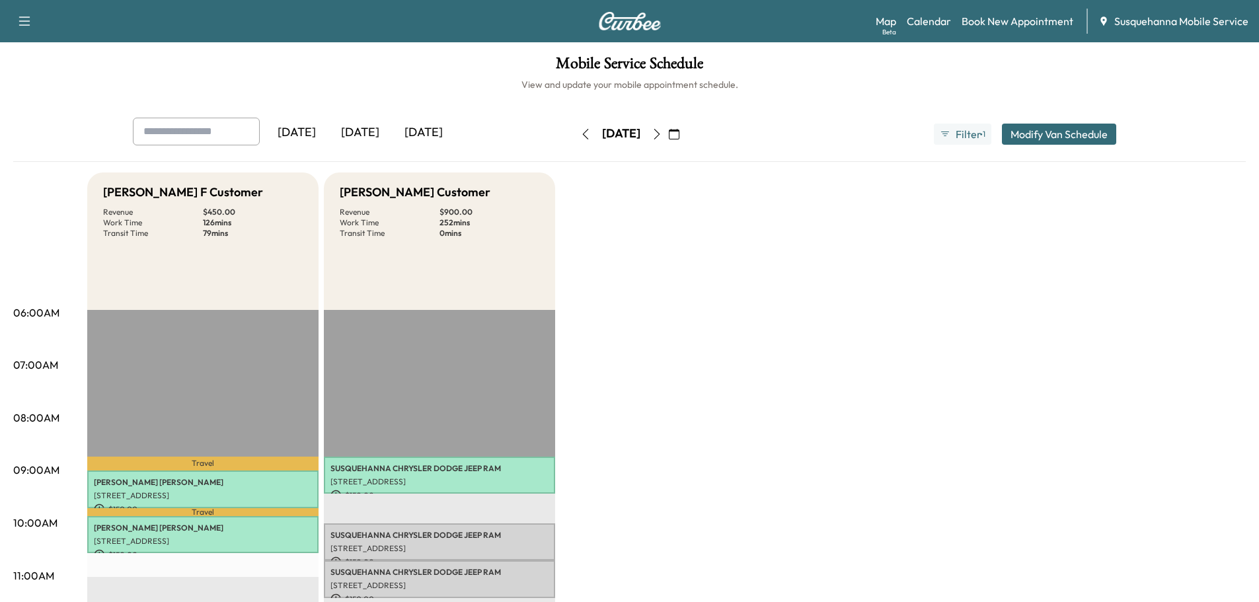
click at [660, 135] on icon "button" at bounding box center [657, 134] width 6 height 11
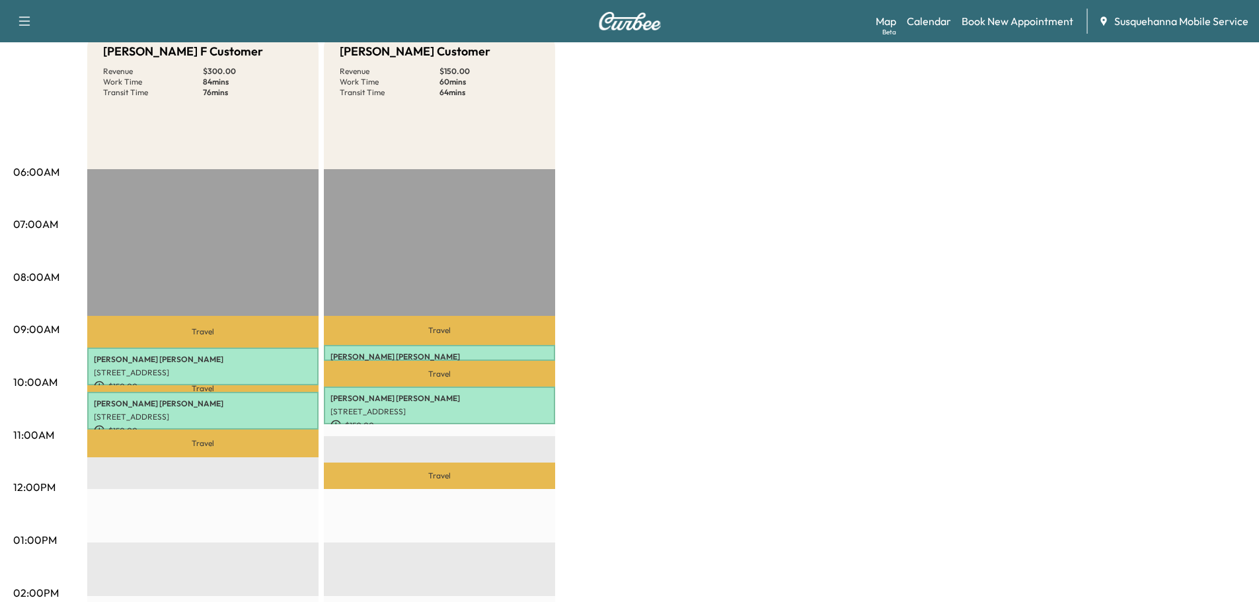
scroll to position [71, 0]
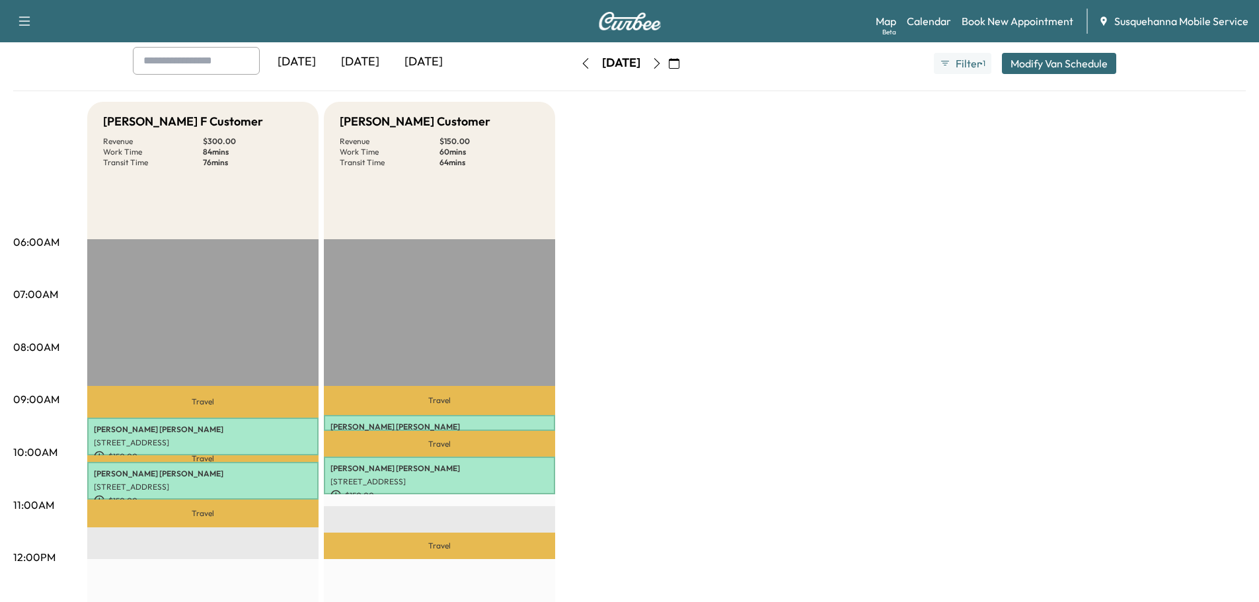
click at [580, 65] on icon "button" at bounding box center [585, 63] width 11 height 11
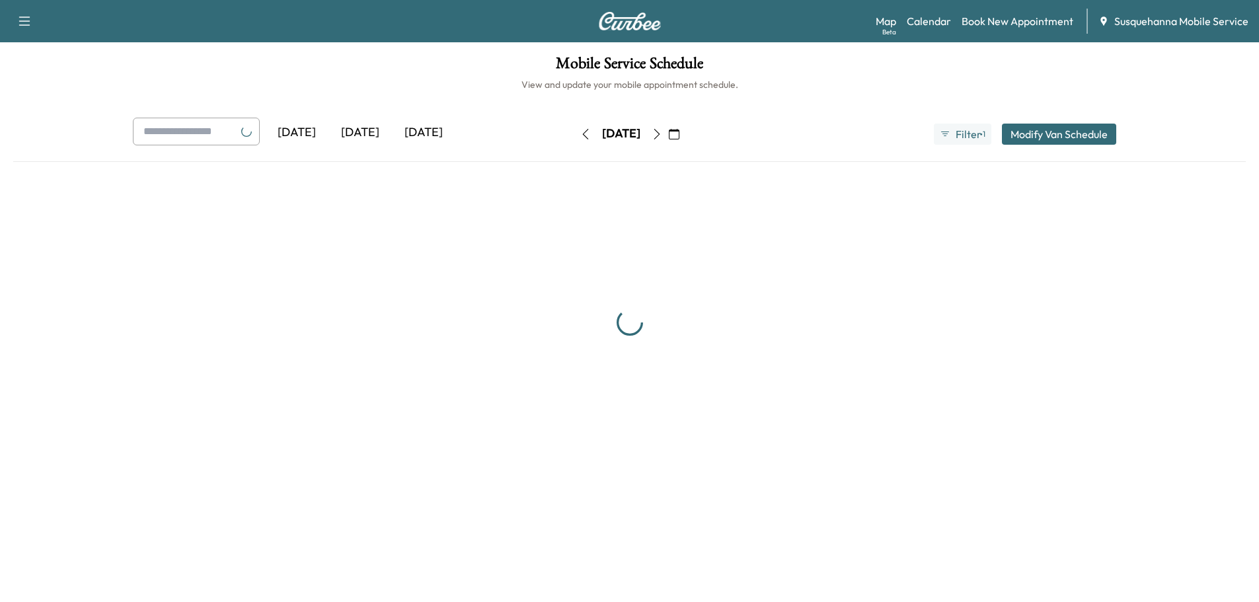
click at [542, 65] on h1 "Mobile Service Schedule" at bounding box center [629, 67] width 1233 height 22
click at [542, 65] on h1 "Mobile Service Schedule" at bounding box center [634, 67] width 1243 height 22
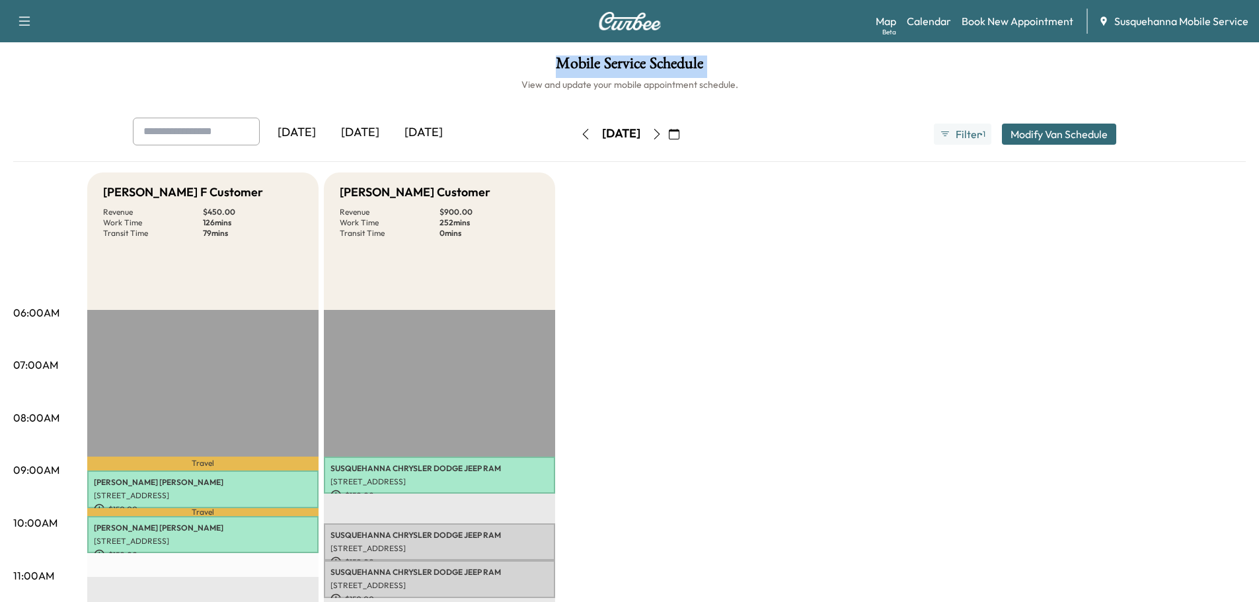
click at [574, 132] on button "button" at bounding box center [585, 134] width 22 height 21
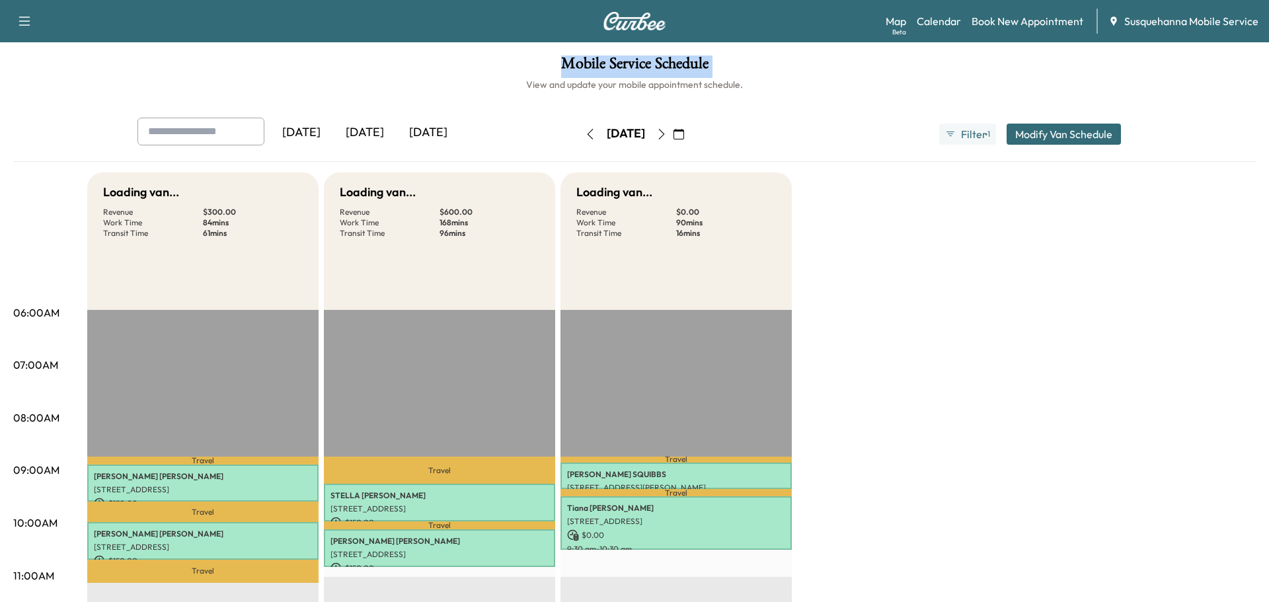
click at [585, 132] on icon "button" at bounding box center [590, 134] width 11 height 11
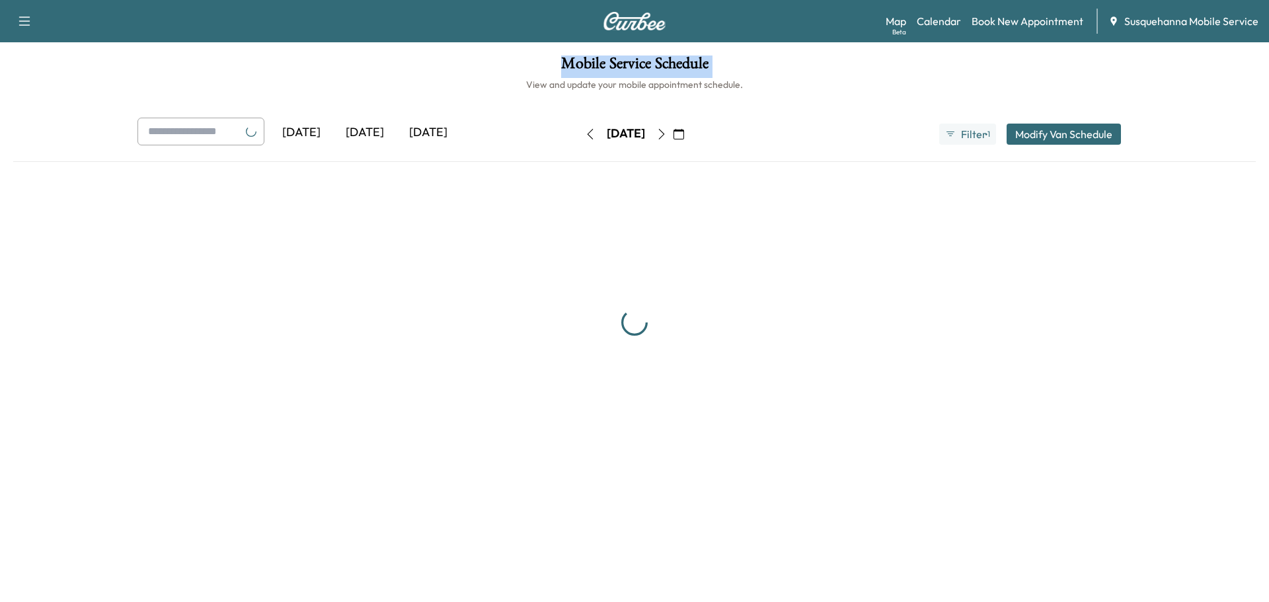
click at [579, 132] on button "button" at bounding box center [590, 134] width 22 height 21
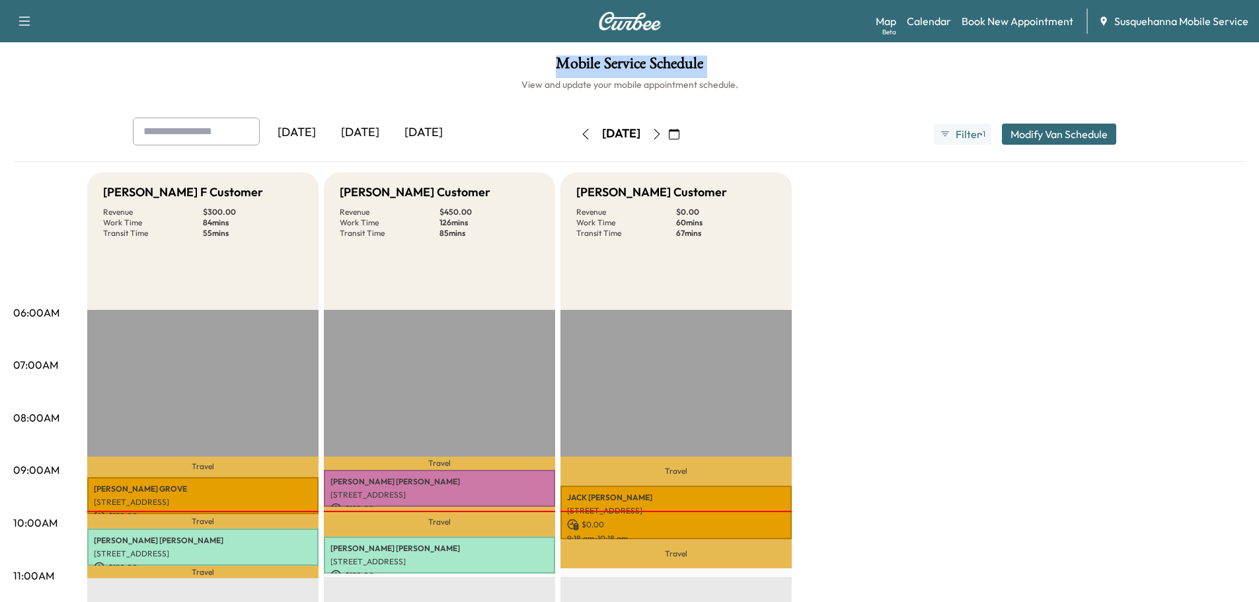
click at [571, 67] on h1 "Mobile Service Schedule" at bounding box center [629, 67] width 1233 height 22
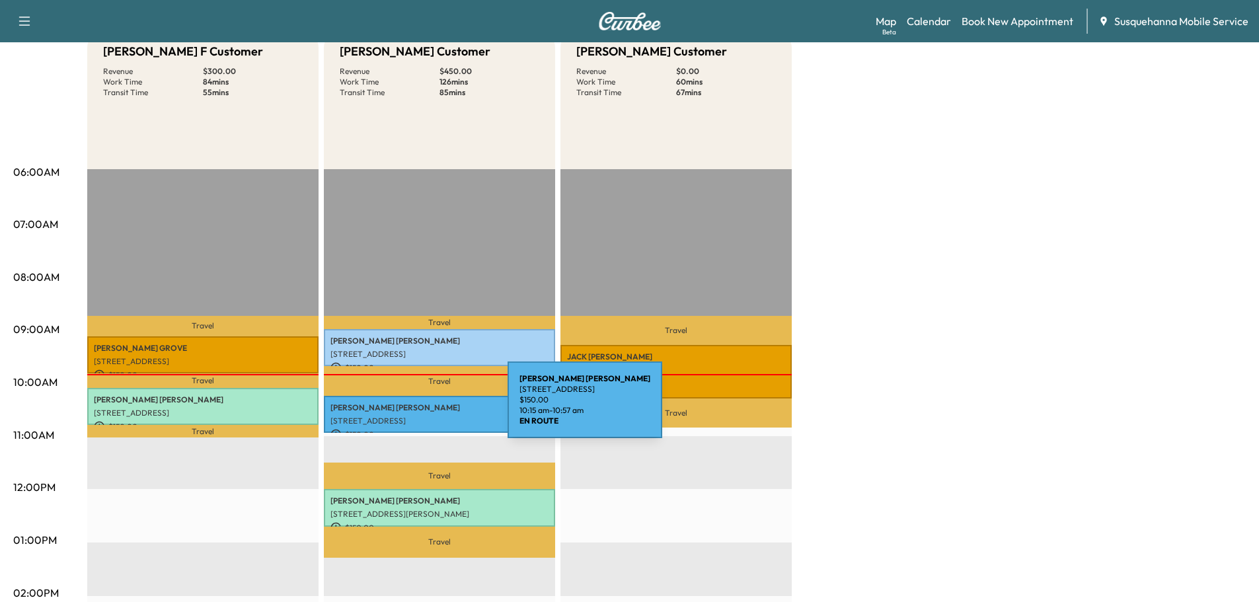
click at [408, 408] on p "[PERSON_NAME]" at bounding box center [439, 408] width 218 height 11
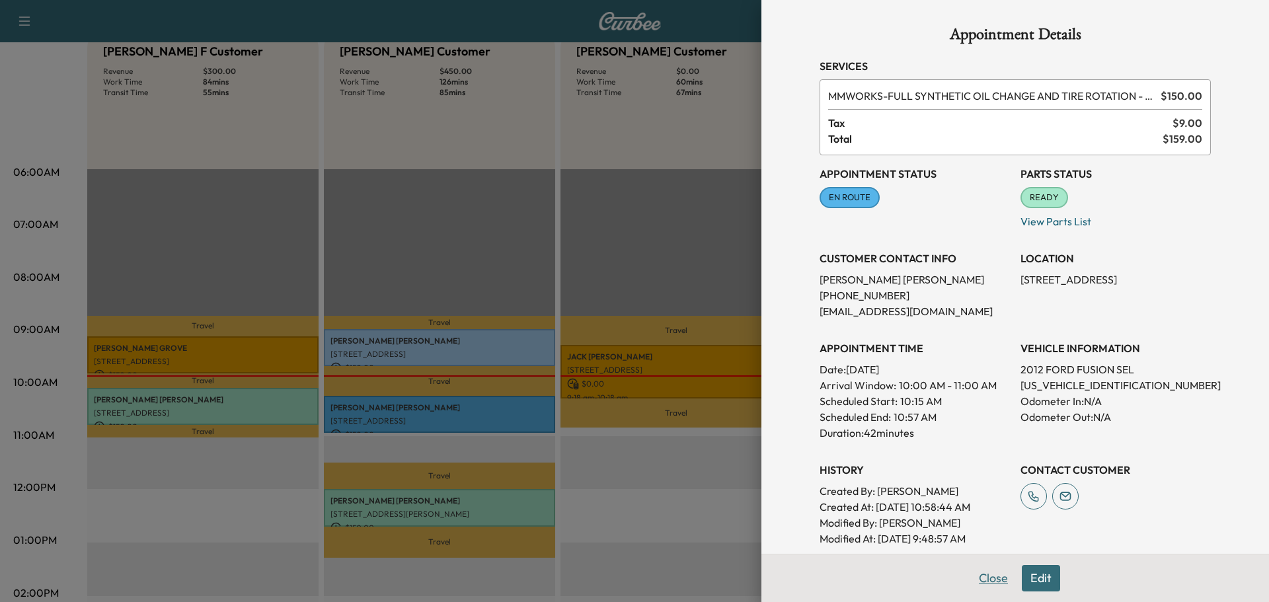
click at [984, 578] on button "Close" at bounding box center [993, 578] width 46 height 26
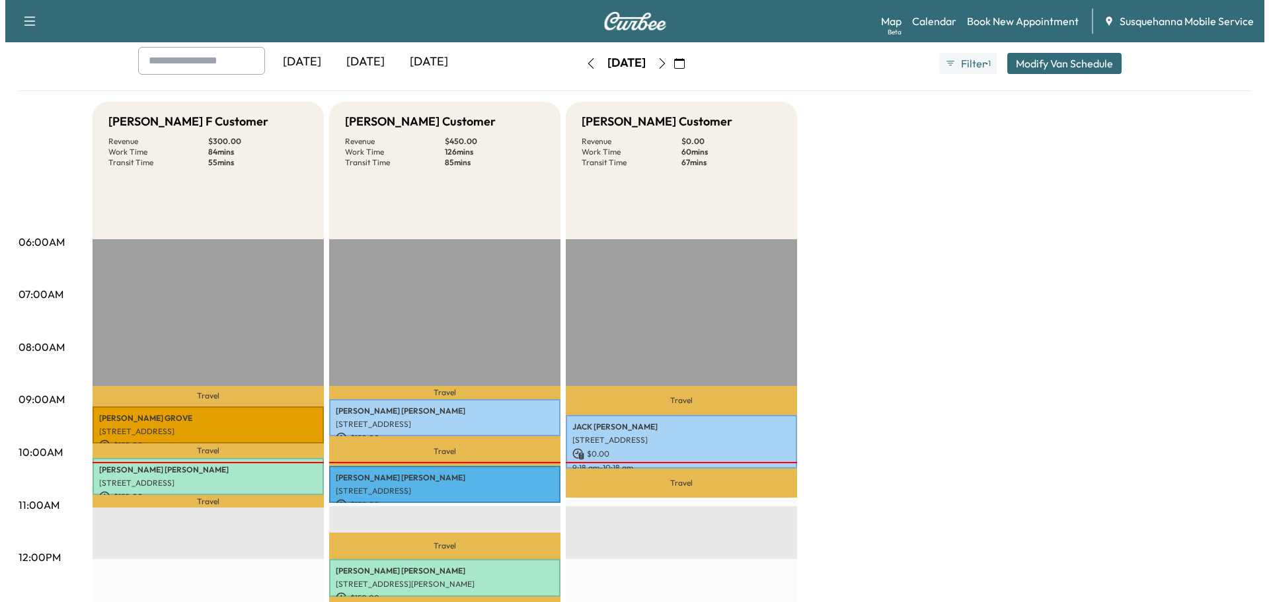
scroll to position [0, 0]
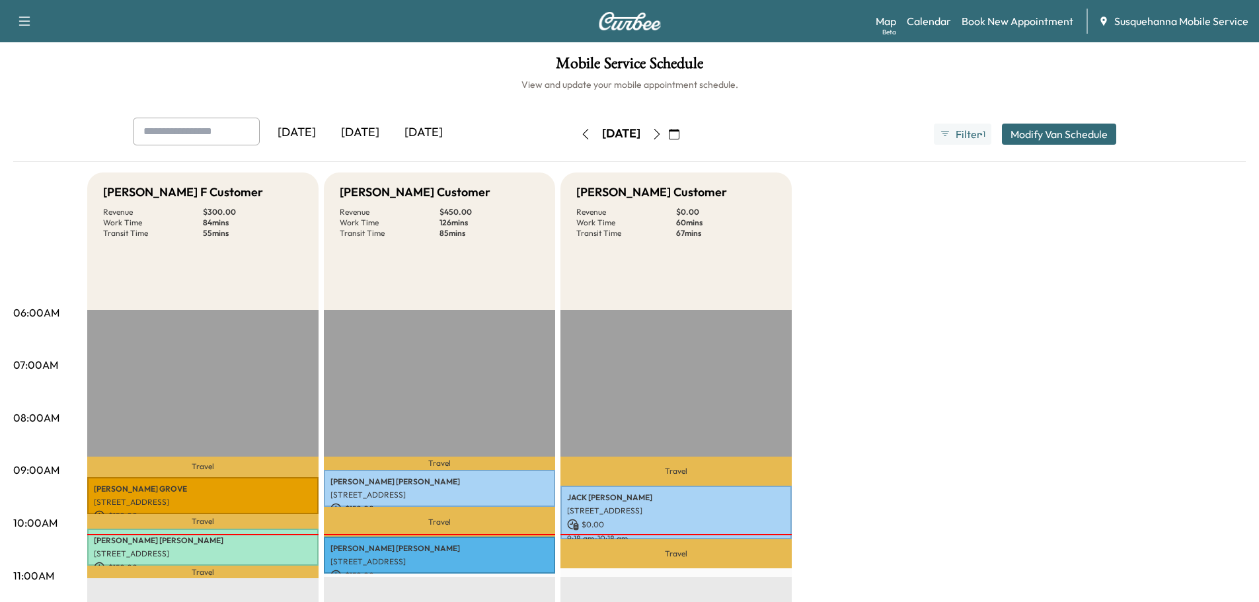
click at [662, 137] on icon "button" at bounding box center [657, 134] width 11 height 11
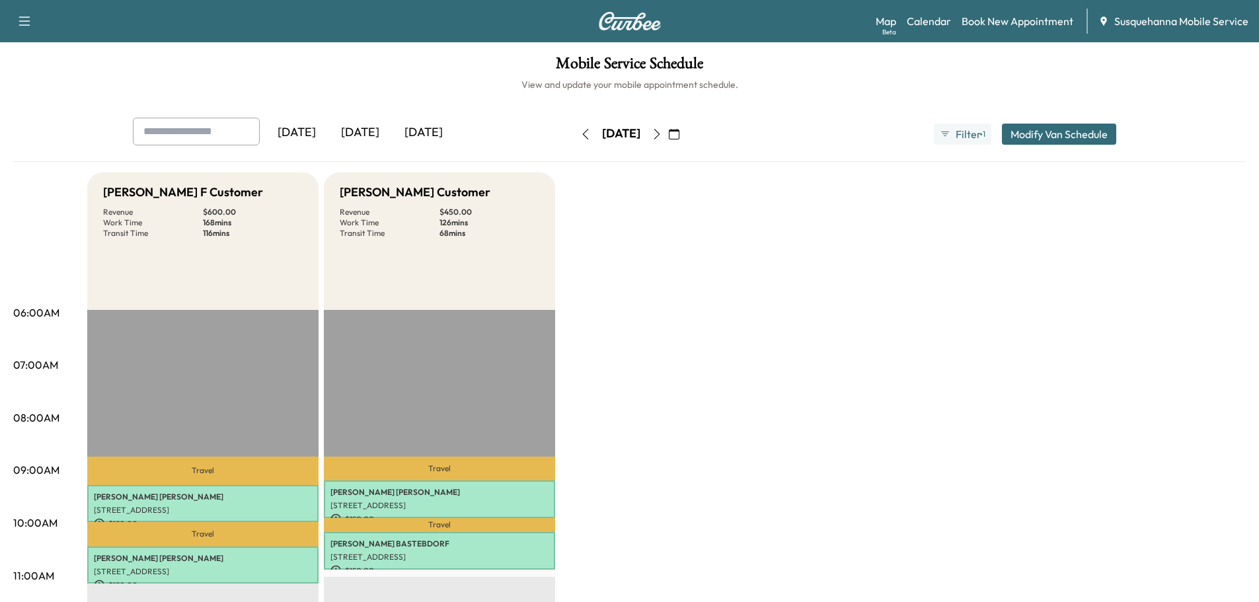
click at [662, 134] on icon "button" at bounding box center [657, 134] width 11 height 11
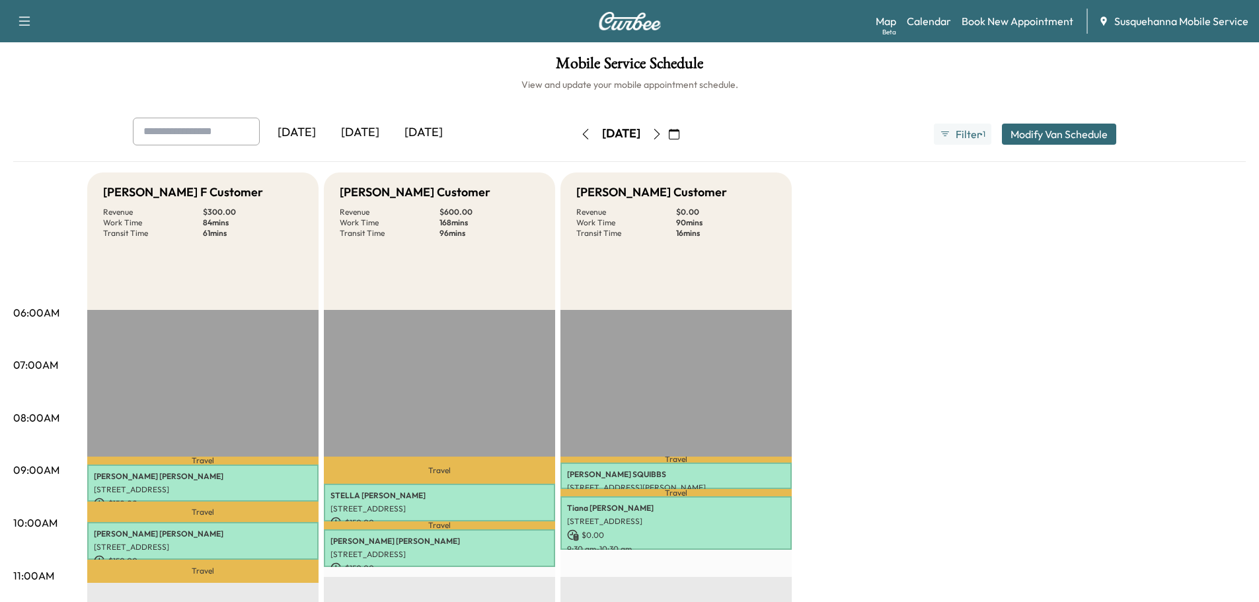
click at [668, 131] on button "button" at bounding box center [657, 134] width 22 height 21
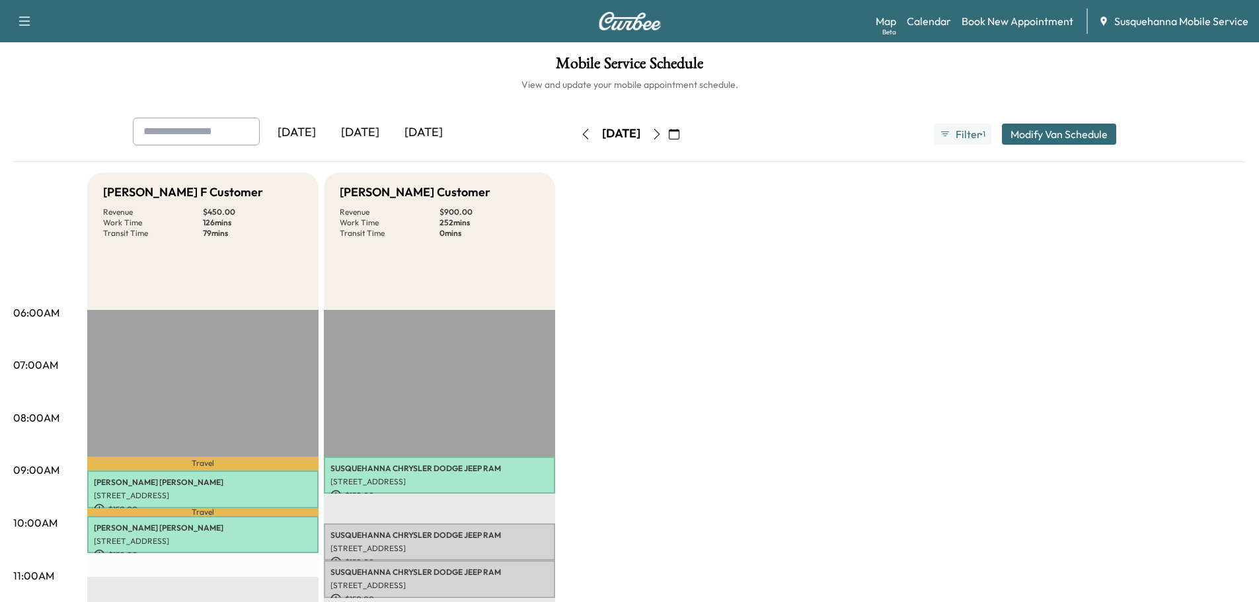
click at [668, 134] on button "button" at bounding box center [657, 134] width 22 height 21
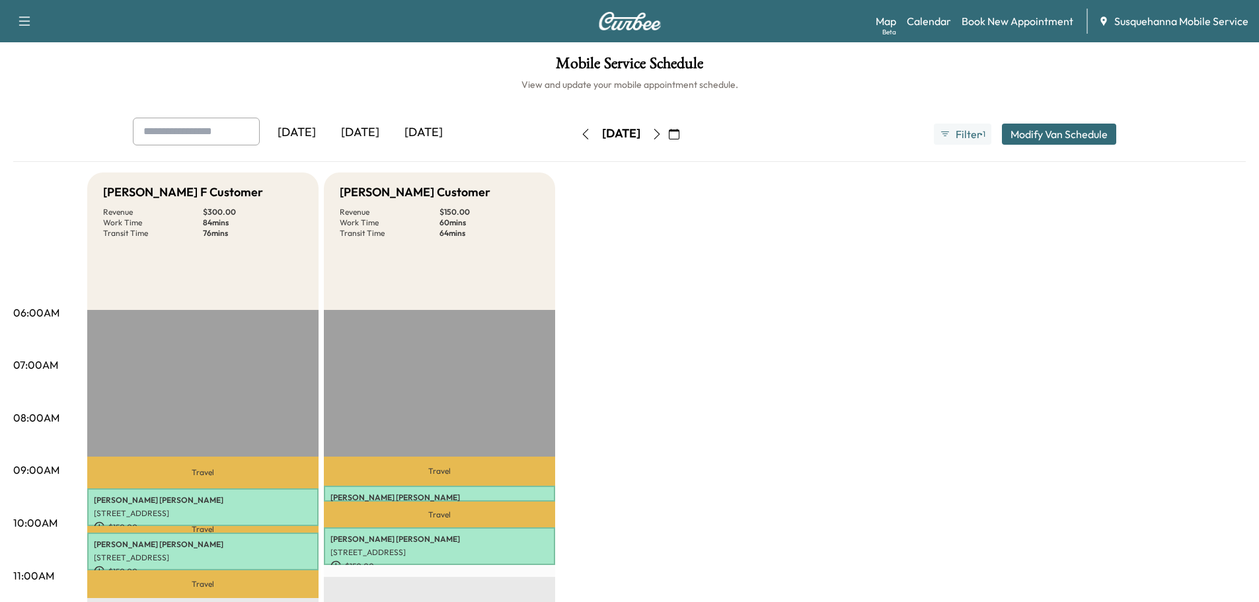
click at [580, 138] on icon "button" at bounding box center [585, 134] width 11 height 11
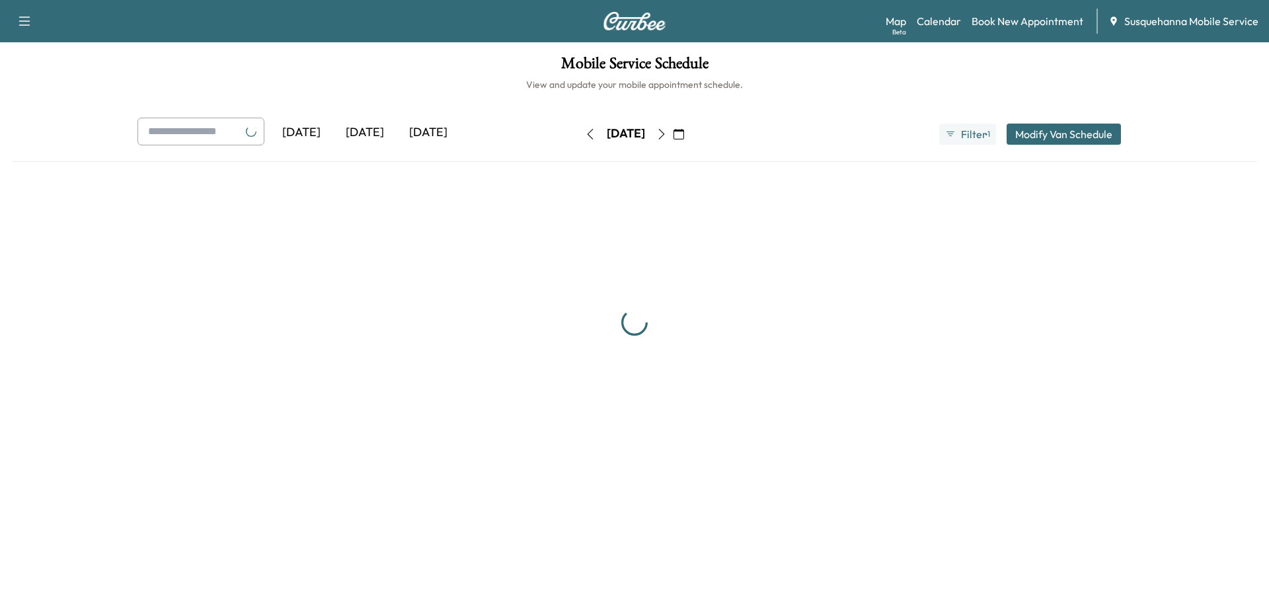
click at [585, 138] on icon "button" at bounding box center [590, 134] width 11 height 11
click at [579, 138] on button "button" at bounding box center [590, 134] width 22 height 21
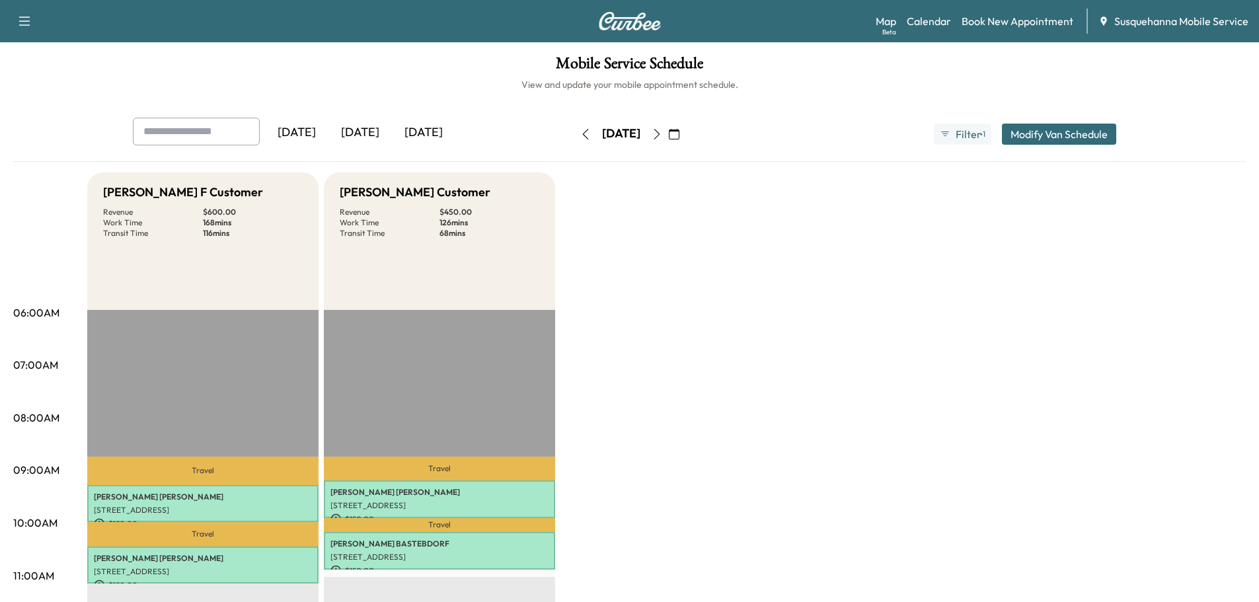
click at [582, 138] on icon "button" at bounding box center [585, 134] width 6 height 11
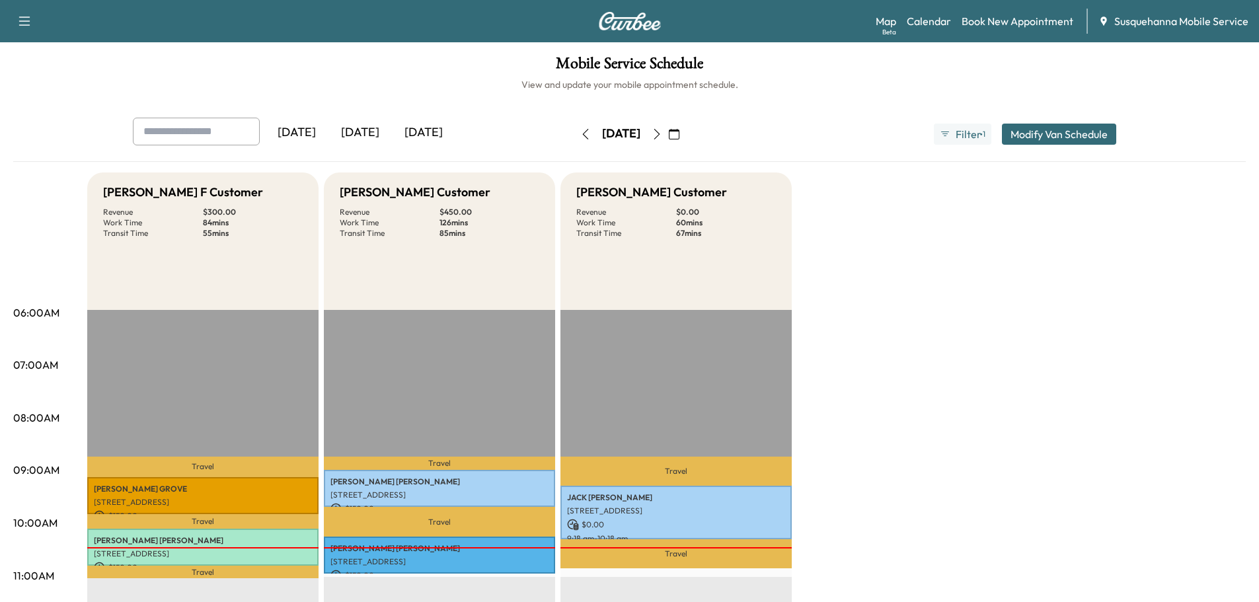
click at [662, 134] on icon "button" at bounding box center [657, 134] width 11 height 11
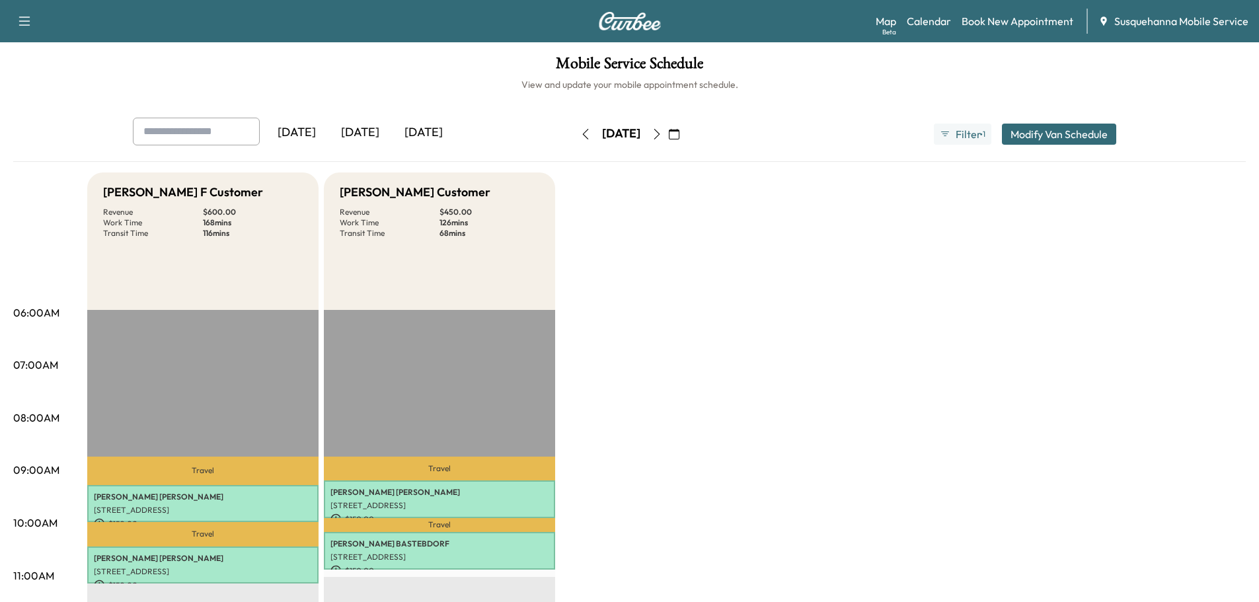
click at [580, 132] on icon "button" at bounding box center [585, 134] width 11 height 11
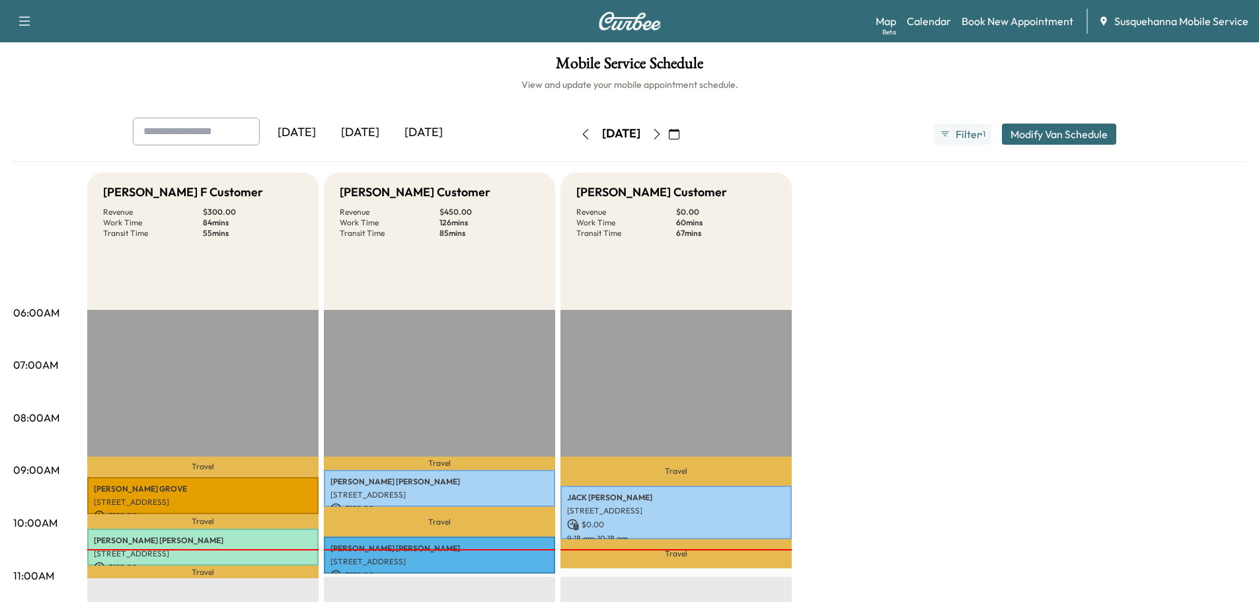
scroll to position [141, 0]
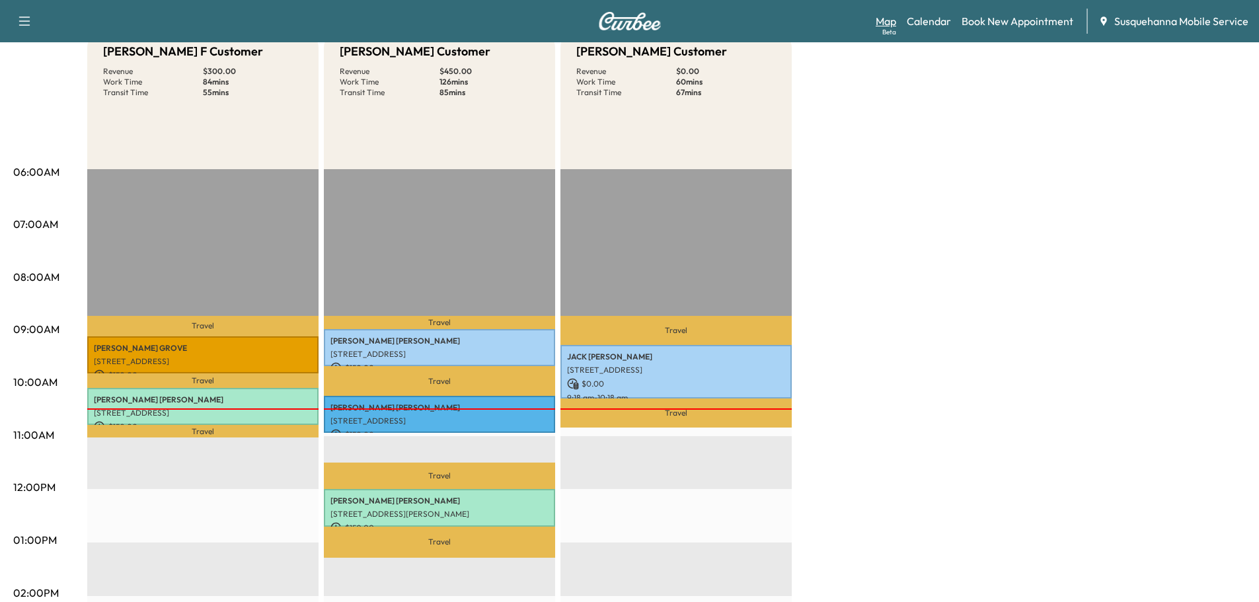
click at [891, 24] on link "Map Beta" at bounding box center [886, 21] width 20 height 16
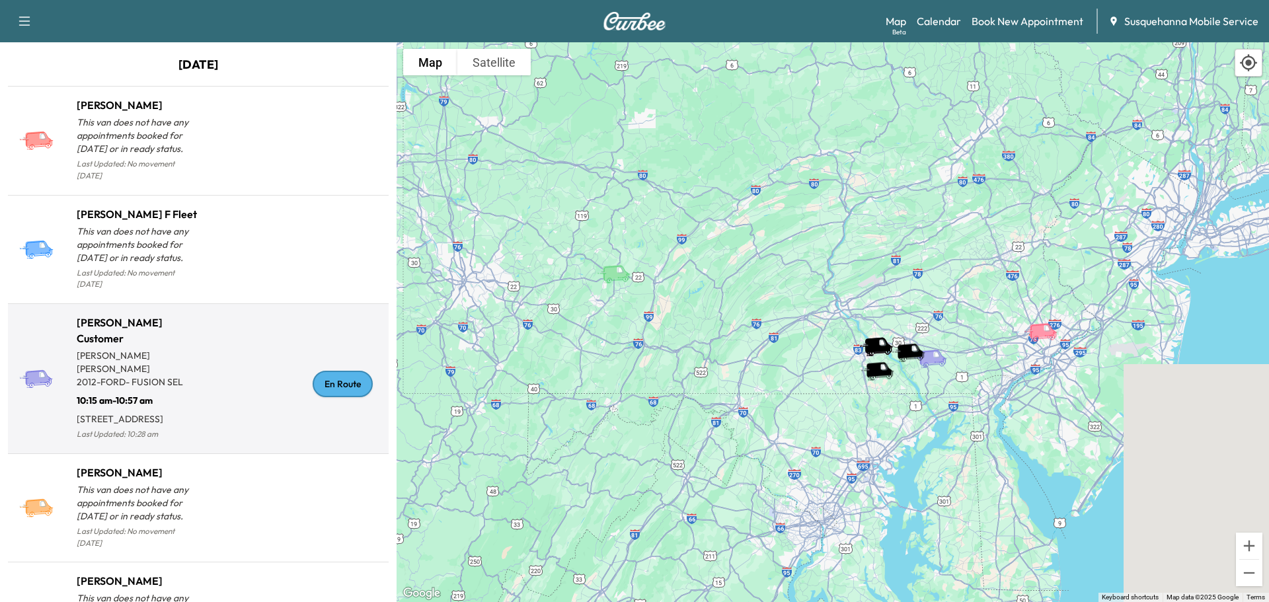
click at [336, 374] on div "En Route" at bounding box center [343, 384] width 60 height 26
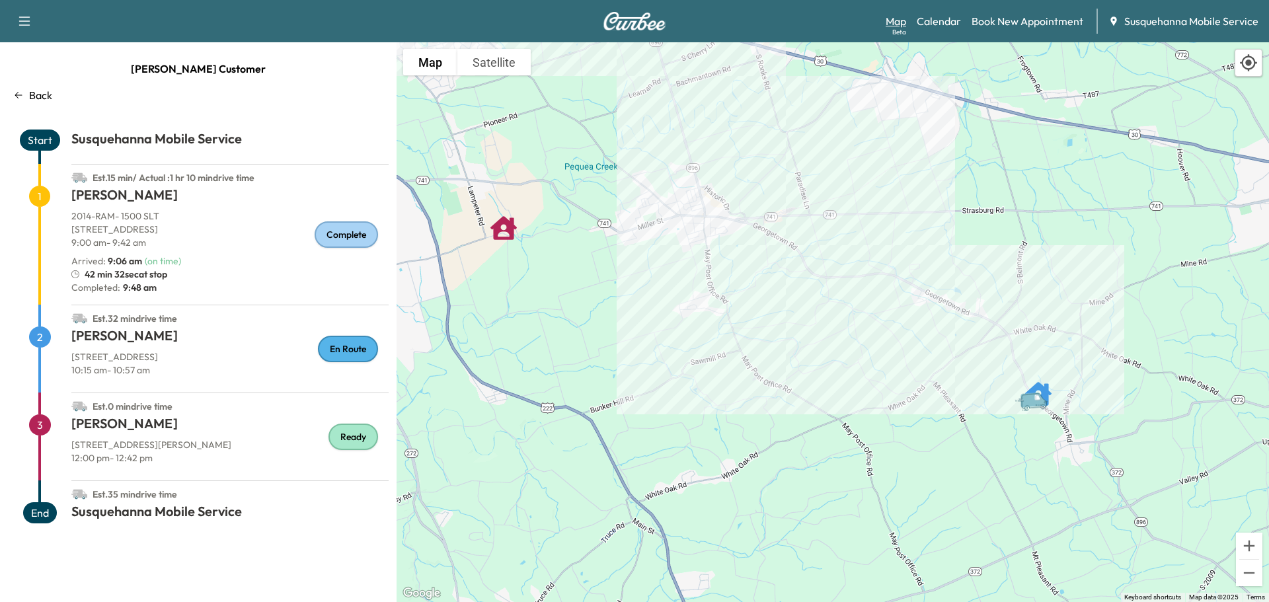
click at [906, 23] on link "Map Beta" at bounding box center [896, 21] width 20 height 16
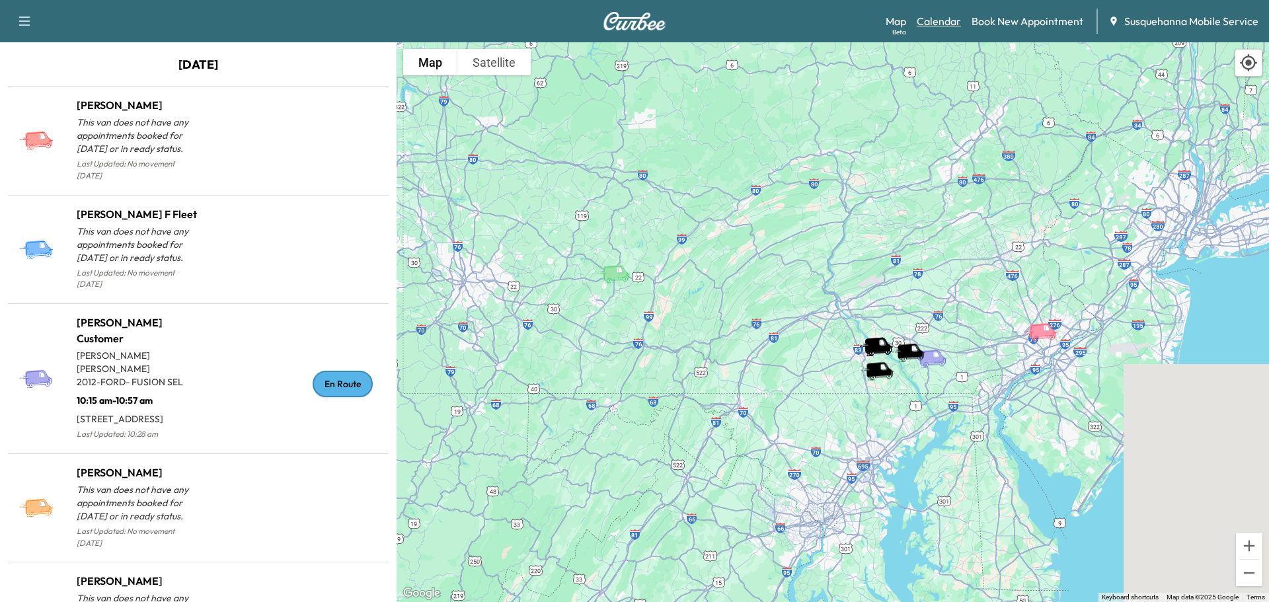
click at [943, 24] on link "Calendar" at bounding box center [939, 21] width 44 height 16
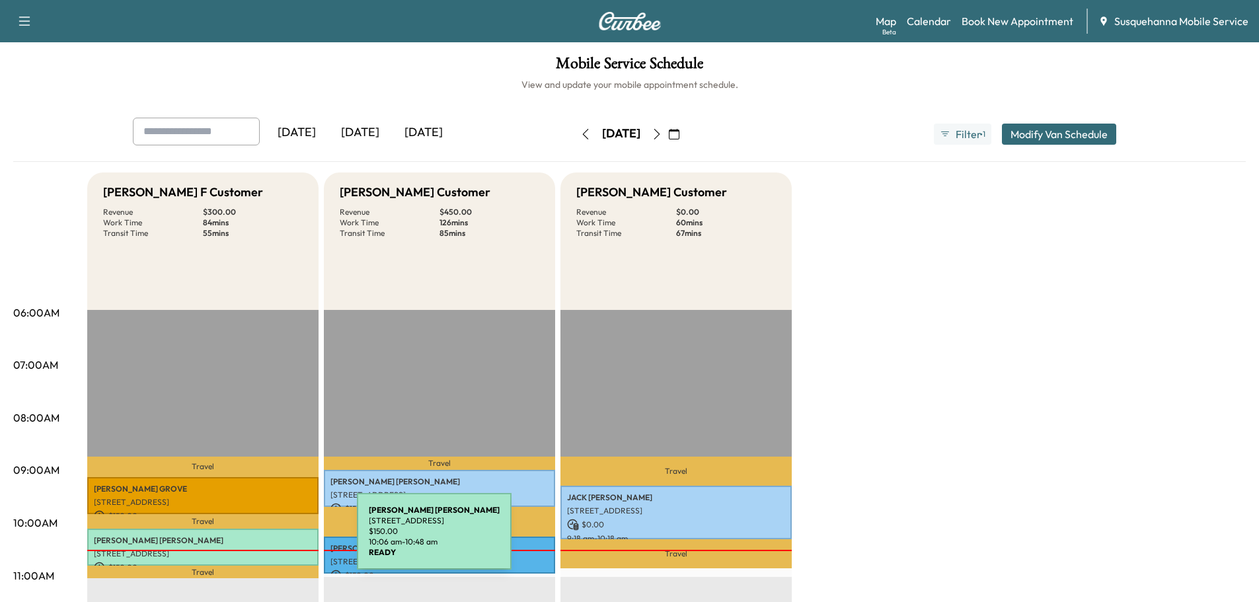
click at [258, 539] on p "[PERSON_NAME]" at bounding box center [203, 540] width 218 height 11
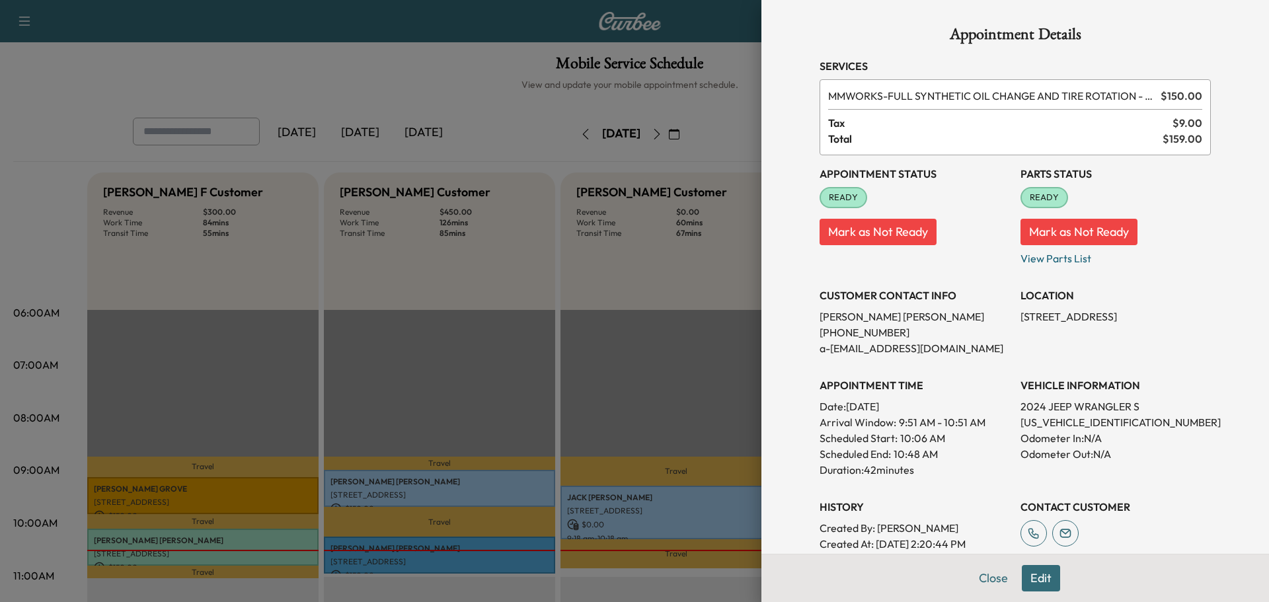
click at [1068, 235] on button "Mark as Not Ready" at bounding box center [1079, 232] width 117 height 26
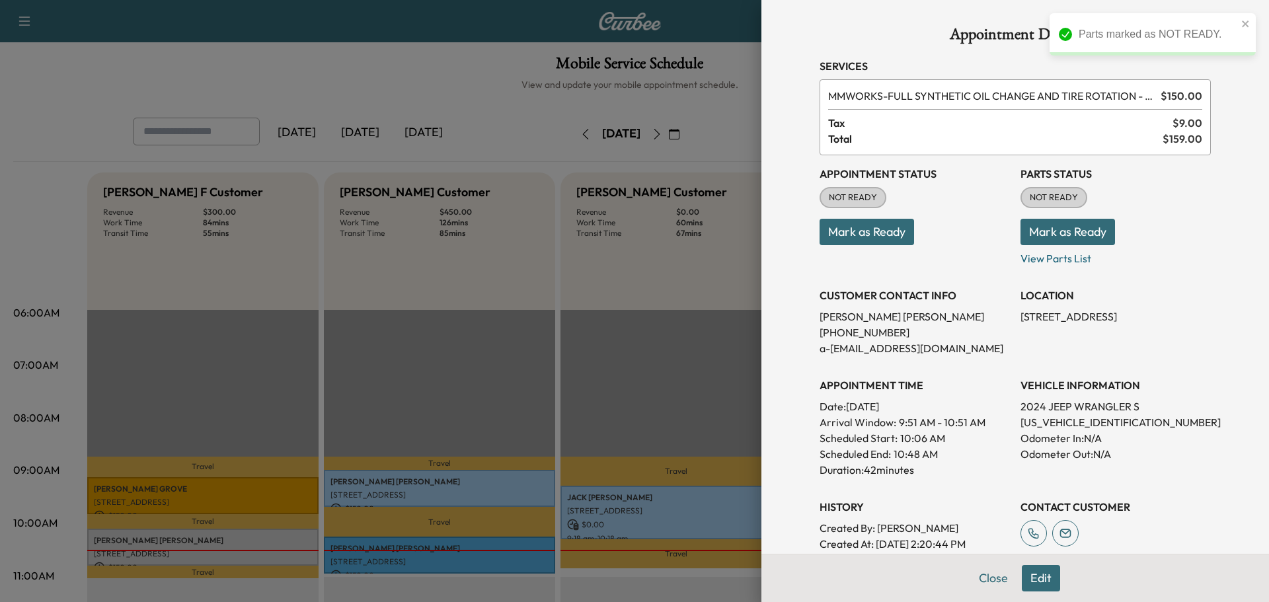
click at [910, 249] on div "Appointment Status NOT READY Mark as Ready" at bounding box center [915, 210] width 190 height 111
click at [985, 568] on button "Close" at bounding box center [993, 578] width 46 height 26
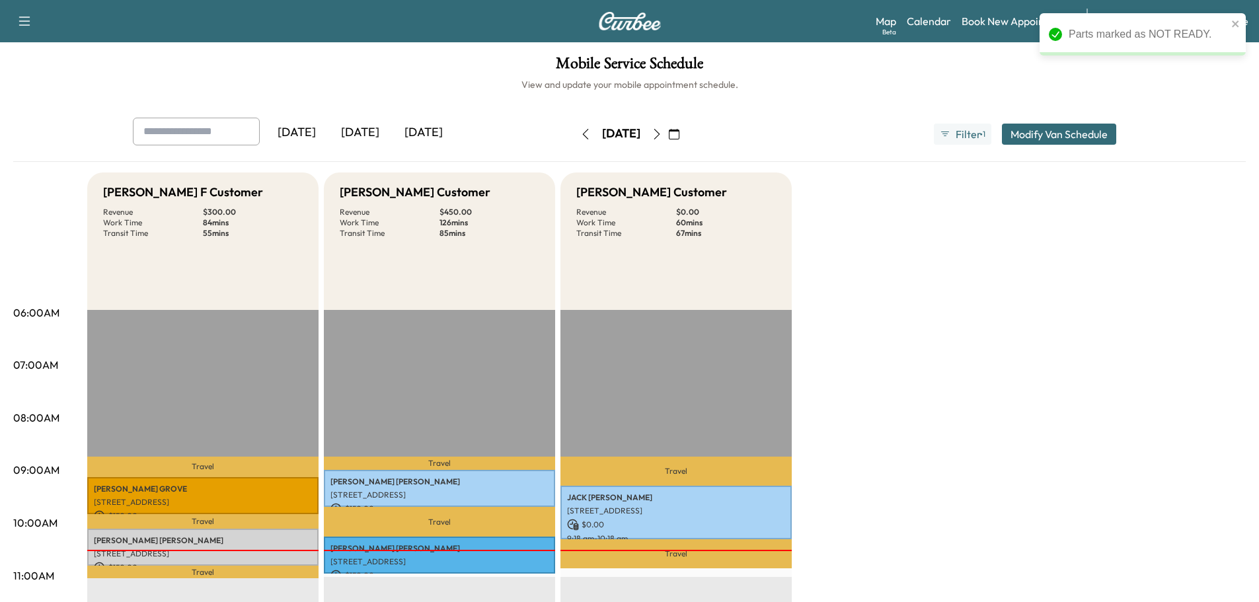
scroll to position [141, 0]
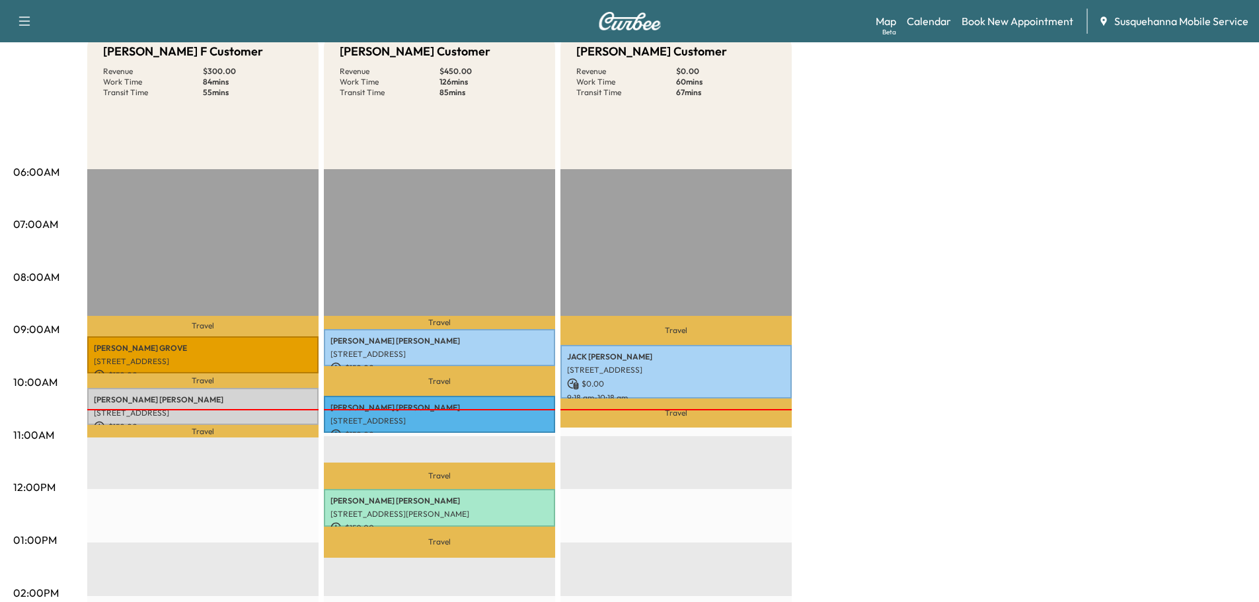
click at [697, 378] on p "$ 0.00" at bounding box center [676, 384] width 218 height 12
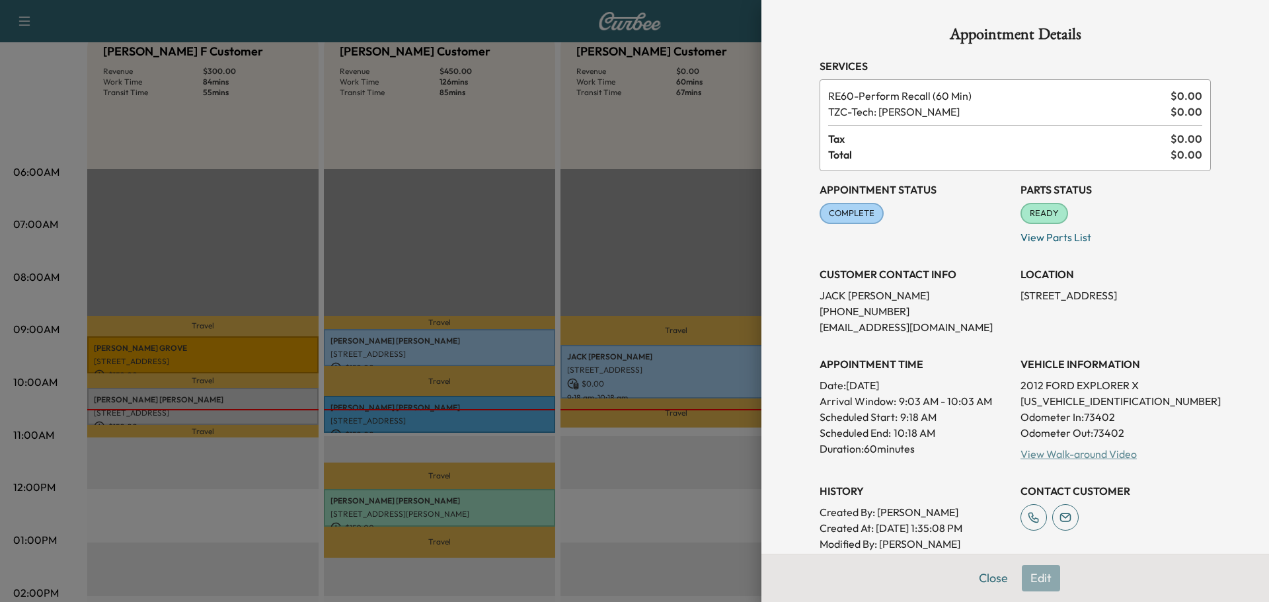
click at [1086, 458] on link "View Walk-around Video" at bounding box center [1079, 453] width 116 height 13
click at [980, 584] on div "Appointment Details Services RE60 - Perform Recall (60 Min) $ 0.00 TZC - Tech: …" at bounding box center [1015, 404] width 423 height 808
click at [983, 581] on button "Close" at bounding box center [993, 578] width 46 height 26
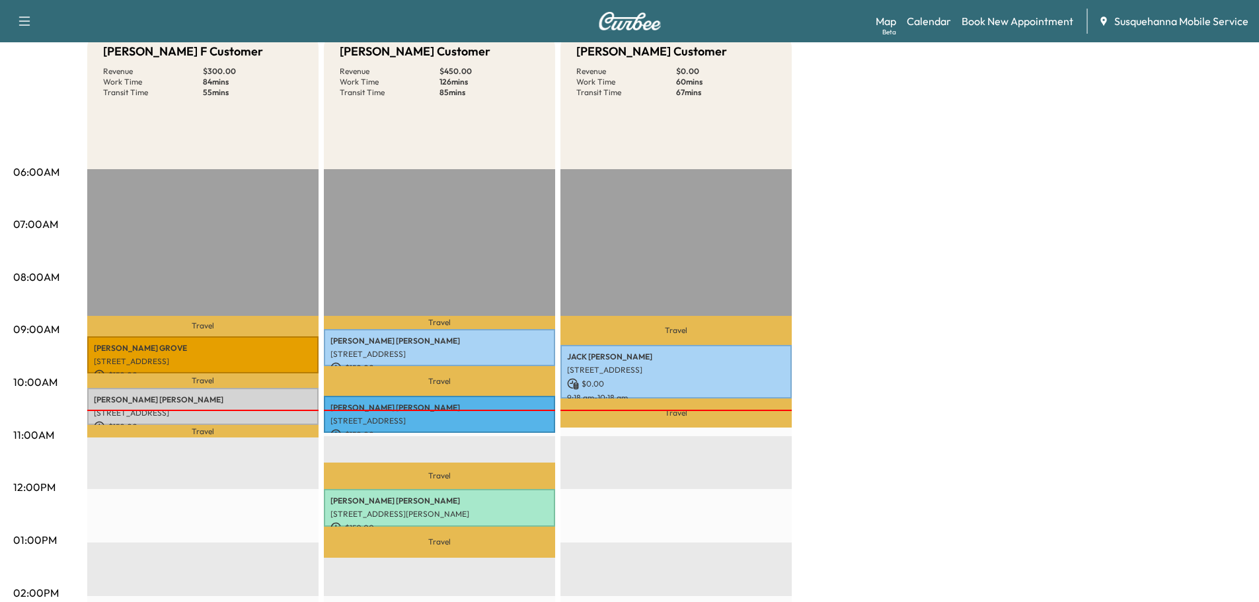
scroll to position [0, 0]
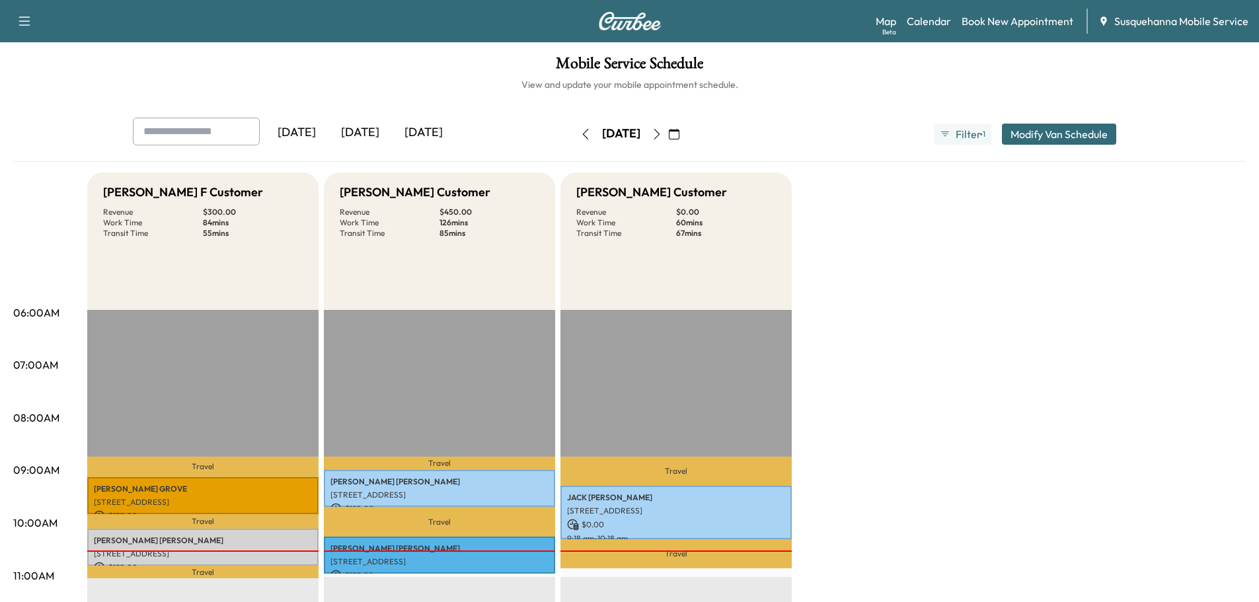
click at [679, 135] on icon "button" at bounding box center [674, 134] width 11 height 11
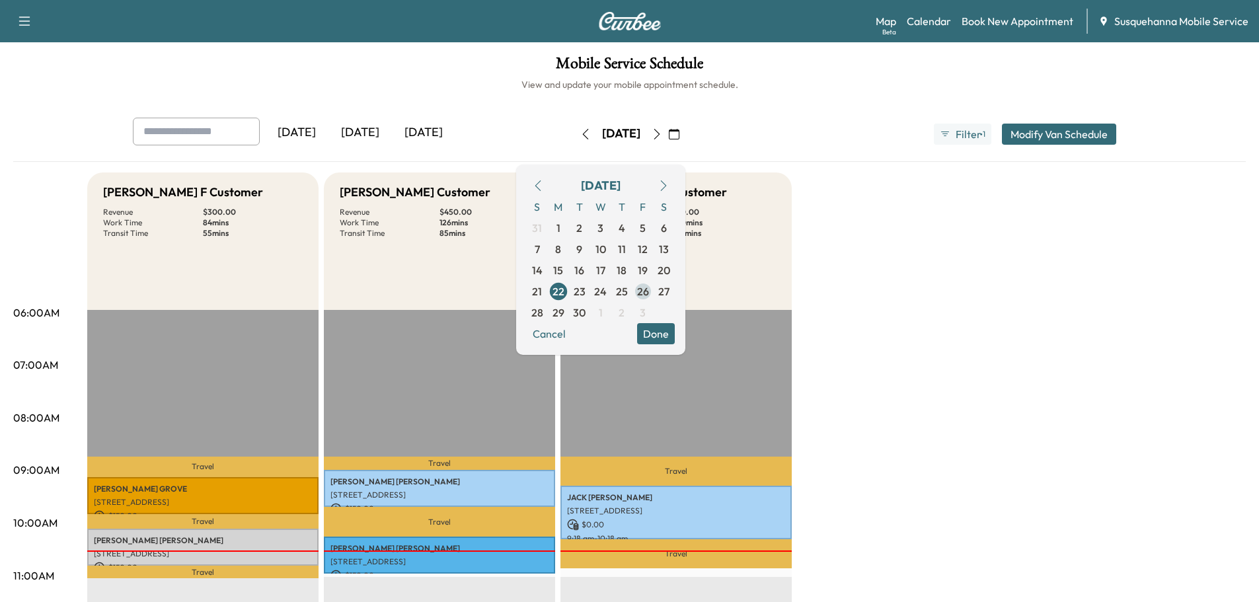
click at [649, 291] on span "26" at bounding box center [643, 292] width 12 height 16
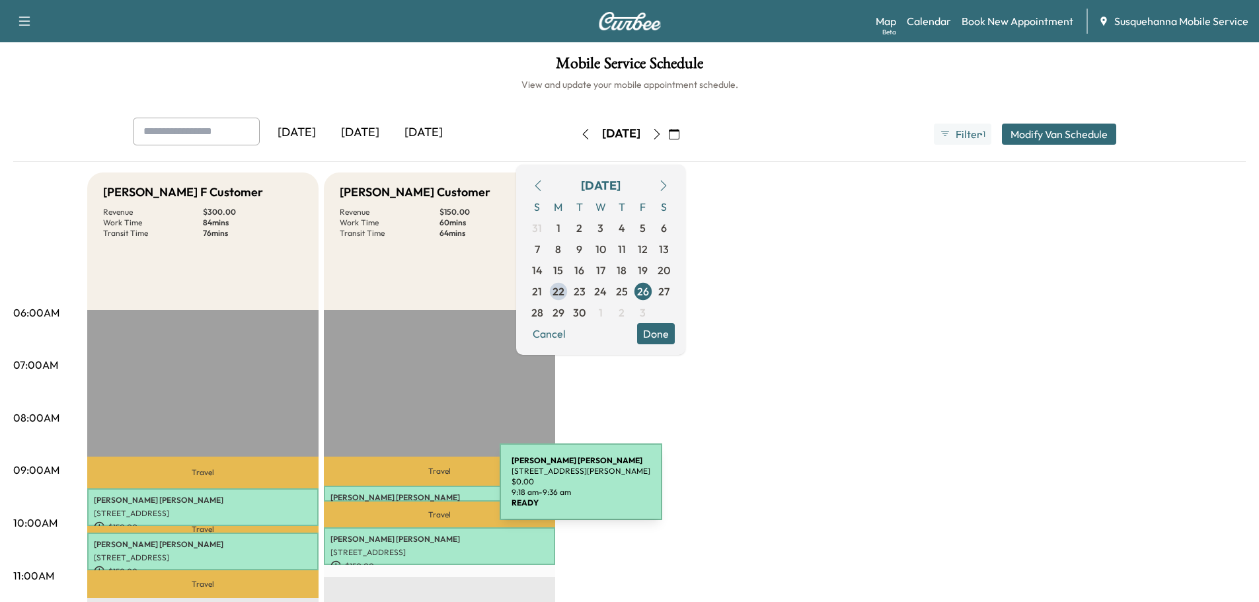
click at [401, 492] on p "[PERSON_NAME]" at bounding box center [439, 497] width 218 height 11
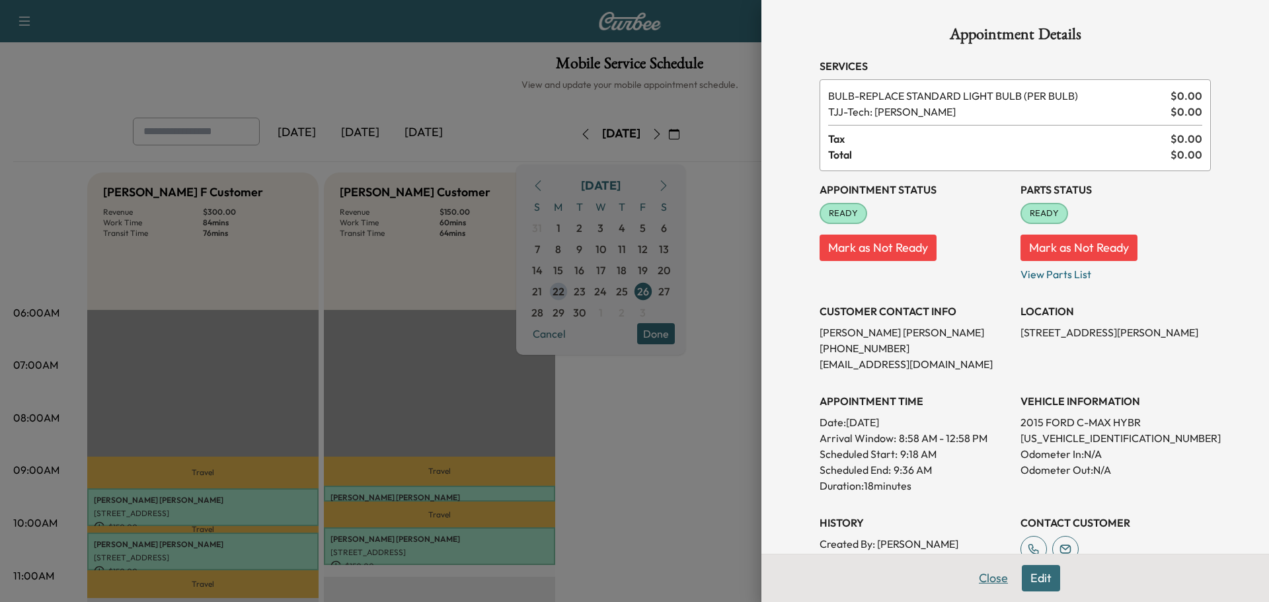
click at [995, 582] on button "Close" at bounding box center [993, 578] width 46 height 26
